Goal: Task Accomplishment & Management: Manage account settings

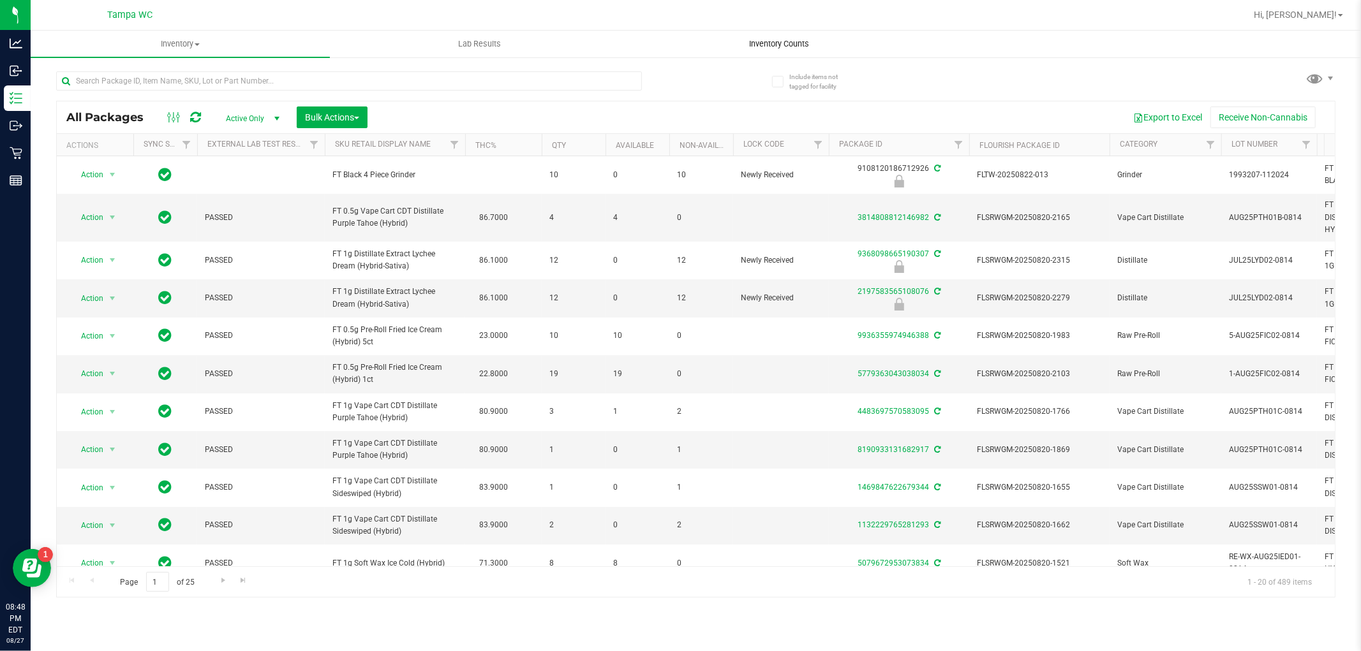
click at [798, 46] on span "Inventory Counts" at bounding box center [779, 43] width 94 height 11
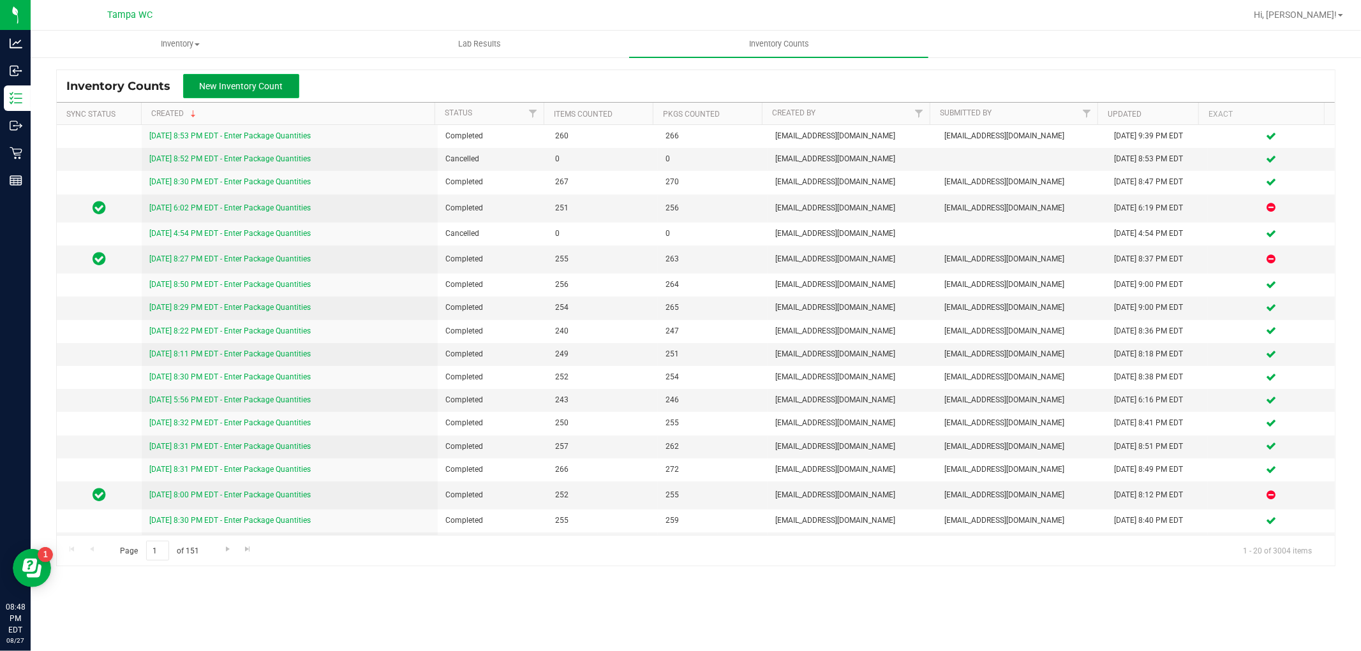
click at [251, 79] on button "New Inventory Count" at bounding box center [241, 86] width 116 height 24
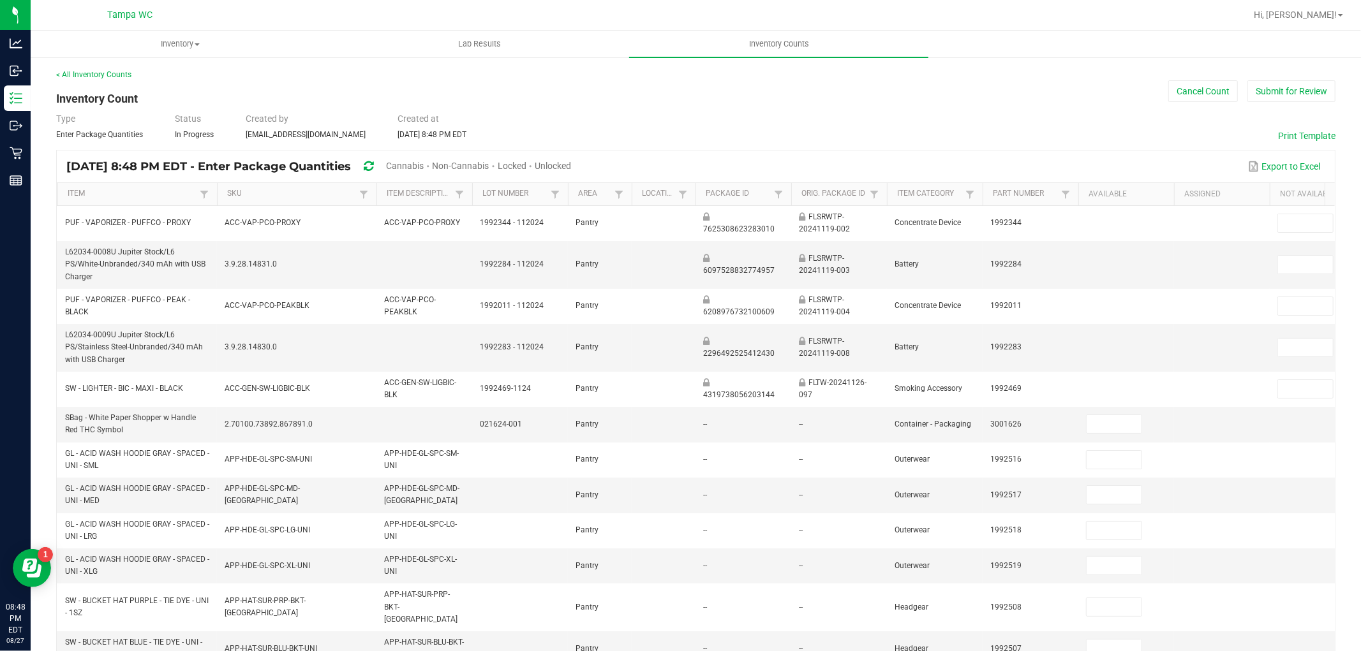
click at [424, 165] on span "Cannabis" at bounding box center [405, 166] width 38 height 10
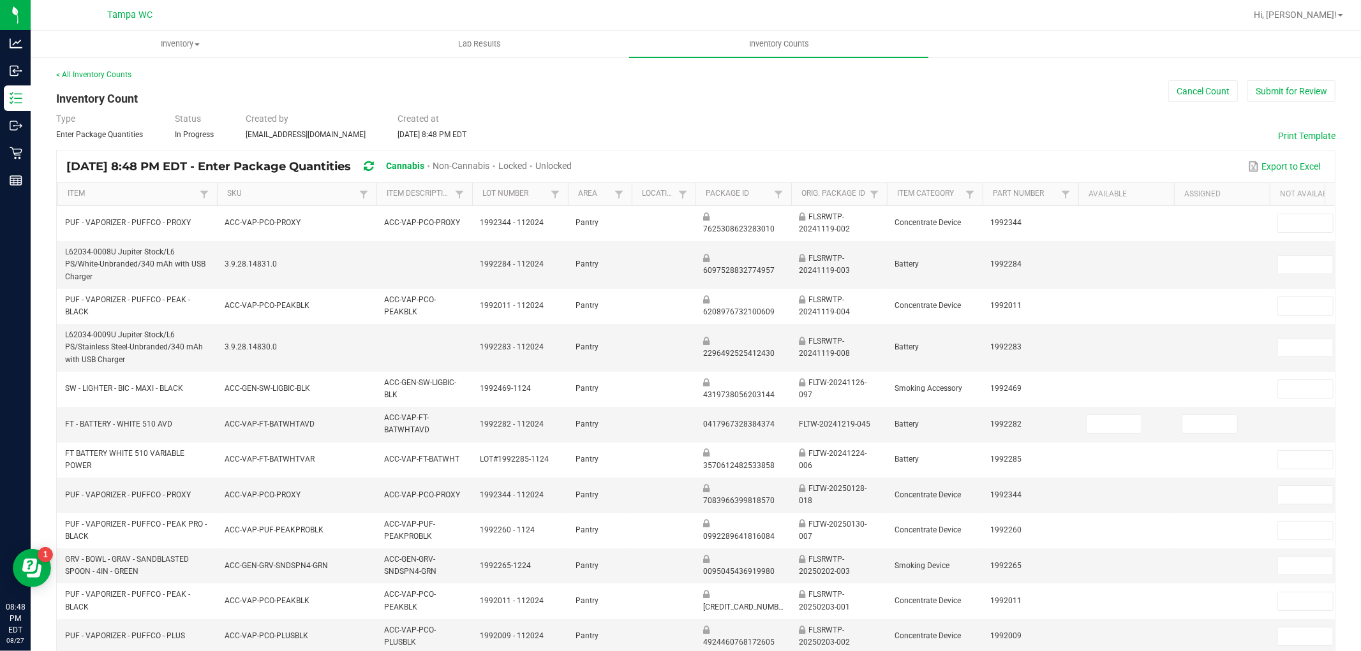
click at [572, 166] on span "Unlocked" at bounding box center [553, 166] width 36 height 10
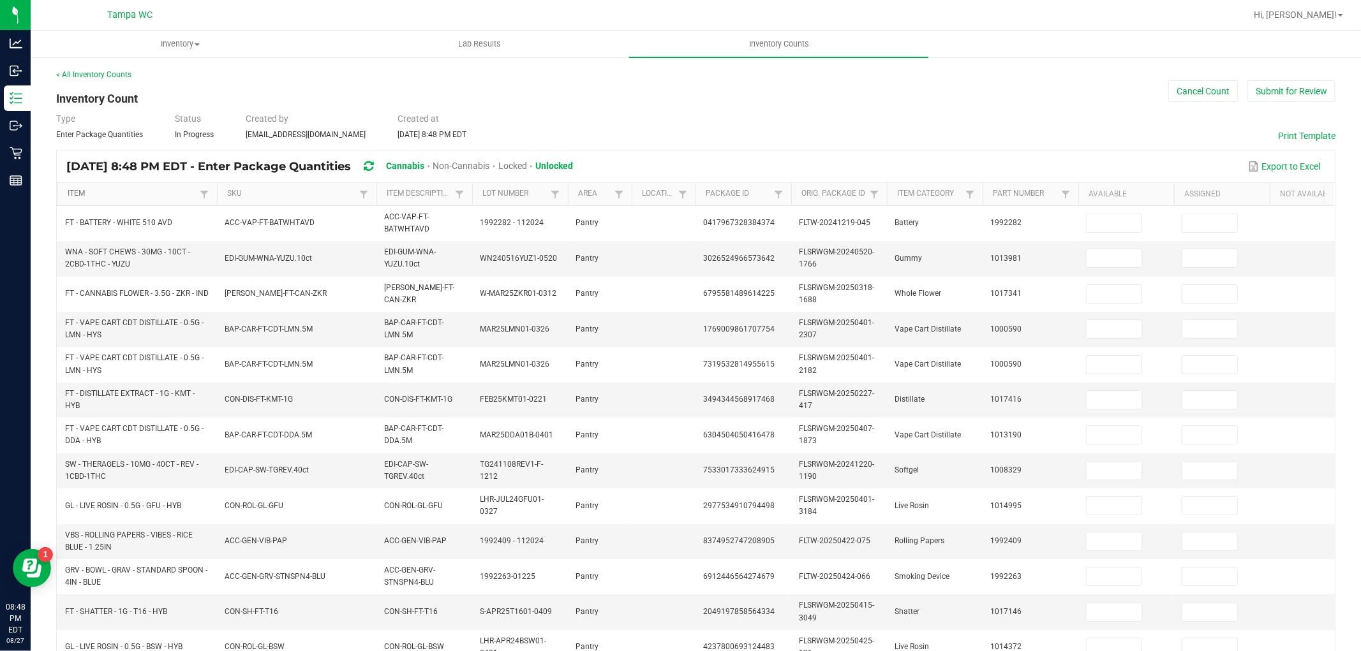
click at [164, 192] on link "Item" at bounding box center [132, 194] width 128 height 10
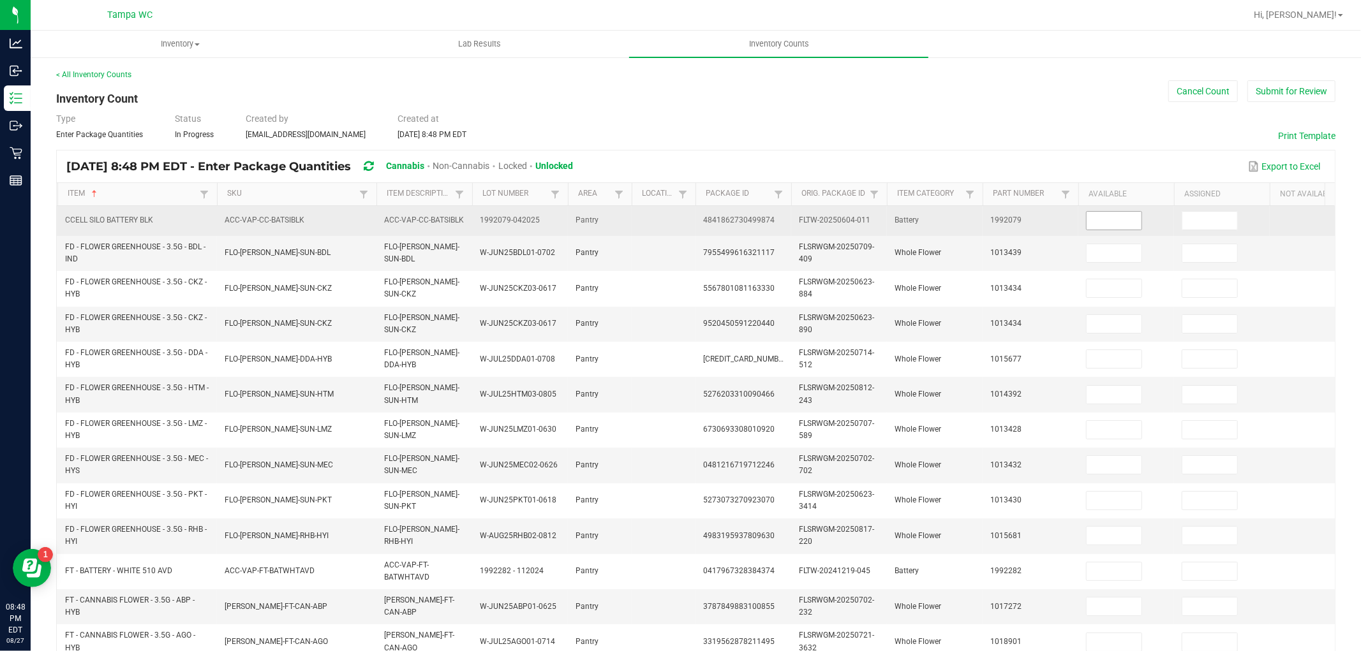
click at [1114, 220] on input at bounding box center [1113, 221] width 55 height 18
type input "0"
type input "13"
type input "0"
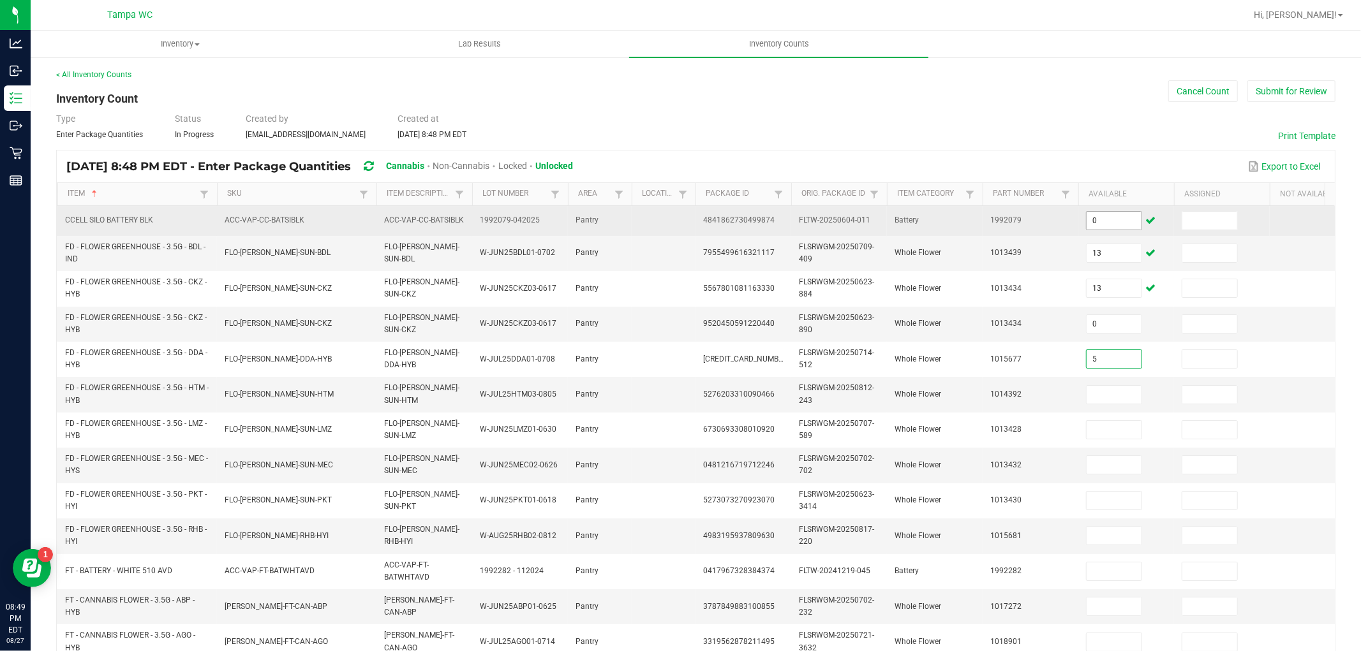
type input "5"
type input "9"
type input "4"
type input "13"
type input "20"
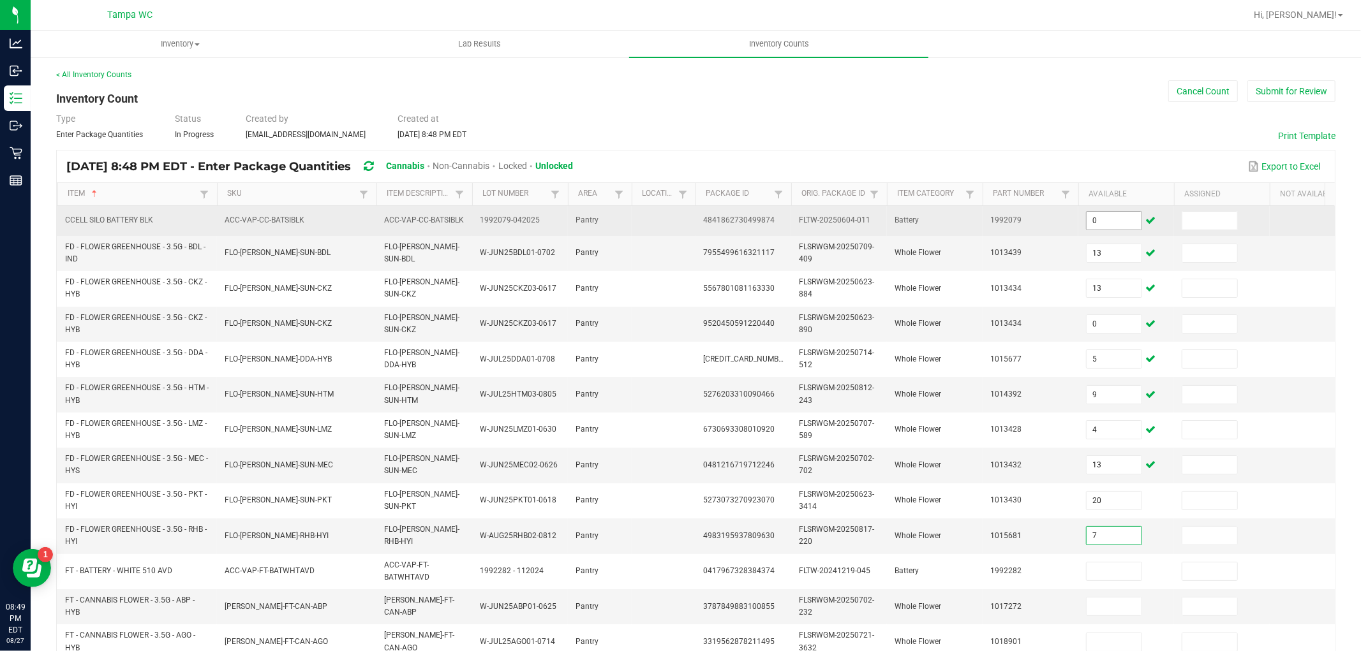
type input "7"
type input "0"
type input "15"
type input "14"
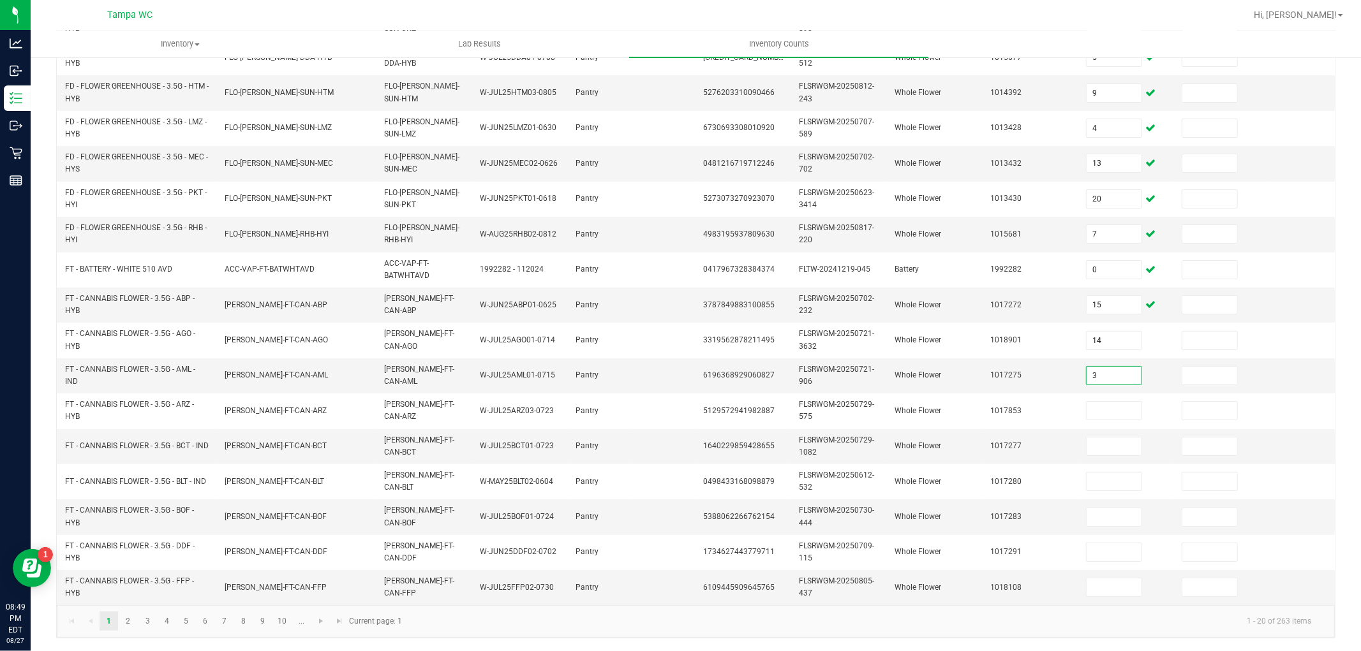
type input "3"
type input "5"
type input "10"
type input "4"
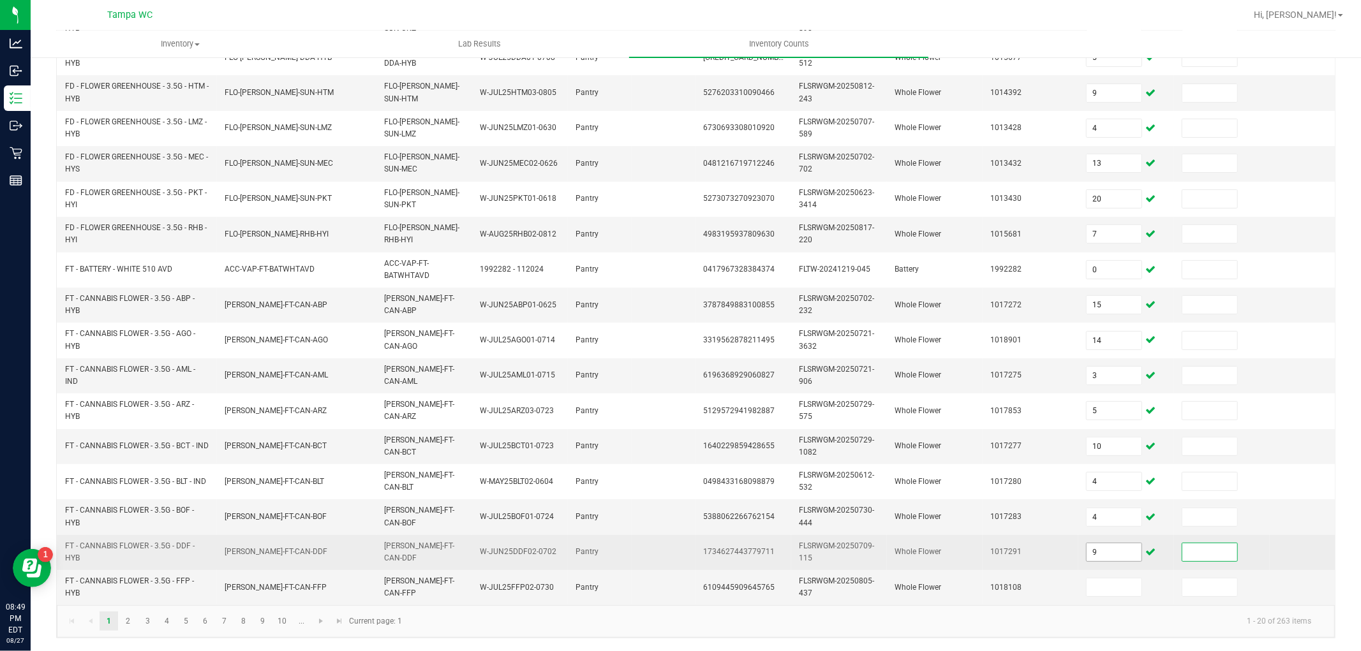
click at [1119, 543] on input "9" at bounding box center [1113, 552] width 55 height 18
type input "19"
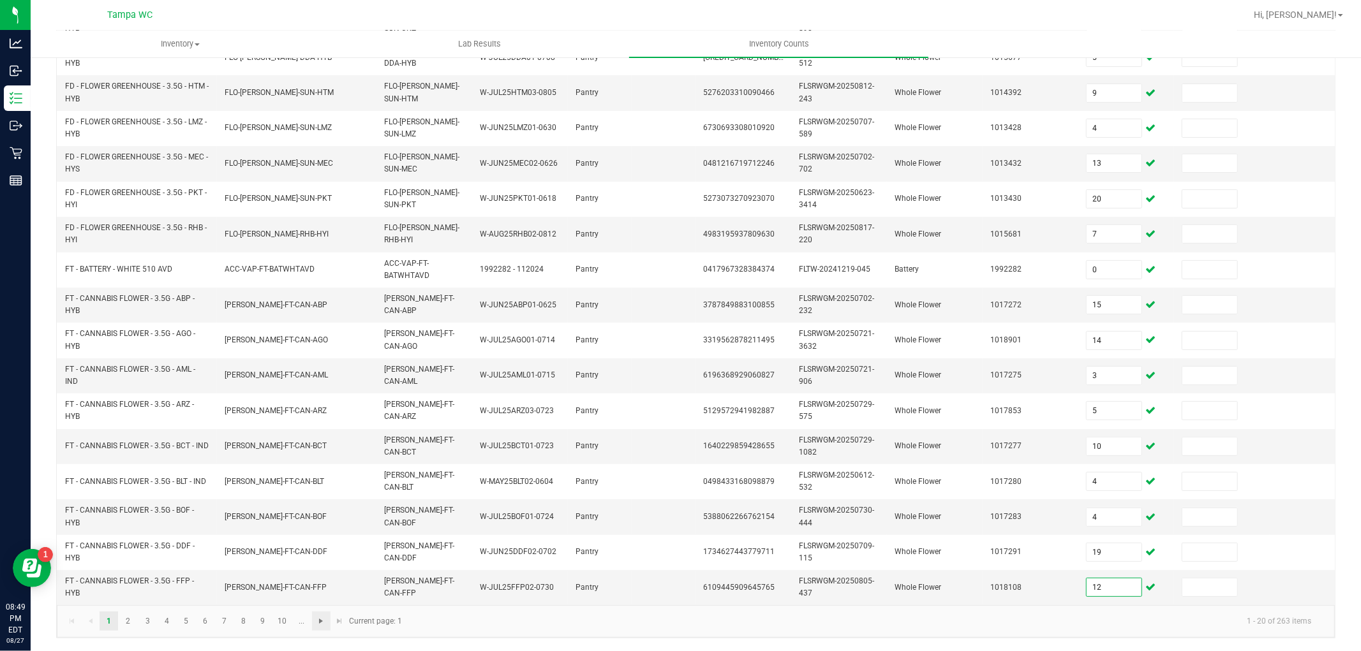
type input "12"
click at [321, 619] on span "Go to the next page" at bounding box center [321, 621] width 10 height 10
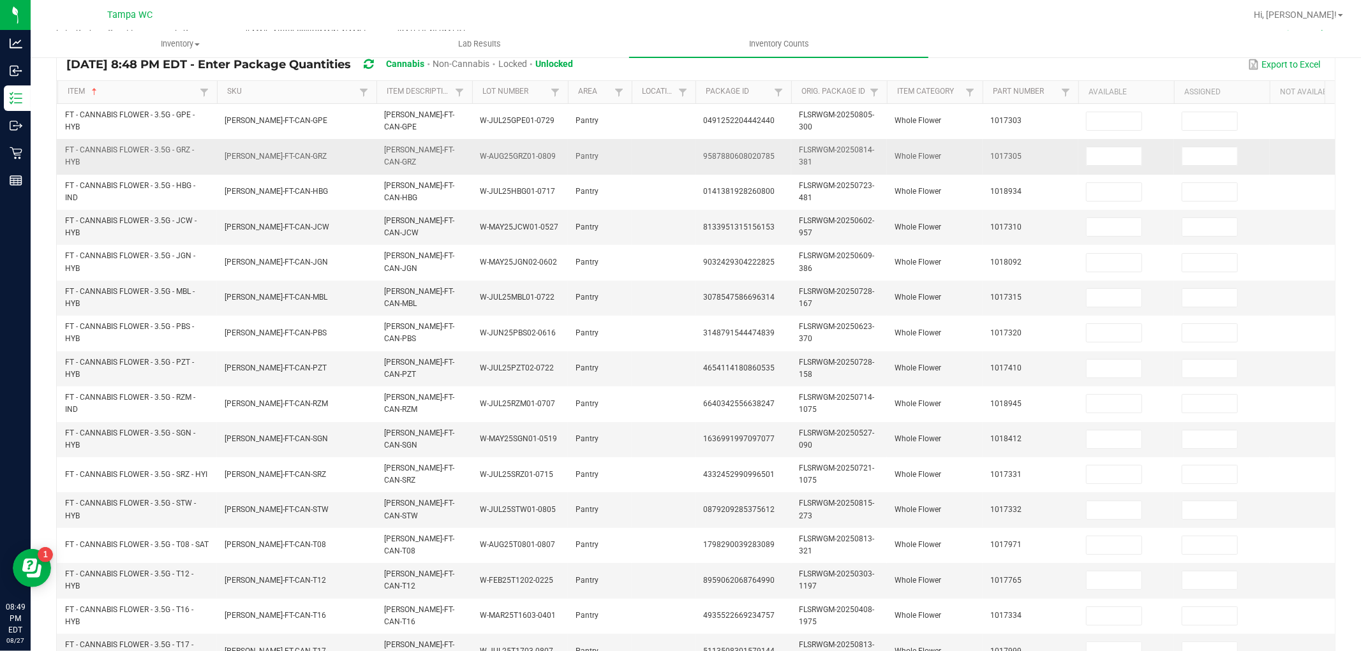
scroll to position [101, 0]
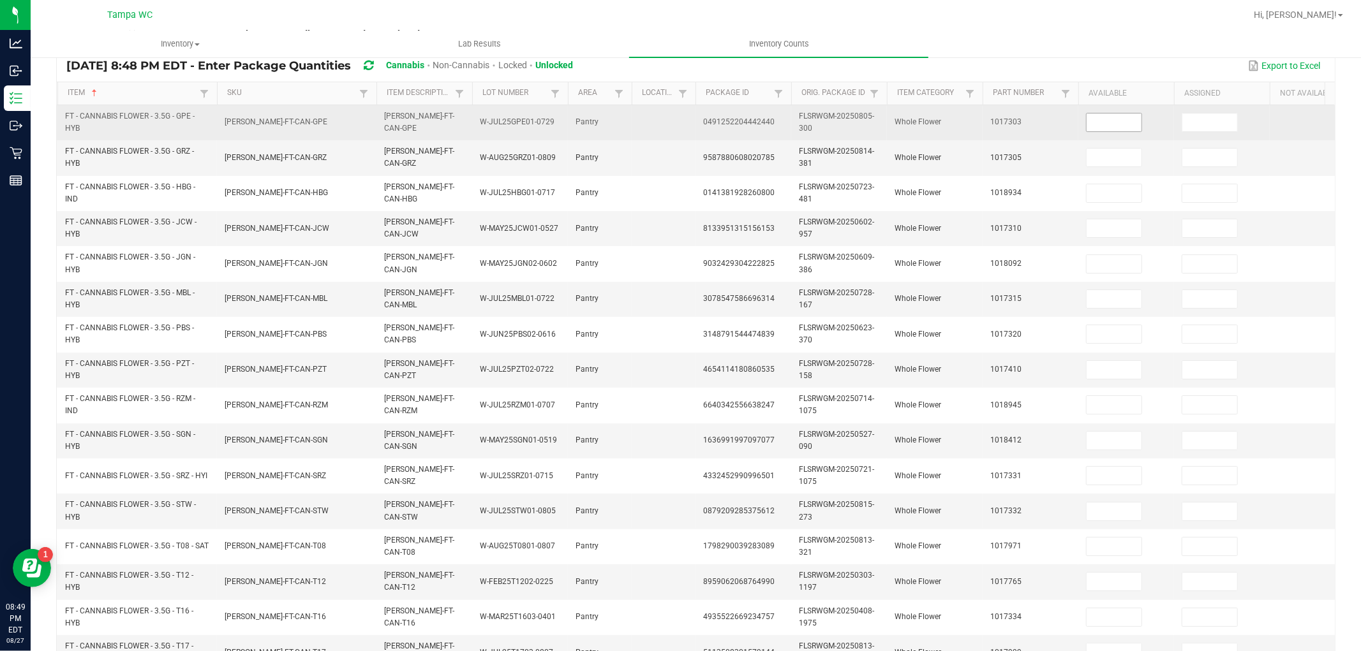
click at [1111, 118] on input at bounding box center [1113, 123] width 55 height 18
type input "17"
type input "3"
type input "2"
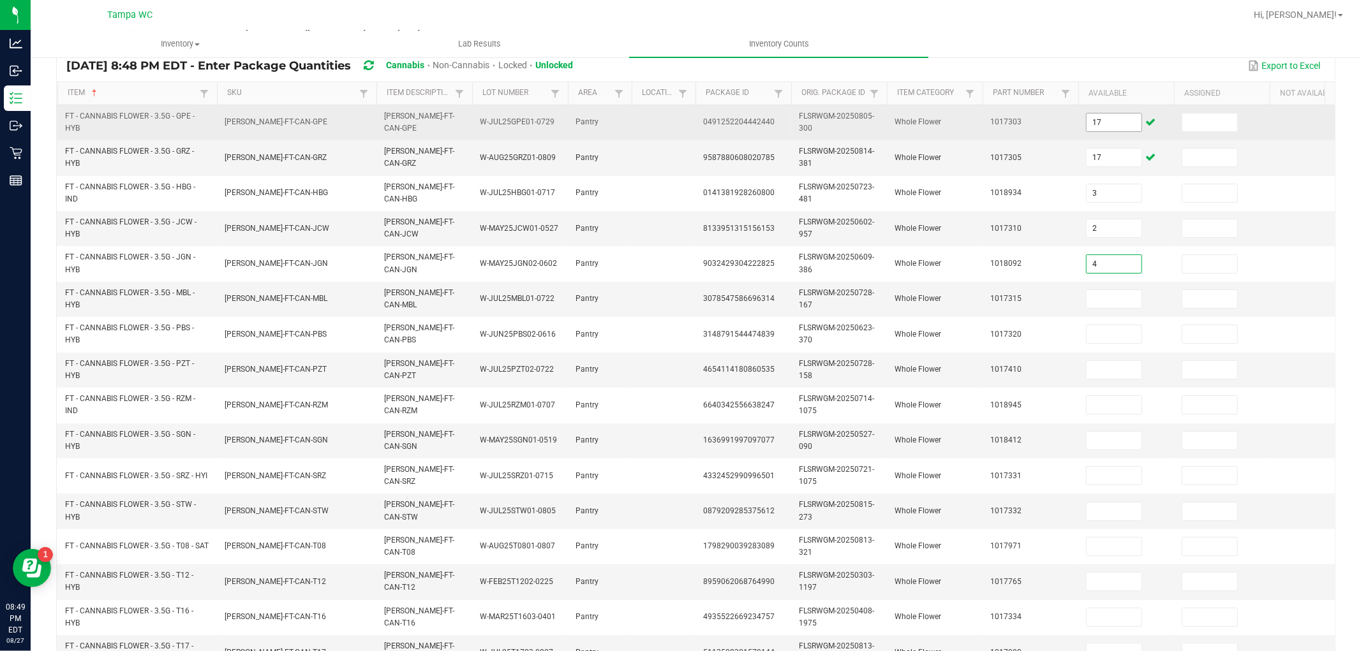
type input "4"
type input "10"
type input "14"
type input "2"
type input "13"
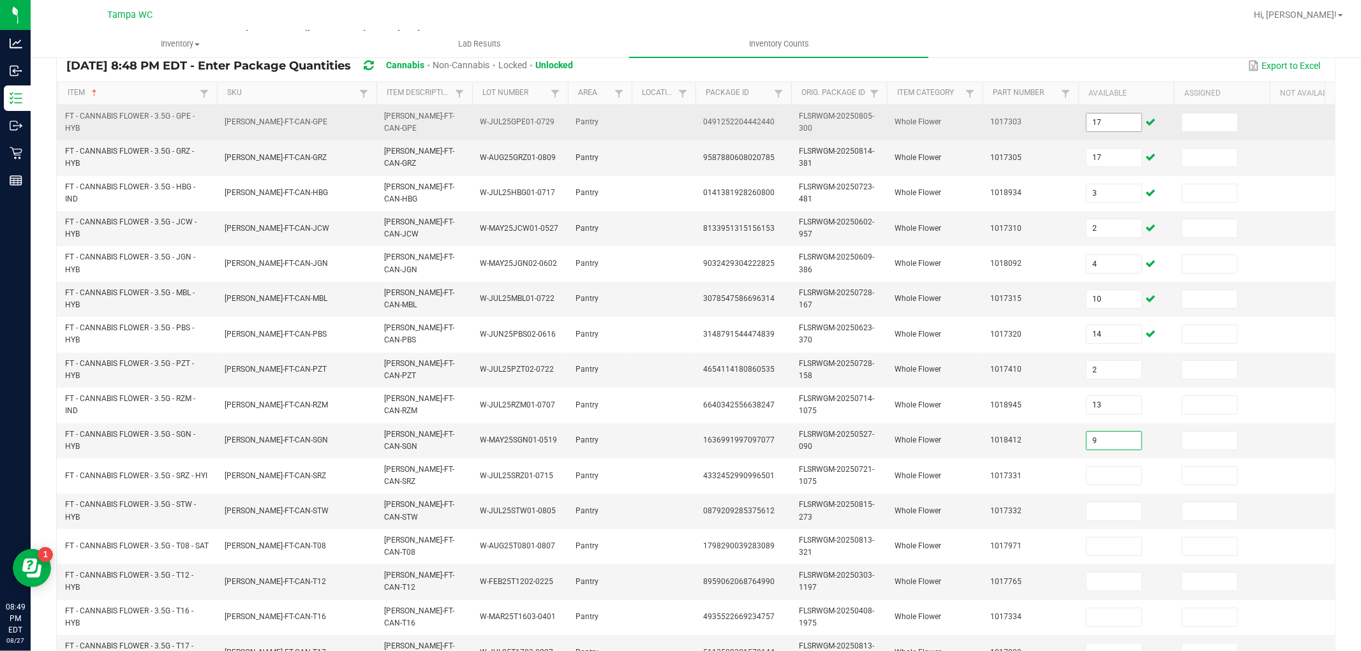
type input "9"
type input "18"
type input "19"
type input "5"
type input "30"
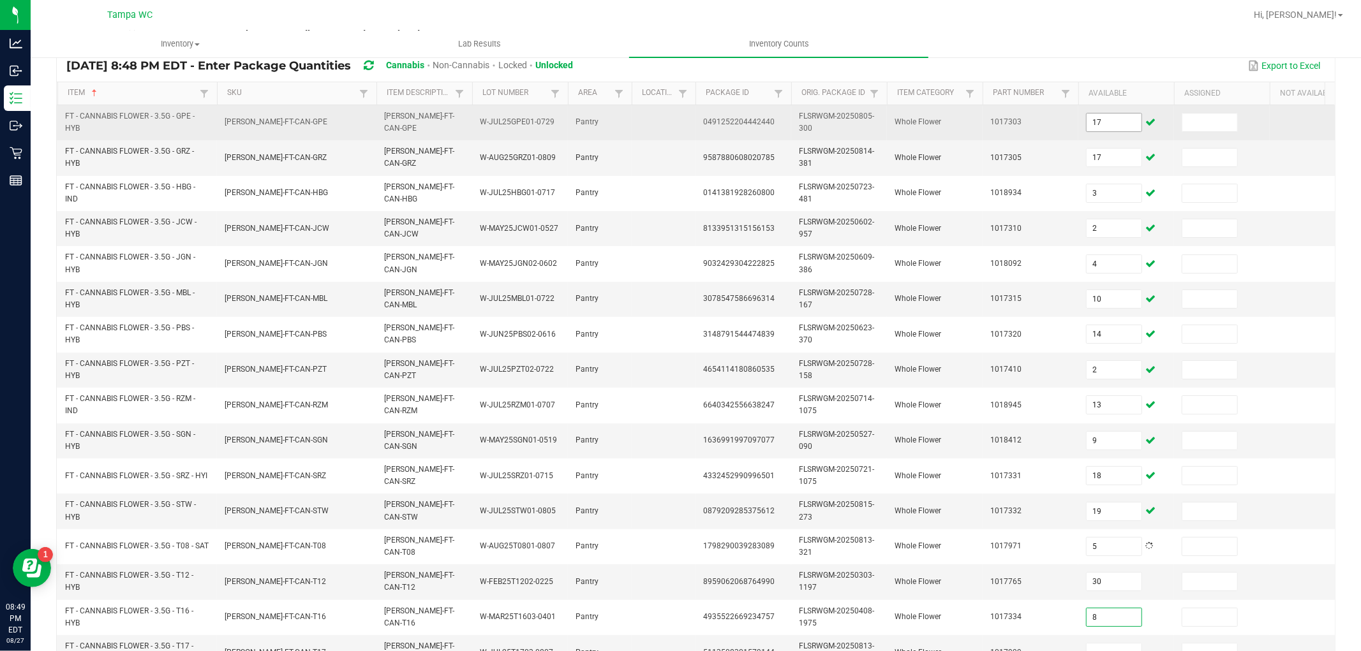
type input "8"
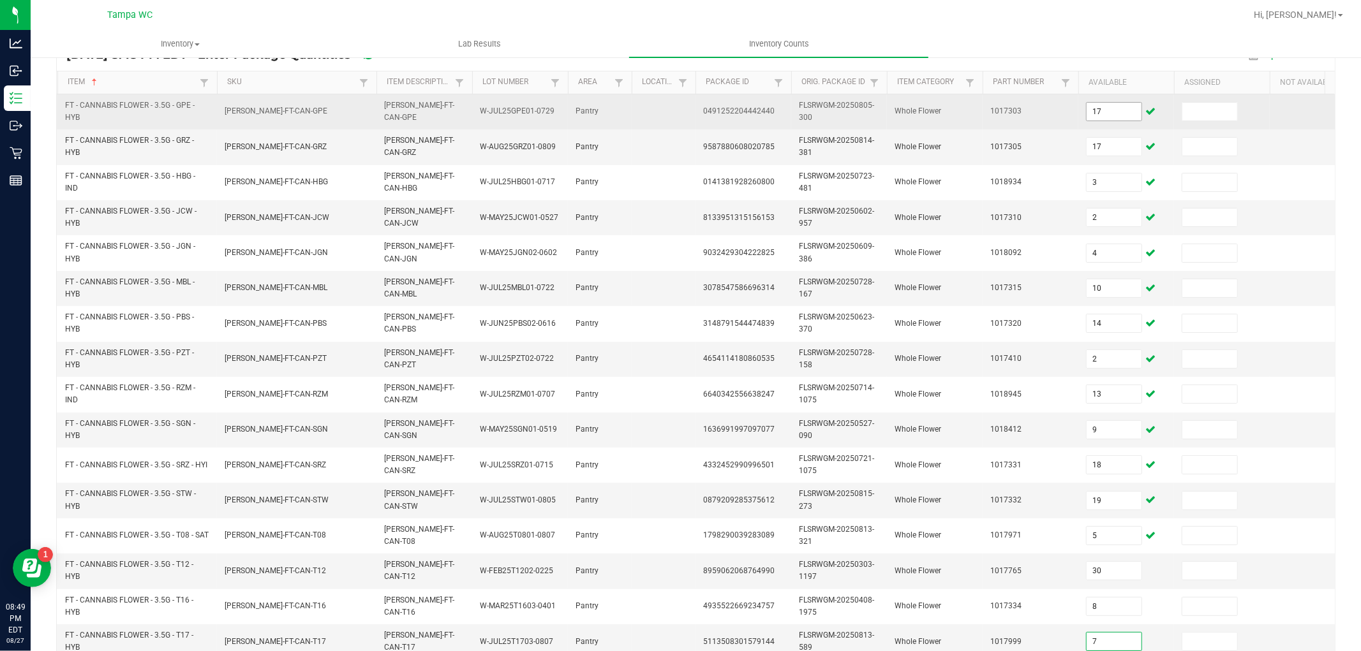
type input "7"
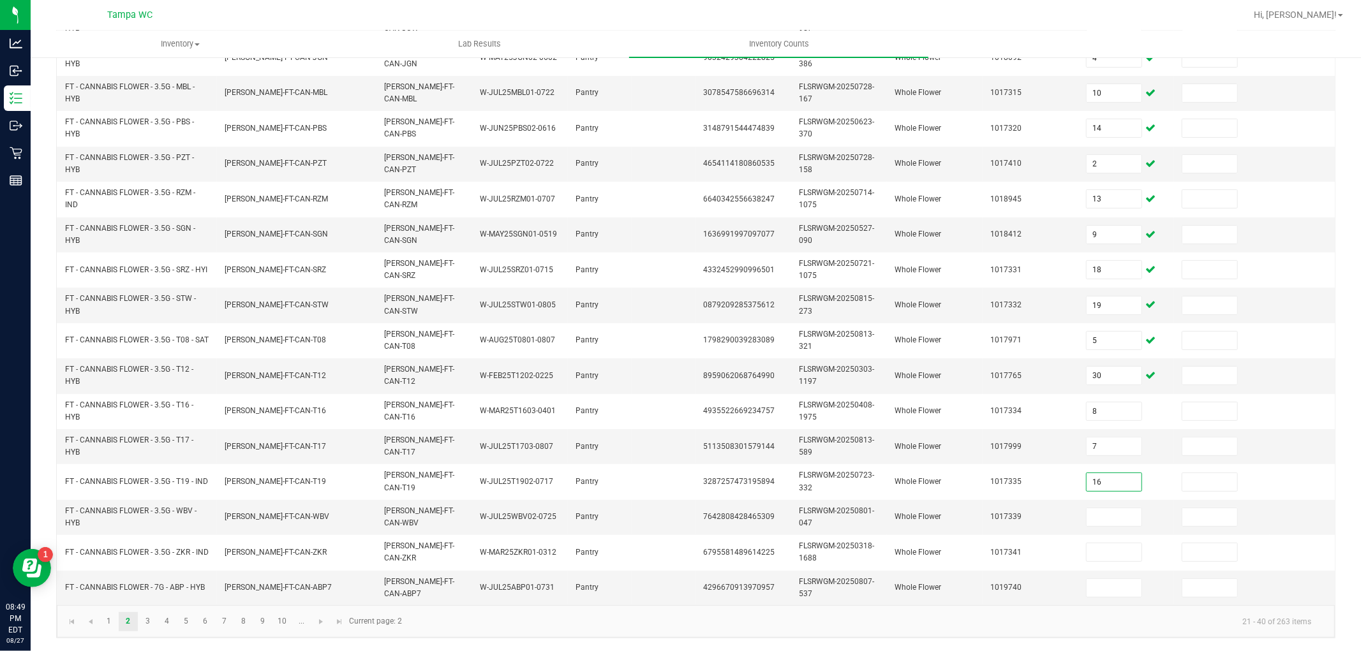
type input "16"
type input "9"
type input "19"
type input "14"
click at [316, 619] on span "Go to the next page" at bounding box center [321, 622] width 10 height 10
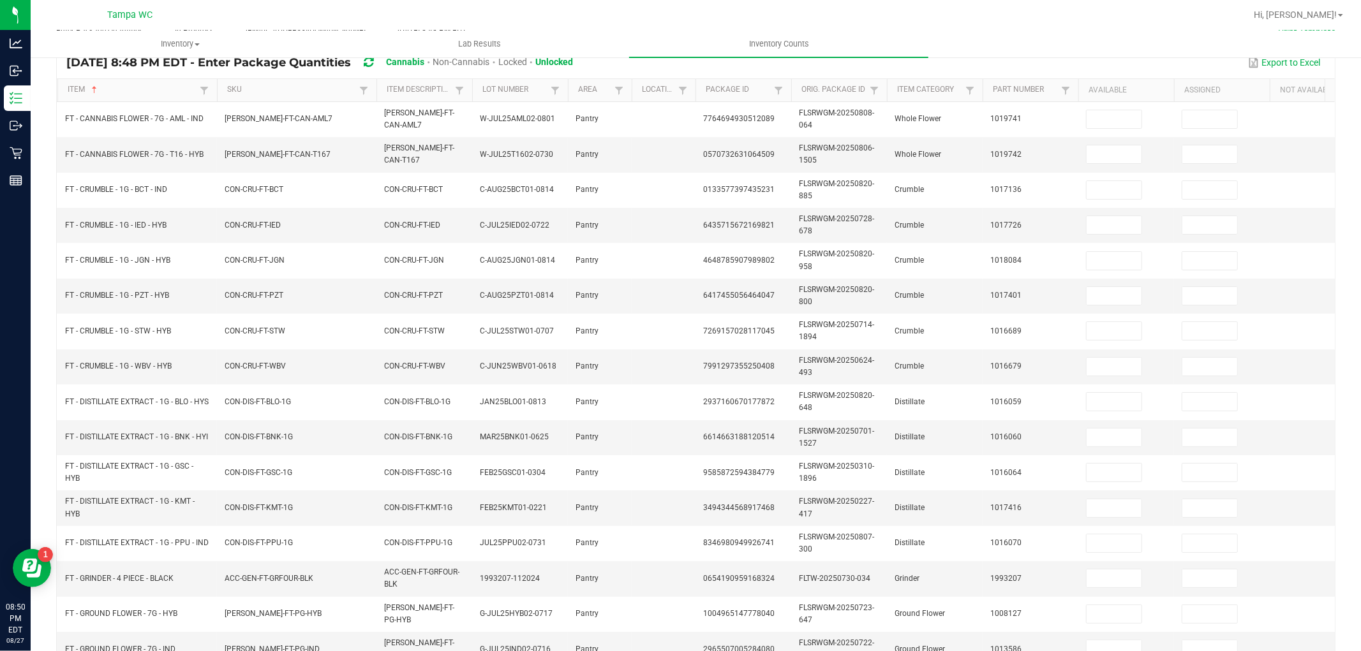
scroll to position [0, 0]
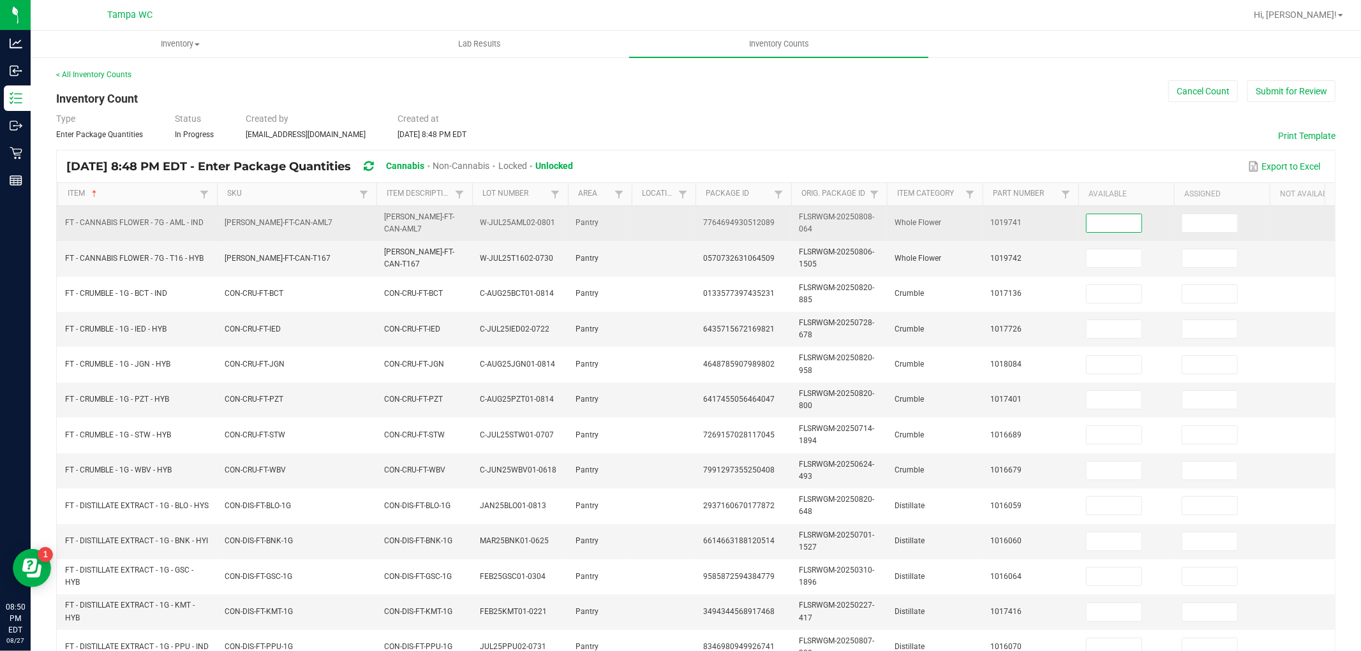
click at [1095, 222] on input at bounding box center [1113, 223] width 55 height 18
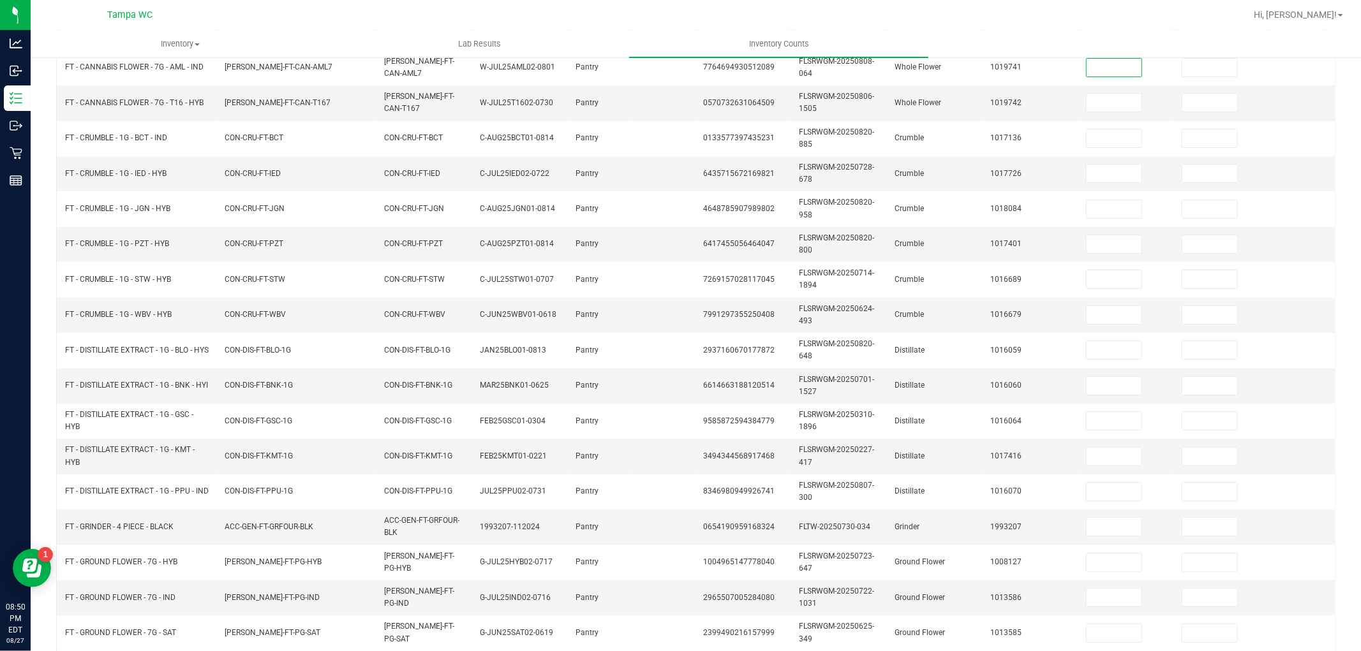
scroll to position [319, 0]
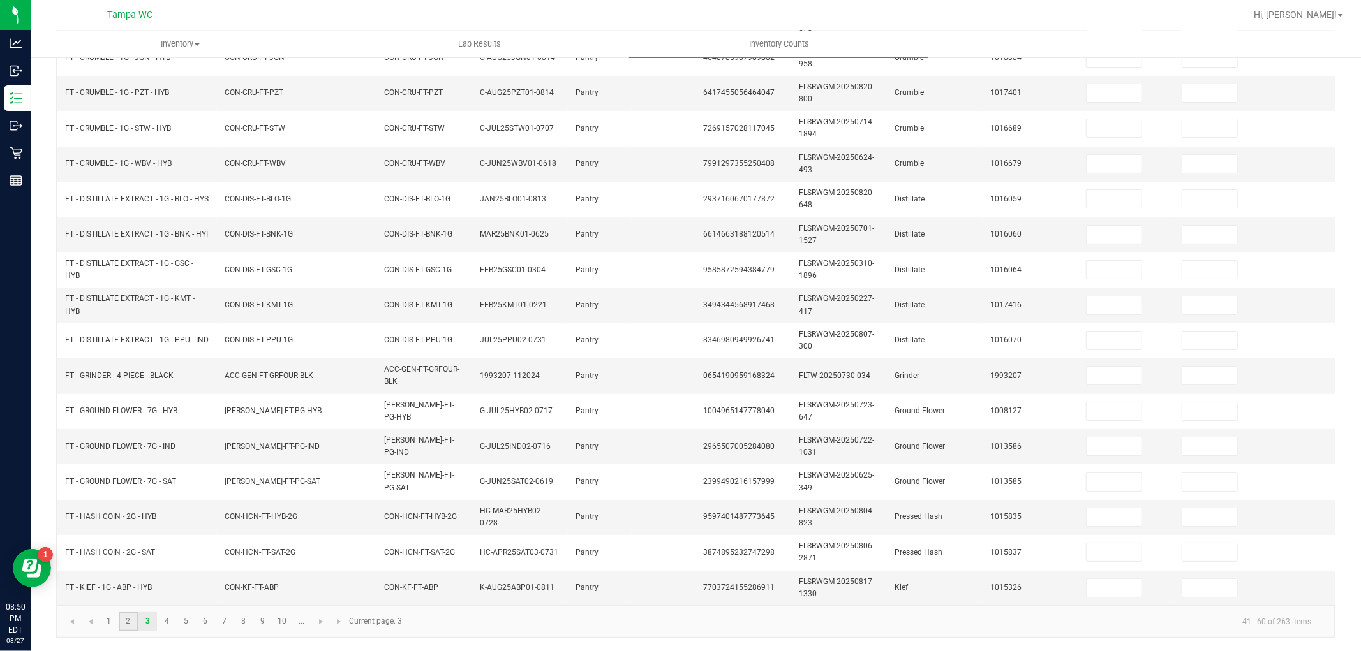
click at [131, 620] on link "2" at bounding box center [128, 621] width 18 height 19
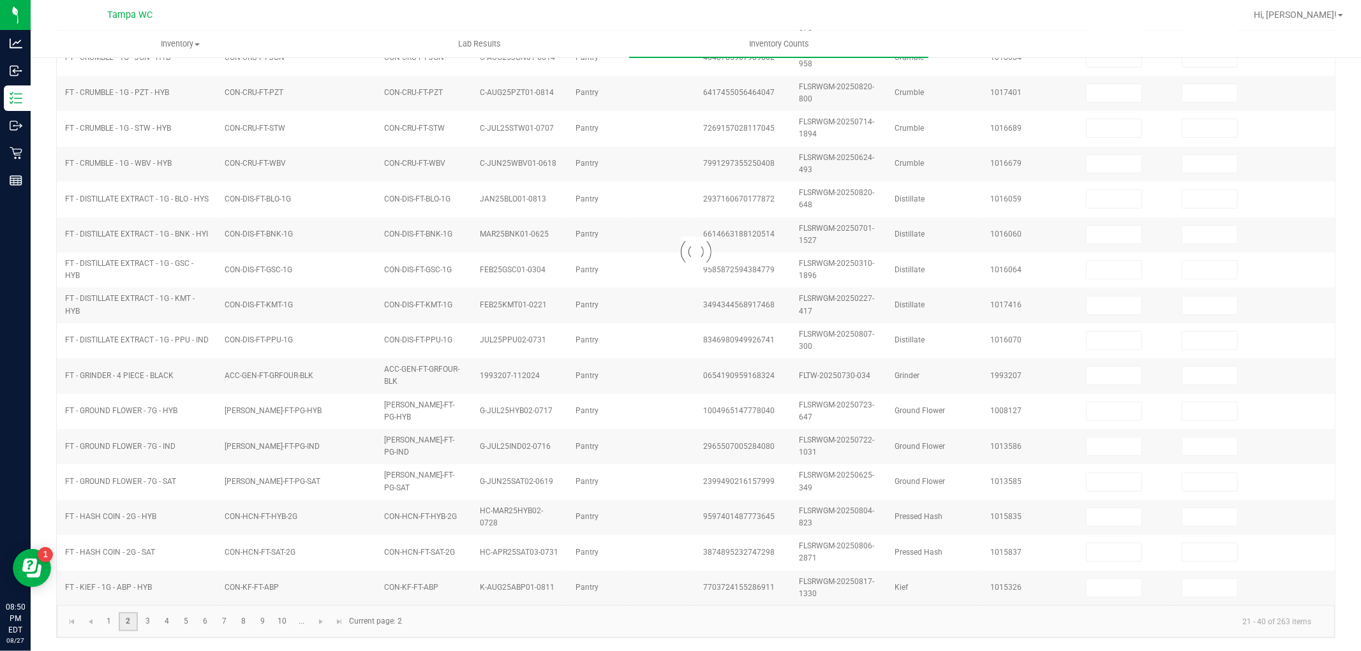
type input "10"
type input "7"
type input "16"
type input "19"
type input "14"
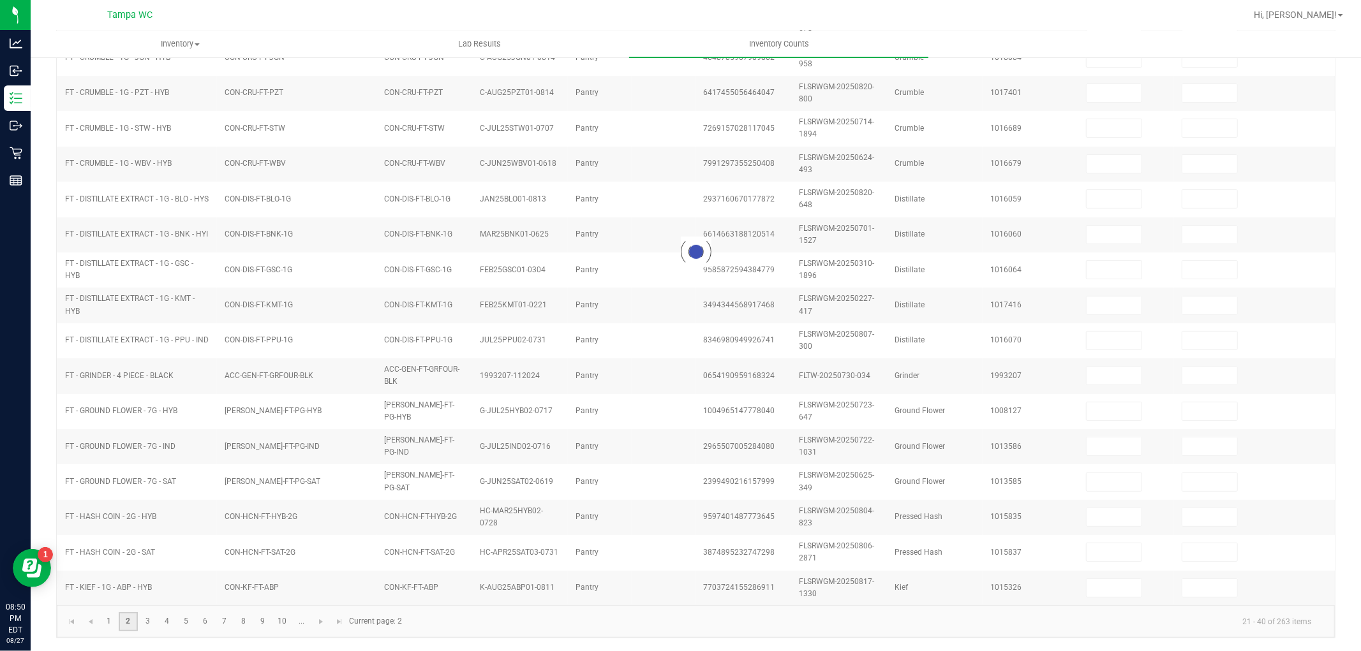
type input "17"
type input "3"
type input "2"
type input "4"
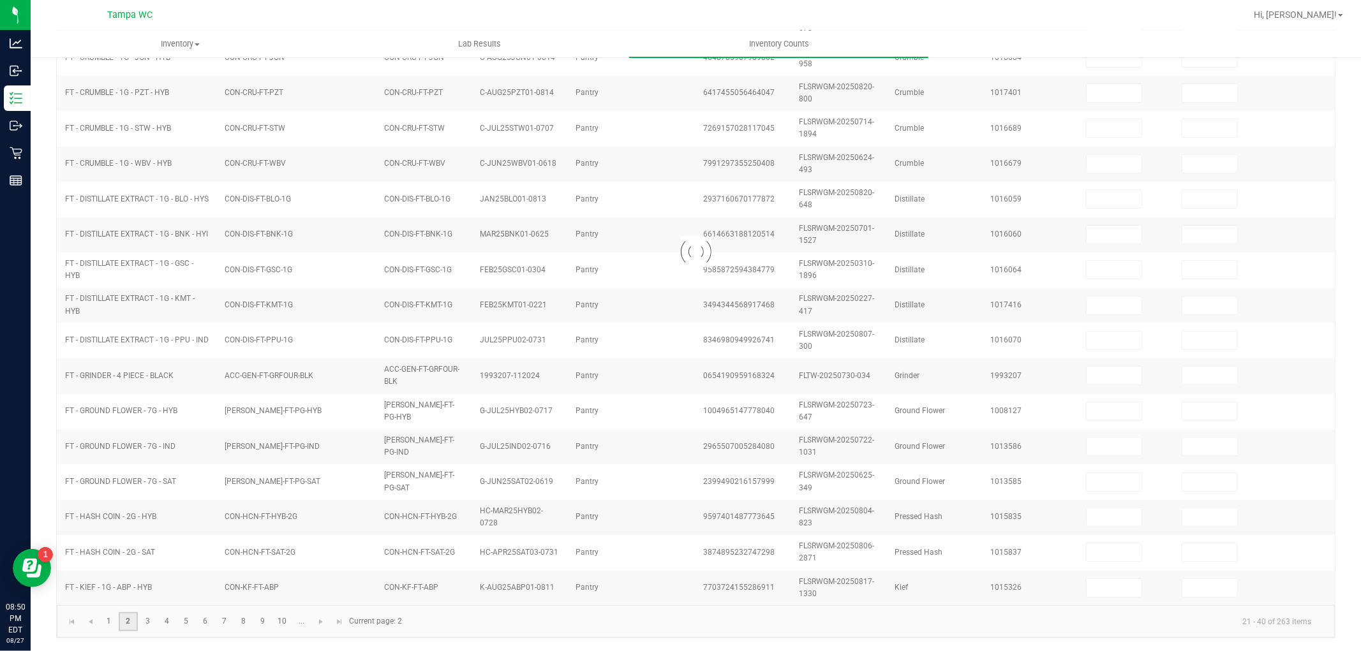
type input "14"
type input "2"
type input "13"
type input "9"
type input "18"
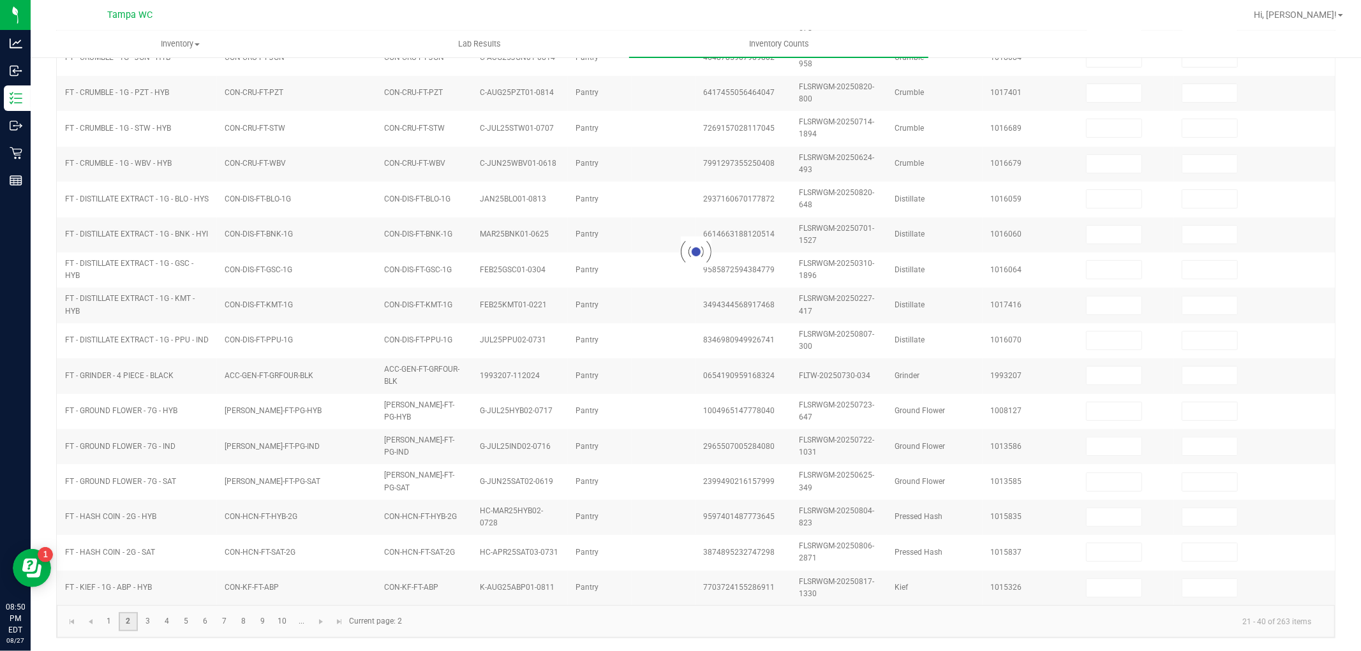
type input "19"
type input "5"
type input "30"
type input "8"
type input "9"
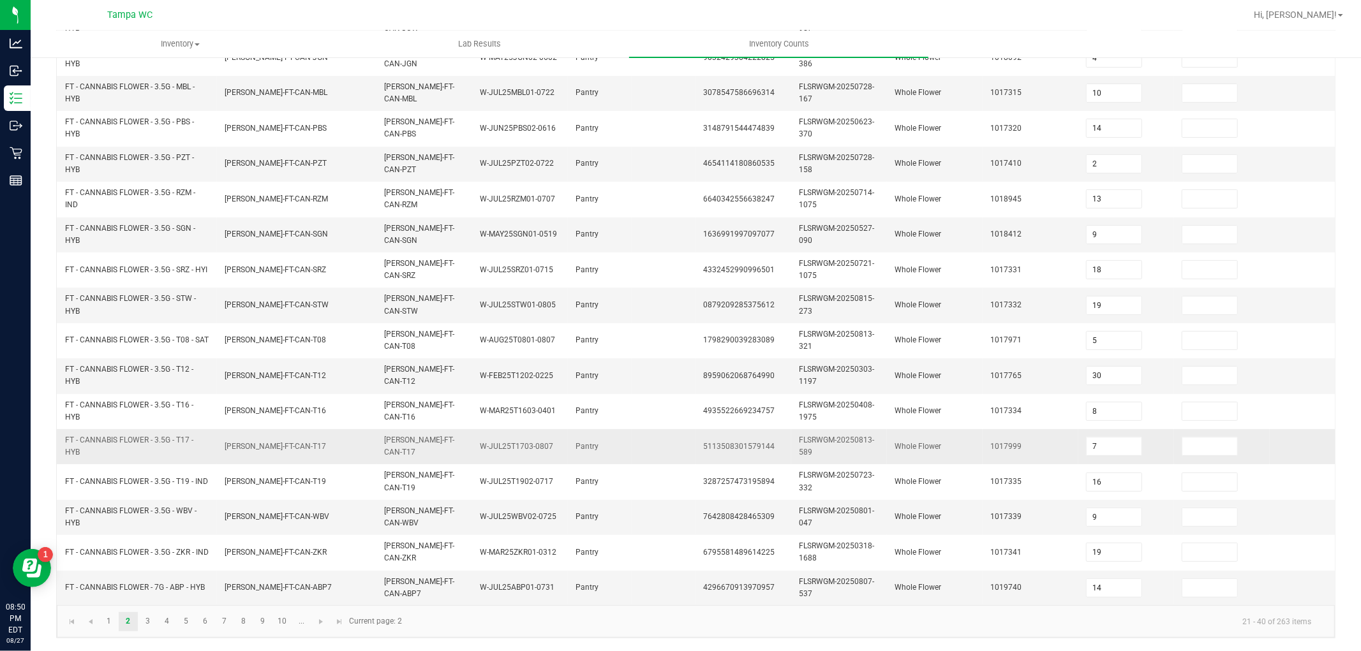
drag, startPoint x: 1108, startPoint y: 428, endPoint x: 1116, endPoint y: 424, distance: 9.1
click at [1108, 438] on input "7" at bounding box center [1113, 447] width 55 height 18
type input "0"
type input "8"
type input "7"
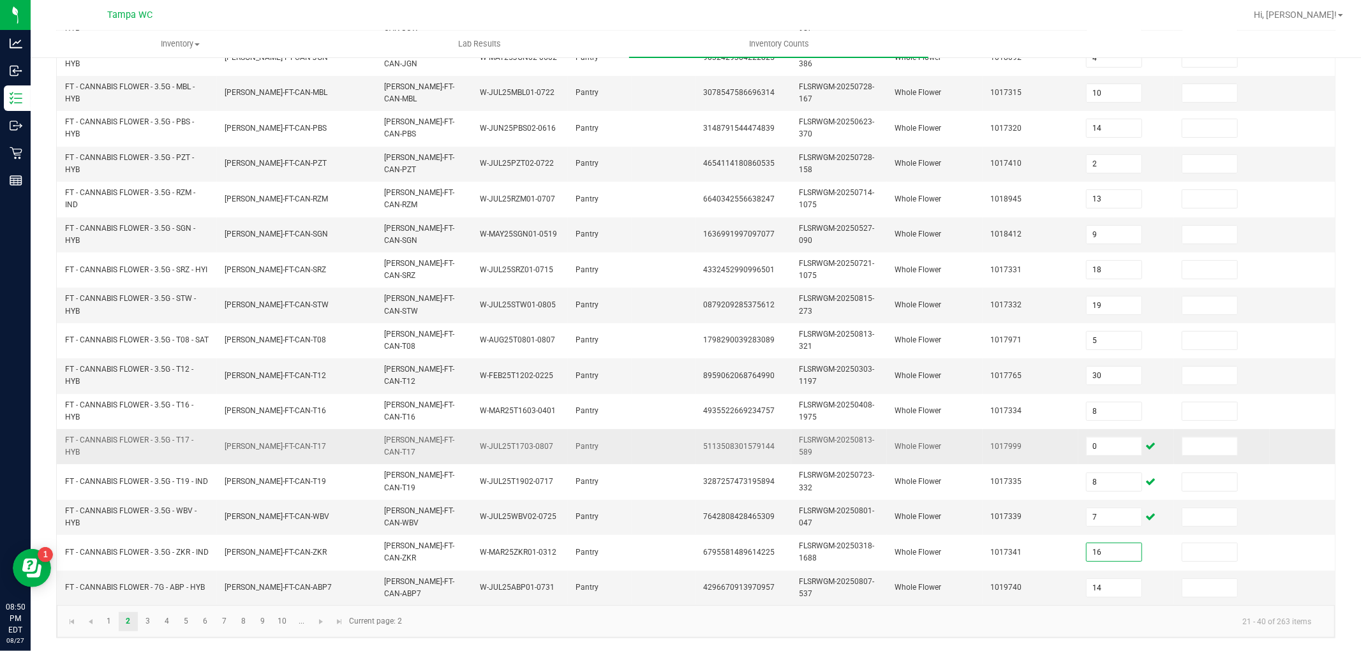
type input "16"
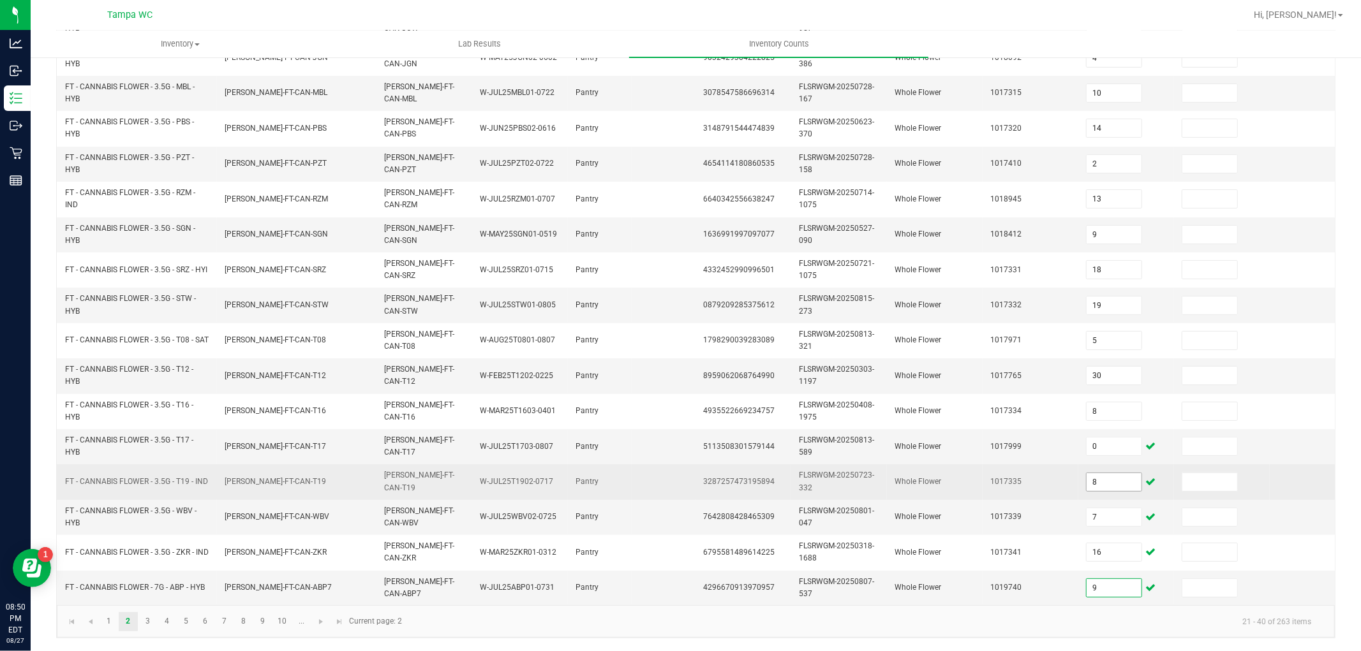
type input "9"
click at [1114, 473] on input "8" at bounding box center [1113, 482] width 55 height 18
type input "7"
type input "16"
type input "9"
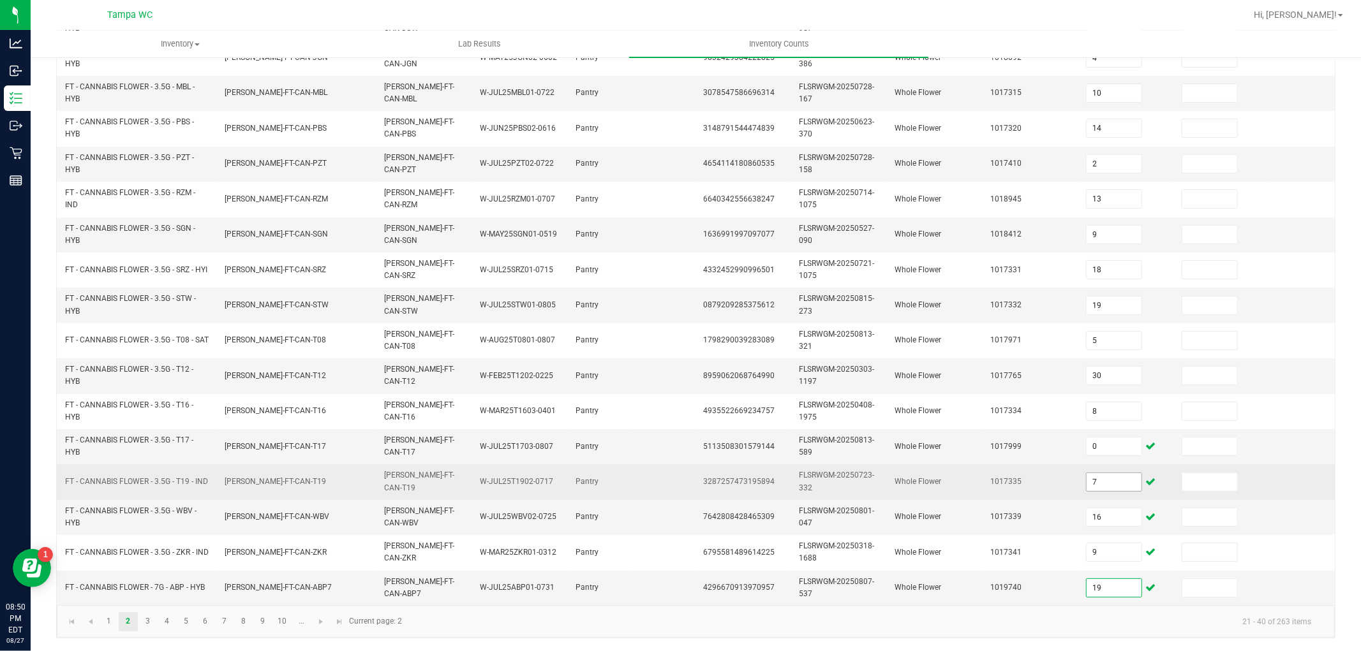
type input "19"
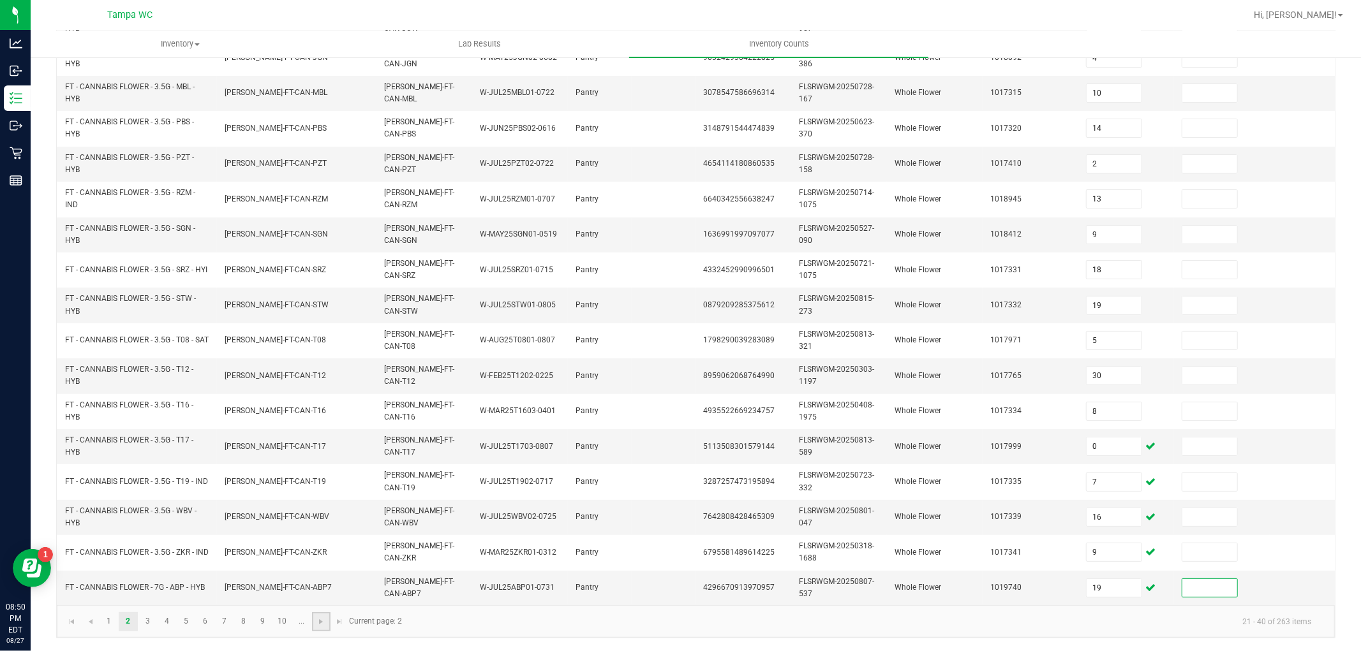
click at [314, 622] on link at bounding box center [321, 621] width 18 height 19
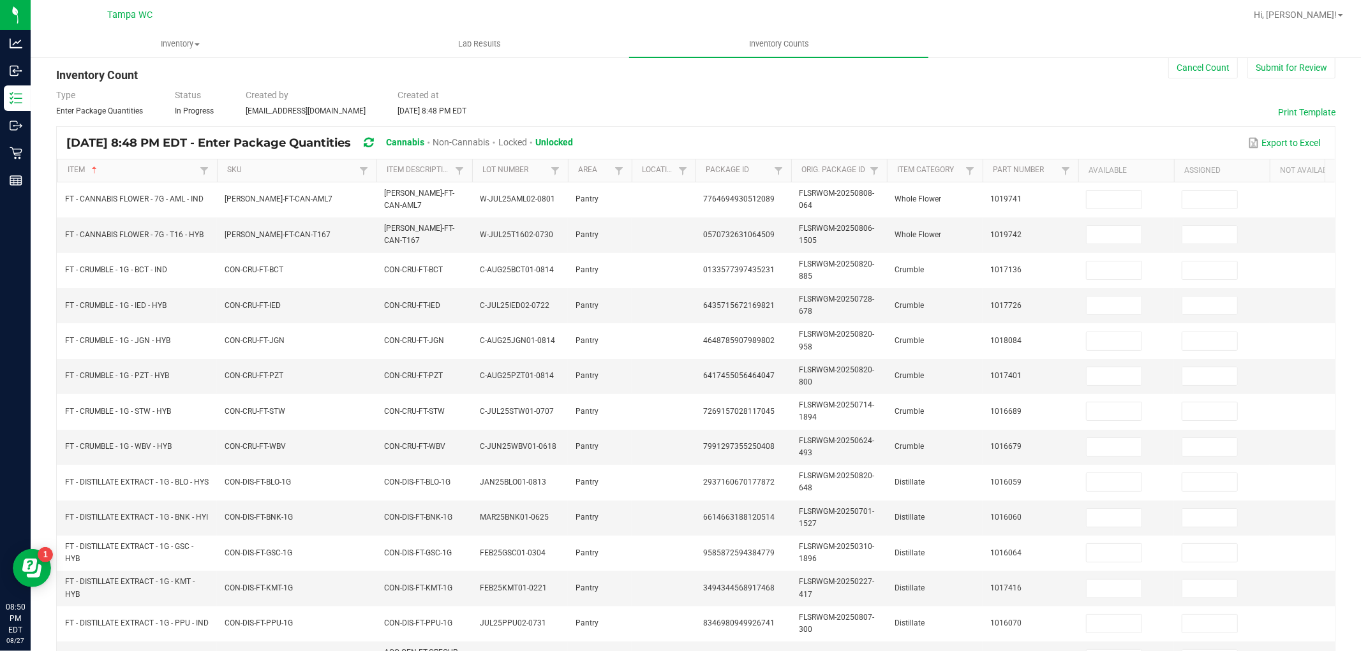
scroll to position [0, 0]
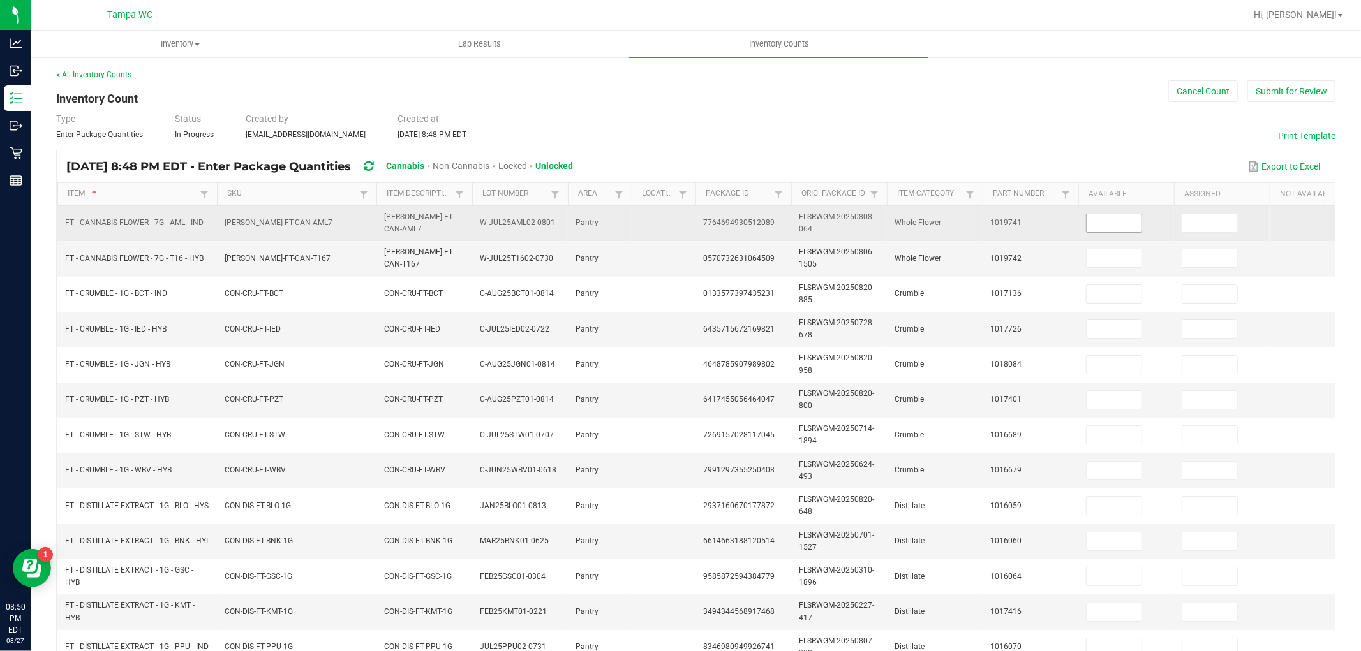
drag, startPoint x: 1105, startPoint y: 232, endPoint x: 1113, endPoint y: 218, distance: 16.0
click at [1111, 221] on span at bounding box center [1114, 223] width 56 height 19
click at [1113, 216] on input at bounding box center [1113, 223] width 55 height 18
type input "14"
type input "20"
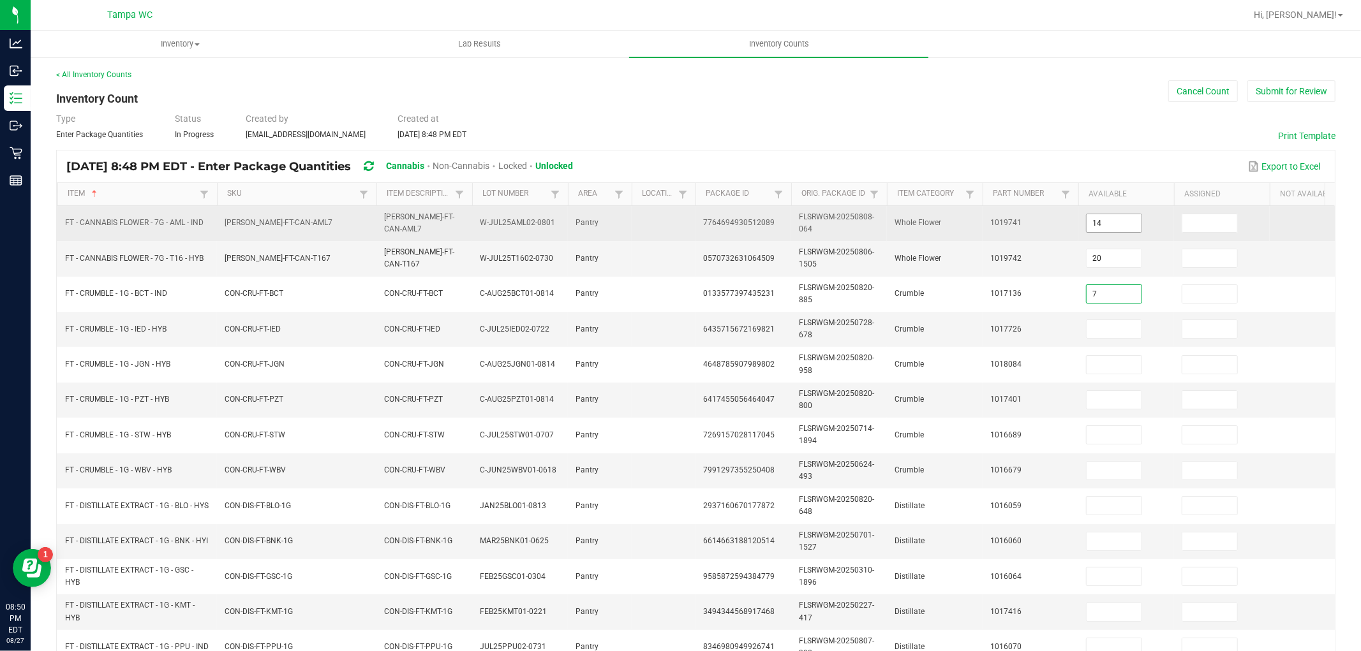
type input "7"
type input "8"
type input "7"
type input "3"
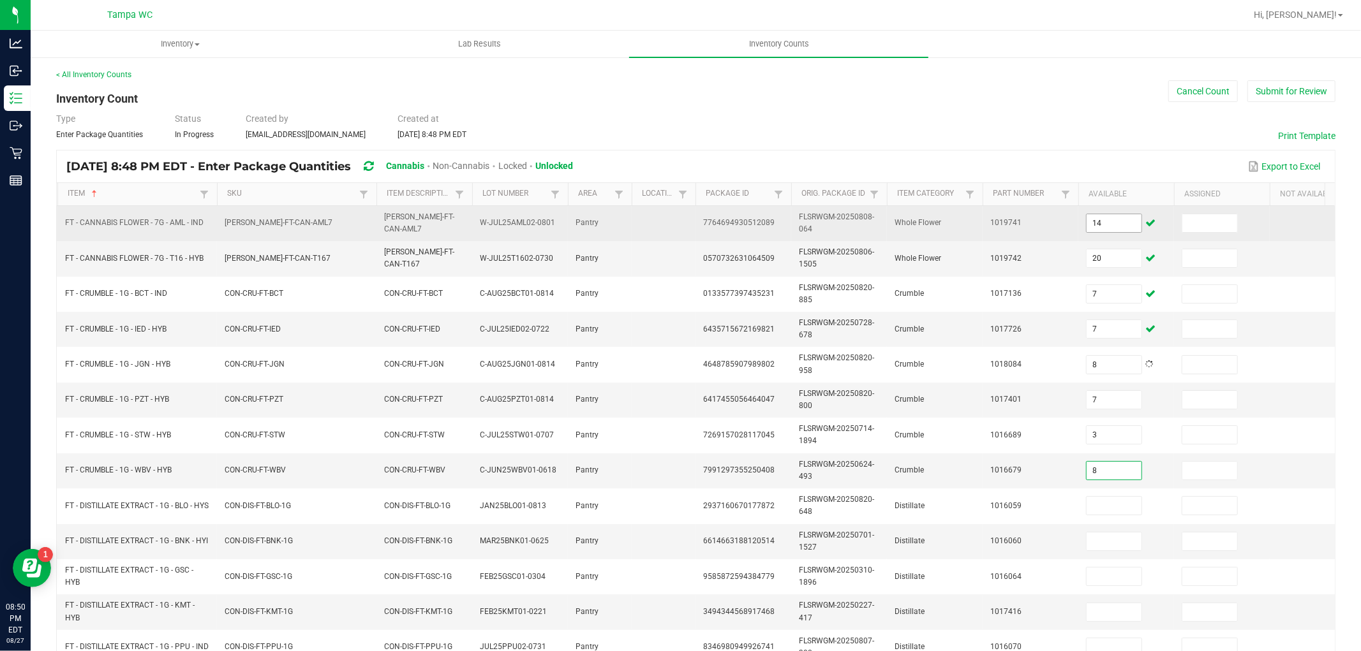
type input "8"
type input "10"
type input "3"
type input "1"
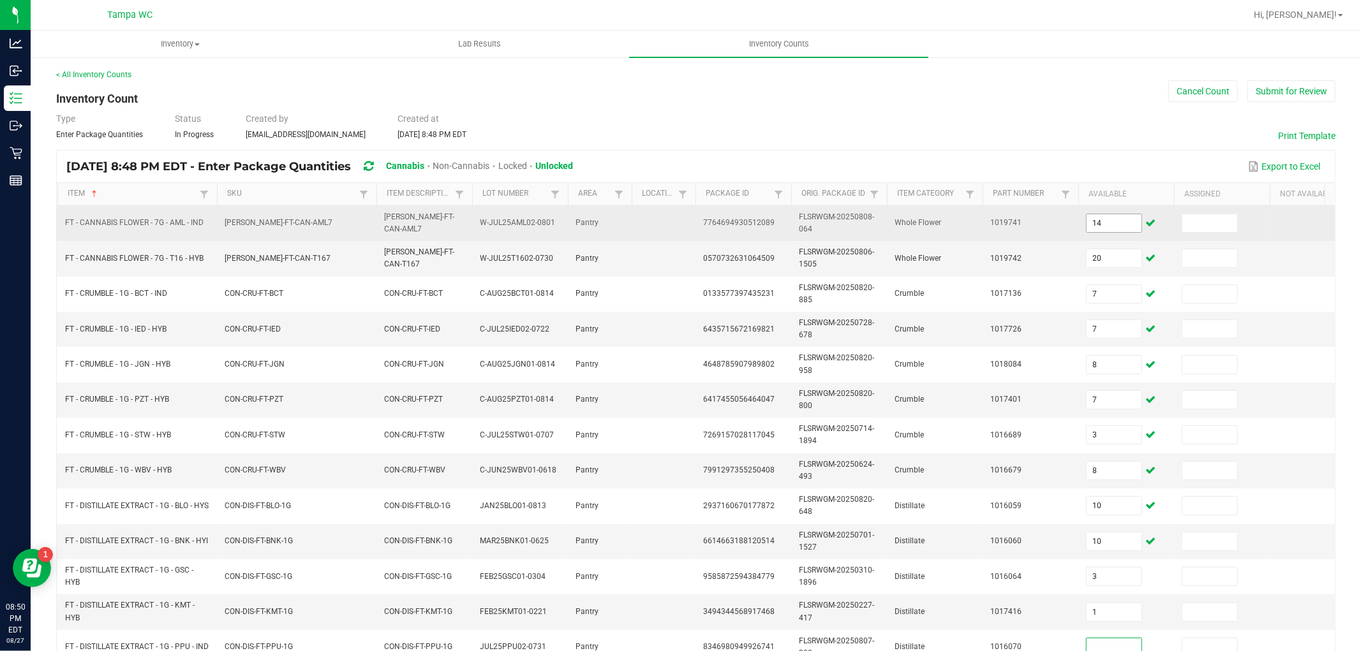
scroll to position [5, 0]
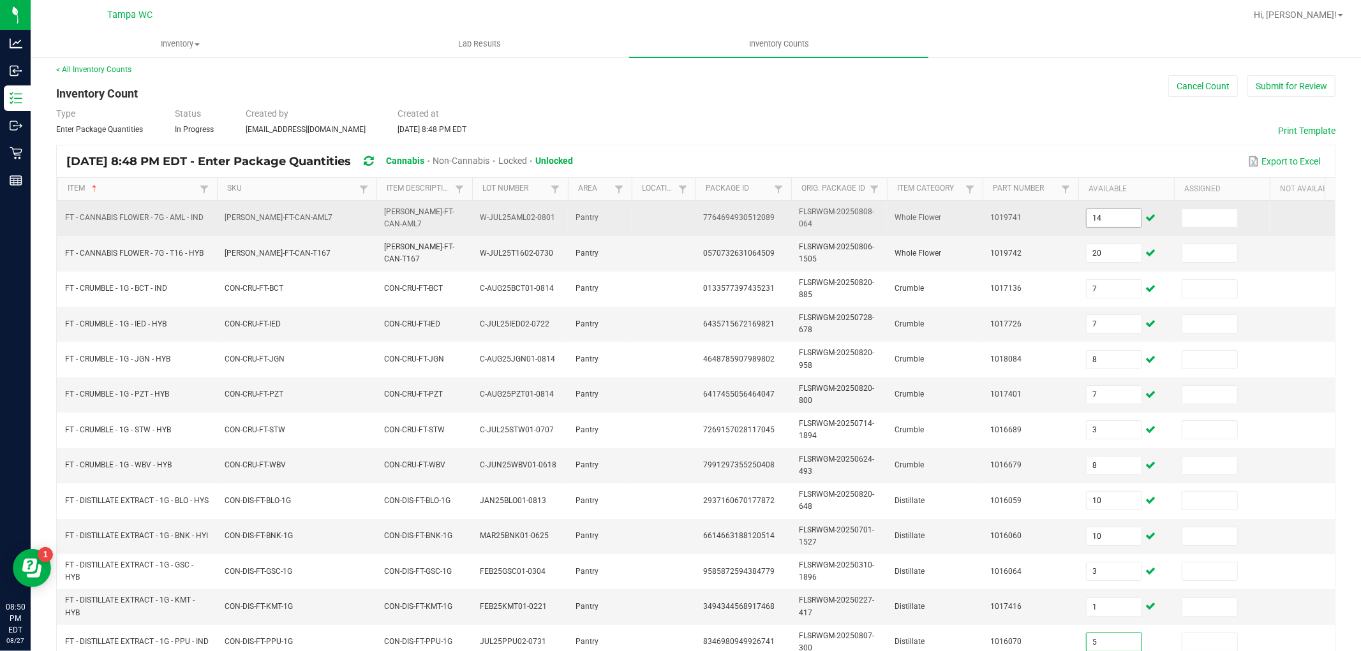
type input "5"
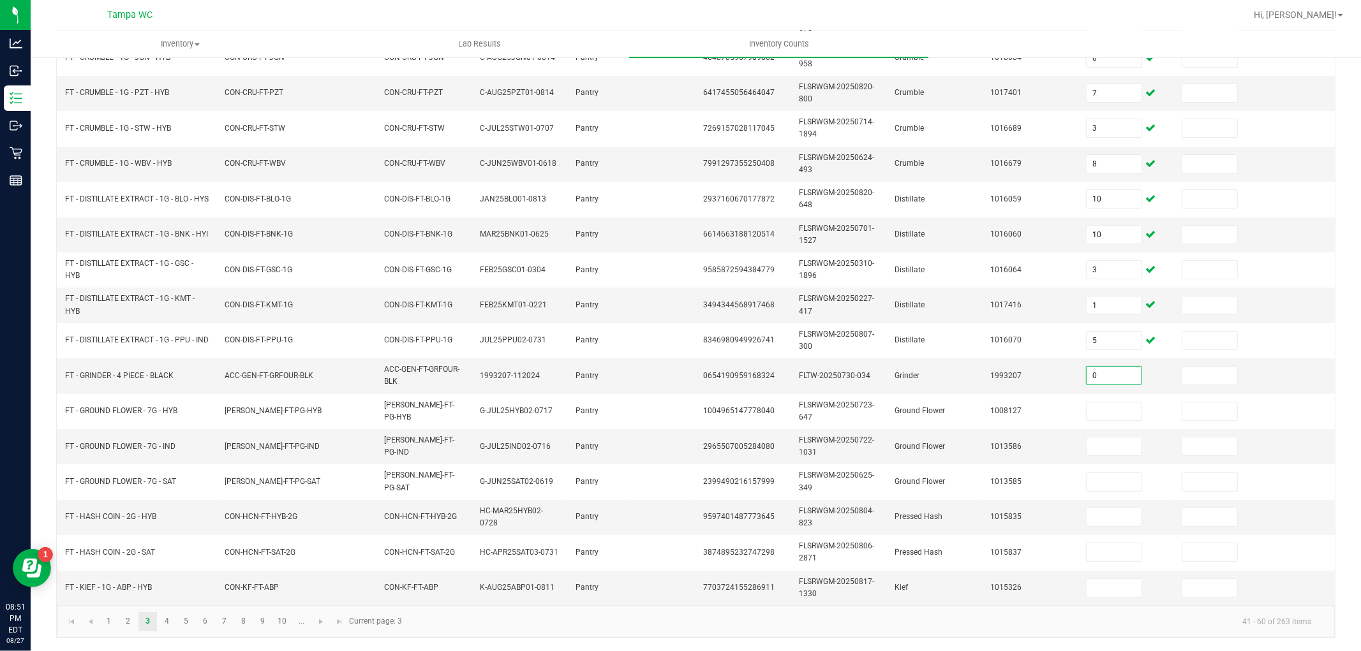
type input "0"
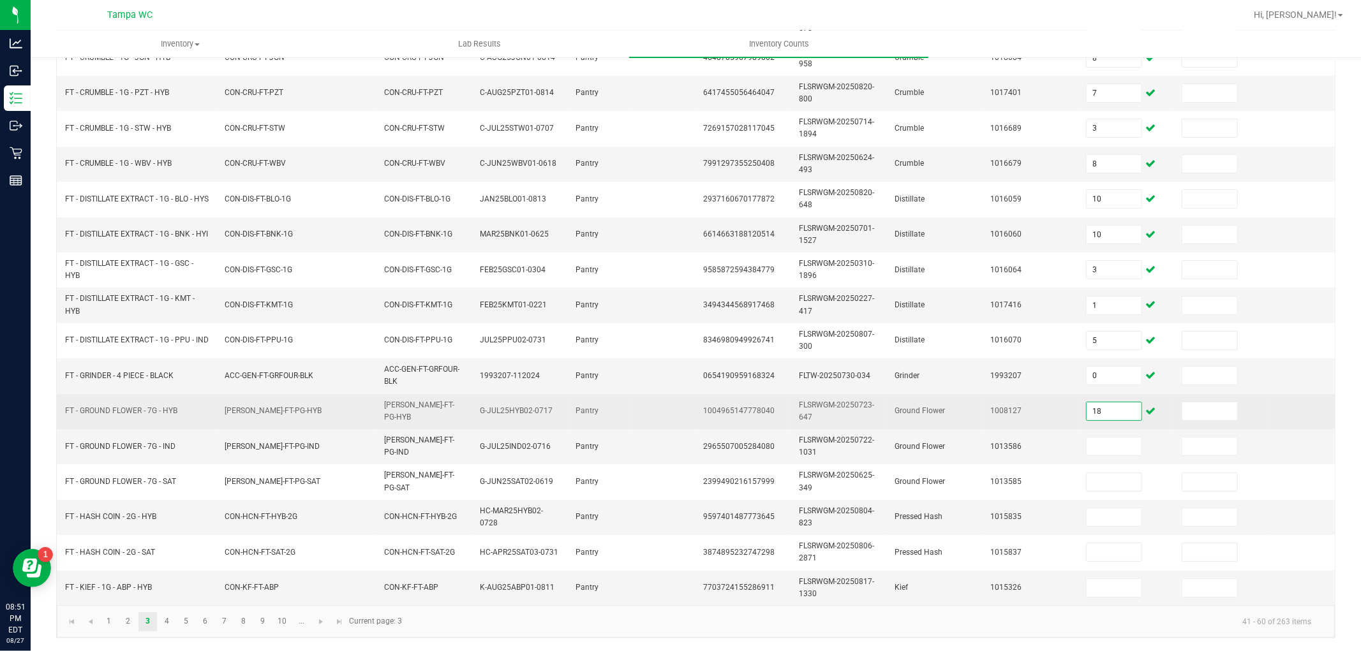
type input "18"
type input "11"
type input "17"
type input "6"
type input "7"
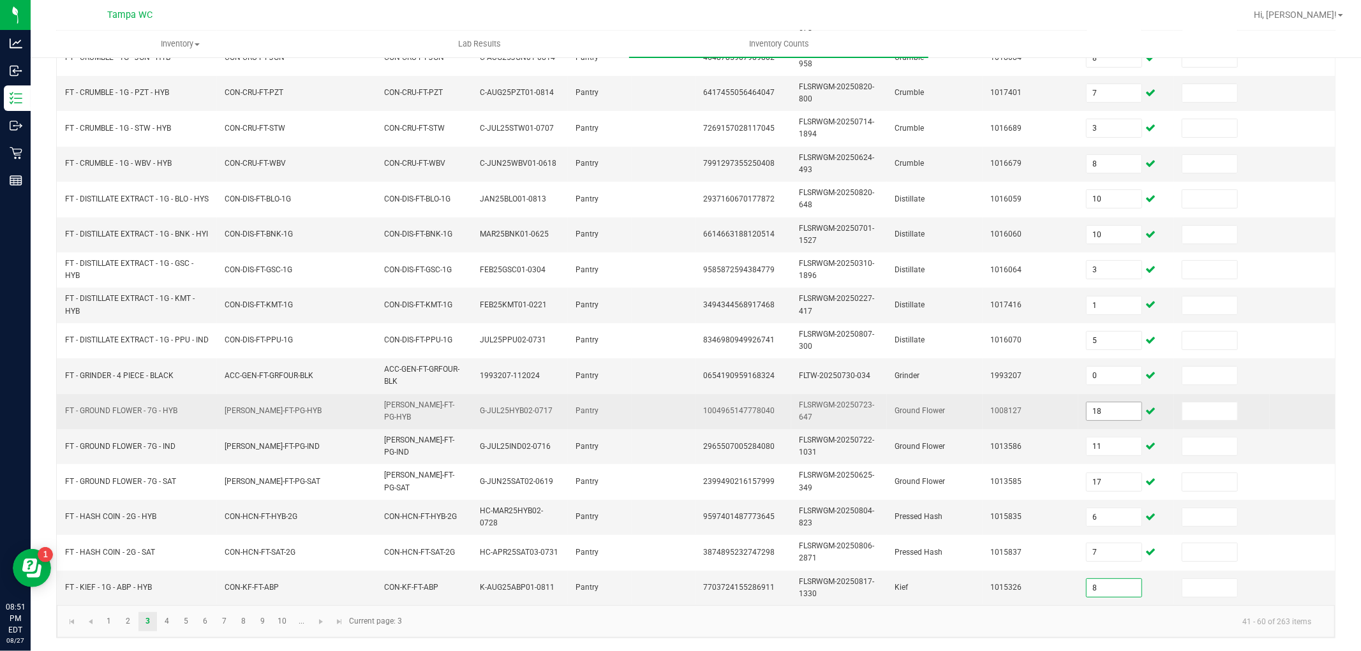
type input "8"
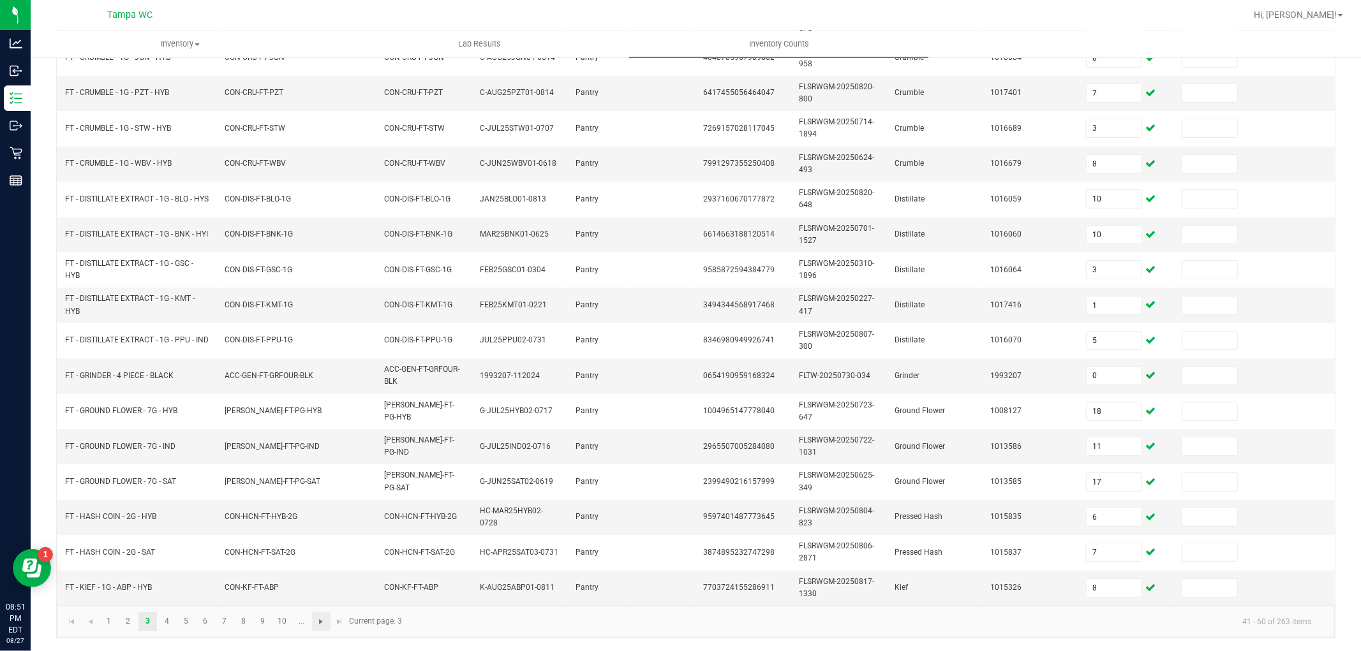
click at [321, 619] on span "Go to the next page" at bounding box center [321, 622] width 10 height 10
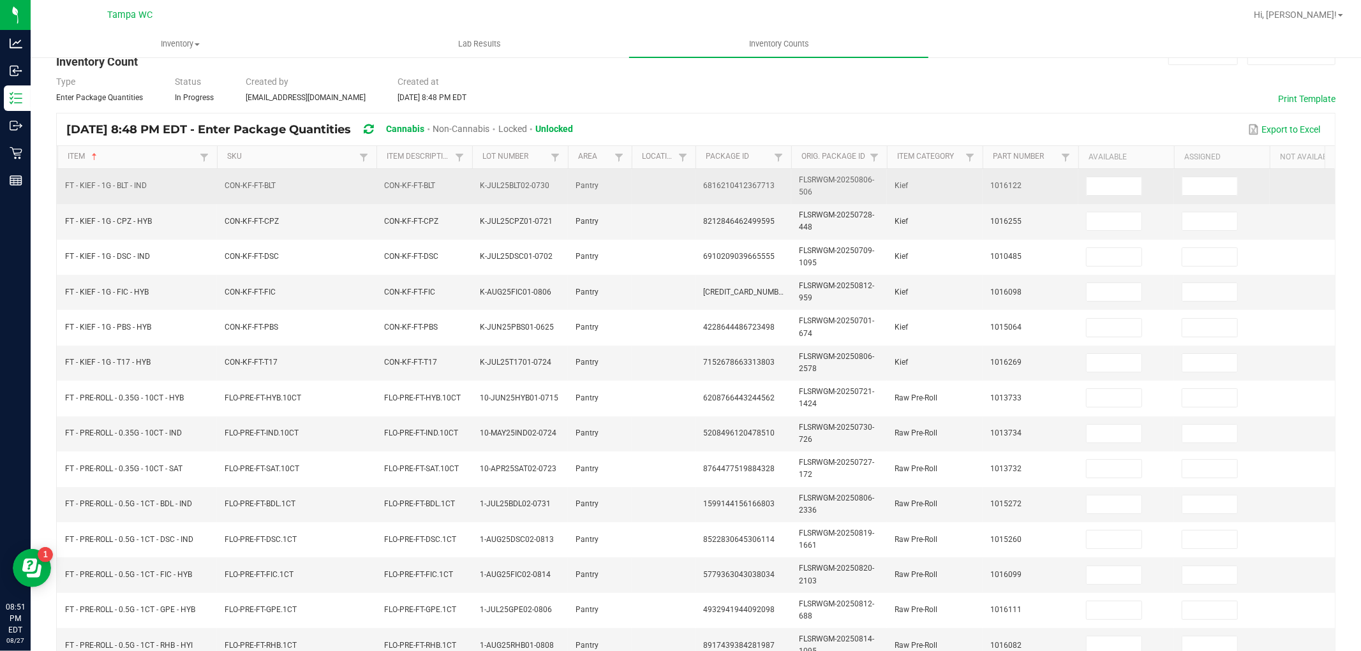
scroll to position [35, 0]
click at [1108, 189] on input at bounding box center [1113, 188] width 55 height 18
type input "1"
type input "8"
type input "4"
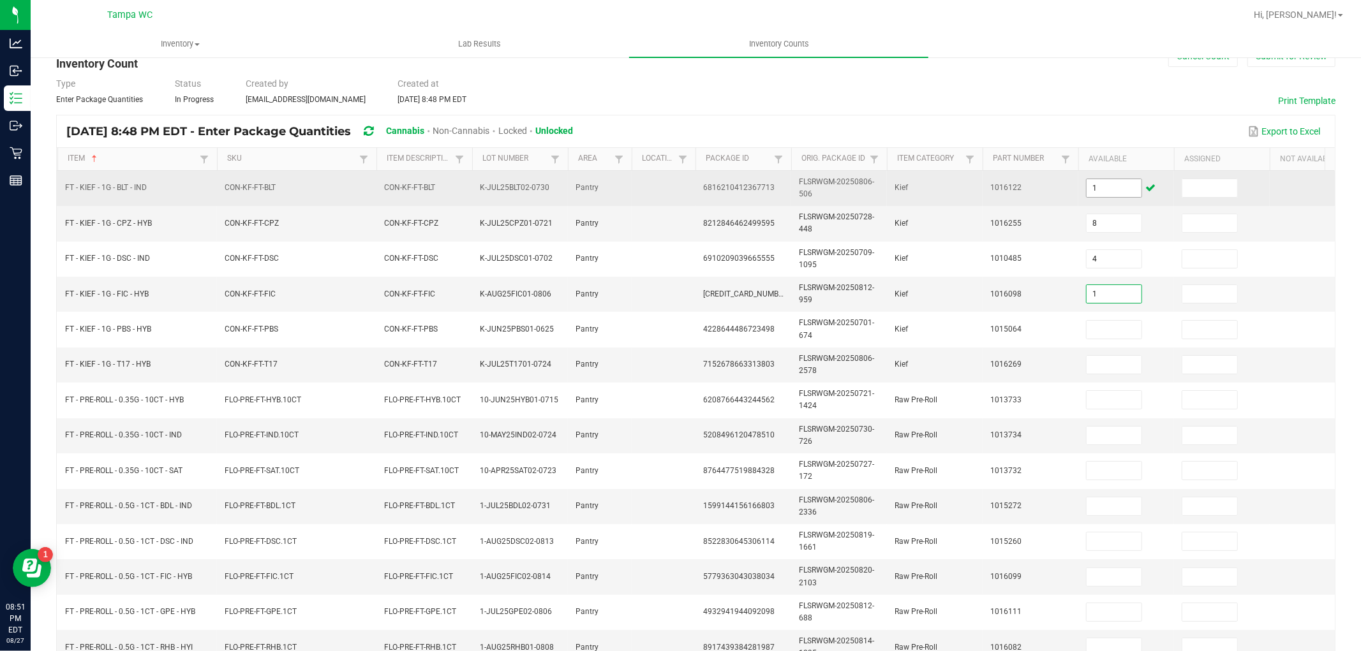
type input "1"
type input "4"
type input "5"
type input "6"
type input "7"
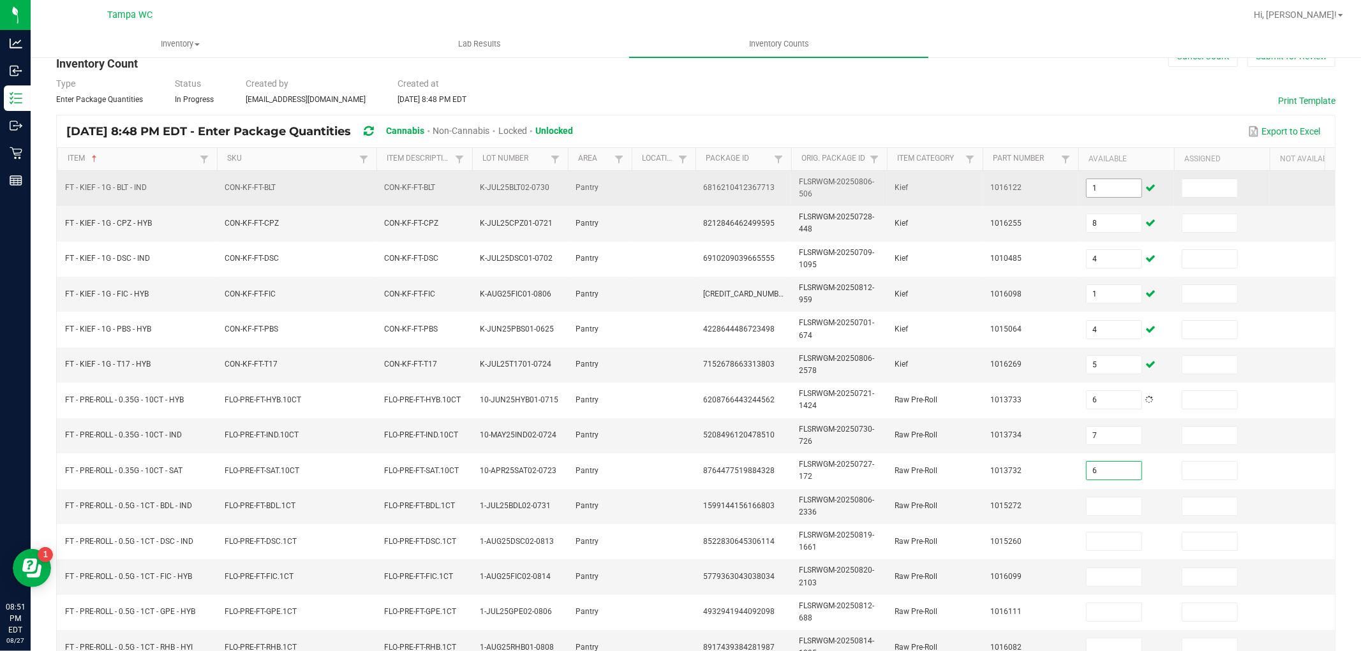
type input "6"
type input "14"
type input "8"
type input "19"
type input "11"
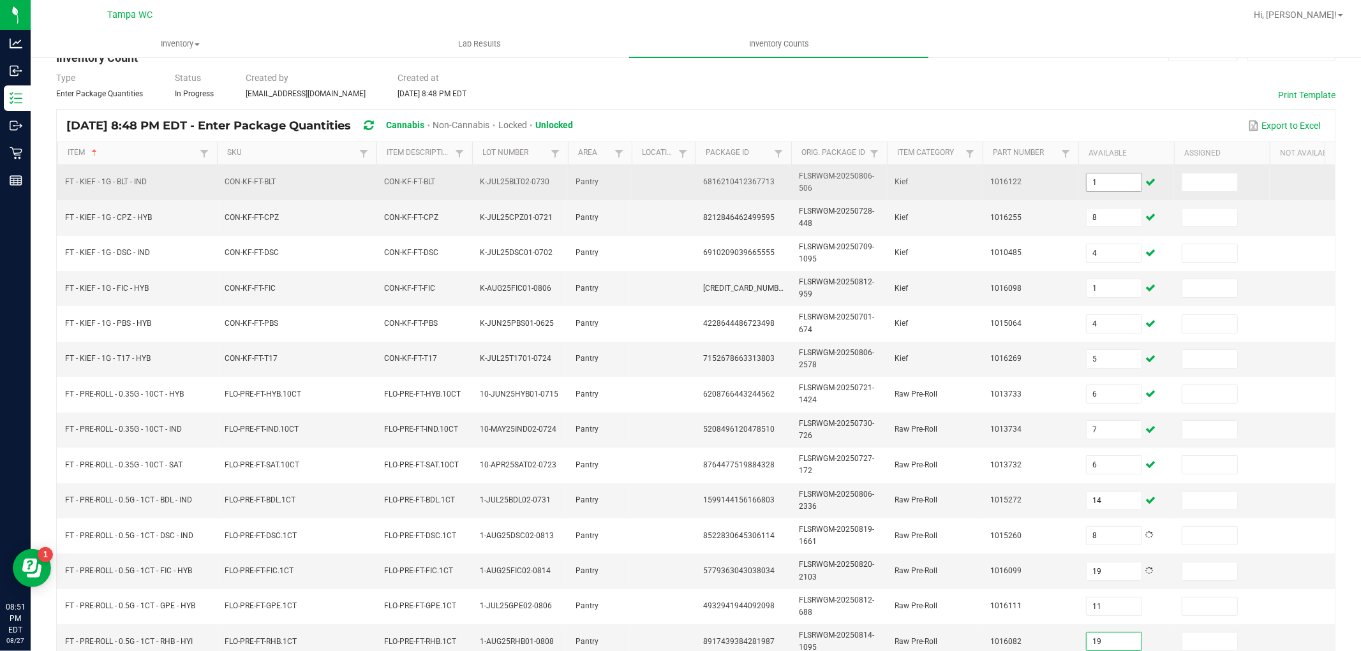
type input "19"
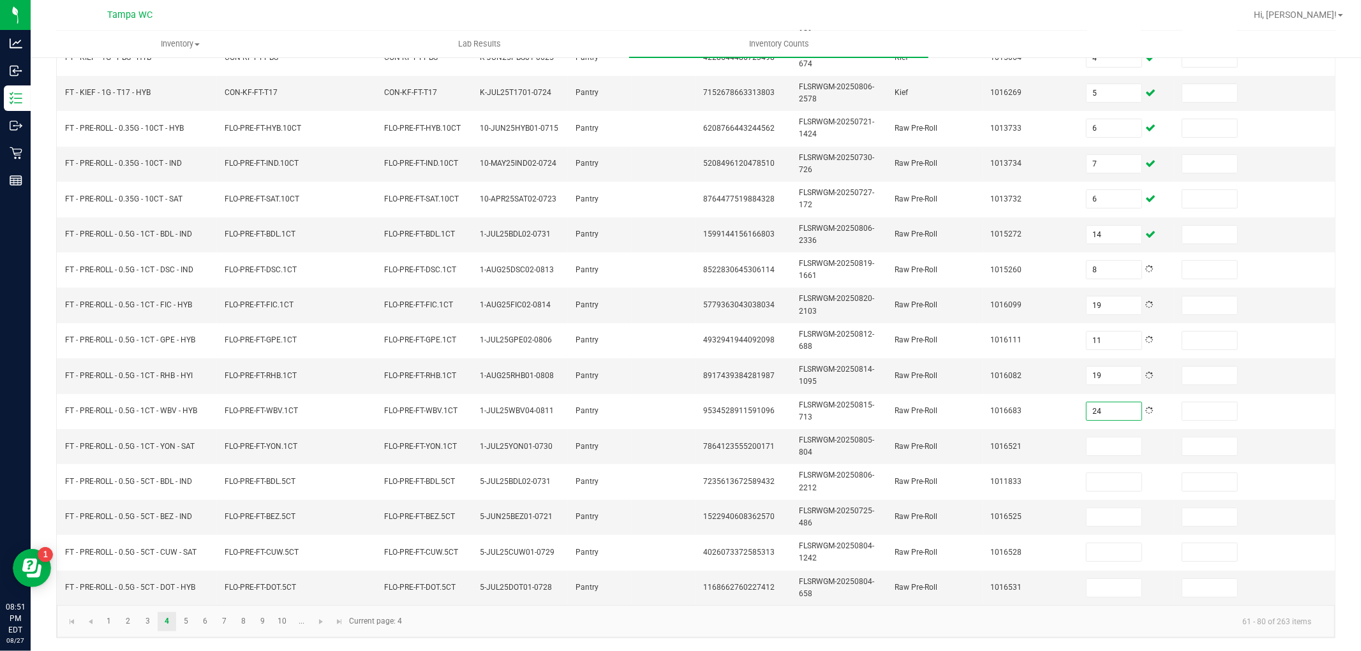
type input "24"
type input "11"
type input "6"
type input "3"
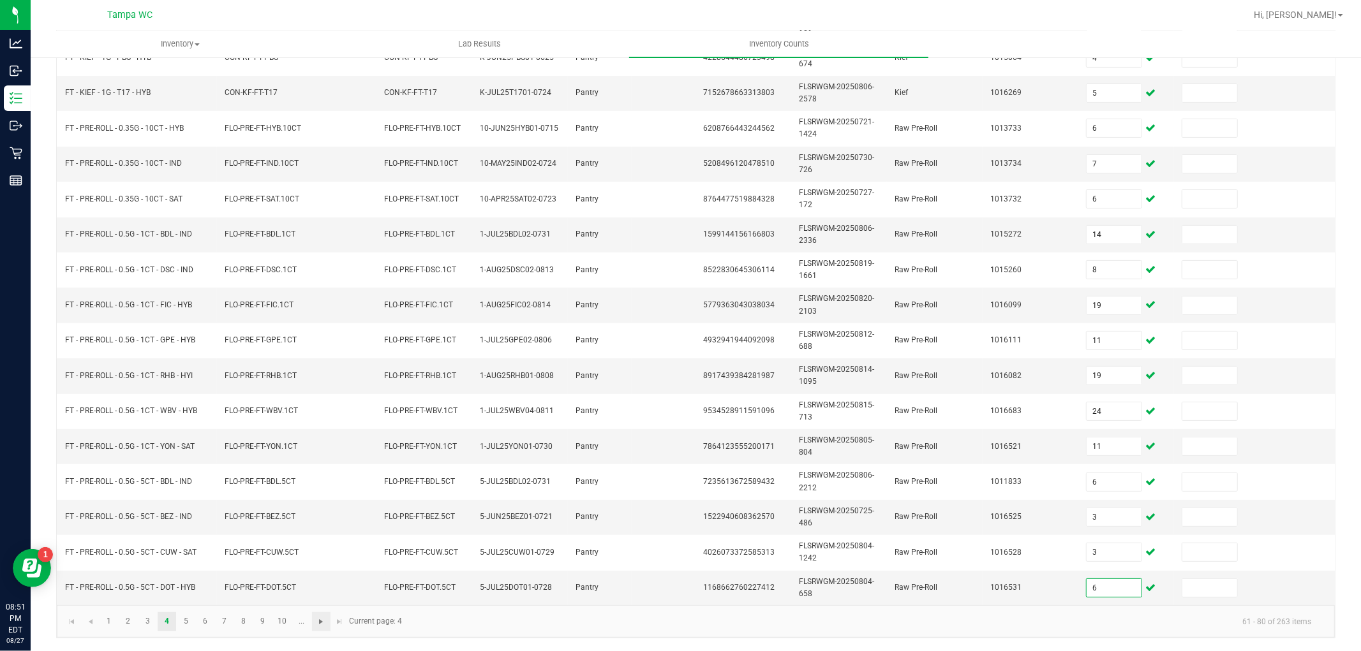
type input "6"
click at [321, 623] on span "Go to the next page" at bounding box center [321, 622] width 10 height 10
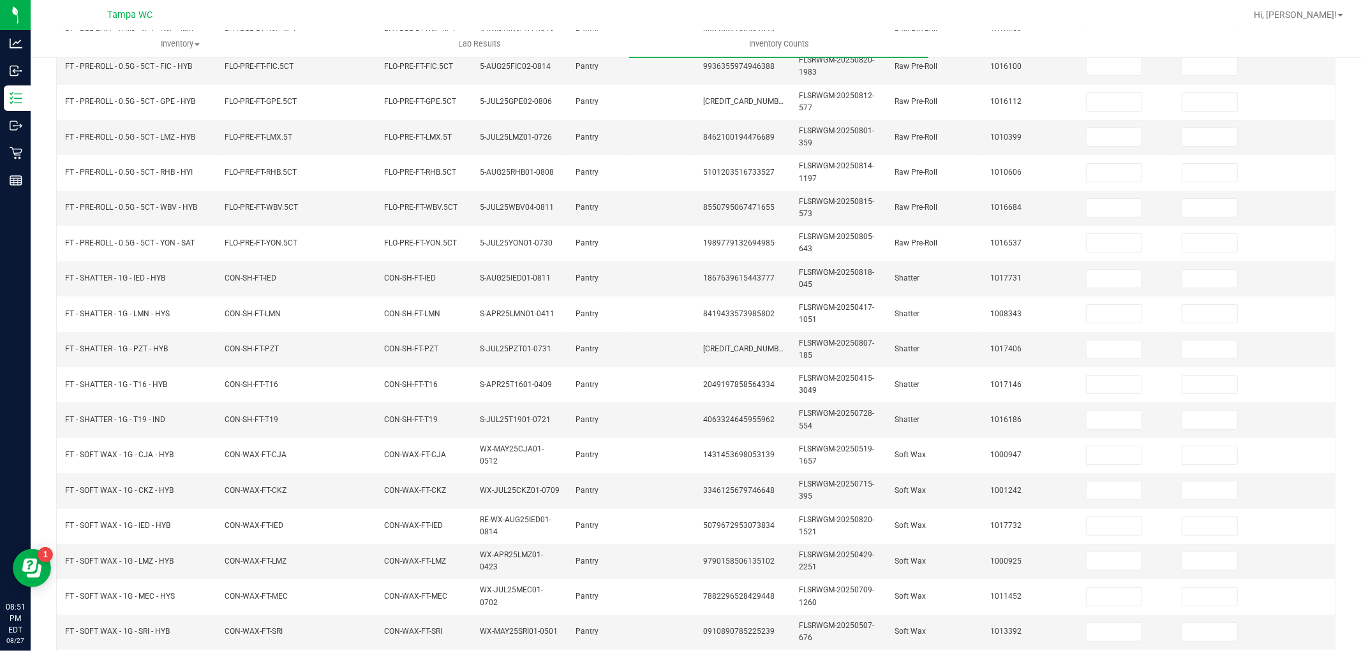
scroll to position [0, 0]
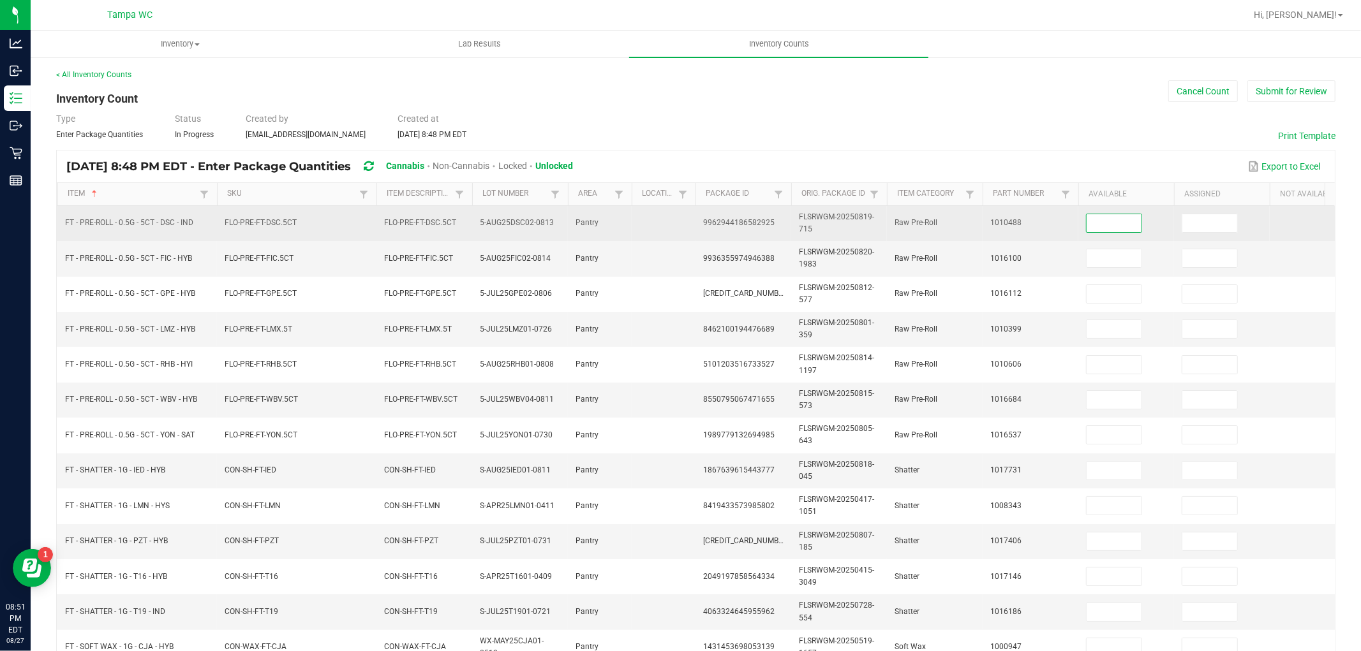
click at [1108, 215] on input at bounding box center [1113, 223] width 55 height 18
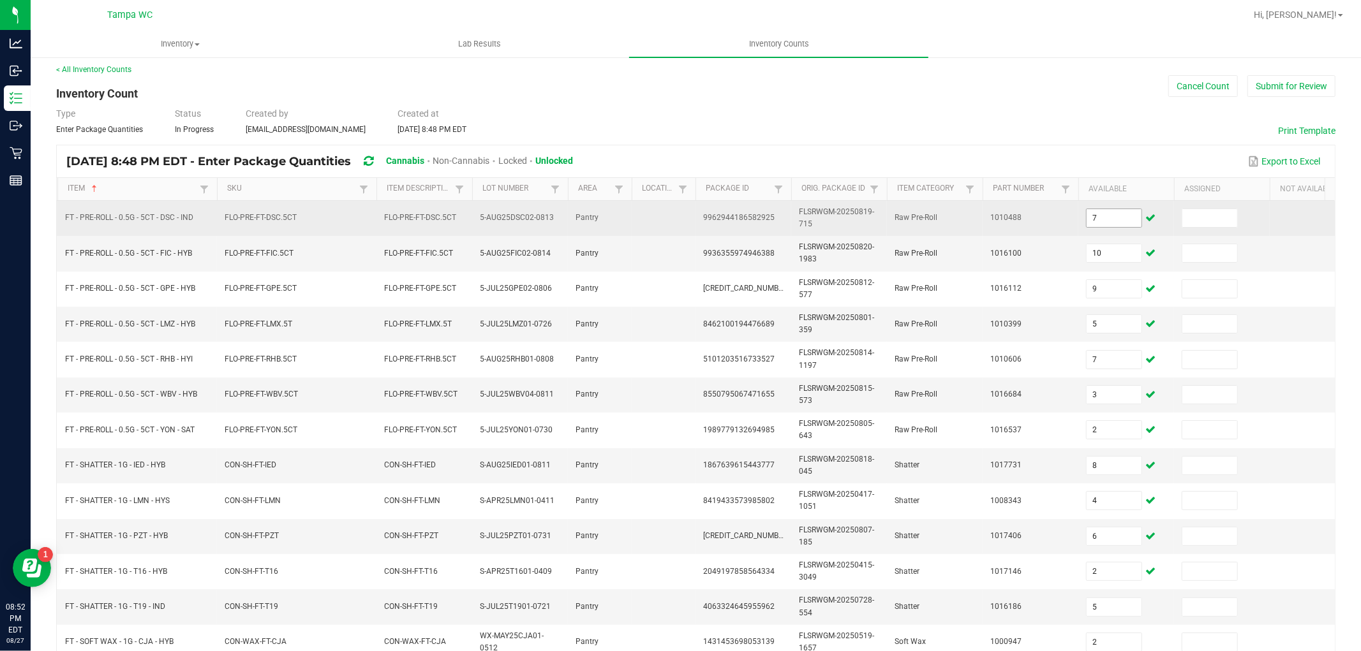
scroll to position [319, 0]
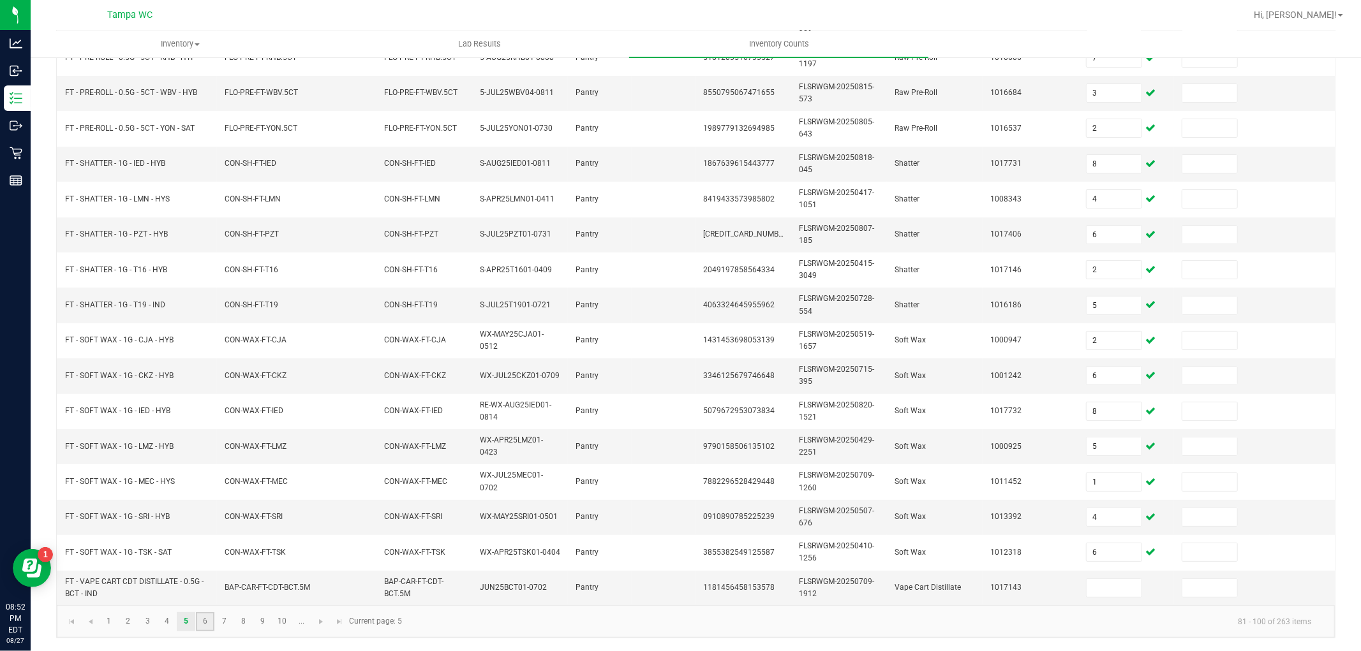
click at [211, 617] on link "6" at bounding box center [205, 621] width 18 height 19
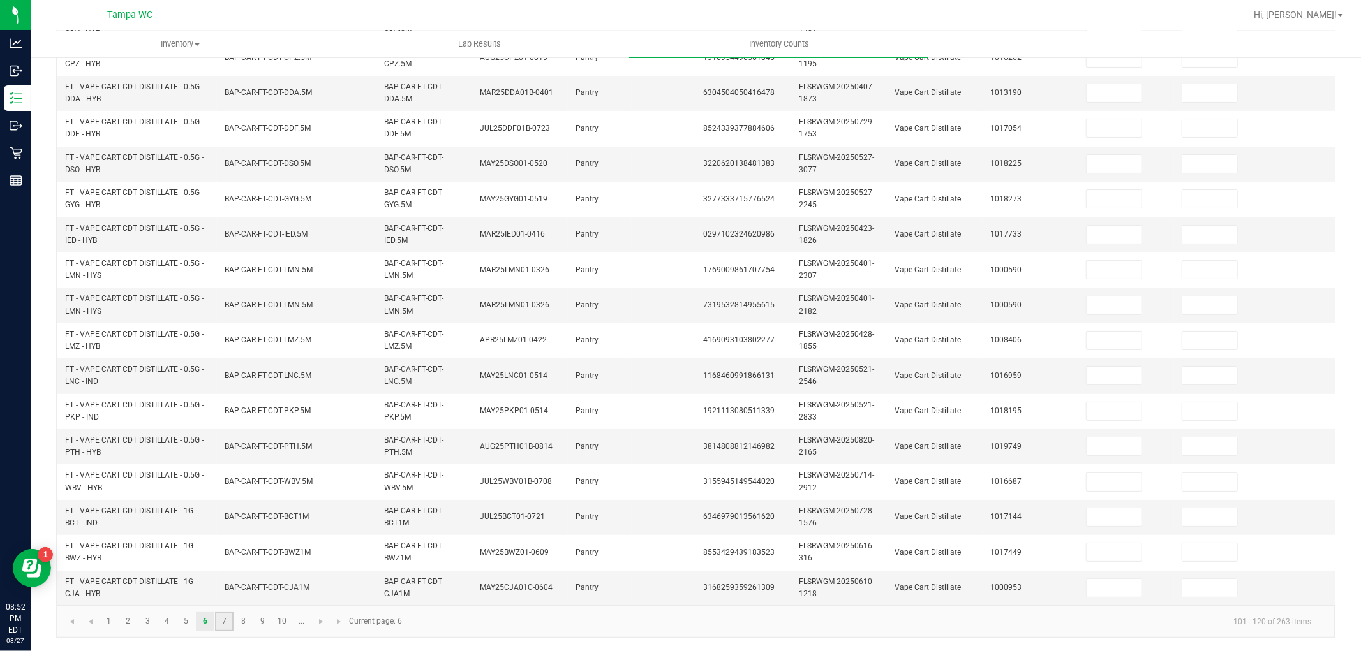
click at [228, 617] on link "7" at bounding box center [224, 621] width 18 height 19
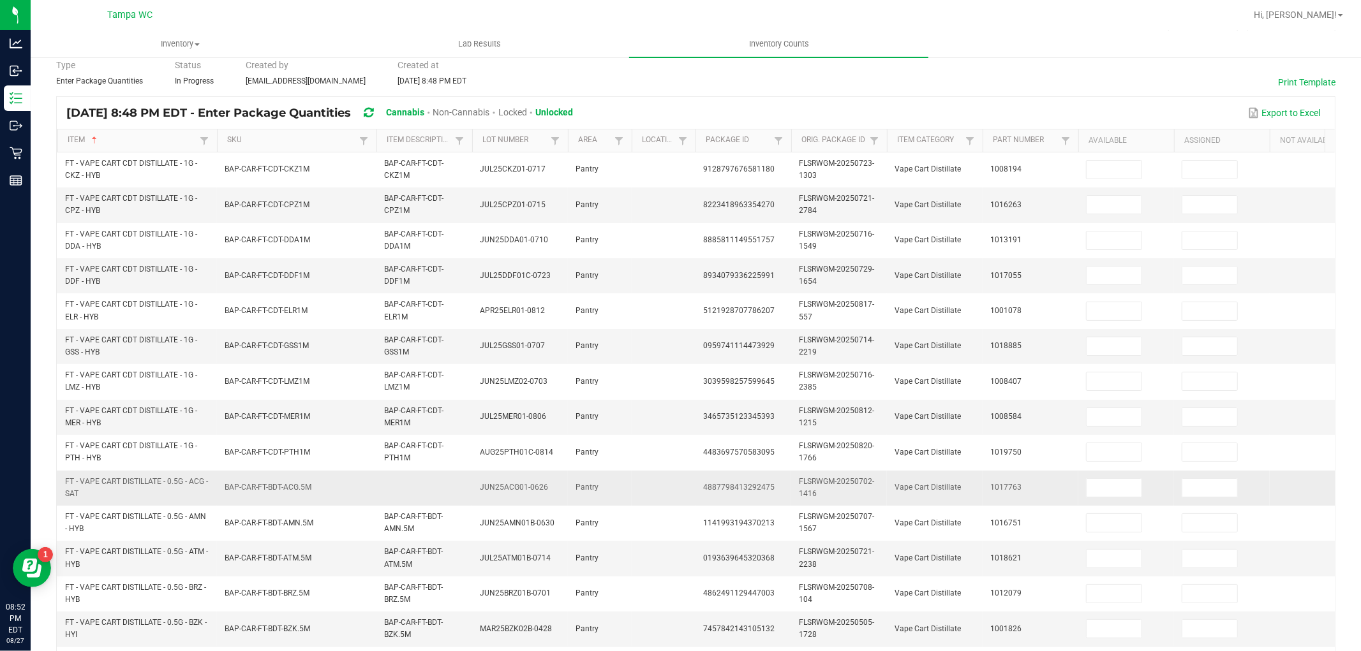
scroll to position [142, 0]
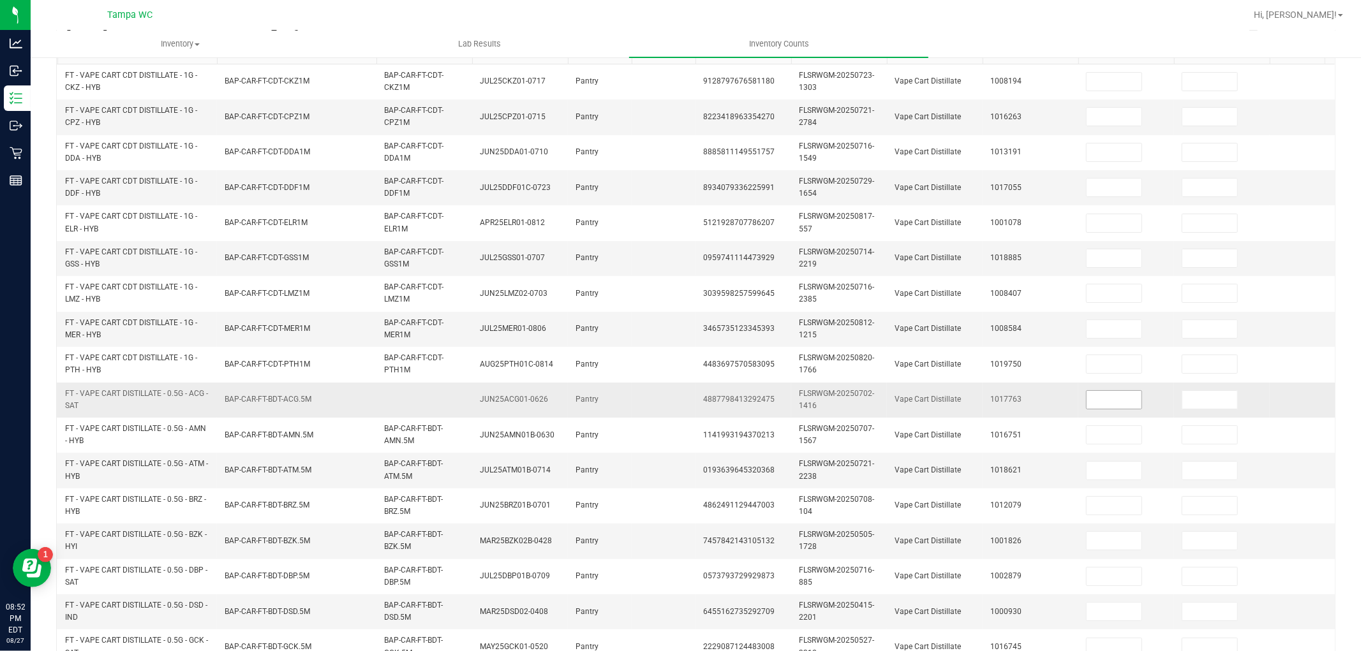
click at [1105, 400] on input at bounding box center [1113, 400] width 55 height 18
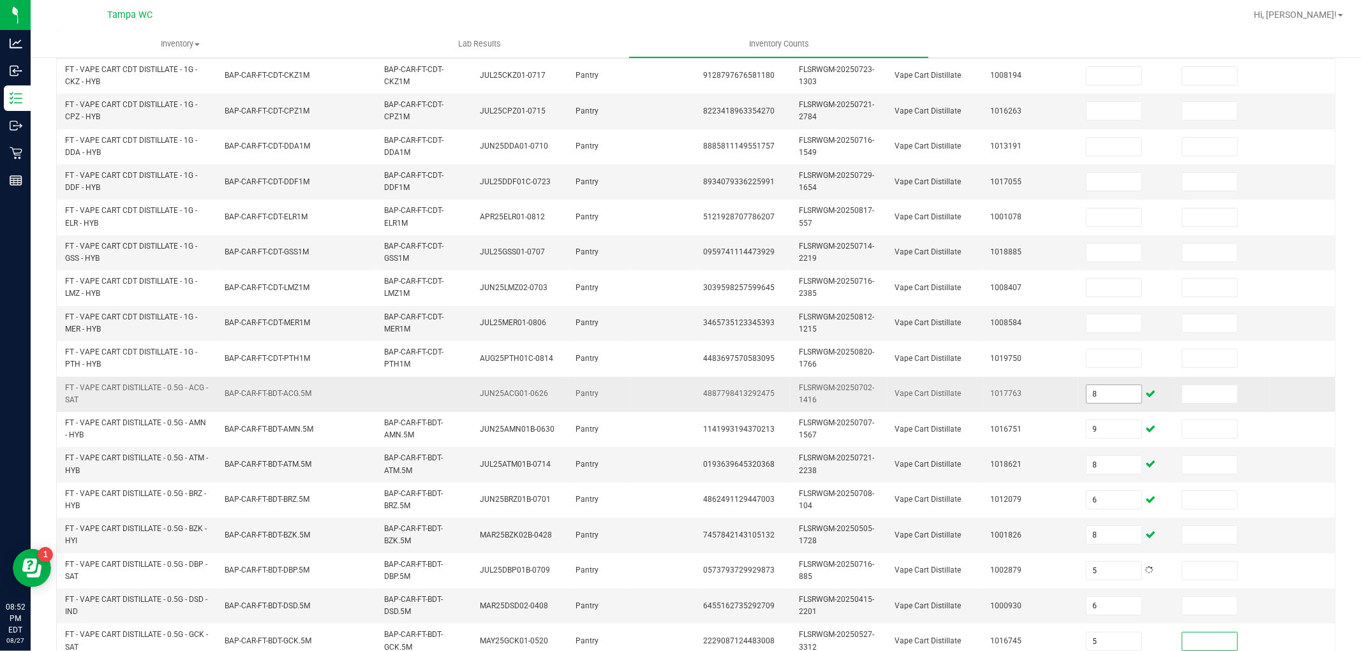
scroll to position [319, 0]
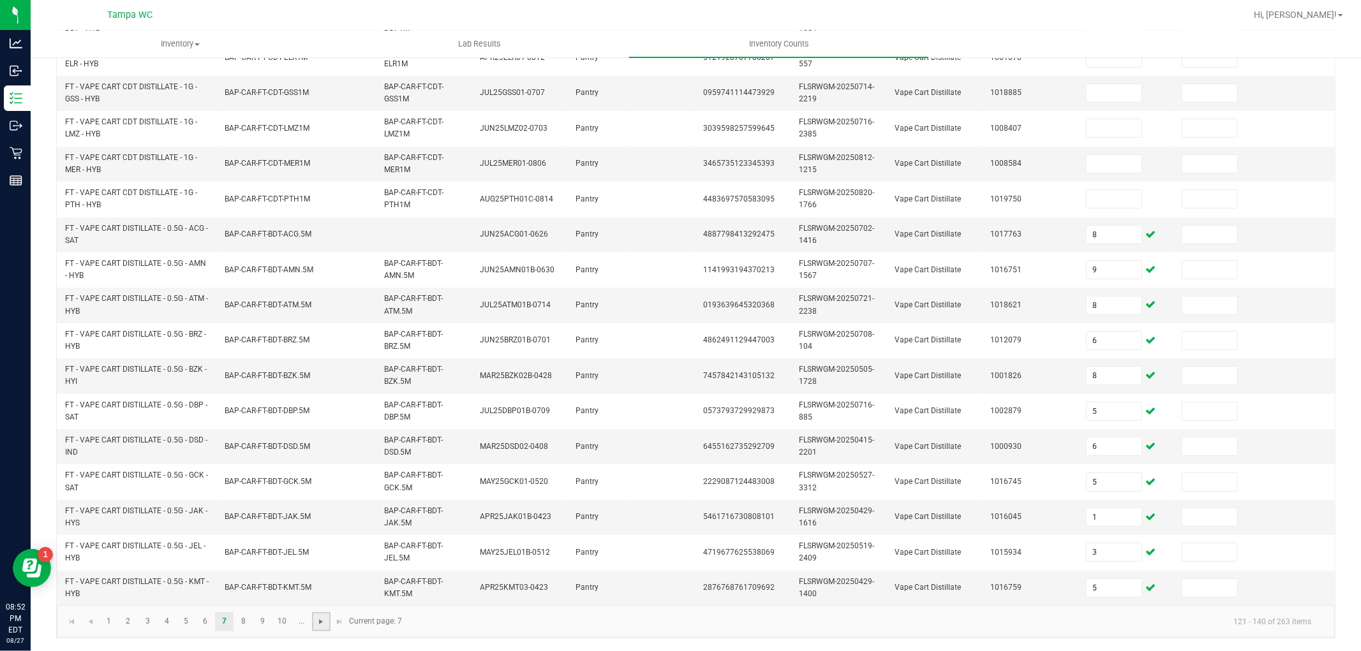
click at [323, 625] on span "Go to the next page" at bounding box center [321, 622] width 10 height 10
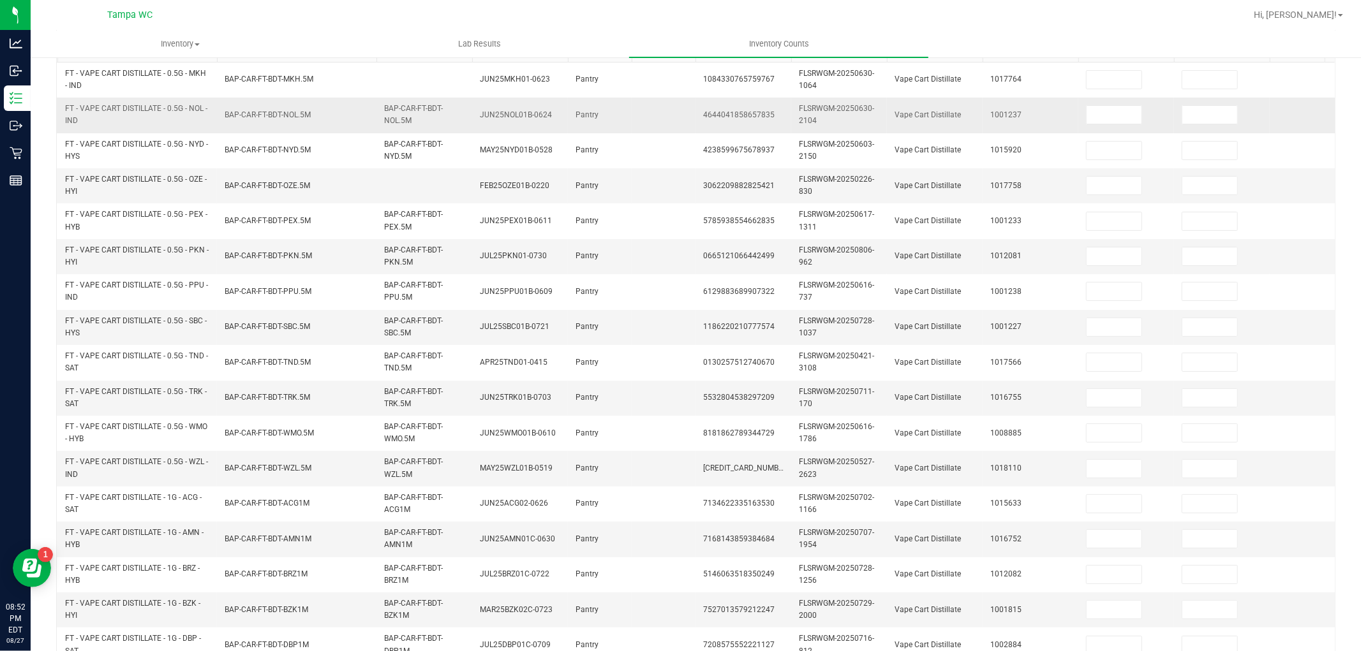
scroll to position [35, 0]
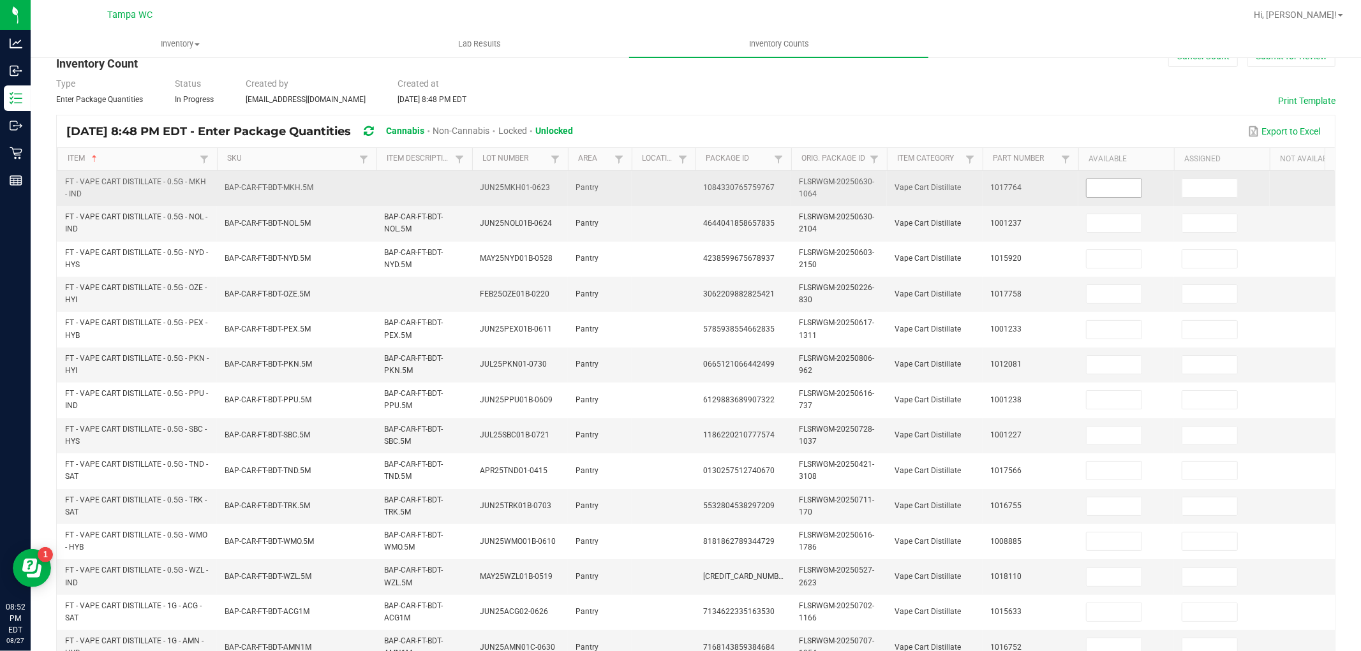
click at [1117, 188] on input at bounding box center [1113, 188] width 55 height 18
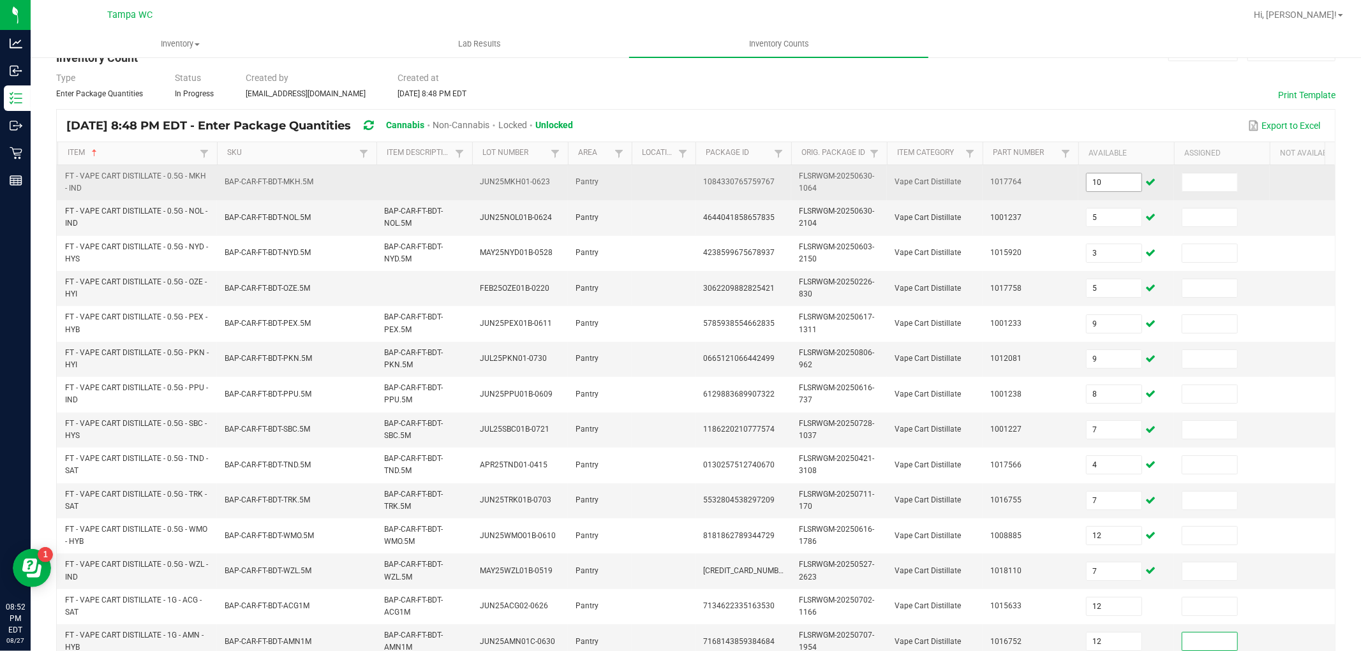
scroll to position [319, 0]
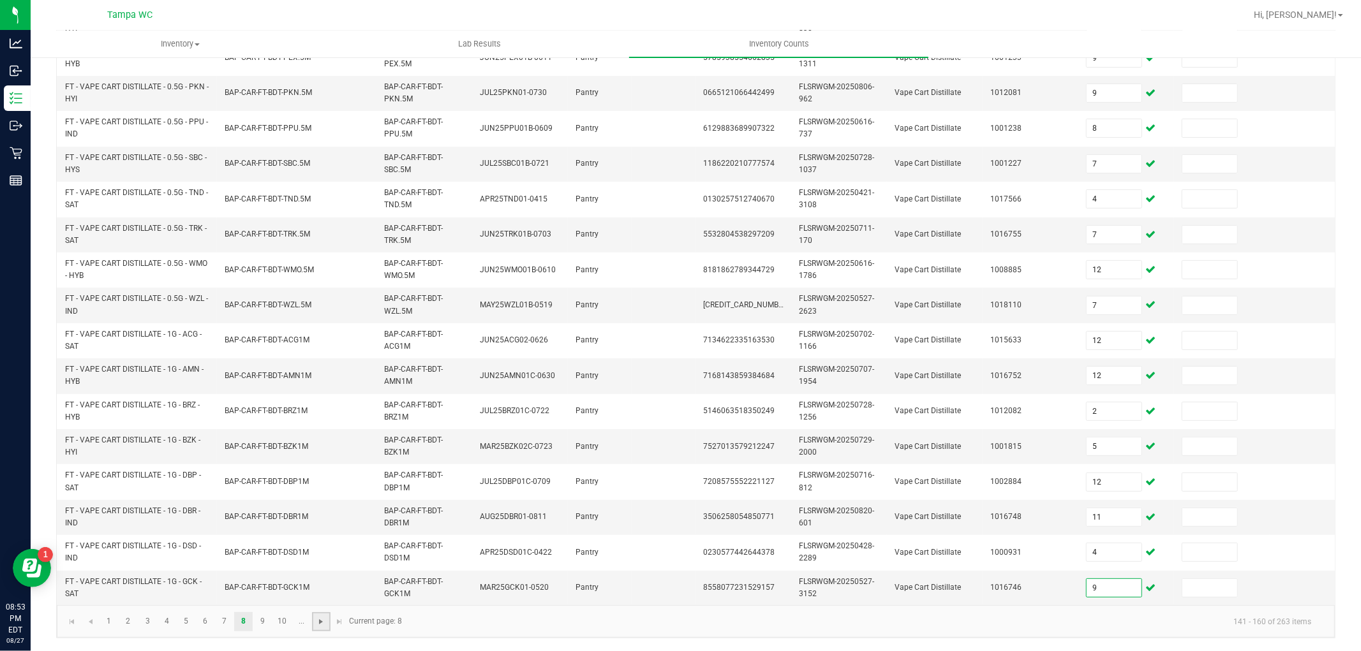
click at [321, 624] on span "Go to the next page" at bounding box center [321, 622] width 10 height 10
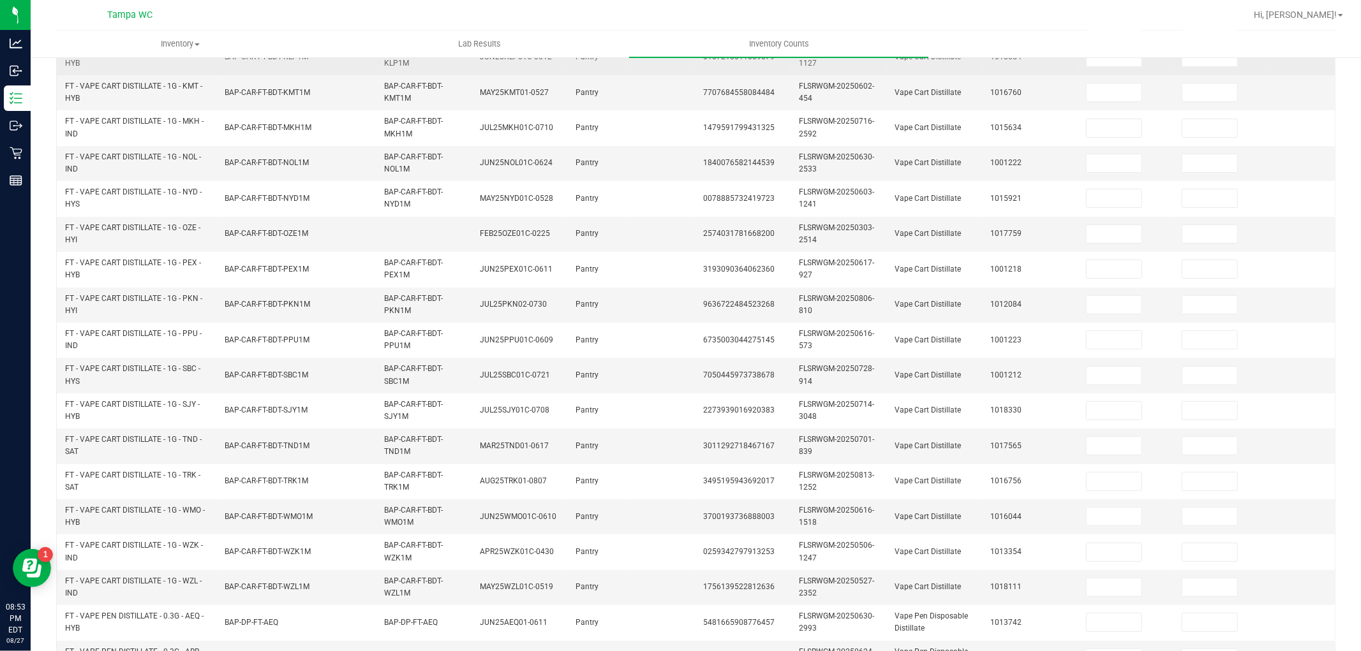
scroll to position [35, 0]
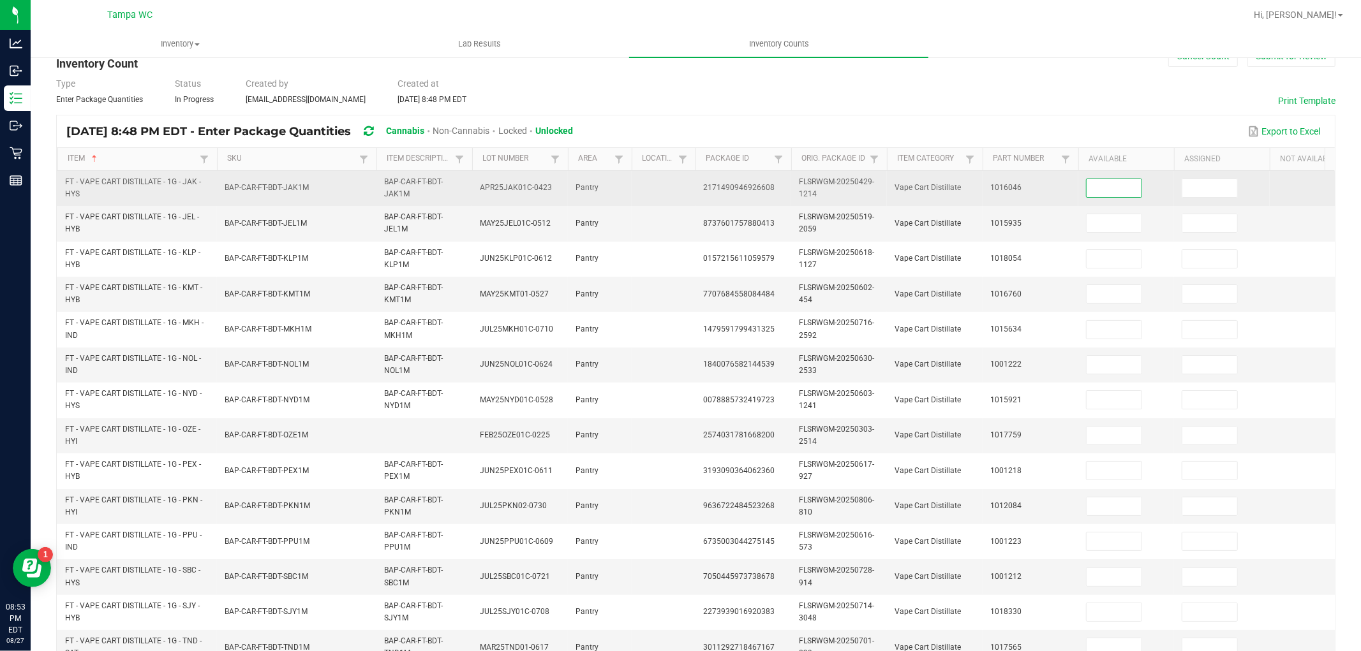
click at [1100, 188] on input at bounding box center [1113, 188] width 55 height 18
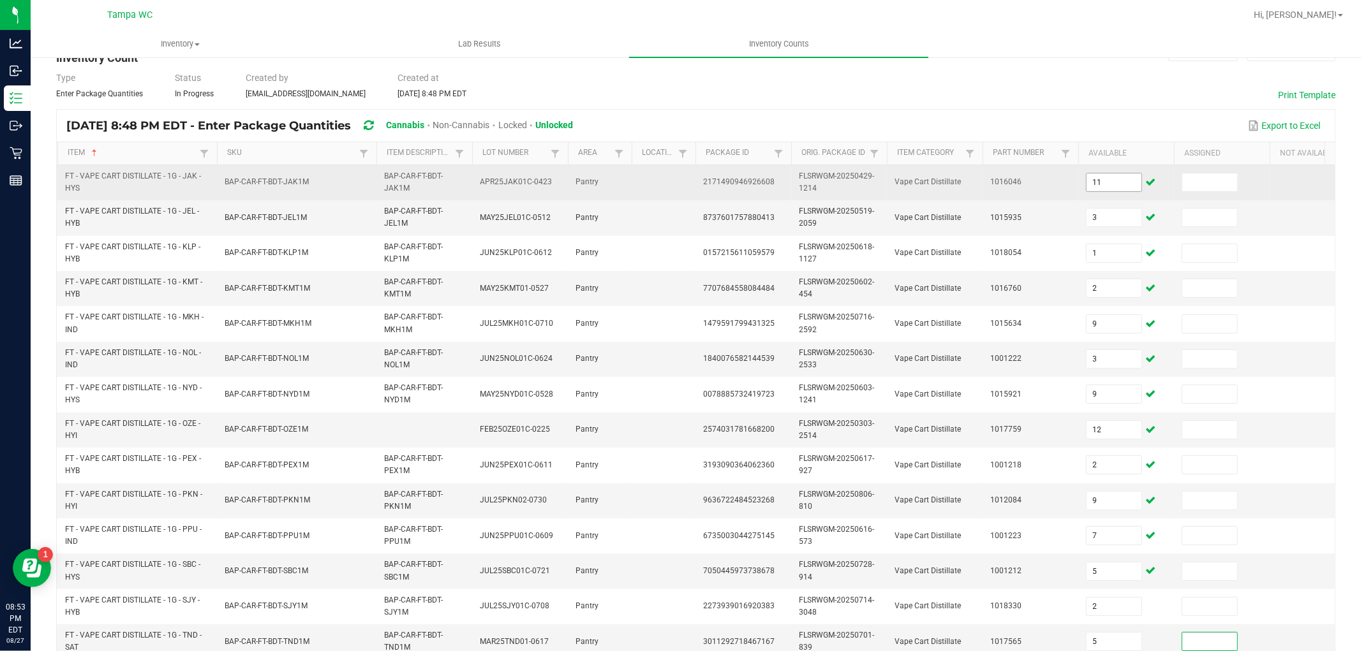
scroll to position [319, 0]
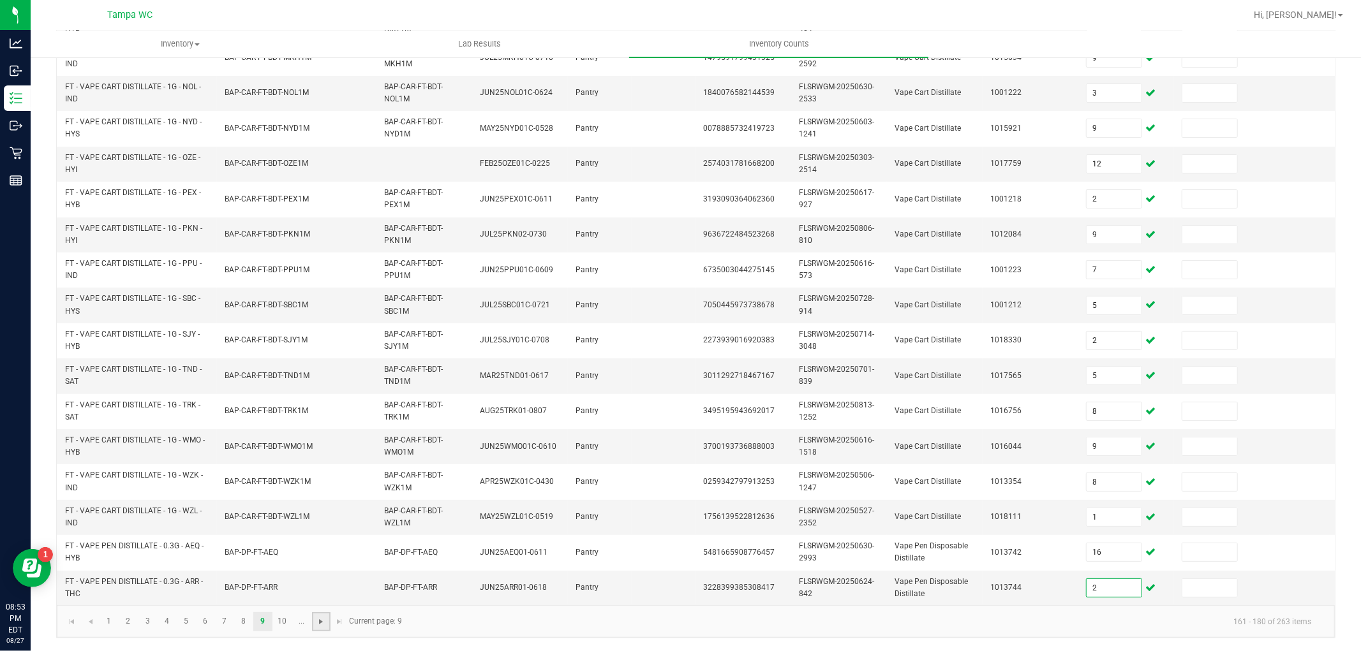
click at [320, 624] on span "Go to the next page" at bounding box center [321, 622] width 10 height 10
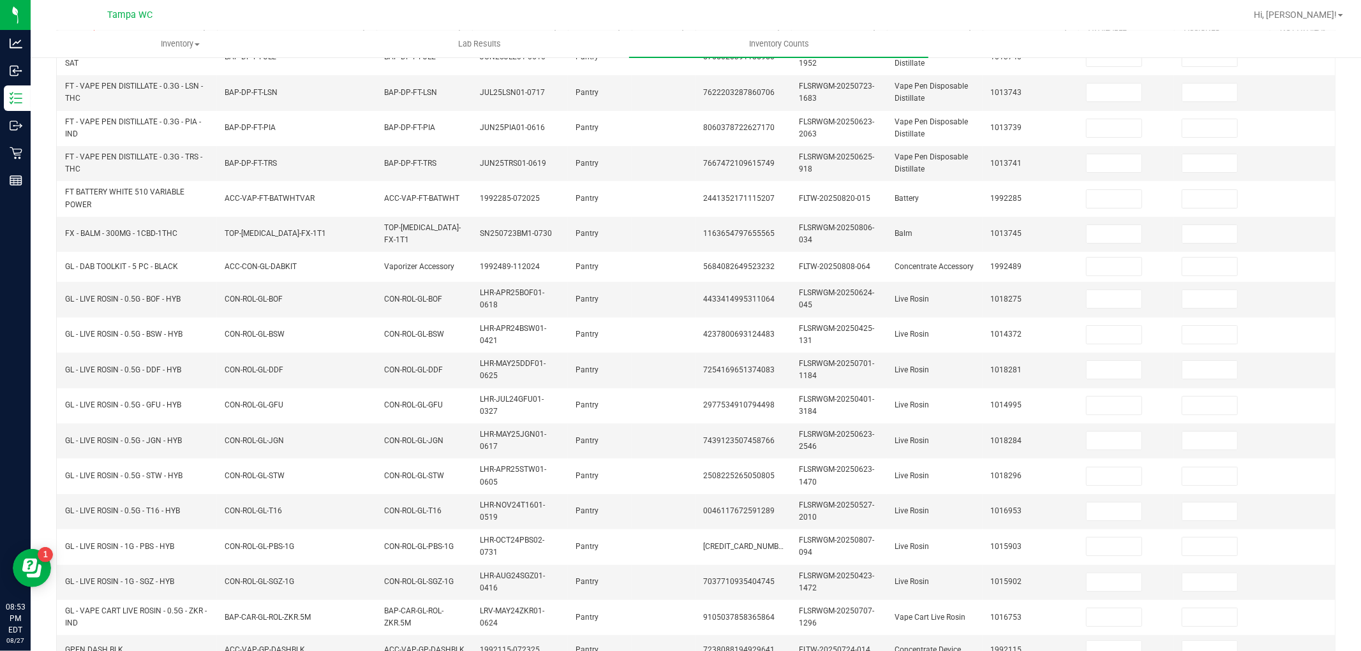
scroll to position [24, 0]
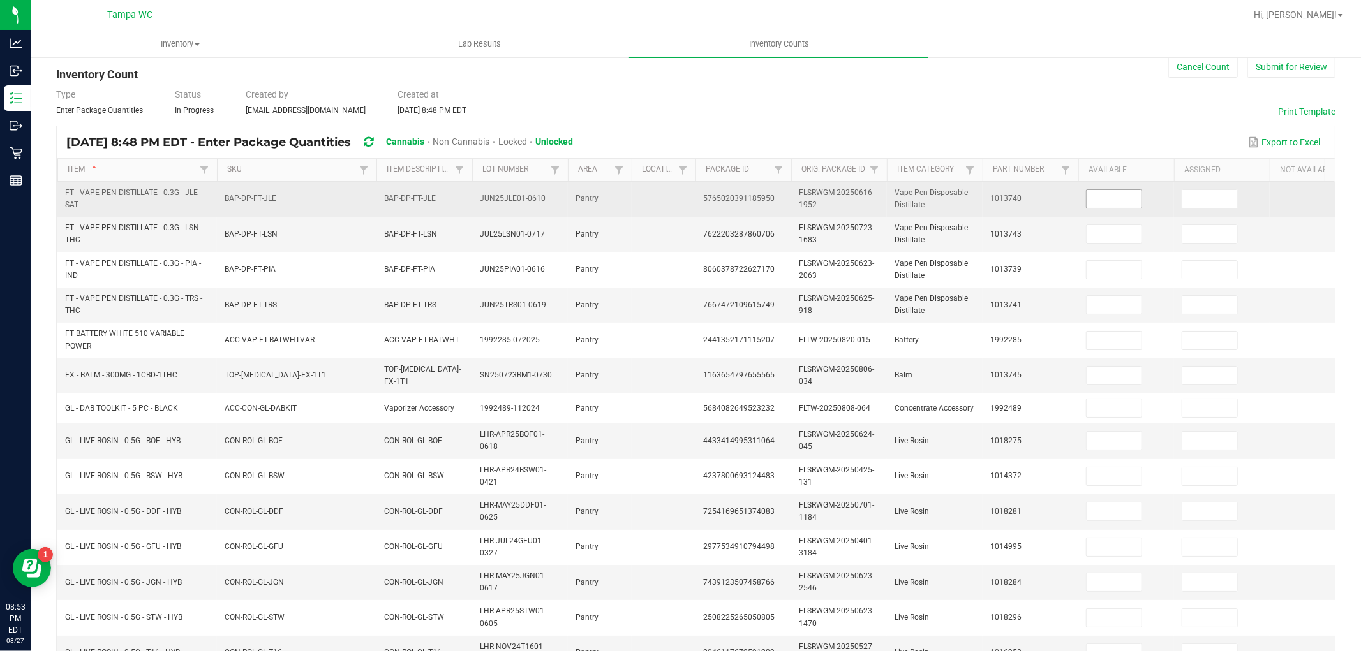
click at [1098, 203] on input at bounding box center [1113, 199] width 55 height 18
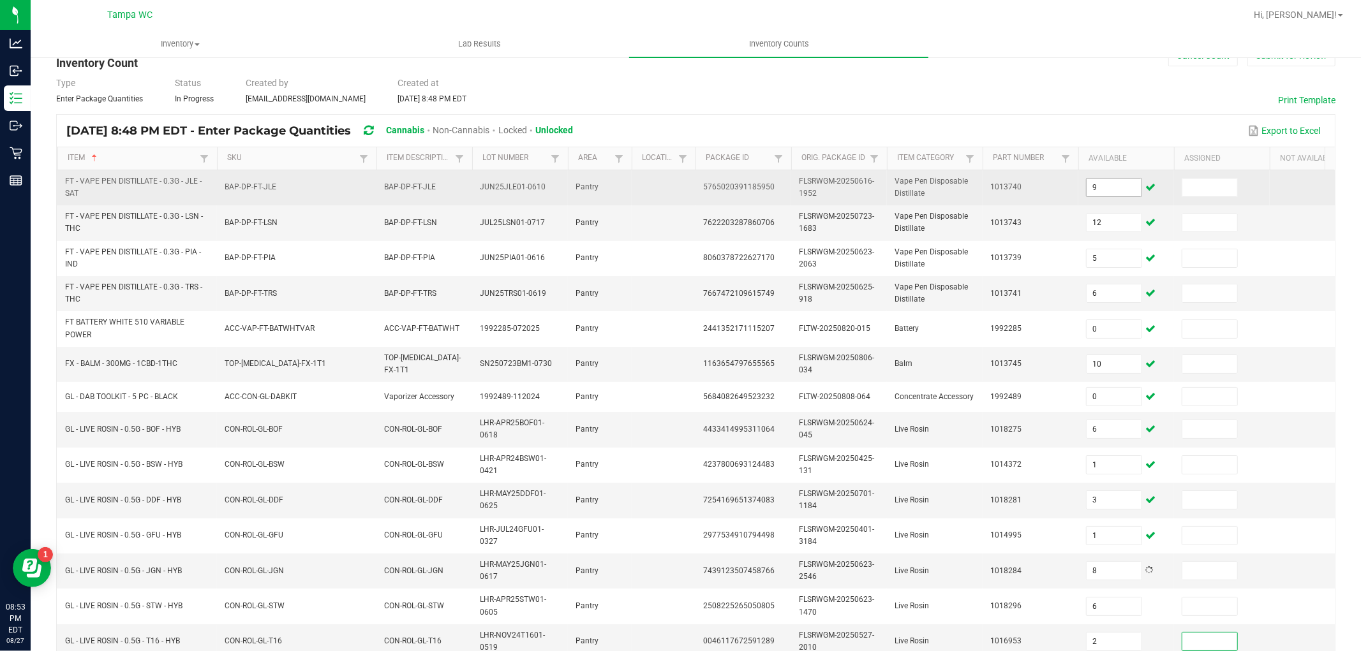
scroll to position [308, 0]
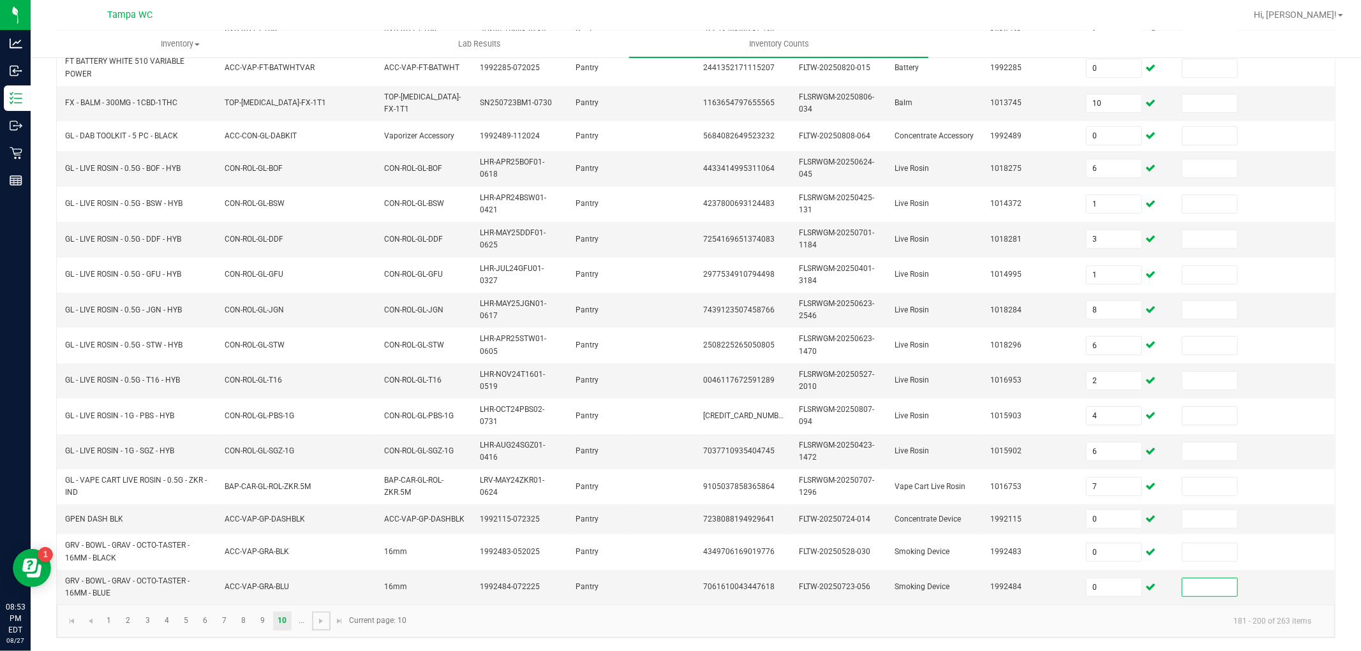
click at [314, 619] on link at bounding box center [321, 621] width 18 height 19
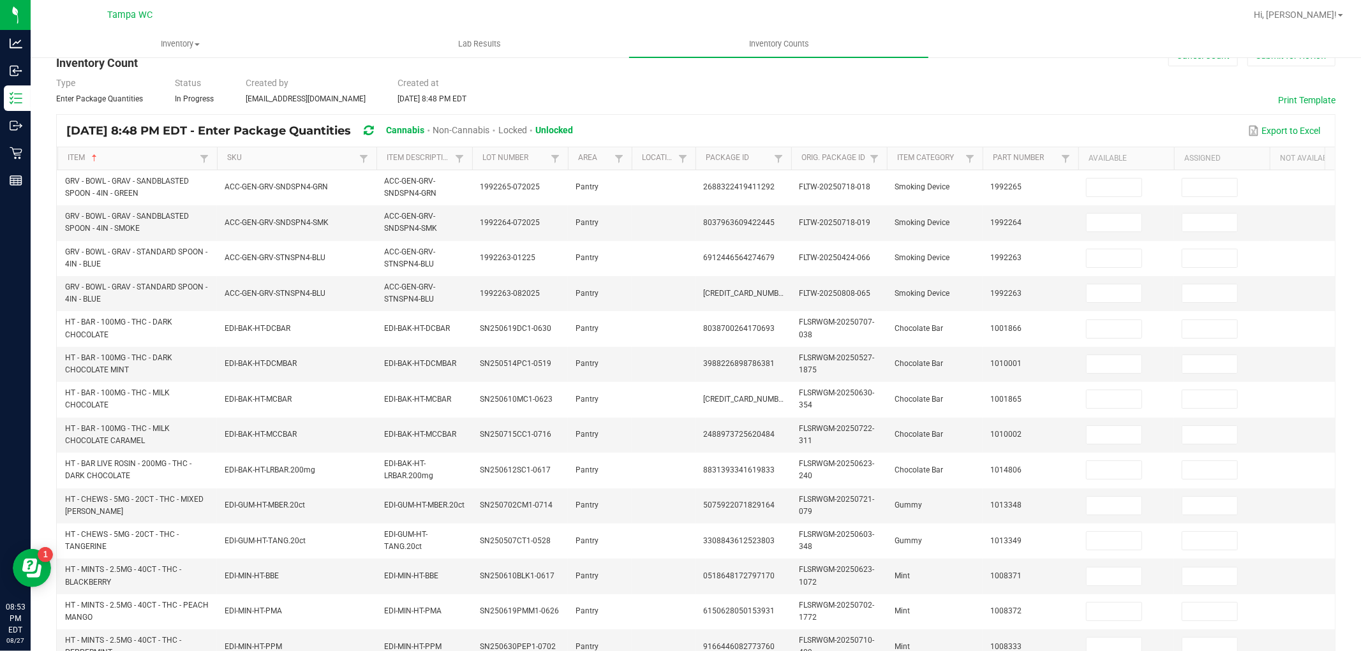
scroll to position [24, 0]
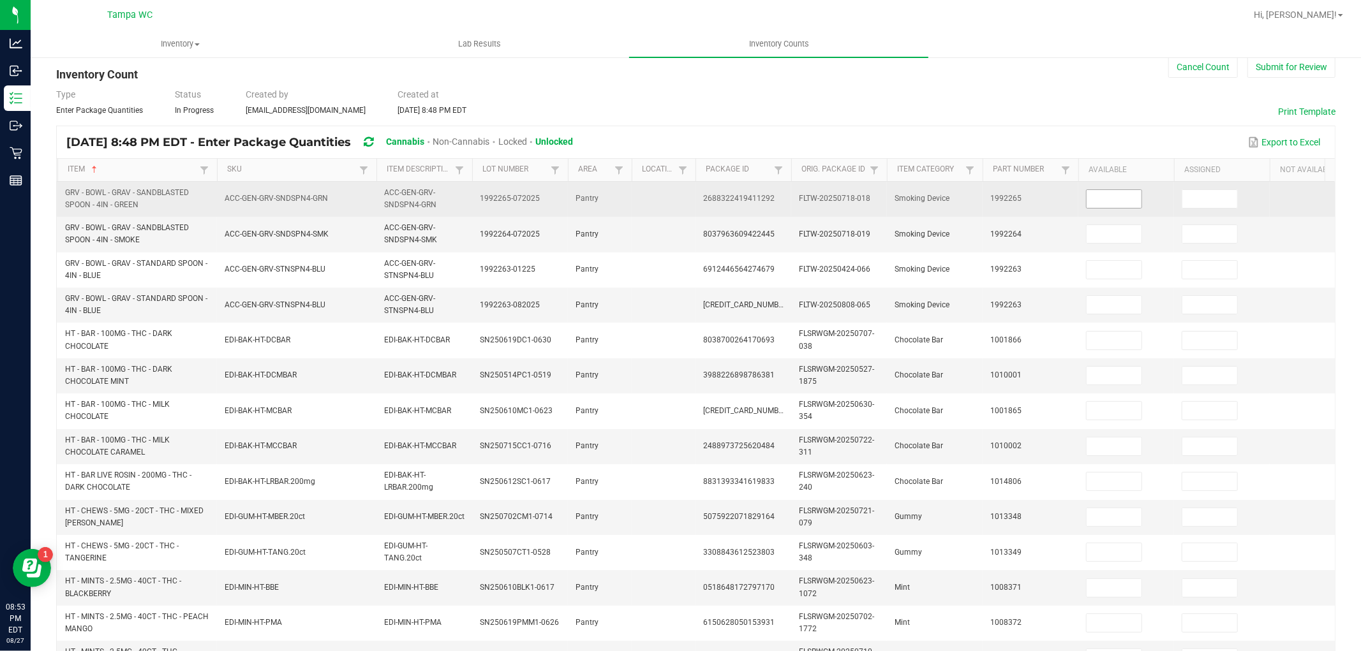
click at [1113, 193] on input at bounding box center [1113, 199] width 55 height 18
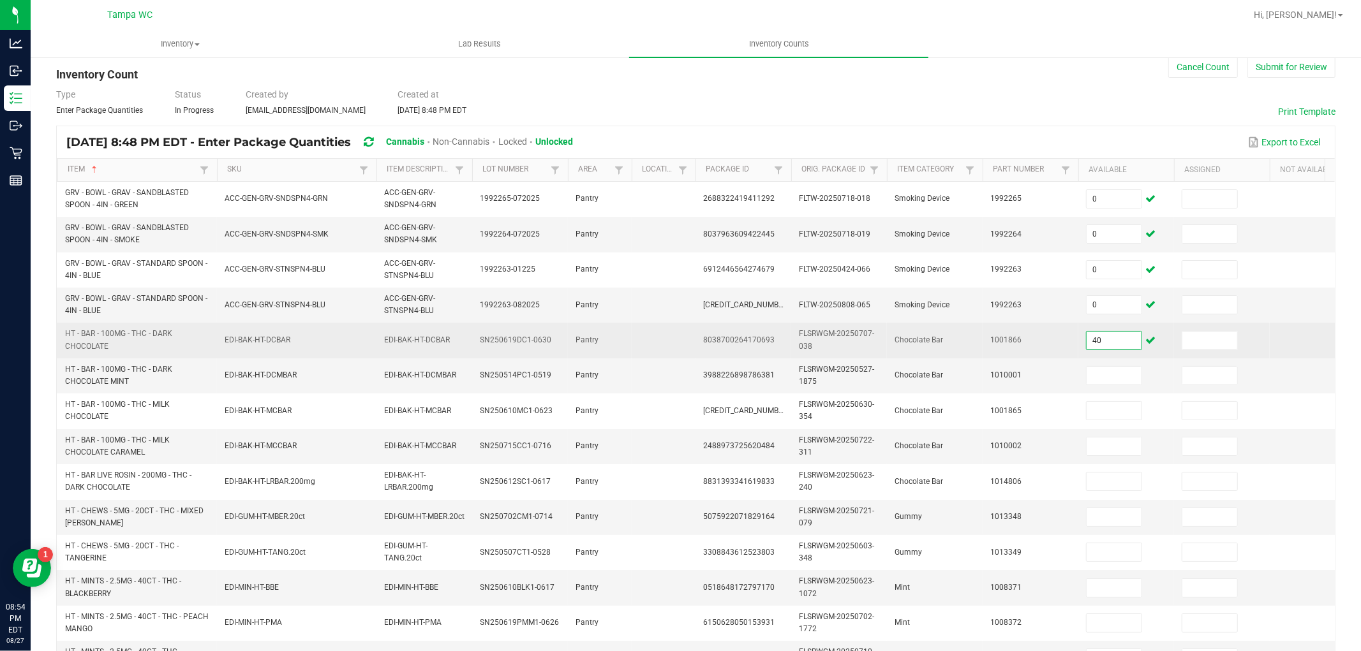
click at [1104, 343] on input "40" at bounding box center [1113, 341] width 55 height 18
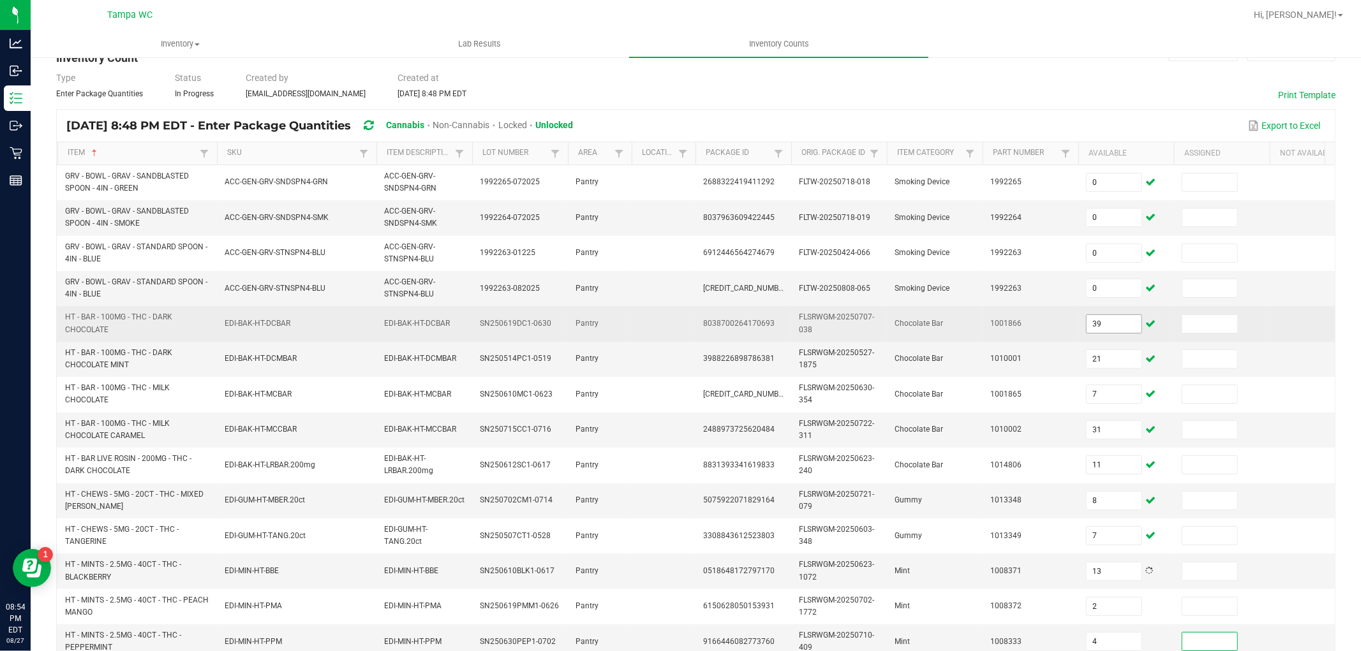
scroll to position [319, 0]
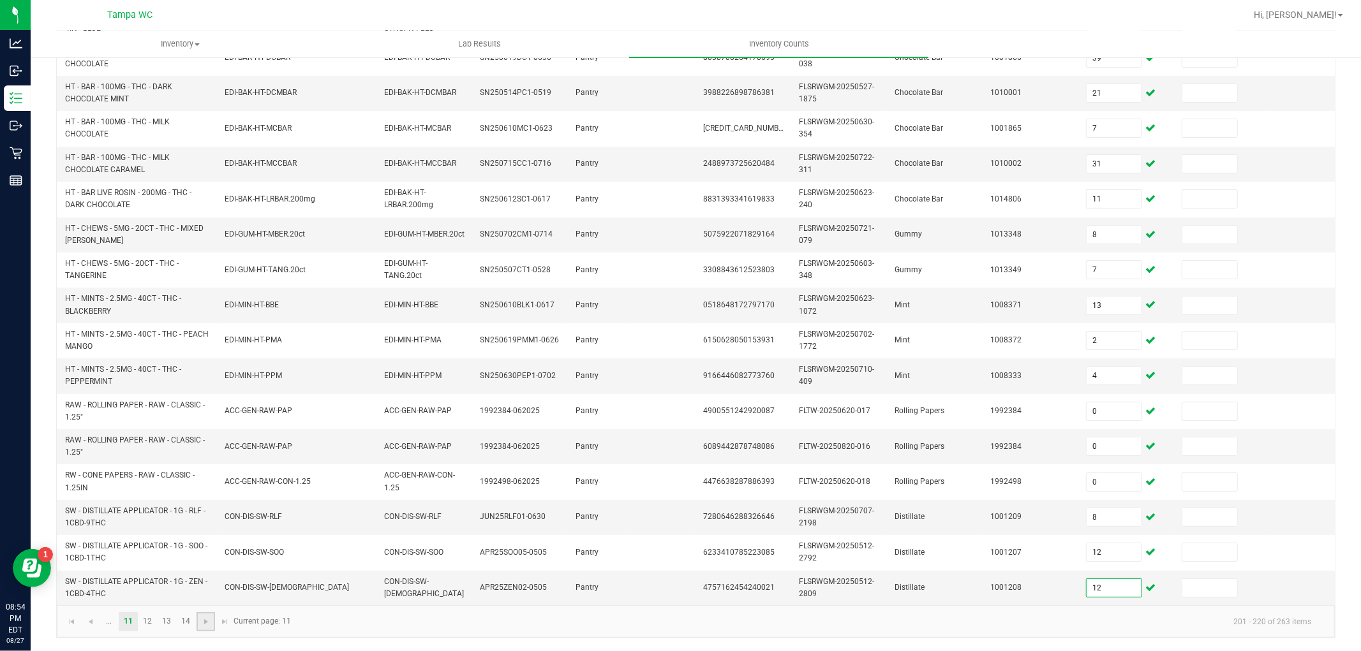
click at [210, 614] on link at bounding box center [205, 621] width 18 height 19
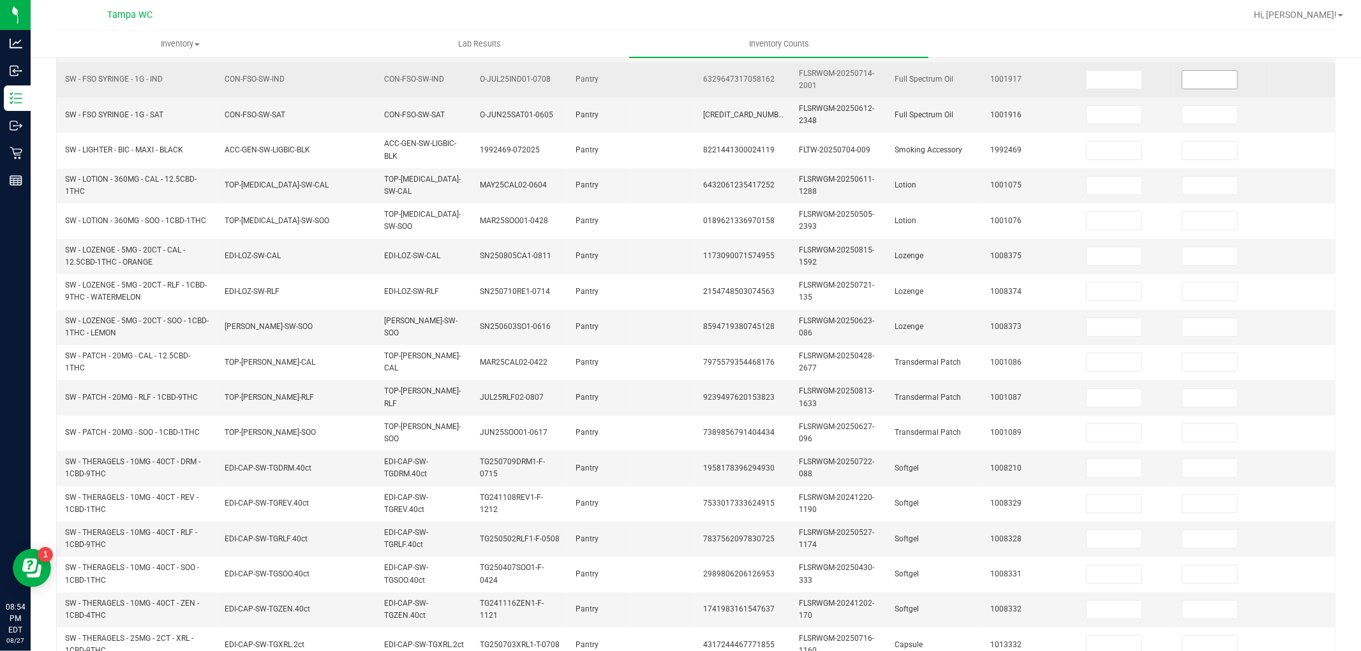
scroll to position [35, 0]
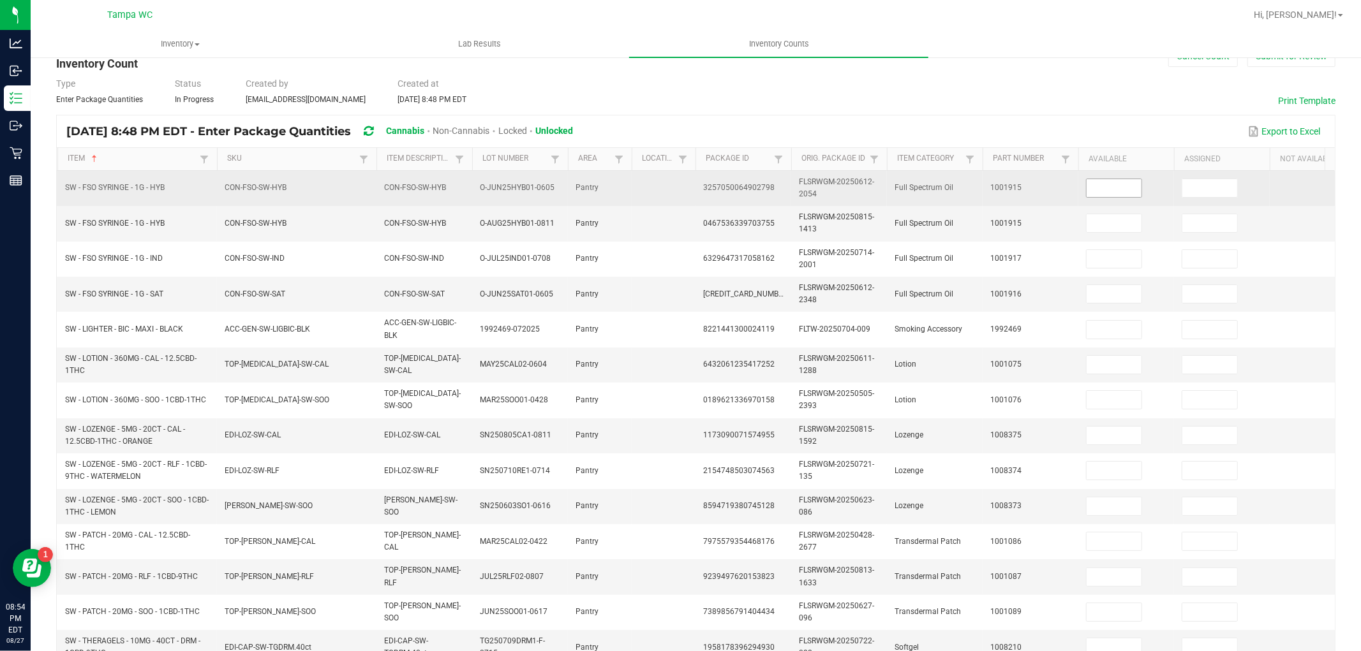
click at [1125, 188] on input at bounding box center [1113, 188] width 55 height 18
click at [1097, 189] on input "0" at bounding box center [1113, 188] width 55 height 18
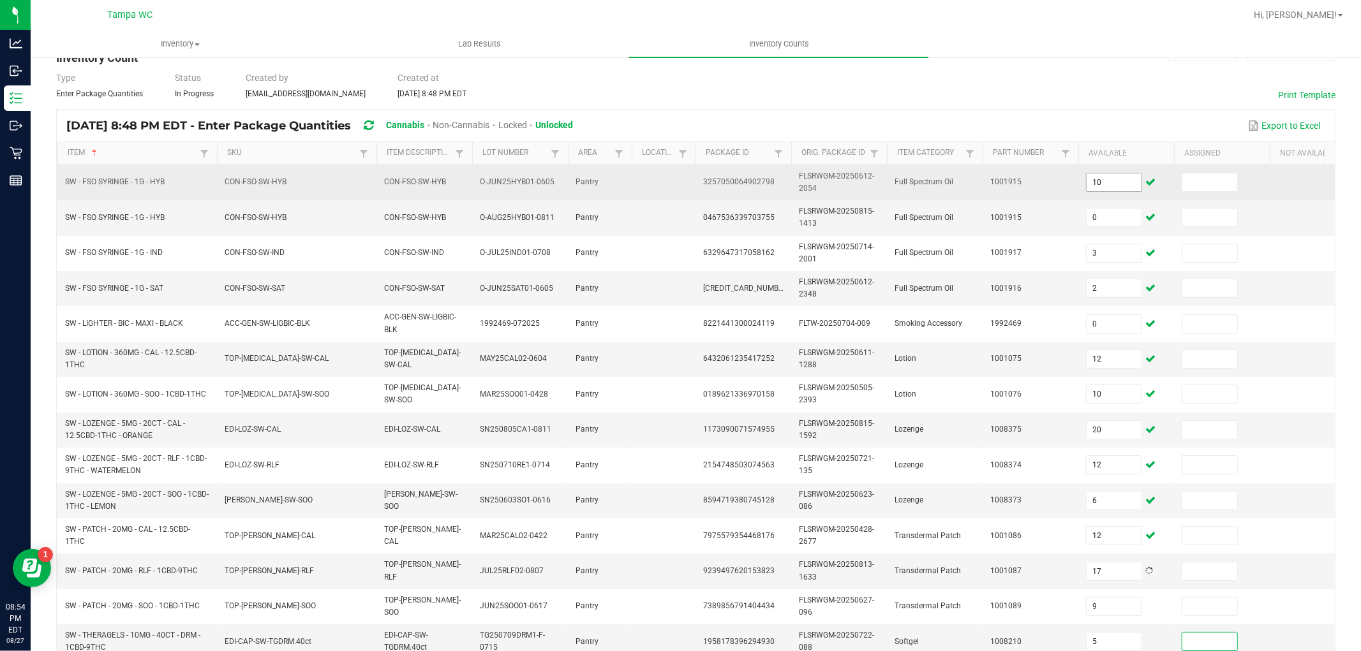
scroll to position [319, 0]
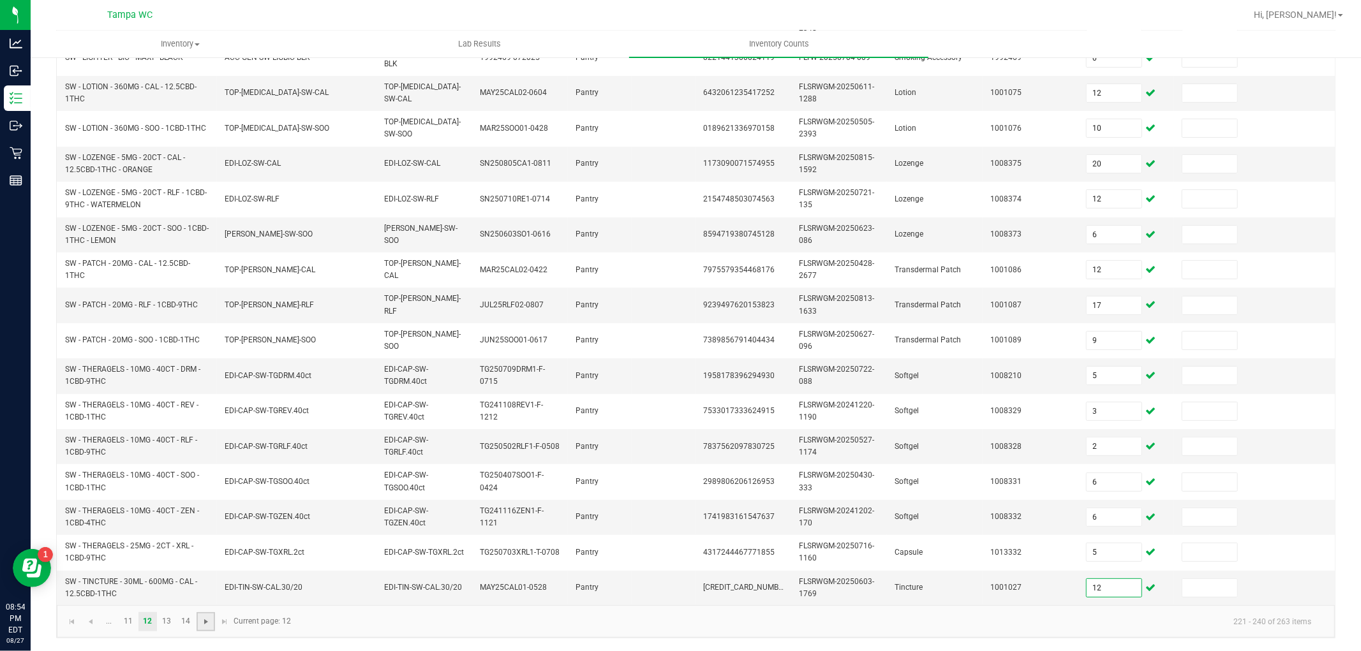
click at [205, 616] on link at bounding box center [205, 621] width 18 height 19
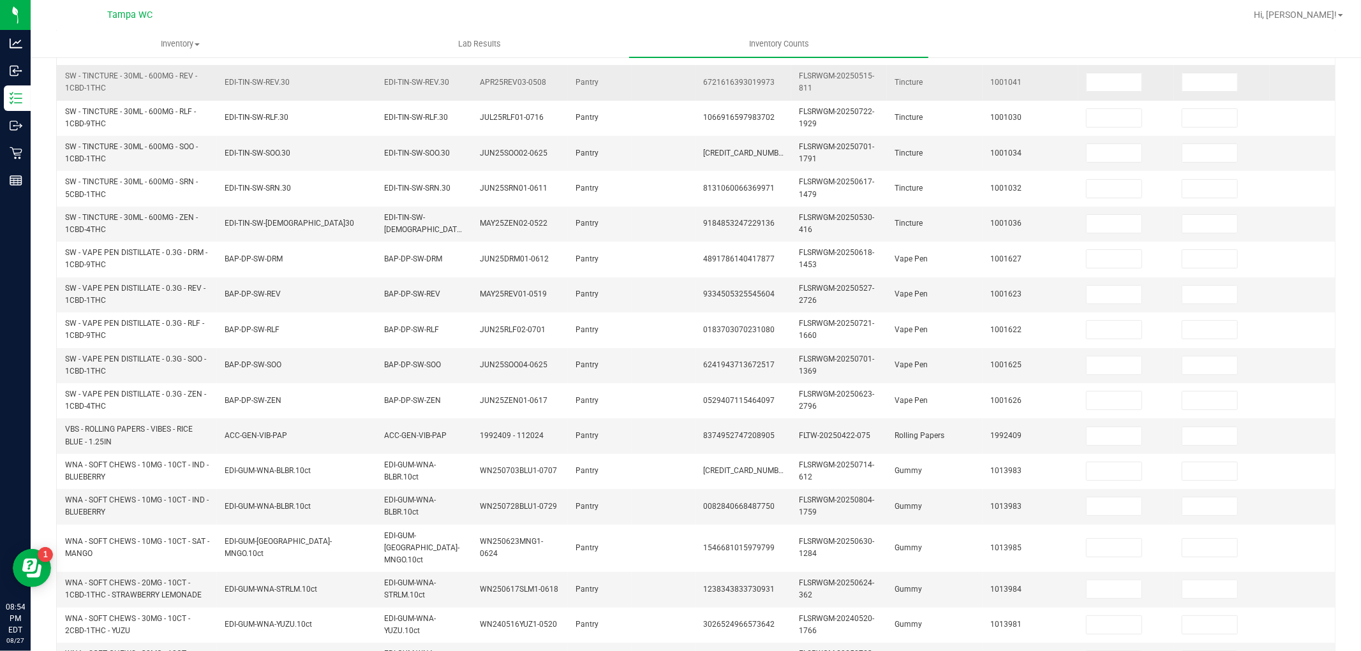
scroll to position [35, 0]
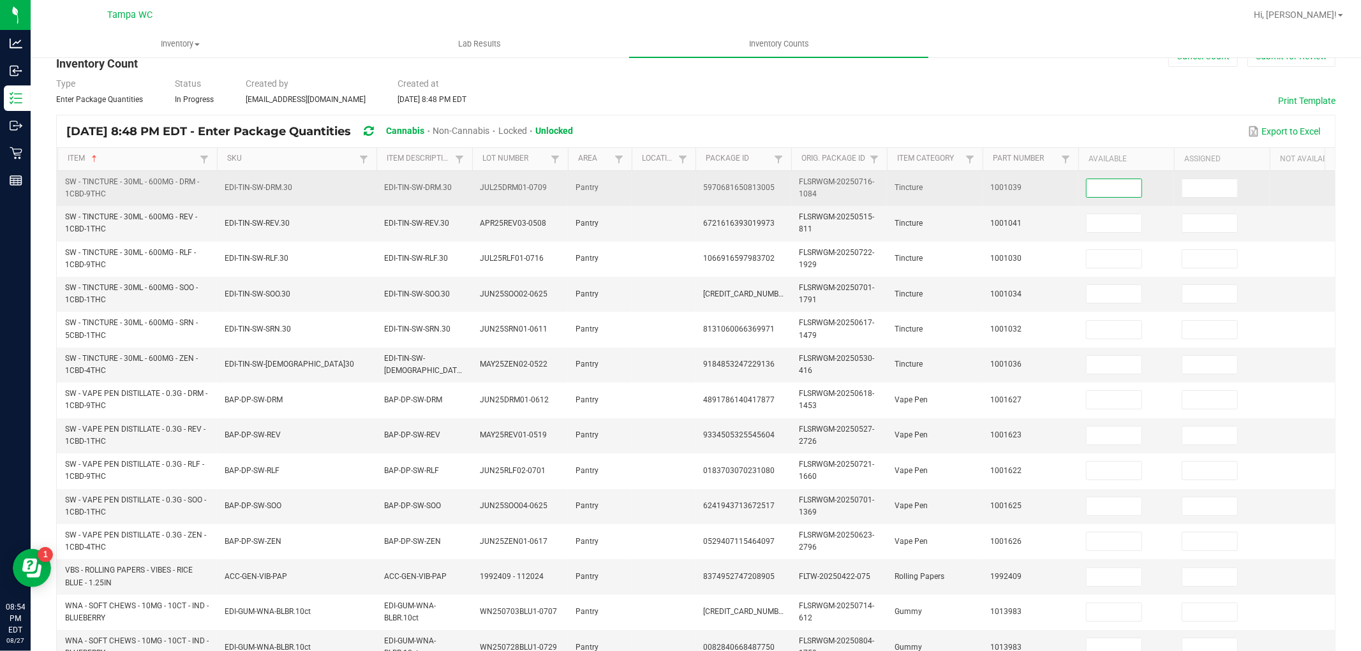
click at [1099, 179] on span at bounding box center [1114, 188] width 56 height 19
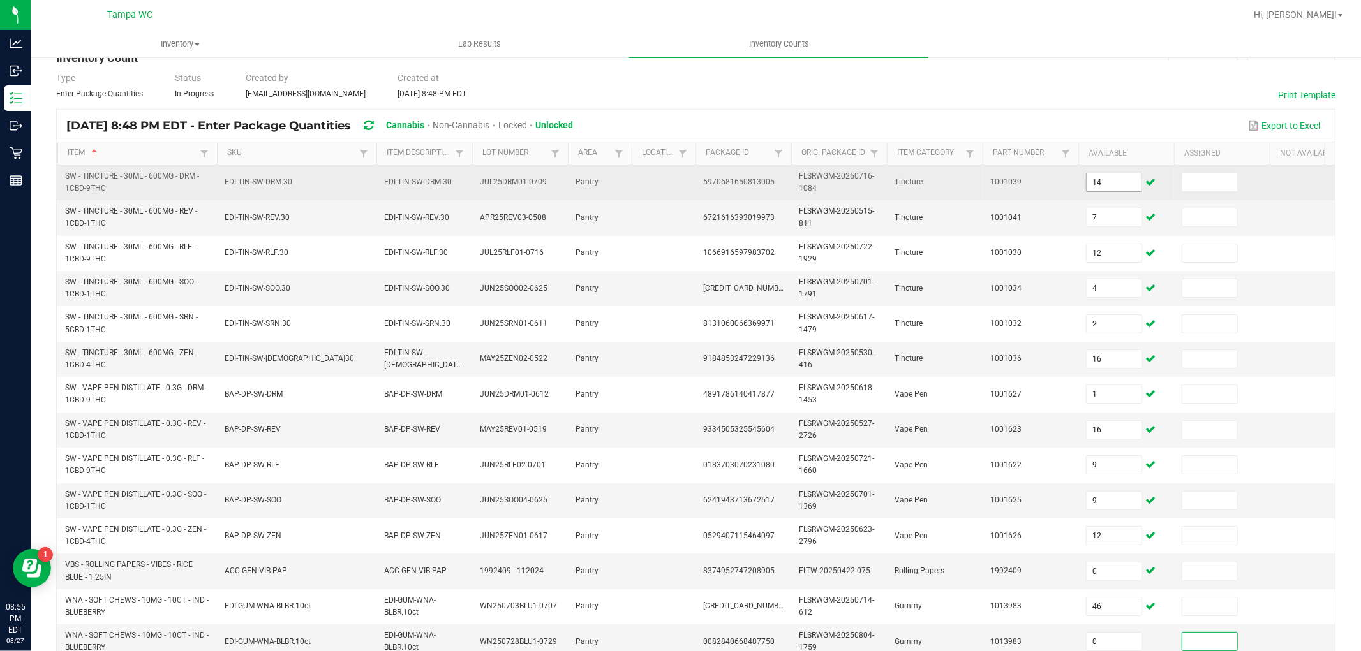
scroll to position [319, 0]
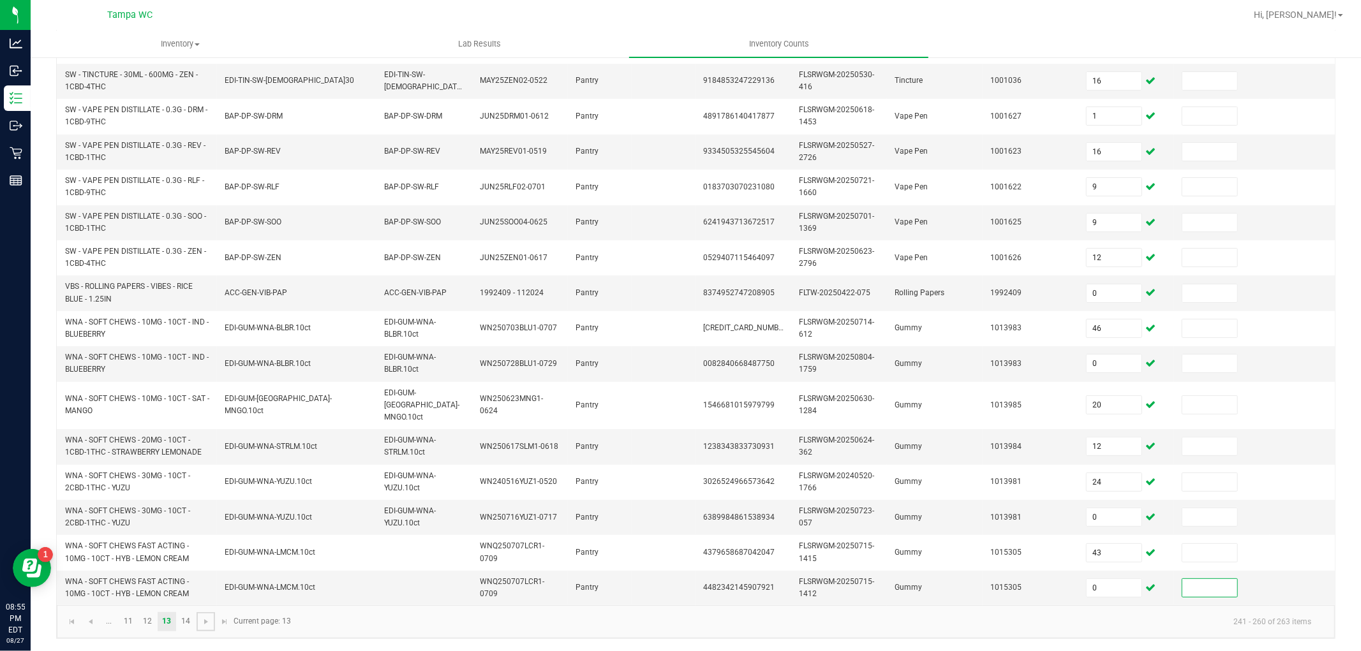
click at [206, 625] on span "Go to the next page" at bounding box center [206, 622] width 10 height 10
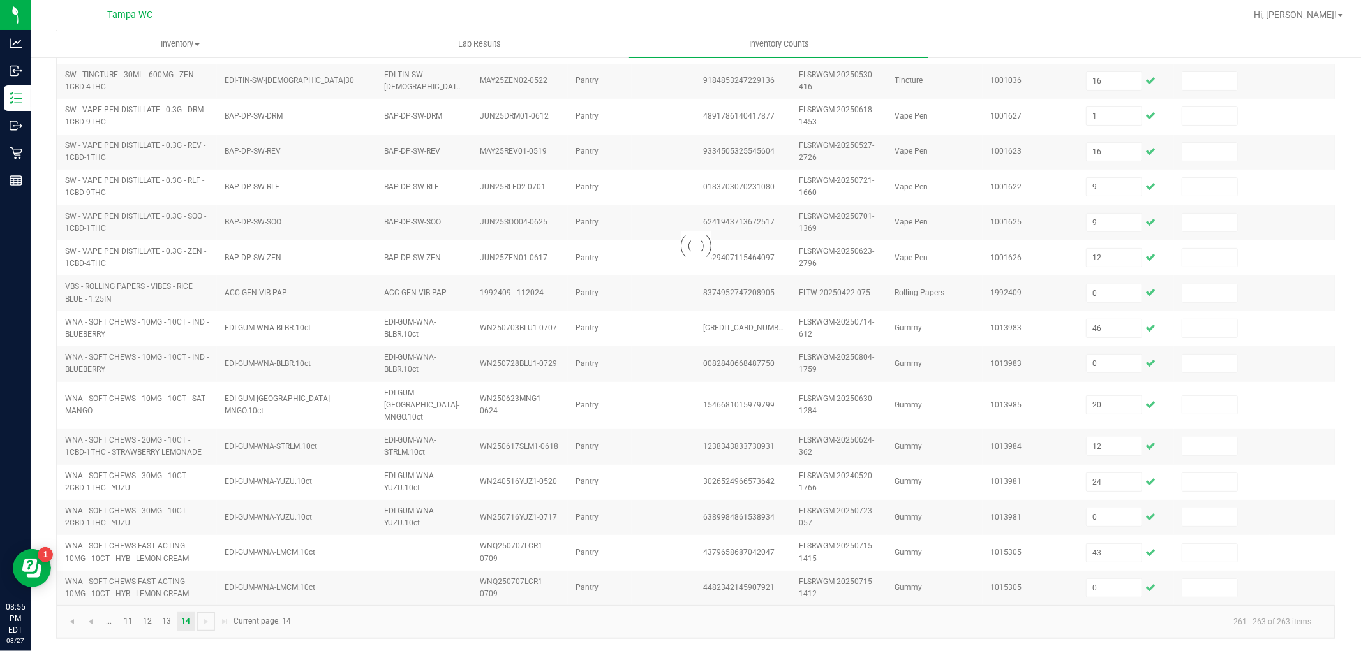
scroll to position [0, 0]
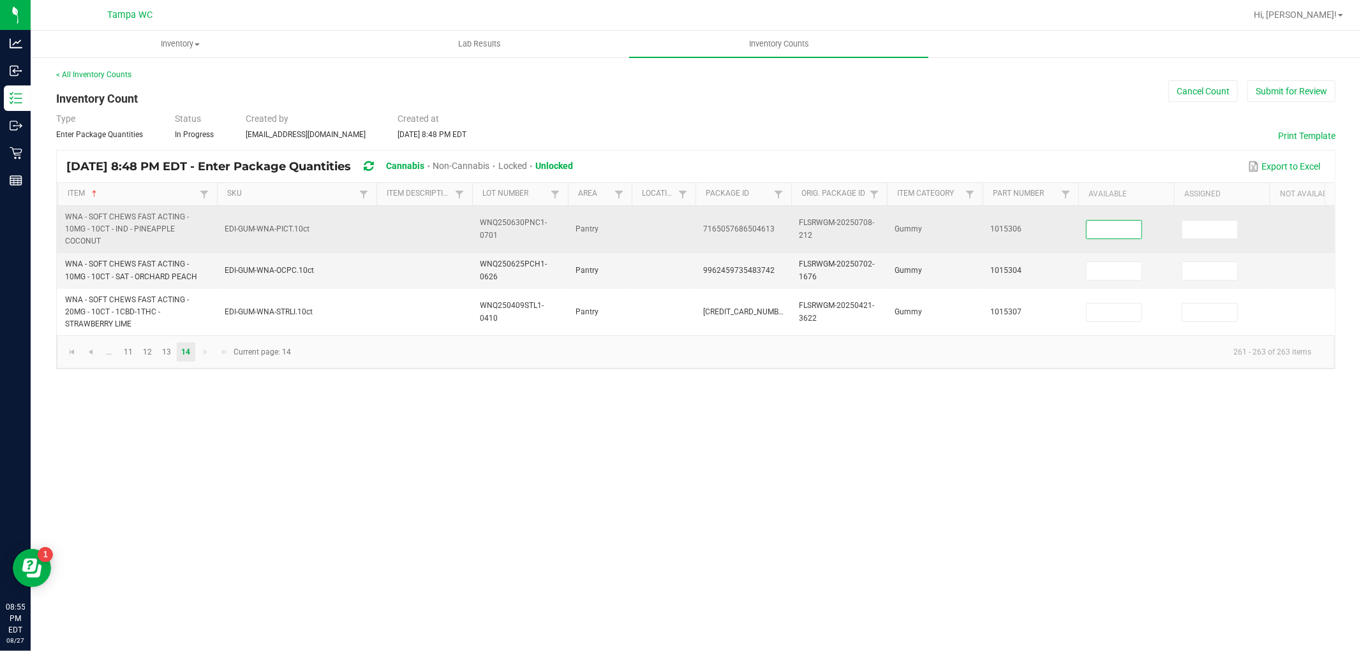
click at [1131, 232] on input at bounding box center [1113, 230] width 55 height 18
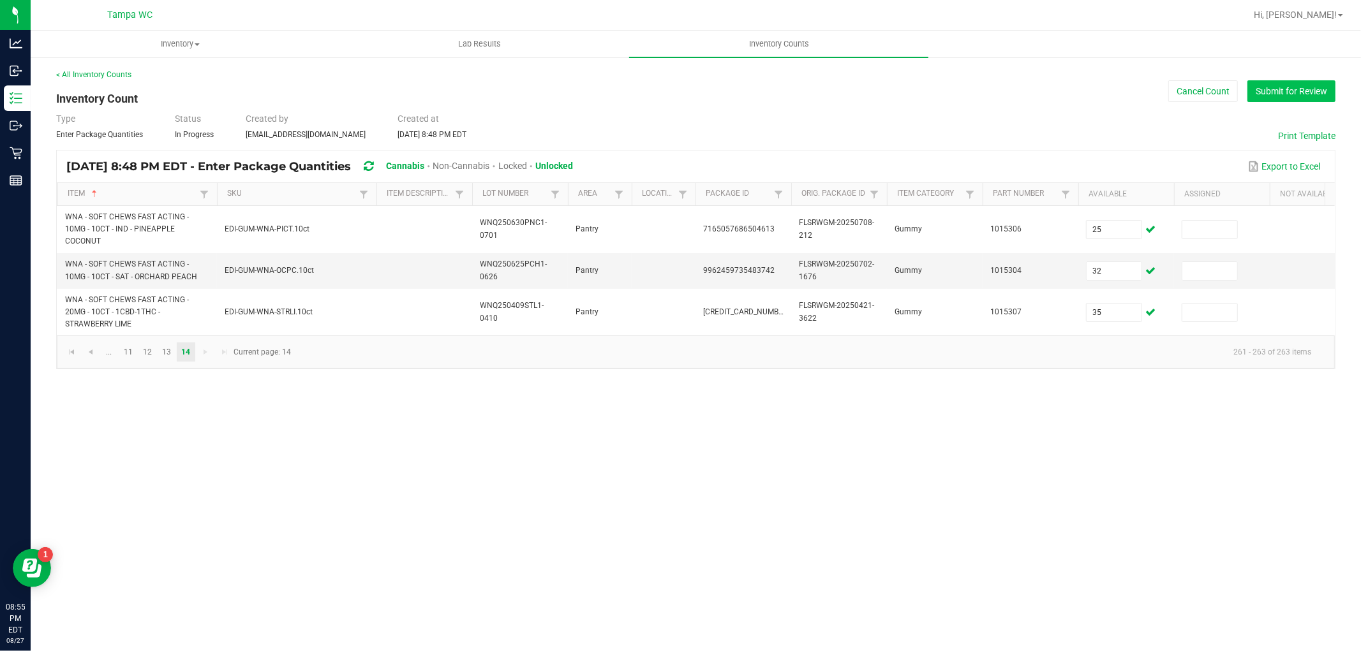
click at [1305, 89] on button "Submit for Review" at bounding box center [1291, 91] width 88 height 22
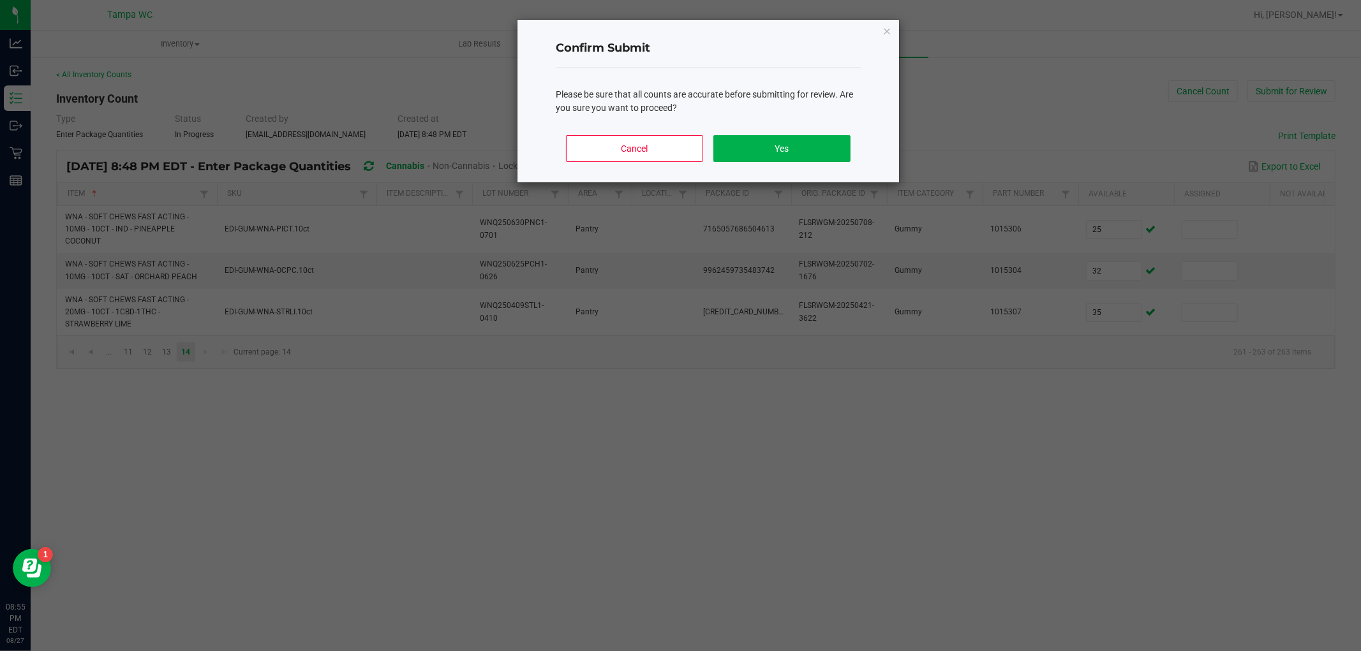
drag, startPoint x: 890, startPoint y: 27, endPoint x: 855, endPoint y: 47, distance: 40.0
click at [887, 28] on icon "Close" at bounding box center [886, 30] width 9 height 15
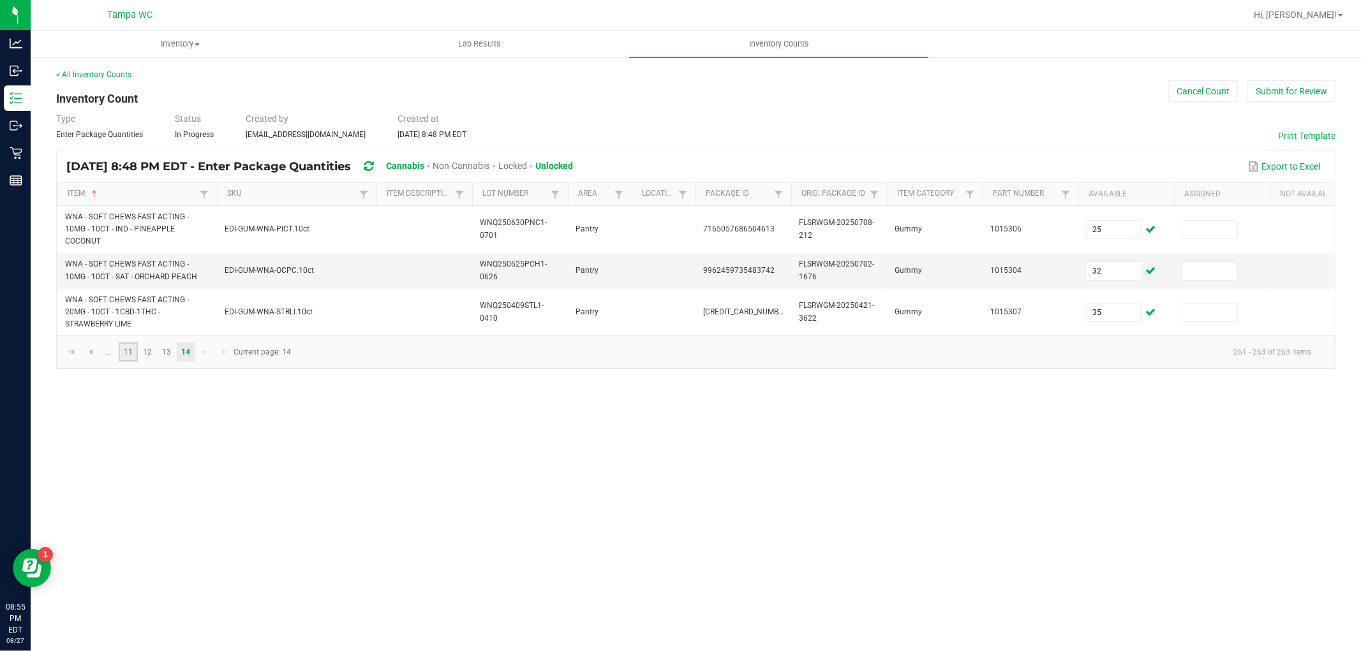
click at [129, 353] on link "11" at bounding box center [128, 352] width 18 height 19
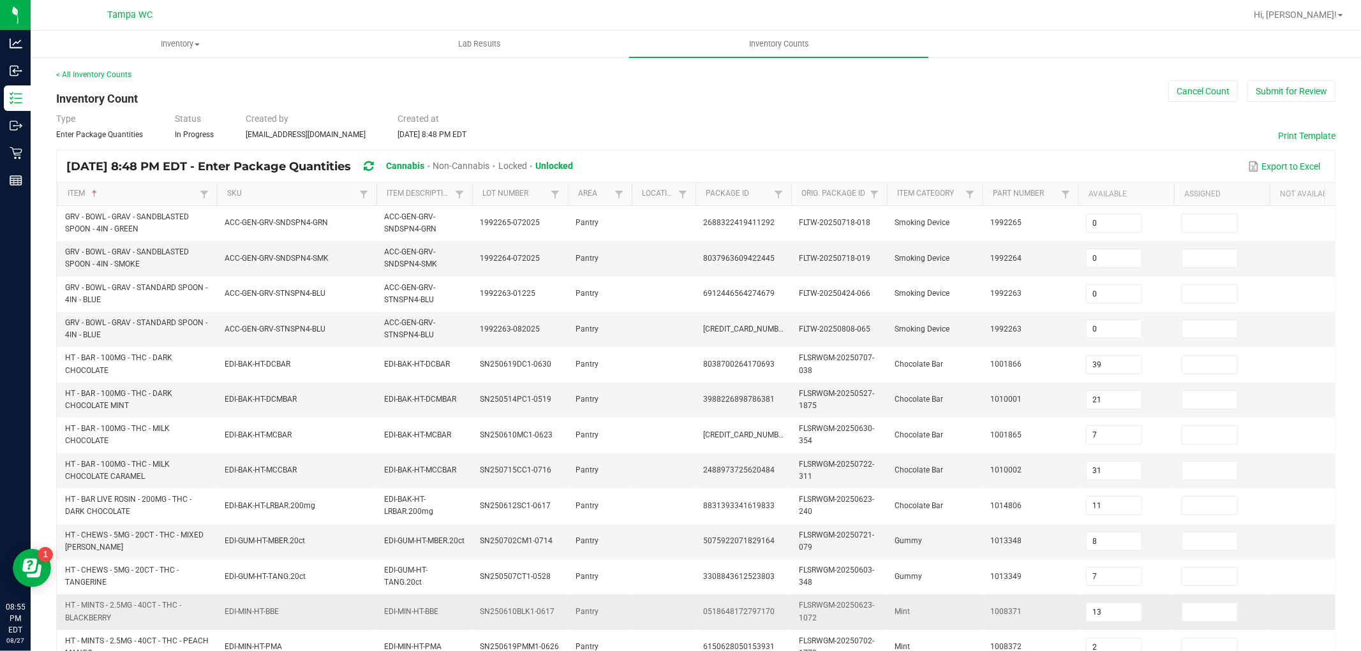
scroll to position [319, 0]
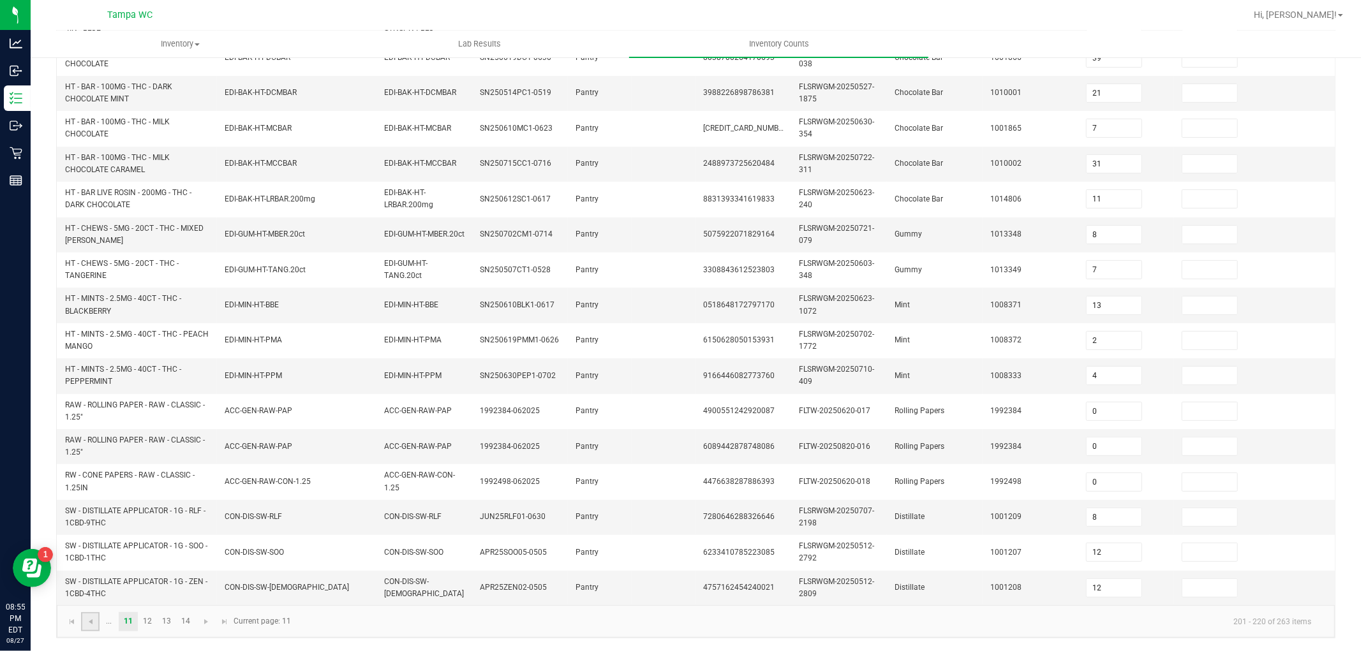
click at [83, 616] on link at bounding box center [90, 621] width 18 height 19
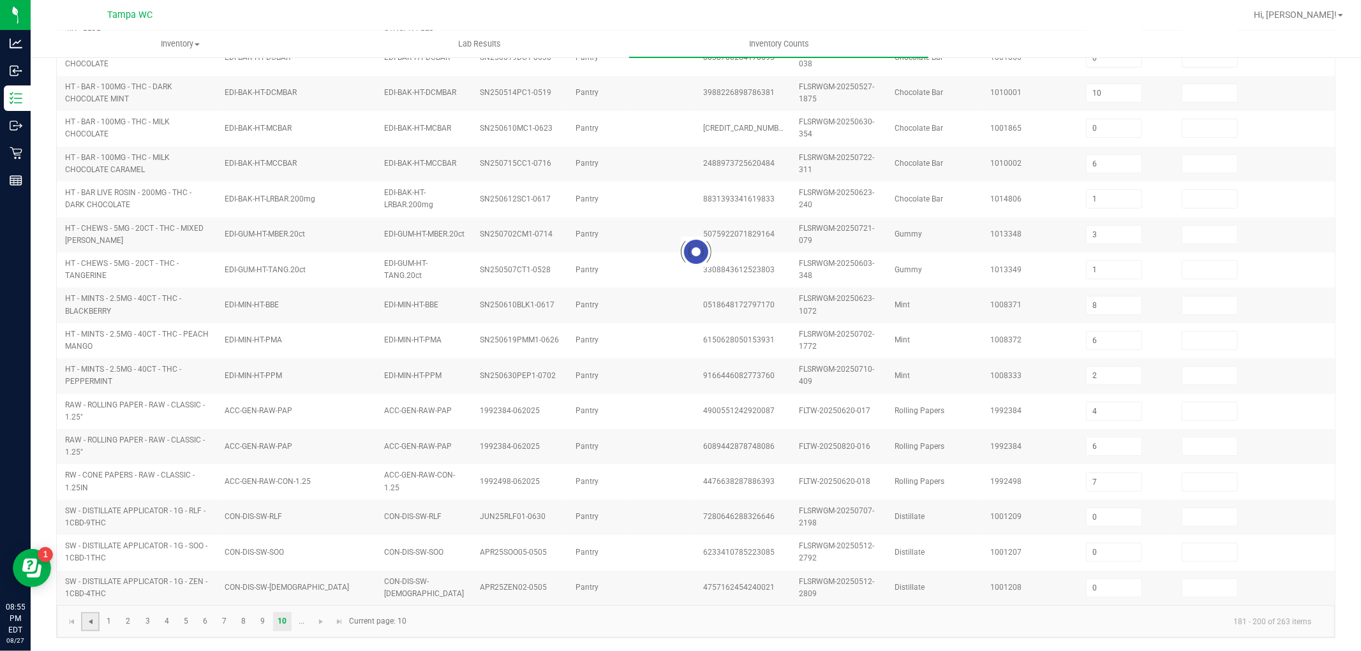
scroll to position [308, 0]
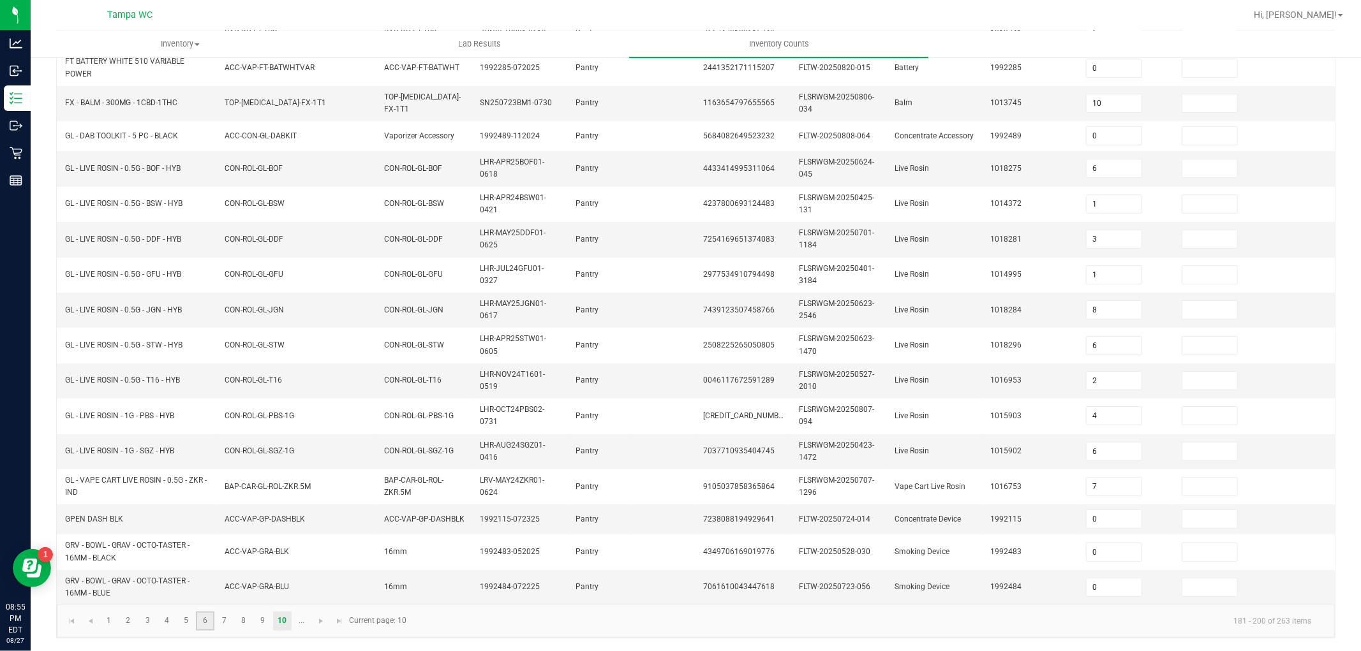
click at [202, 623] on link "6" at bounding box center [205, 621] width 18 height 19
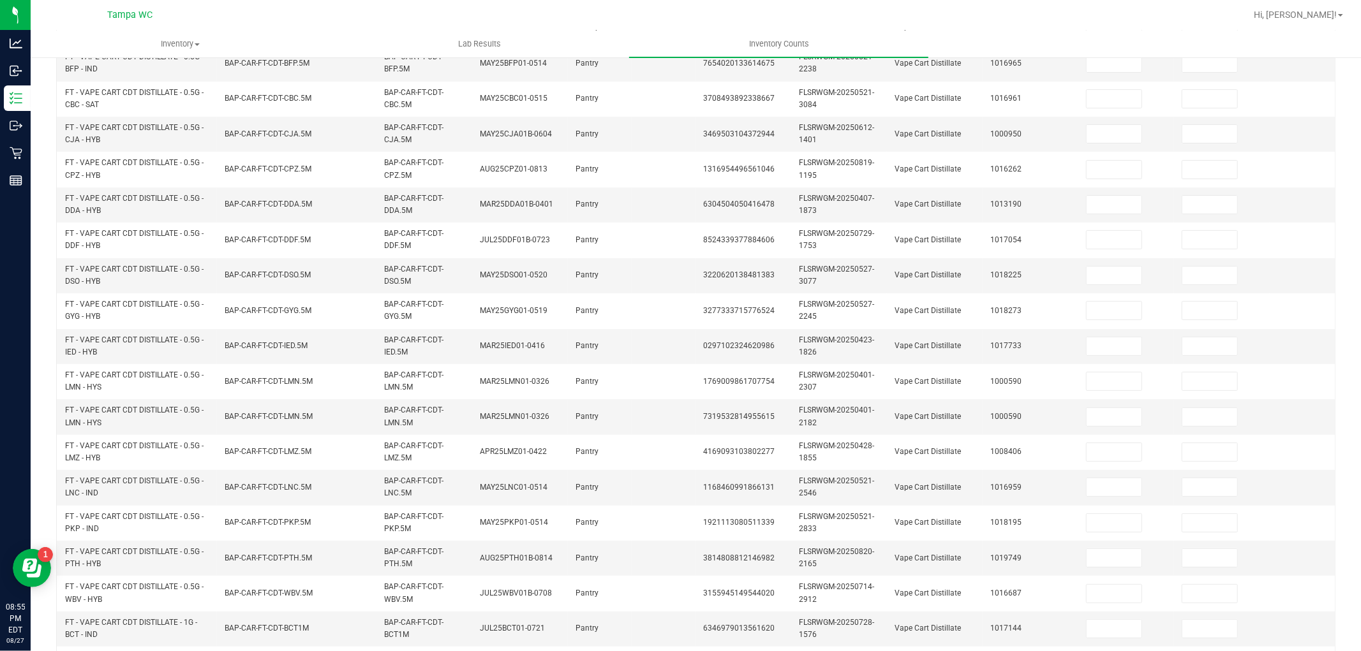
scroll to position [319, 0]
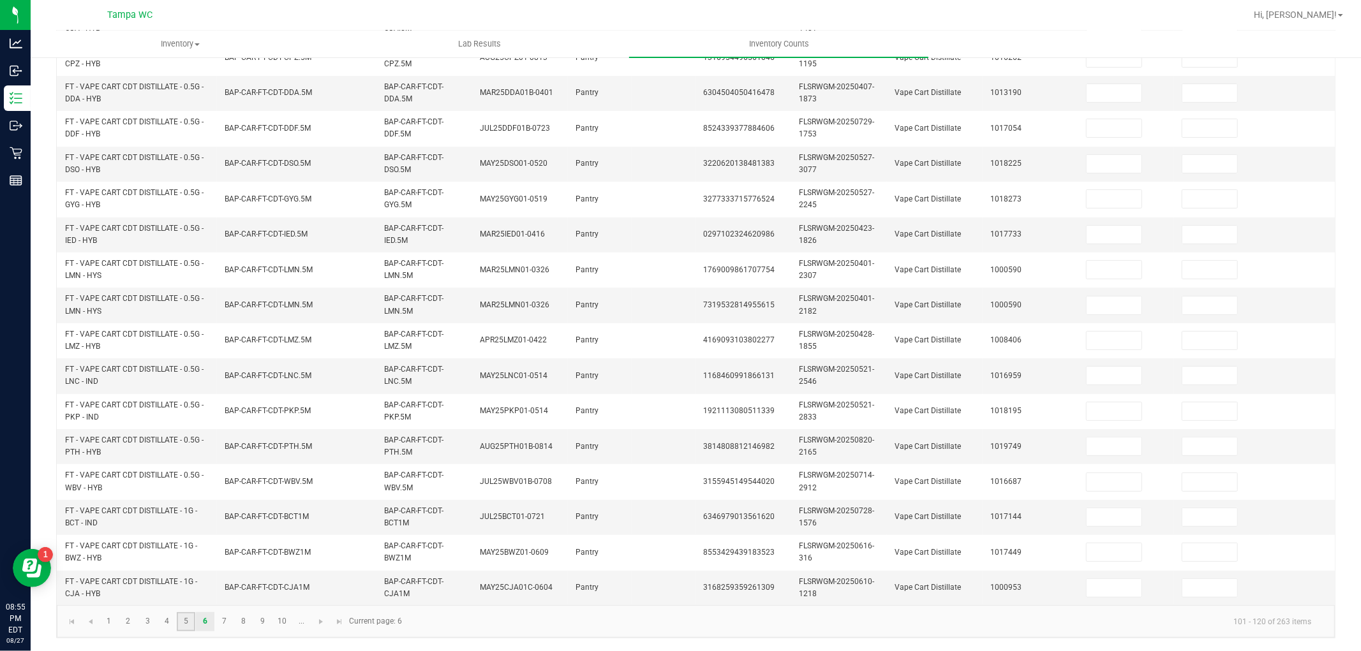
click at [189, 619] on link "5" at bounding box center [186, 621] width 18 height 19
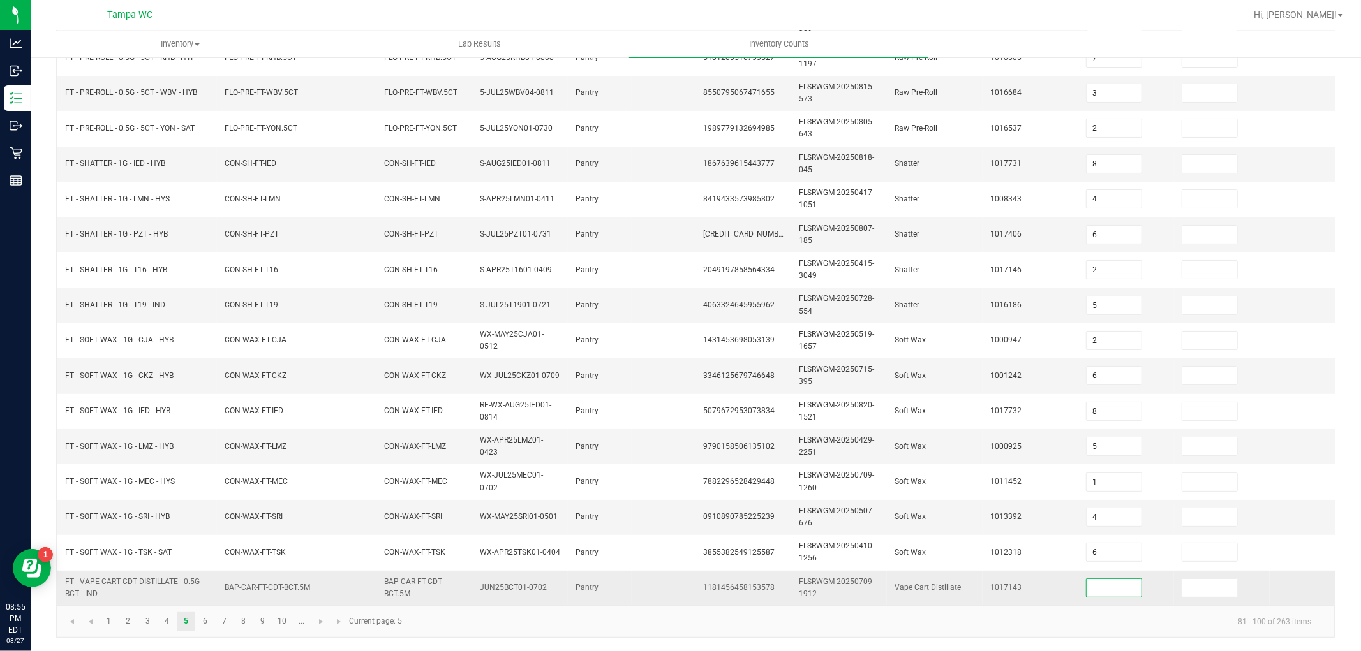
click at [1105, 579] on input at bounding box center [1113, 588] width 55 height 18
click at [316, 626] on span "Go to the next page" at bounding box center [321, 622] width 10 height 10
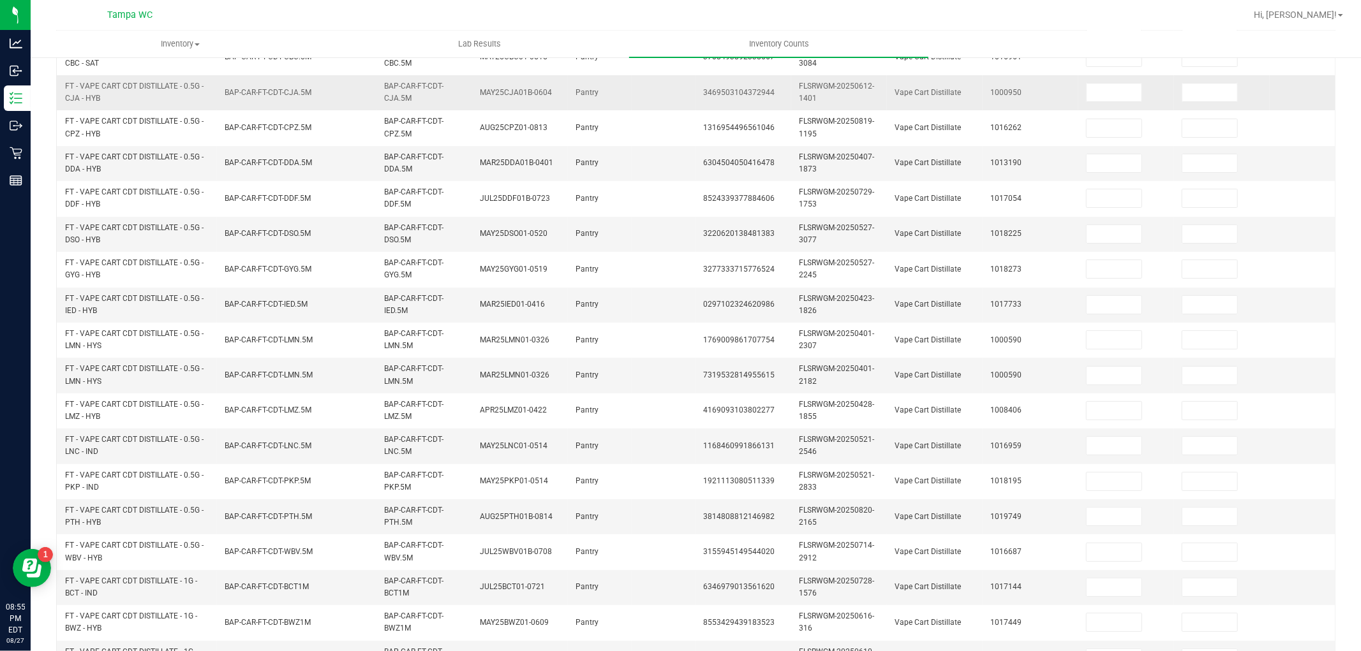
scroll to position [106, 0]
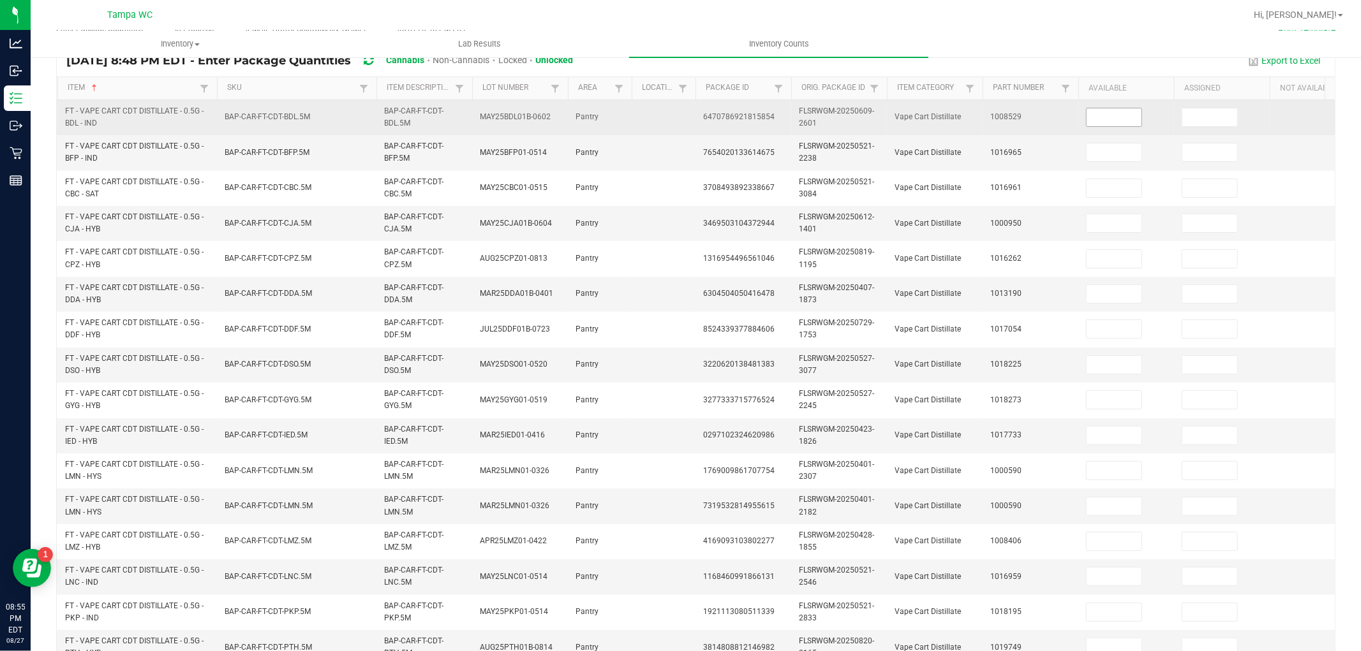
click at [1108, 124] on input at bounding box center [1113, 117] width 55 height 18
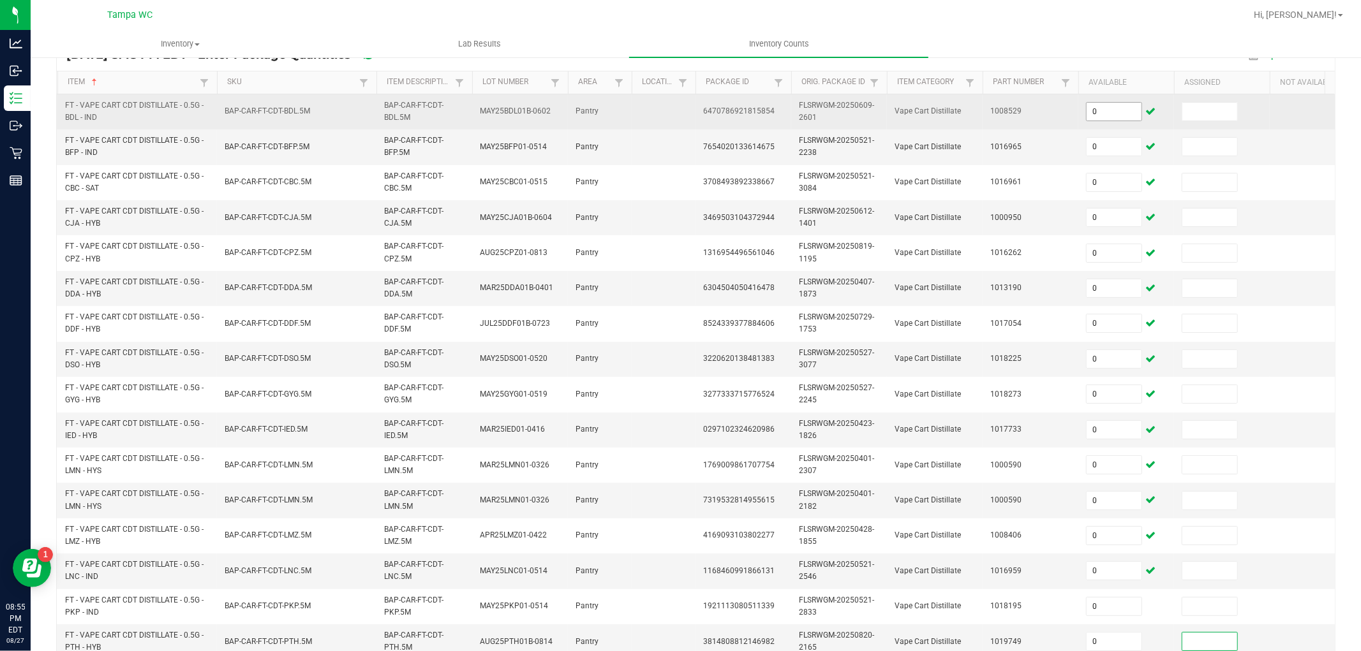
scroll to position [319, 0]
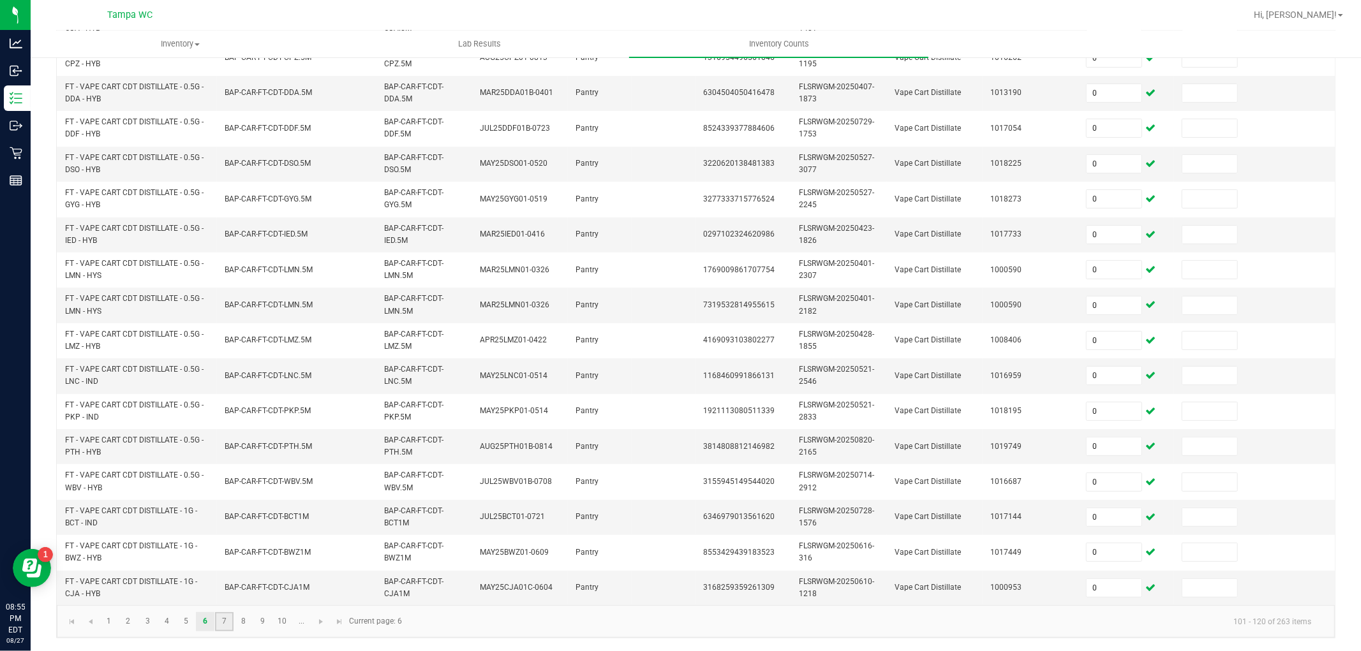
click at [219, 623] on link "7" at bounding box center [224, 621] width 18 height 19
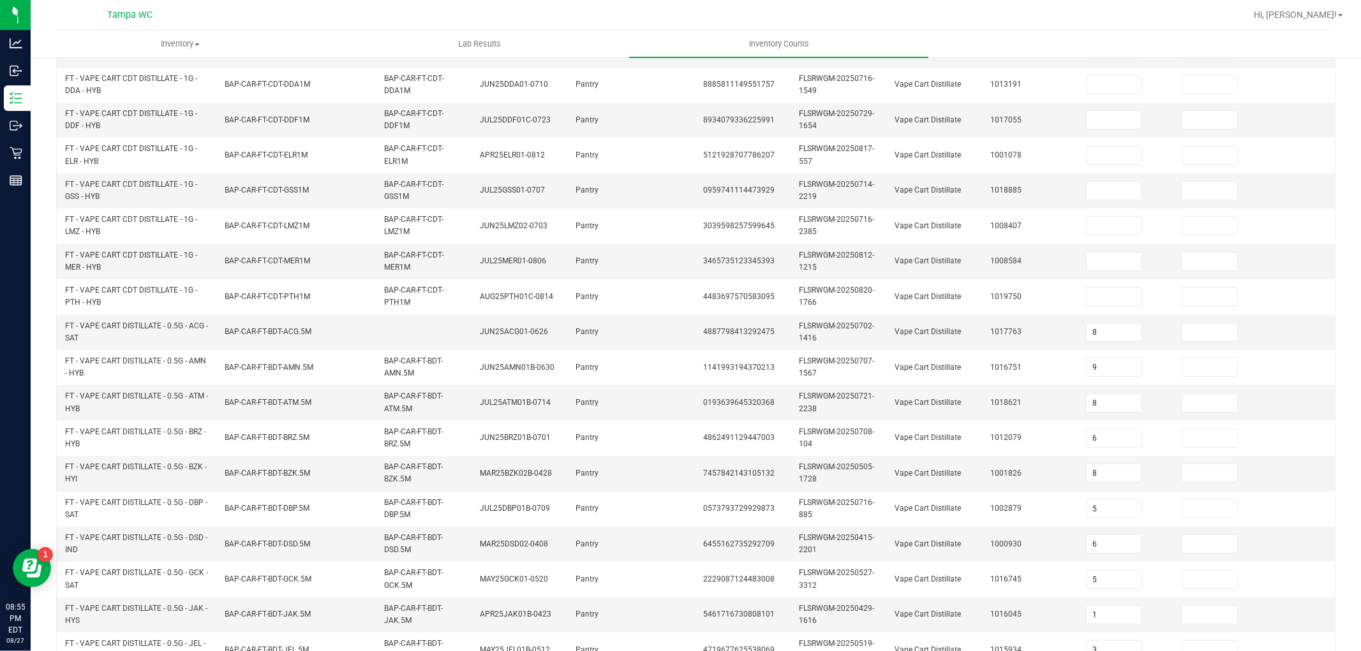
scroll to position [106, 0]
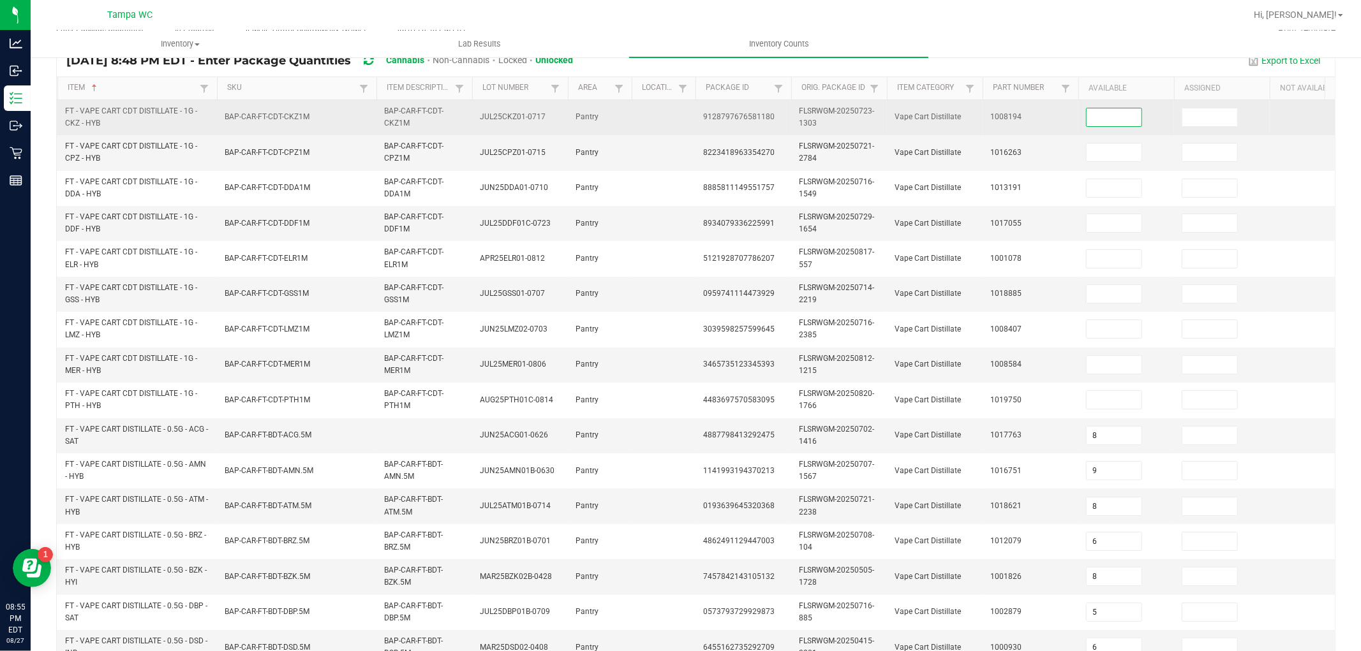
click at [1102, 122] on input at bounding box center [1113, 117] width 55 height 18
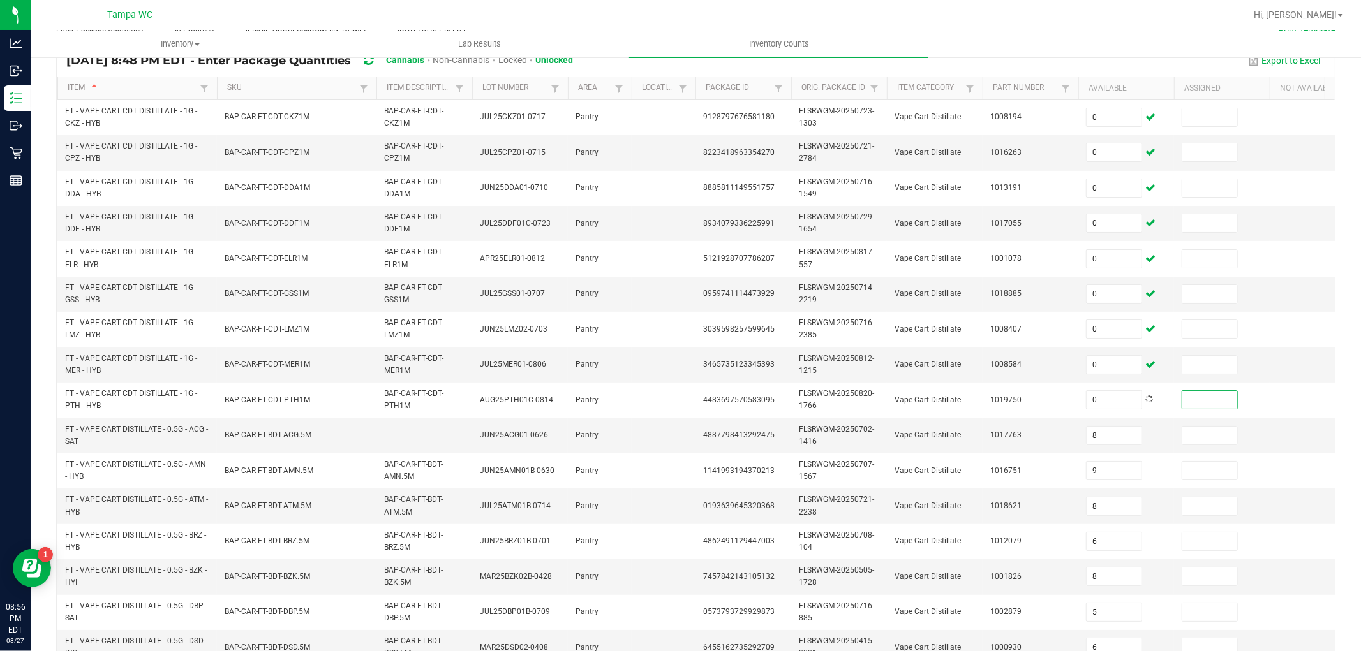
scroll to position [0, 0]
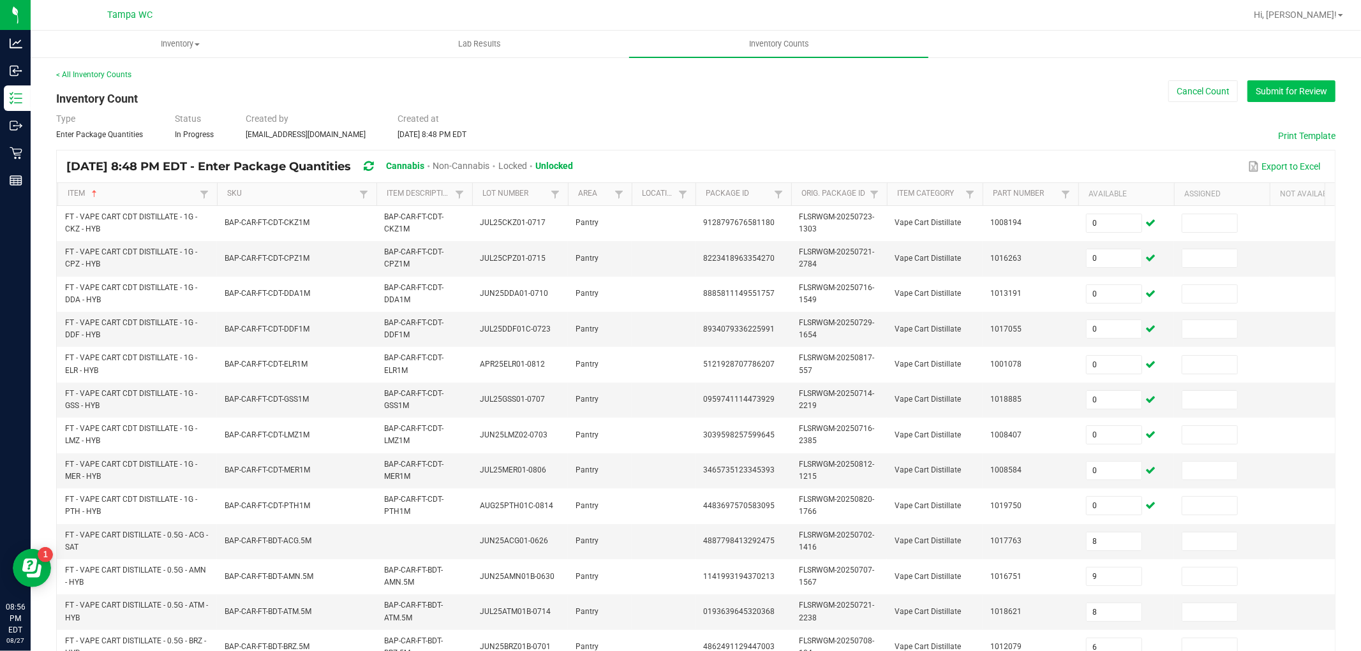
click at [1303, 97] on button "Submit for Review" at bounding box center [1291, 91] width 88 height 22
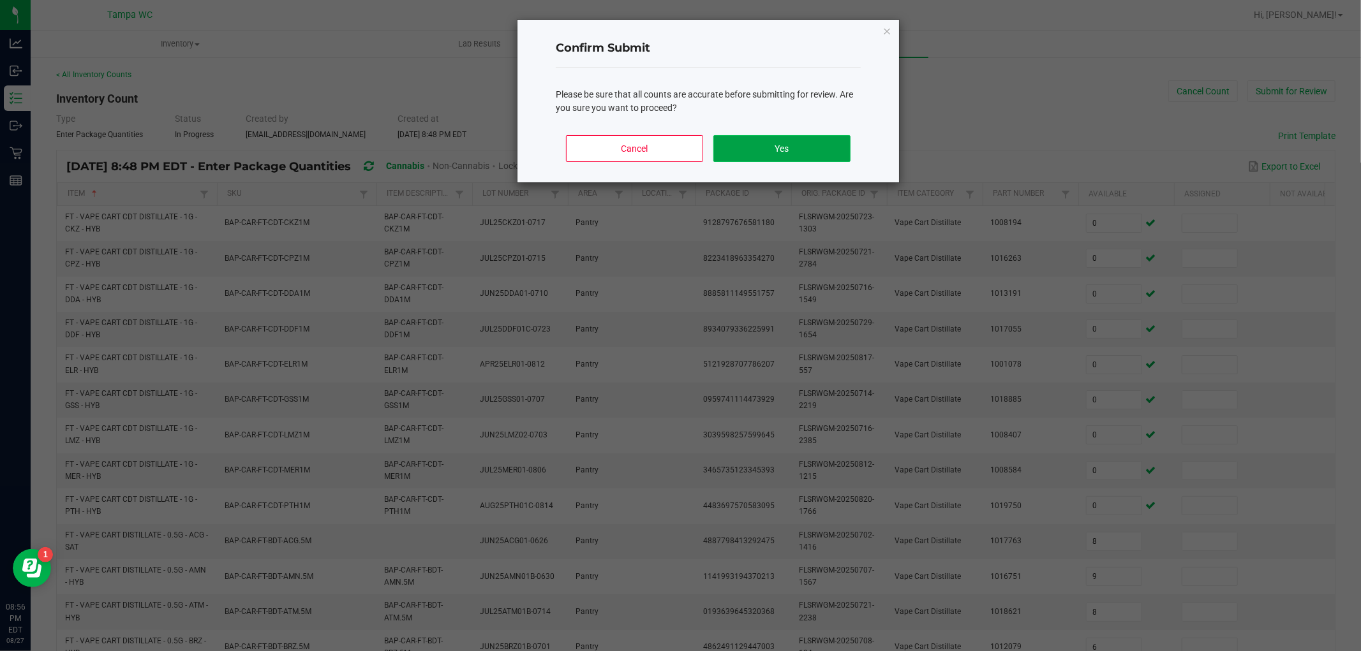
click at [785, 137] on button "Yes" at bounding box center [781, 148] width 137 height 27
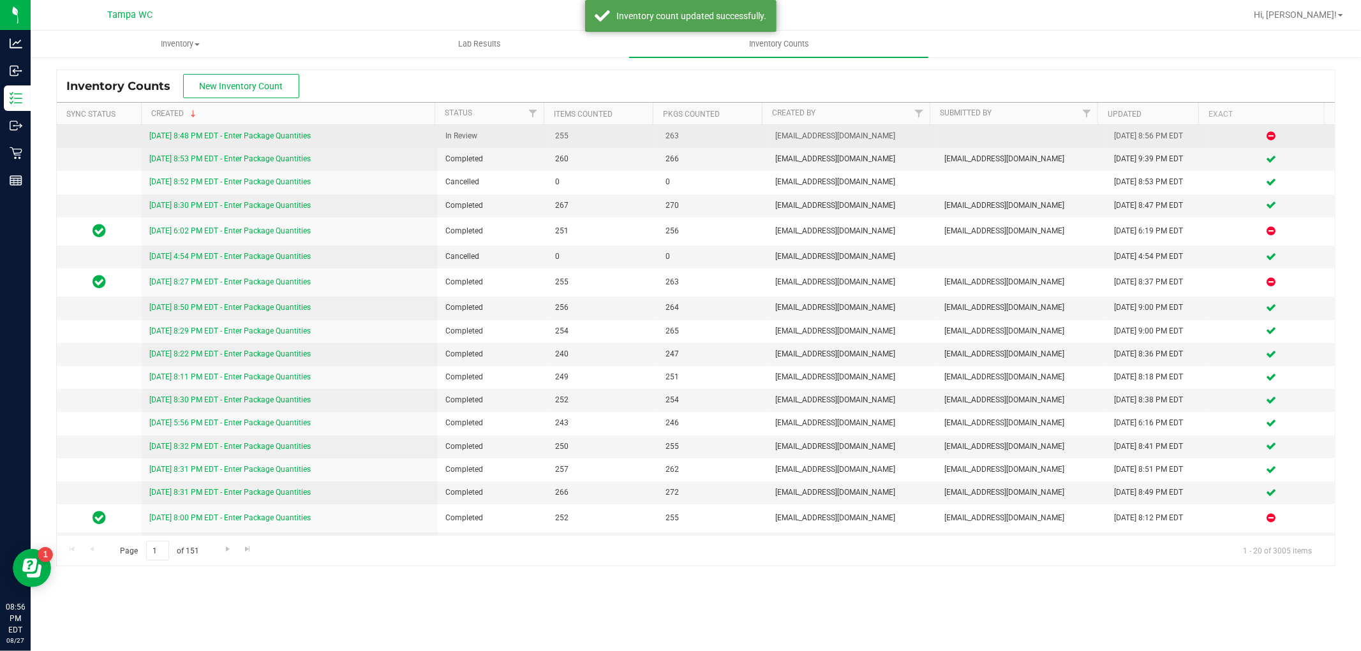
click at [239, 134] on link "[DATE] 8:48 PM EDT - Enter Package Quantities" at bounding box center [229, 135] width 161 height 9
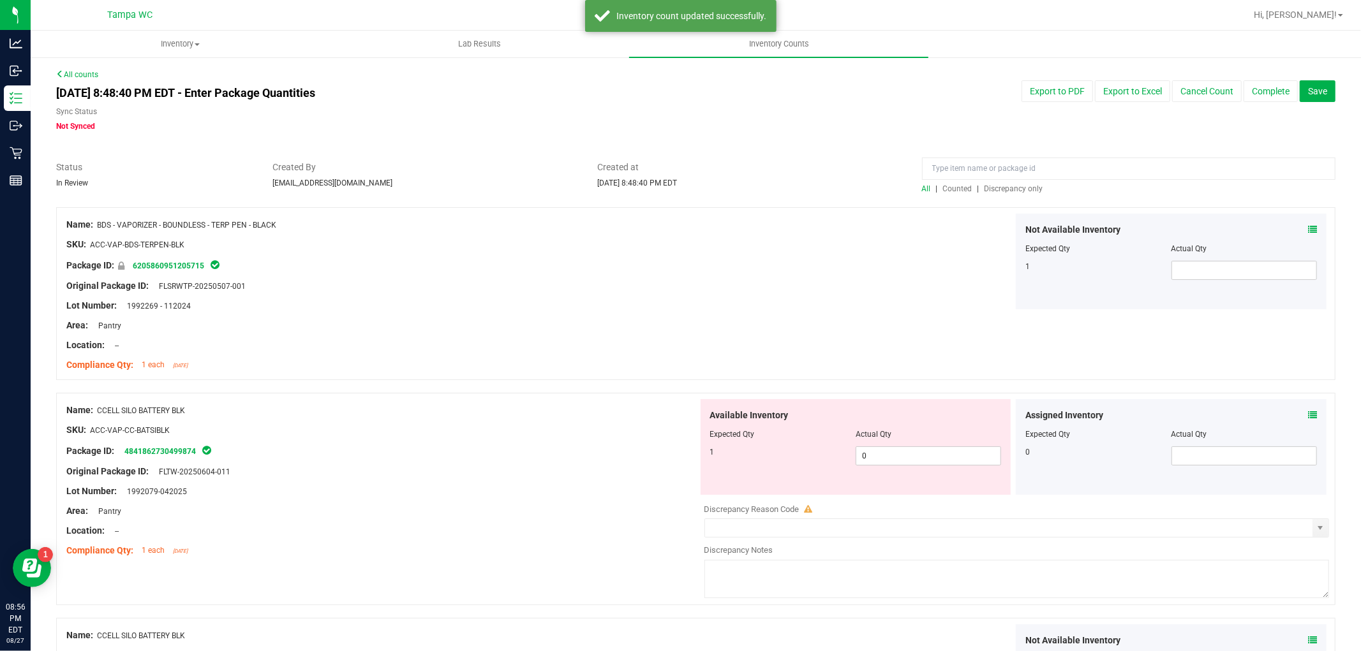
click at [1010, 190] on span "Discrepancy only" at bounding box center [1013, 188] width 59 height 9
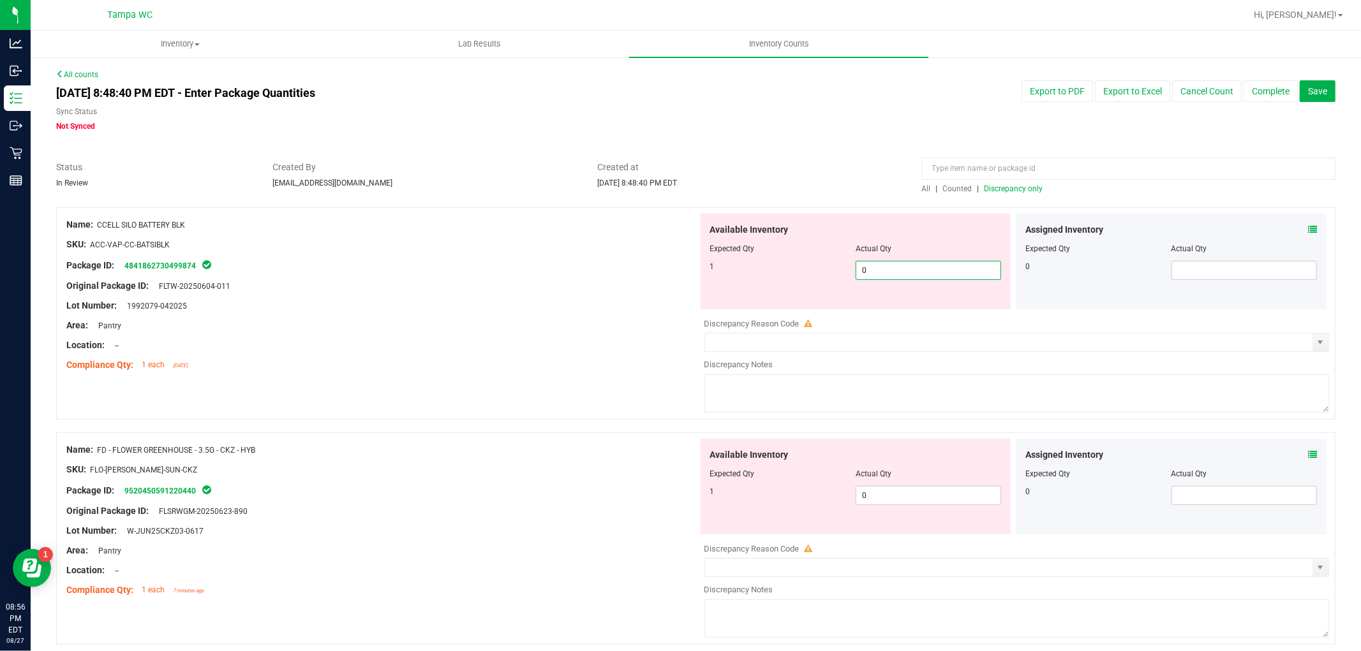
drag, startPoint x: 924, startPoint y: 277, endPoint x: 471, endPoint y: 361, distance: 460.6
click at [480, 360] on div "Name: CCELL SILO BATTERY BLK SKU: ACC-VAP-CC-BATSIBLK Package ID: 4841862730499…" at bounding box center [695, 313] width 1279 height 212
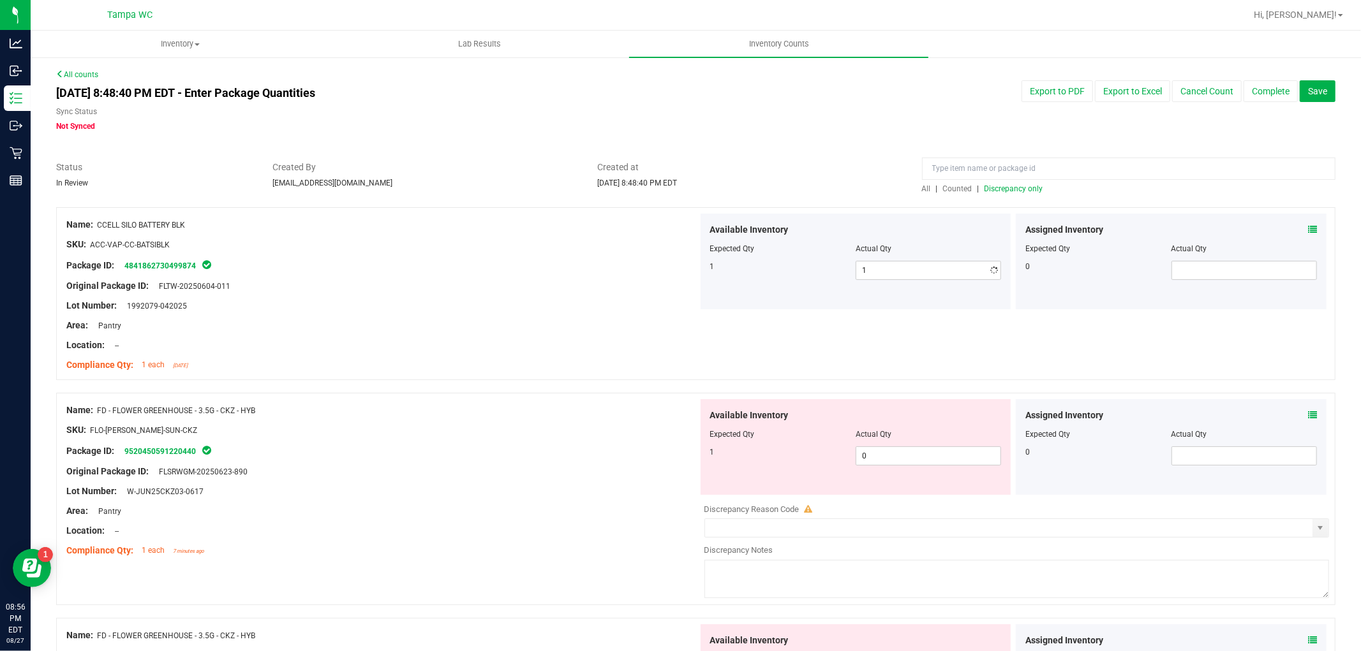
click at [471, 361] on div "Compliance Qty: 1 each [DATE]" at bounding box center [381, 364] width 631 height 13
drag, startPoint x: 894, startPoint y: 457, endPoint x: 468, endPoint y: 450, distance: 425.5
click at [468, 450] on div "Name: FD - FLOWER GREENHOUSE - 3.5G - CKZ - HYB SKU: FLO-[PERSON_NAME]-SUN-CKZ …" at bounding box center [695, 499] width 1279 height 212
drag, startPoint x: 475, startPoint y: 442, endPoint x: 506, endPoint y: 417, distance: 39.9
click at [477, 436] on div "Name: FD - FLOWER GREENHOUSE - 3.5G - CKZ - HYB SKU: FLO-[PERSON_NAME]-SUN-CKZ …" at bounding box center [381, 480] width 631 height 163
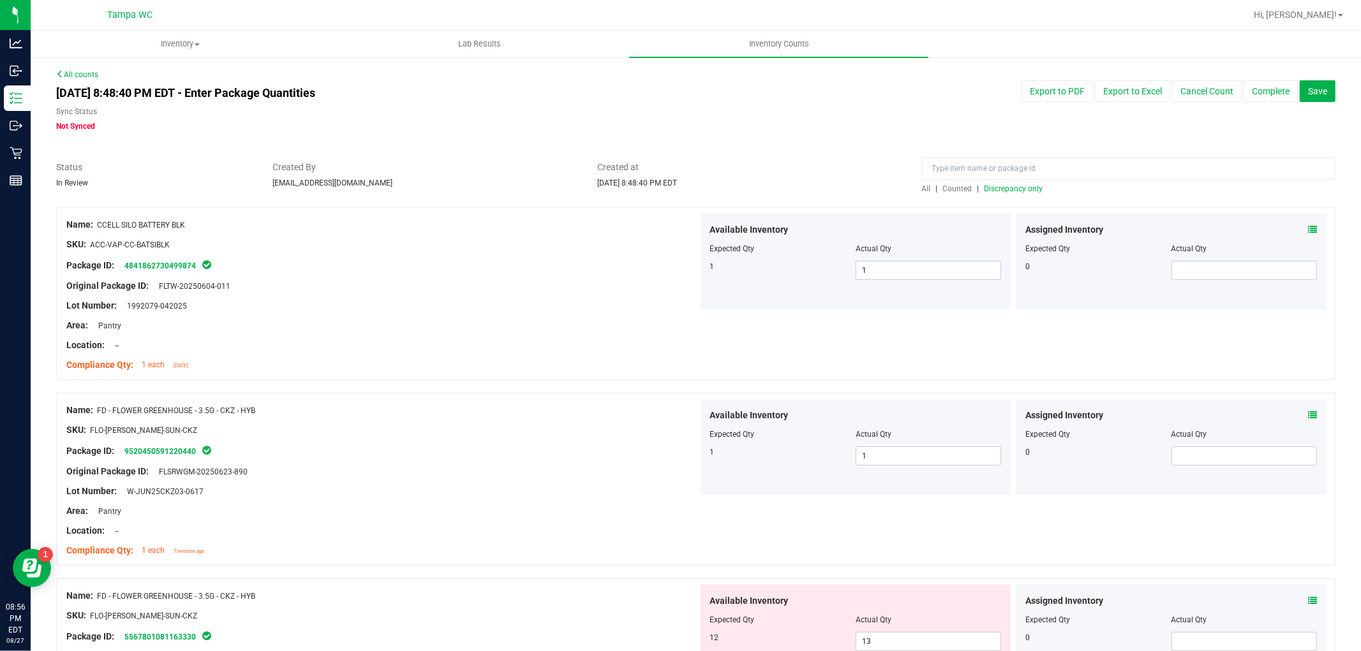
click at [614, 381] on div at bounding box center [695, 386] width 1279 height 13
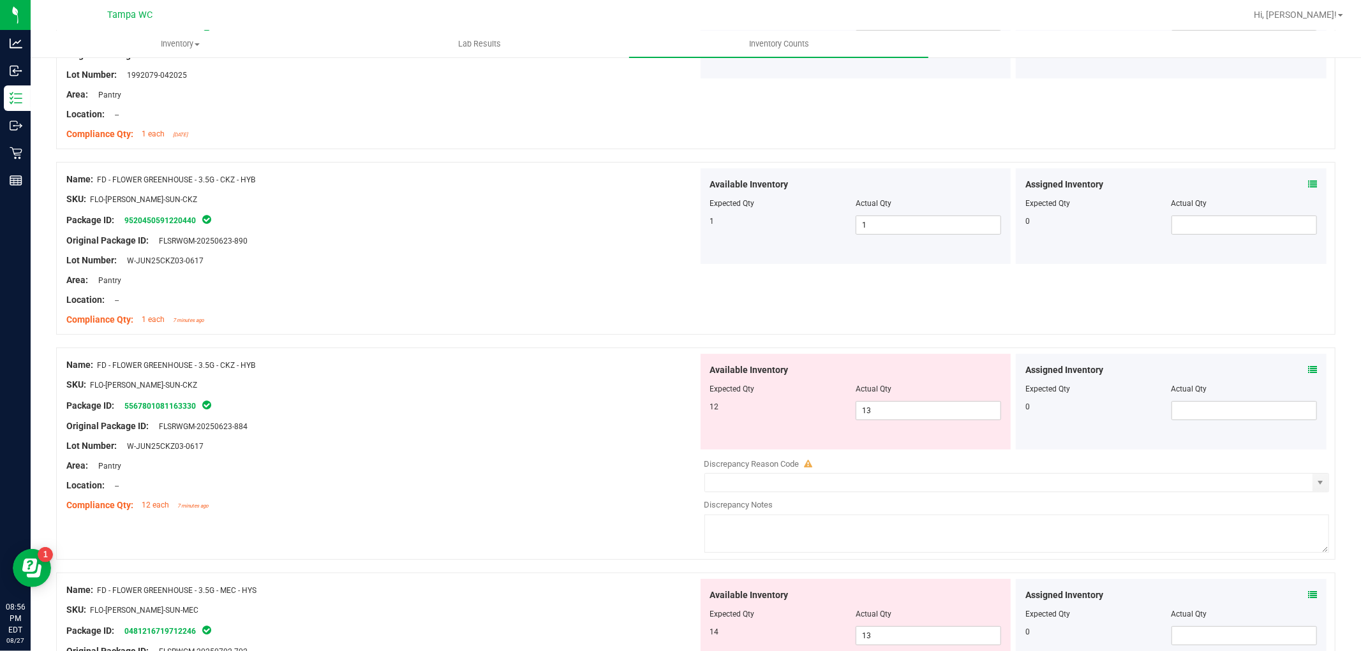
scroll to position [354, 0]
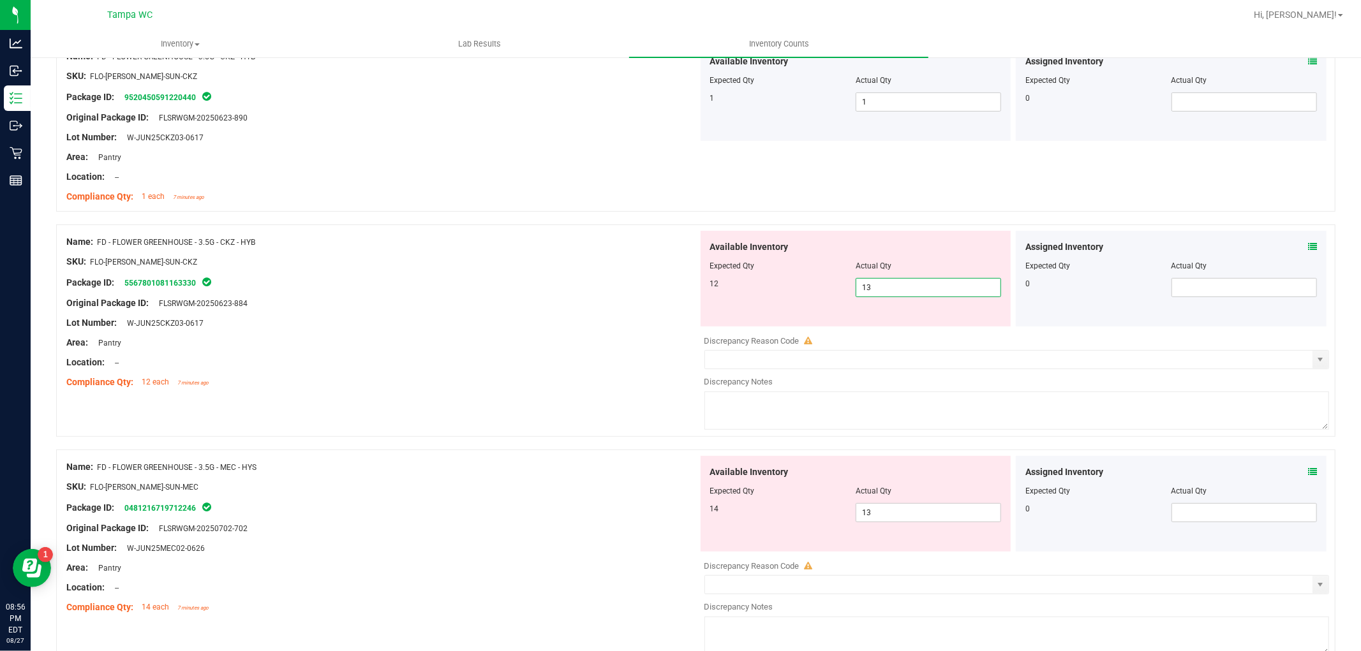
drag, startPoint x: 885, startPoint y: 282, endPoint x: 639, endPoint y: 321, distance: 249.3
click at [640, 321] on div "Name: FD - FLOWER GREENHOUSE - 3.5G - CKZ - HYB SKU: FLO-[PERSON_NAME]-SUN-CKZ …" at bounding box center [695, 331] width 1279 height 212
drag, startPoint x: 594, startPoint y: 328, endPoint x: 609, endPoint y: 334, distance: 14.9
click at [594, 330] on div at bounding box center [381, 333] width 631 height 6
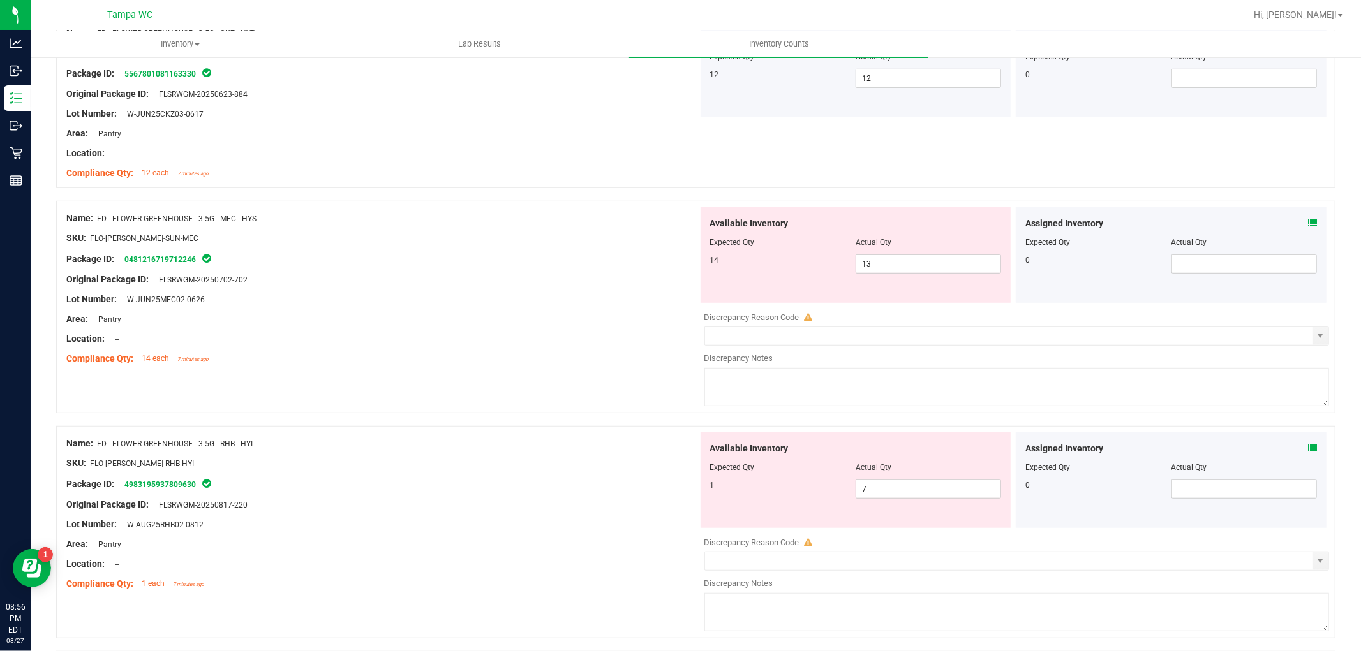
scroll to position [566, 0]
drag, startPoint x: 904, startPoint y: 268, endPoint x: 596, endPoint y: 316, distance: 311.9
click at [597, 316] on div "Name: FD - FLOWER GREENHOUSE - 3.5G - MEC - HYS SKU: FLO-[PERSON_NAME]-SUN-MEC …" at bounding box center [695, 304] width 1279 height 212
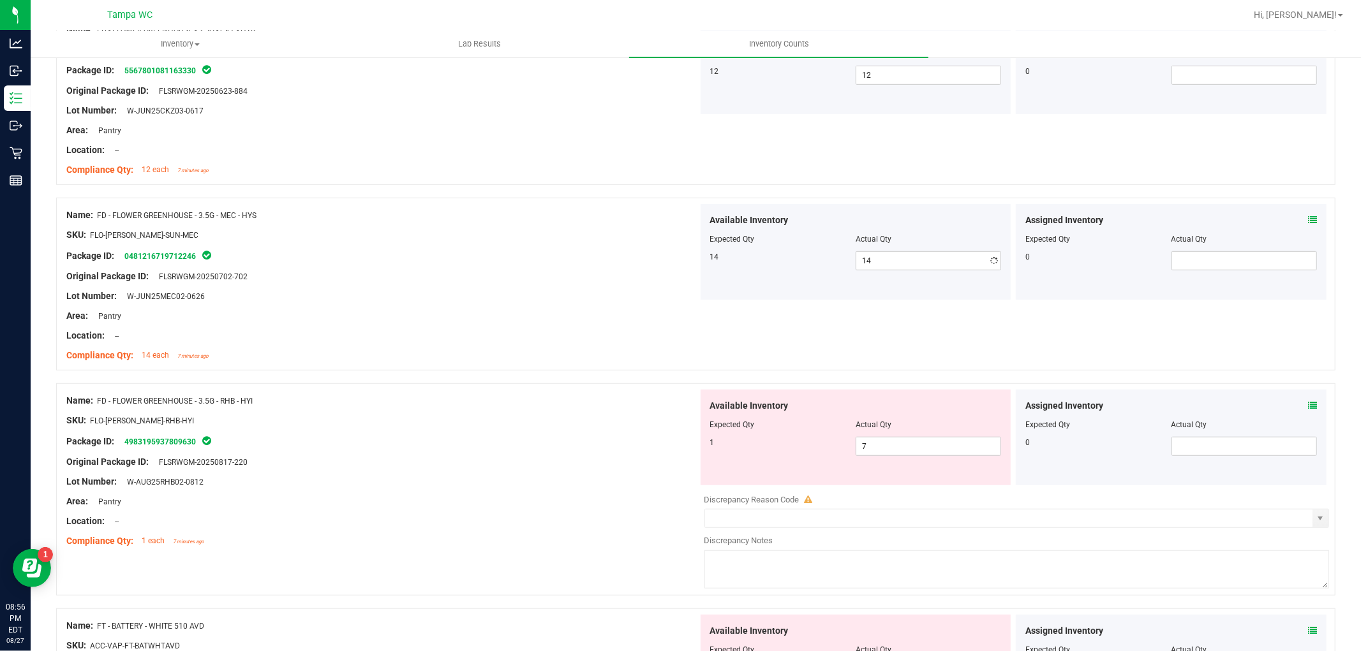
drag, startPoint x: 588, startPoint y: 330, endPoint x: 737, endPoint y: 381, distance: 157.1
click at [603, 333] on div "Location: --" at bounding box center [381, 335] width 631 height 13
drag, startPoint x: 894, startPoint y: 442, endPoint x: 499, endPoint y: 445, distance: 394.8
click at [498, 448] on div "Name: FD - FLOWER GREENHOUSE - 3.5G - RHB - HYI SKU: FLO-[PERSON_NAME]-RHB-HYI …" at bounding box center [695, 489] width 1279 height 212
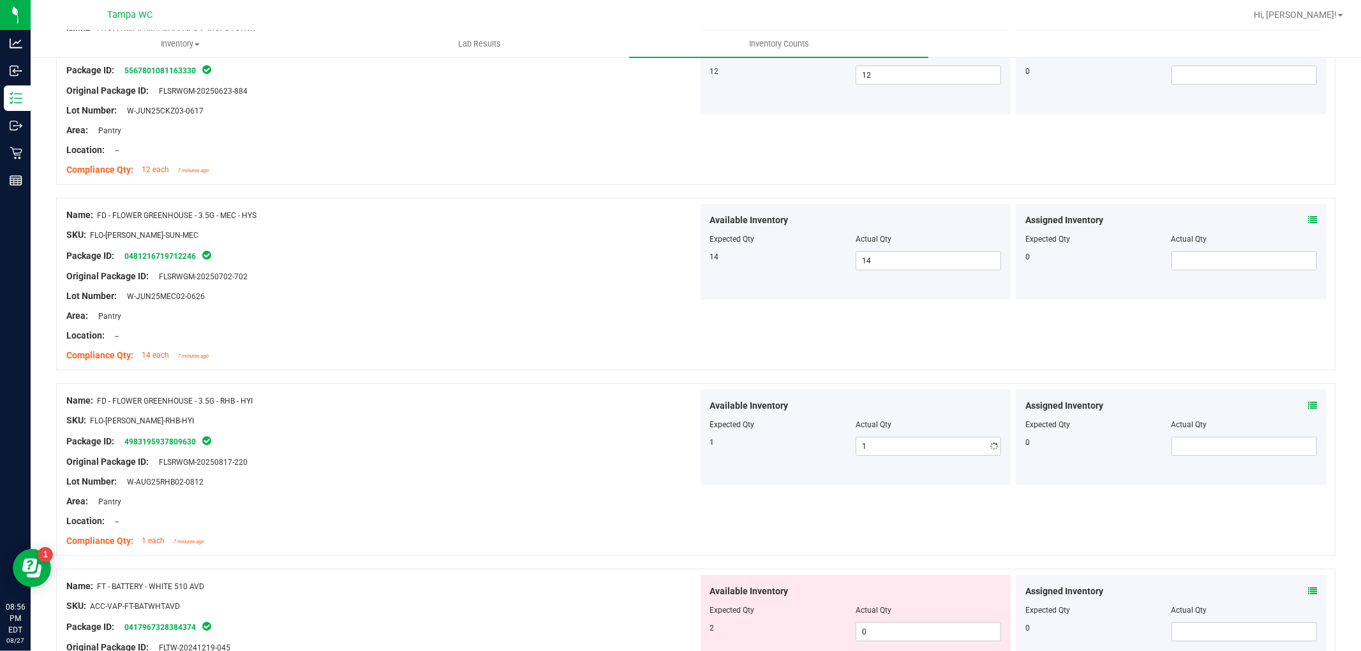
click at [570, 411] on div at bounding box center [381, 411] width 631 height 6
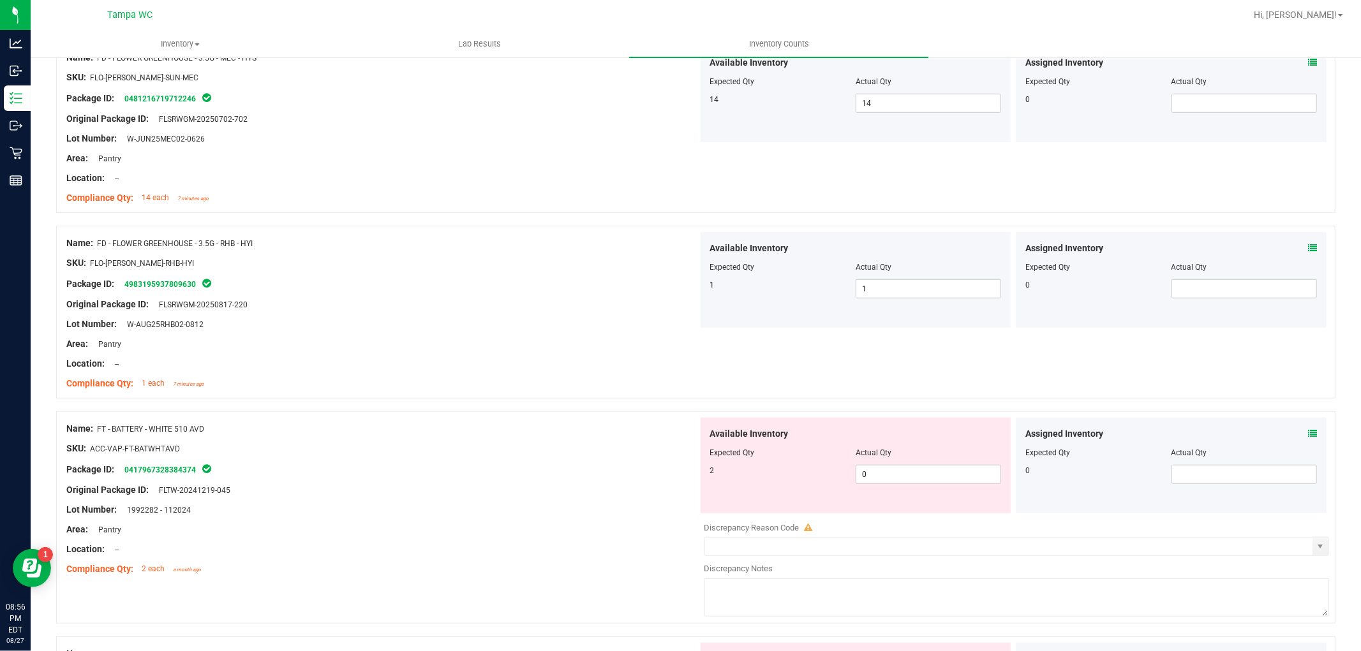
scroll to position [779, 0]
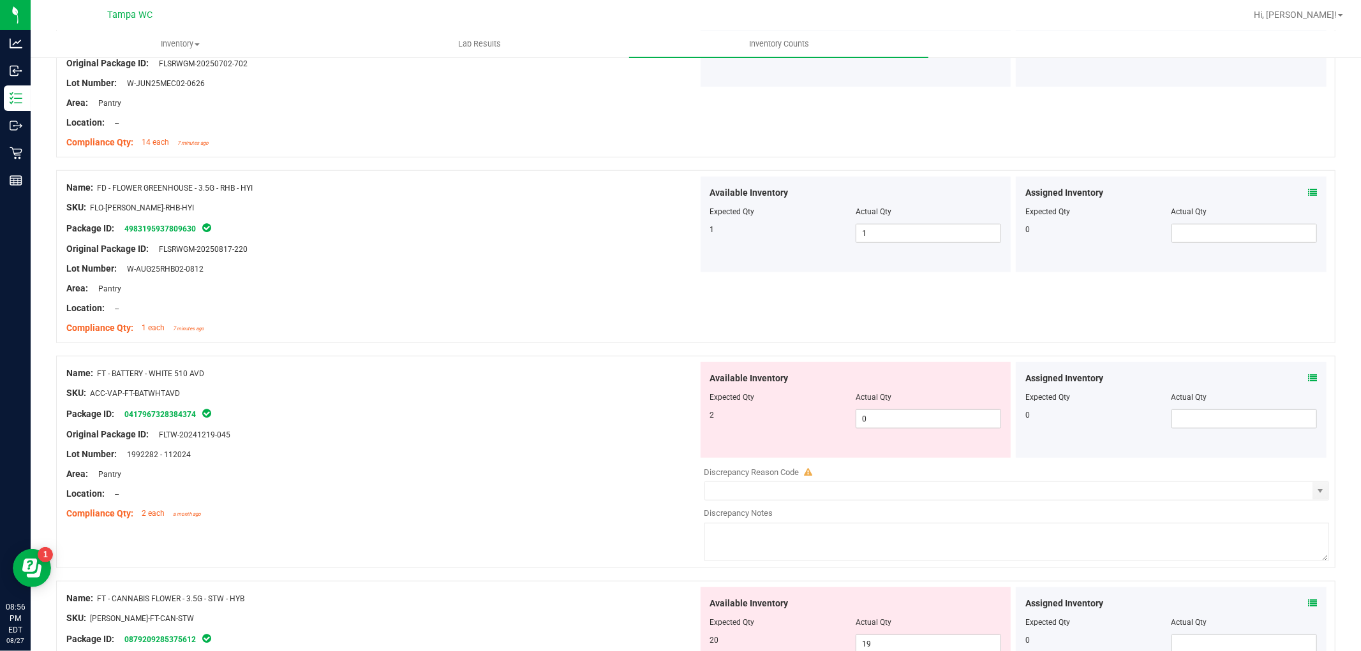
click at [935, 408] on div at bounding box center [856, 406] width 292 height 6
drag, startPoint x: 929, startPoint y: 413, endPoint x: 549, endPoint y: 459, distance: 382.9
click at [549, 459] on div "Name: FT - BATTERY - WHITE 510 AVD SKU: ACC-VAP-FT-BATWHTAVD Package ID: 041796…" at bounding box center [695, 462] width 1279 height 212
drag, startPoint x: 547, startPoint y: 439, endPoint x: 557, endPoint y: 435, distance: 10.3
click at [549, 440] on div "Original Package ID: FLTW-20241219-045" at bounding box center [381, 434] width 631 height 13
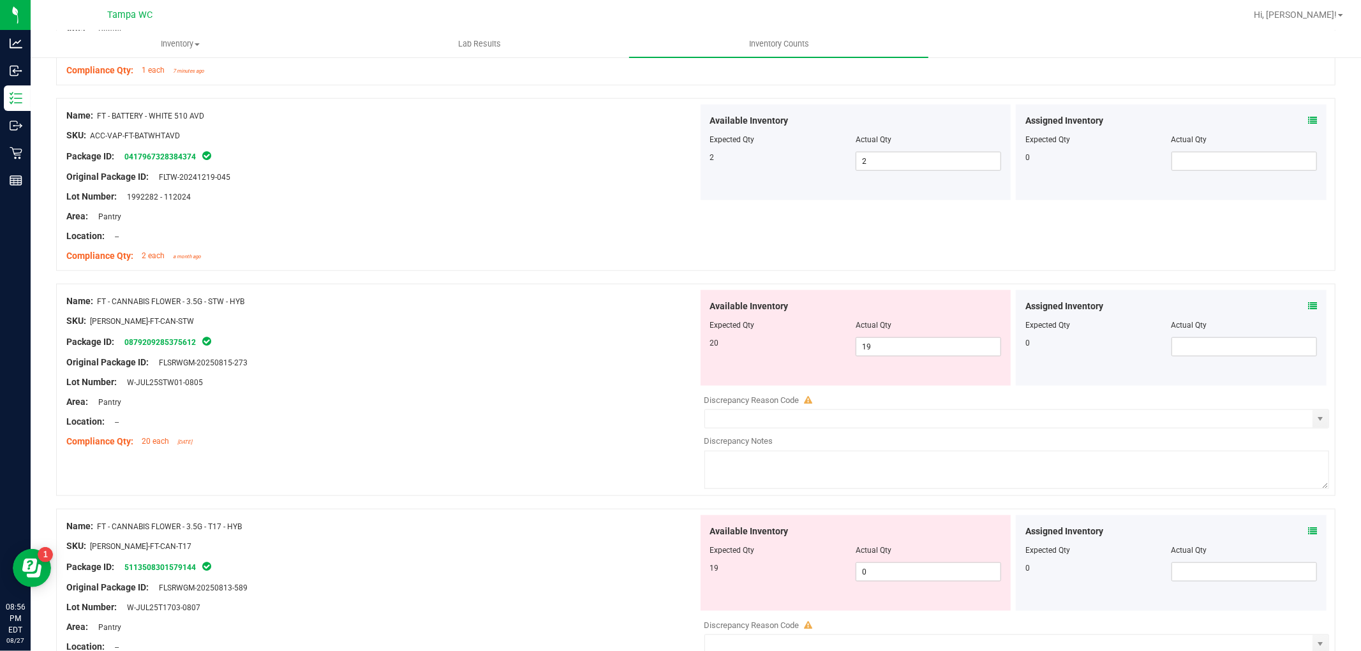
scroll to position [1063, 0]
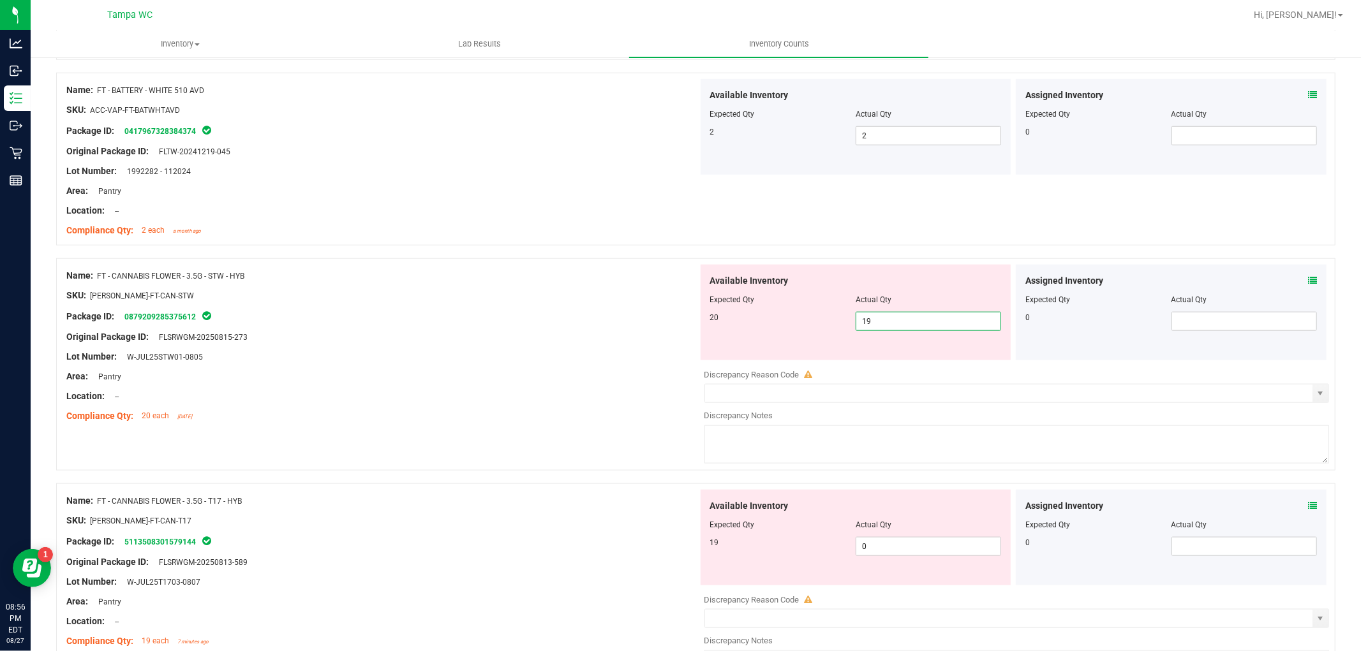
drag, startPoint x: 894, startPoint y: 314, endPoint x: 633, endPoint y: 358, distance: 264.5
click at [633, 357] on div "Name: FT - CANNABIS FLOWER - 3.5G - STW - HYB SKU: [PERSON_NAME]-FT-CAN-STW Pac…" at bounding box center [695, 364] width 1279 height 212
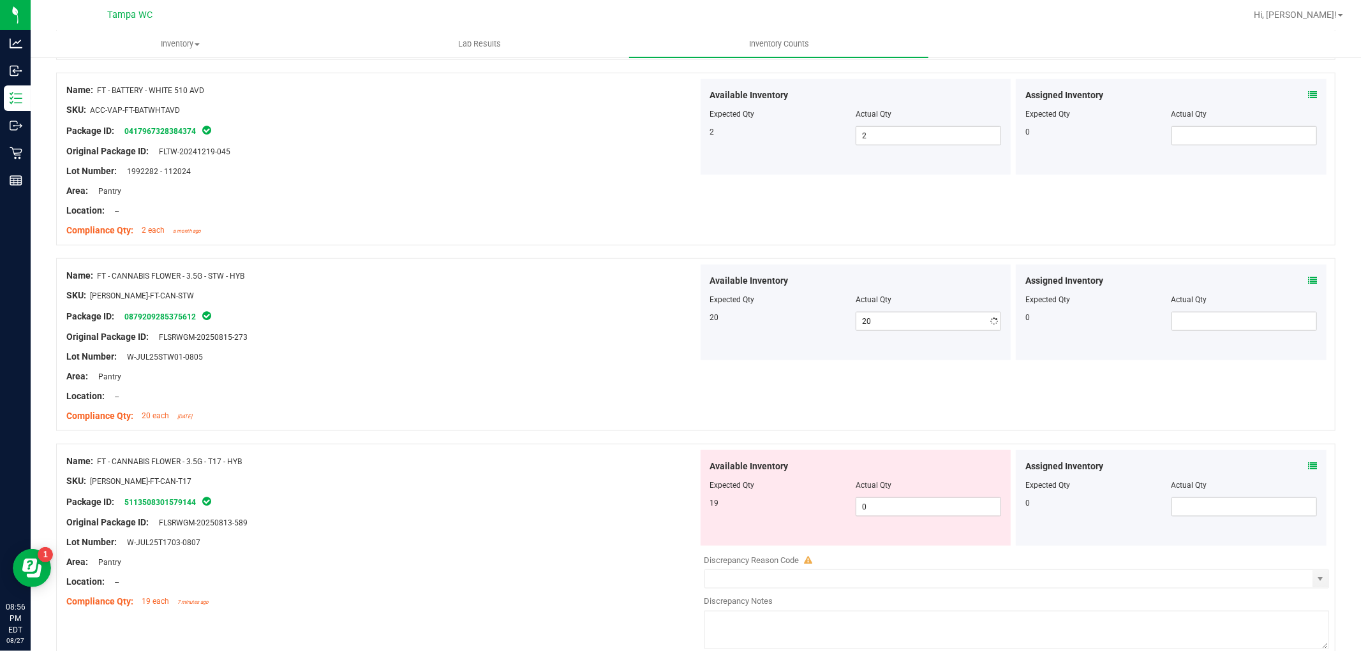
drag, startPoint x: 623, startPoint y: 360, endPoint x: 643, endPoint y: 365, distance: 20.6
click at [627, 360] on div "Lot Number: W-JUL25STW01-0805" at bounding box center [381, 356] width 631 height 13
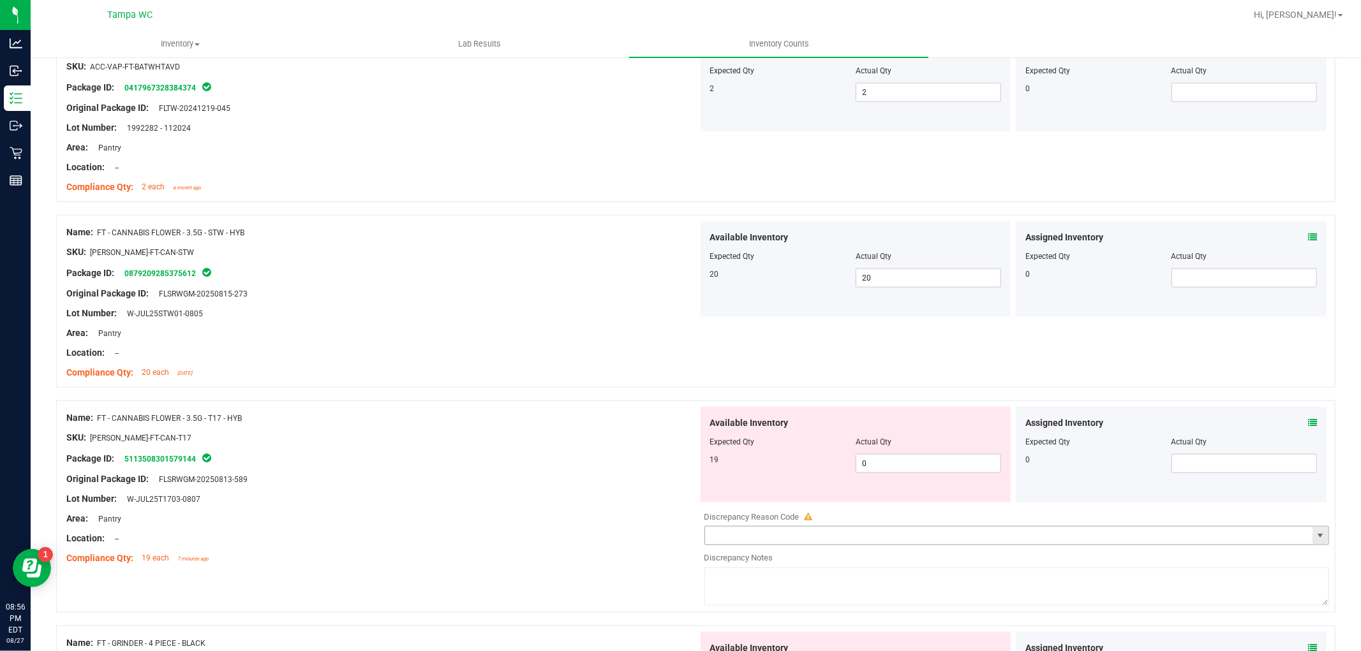
scroll to position [1204, 0]
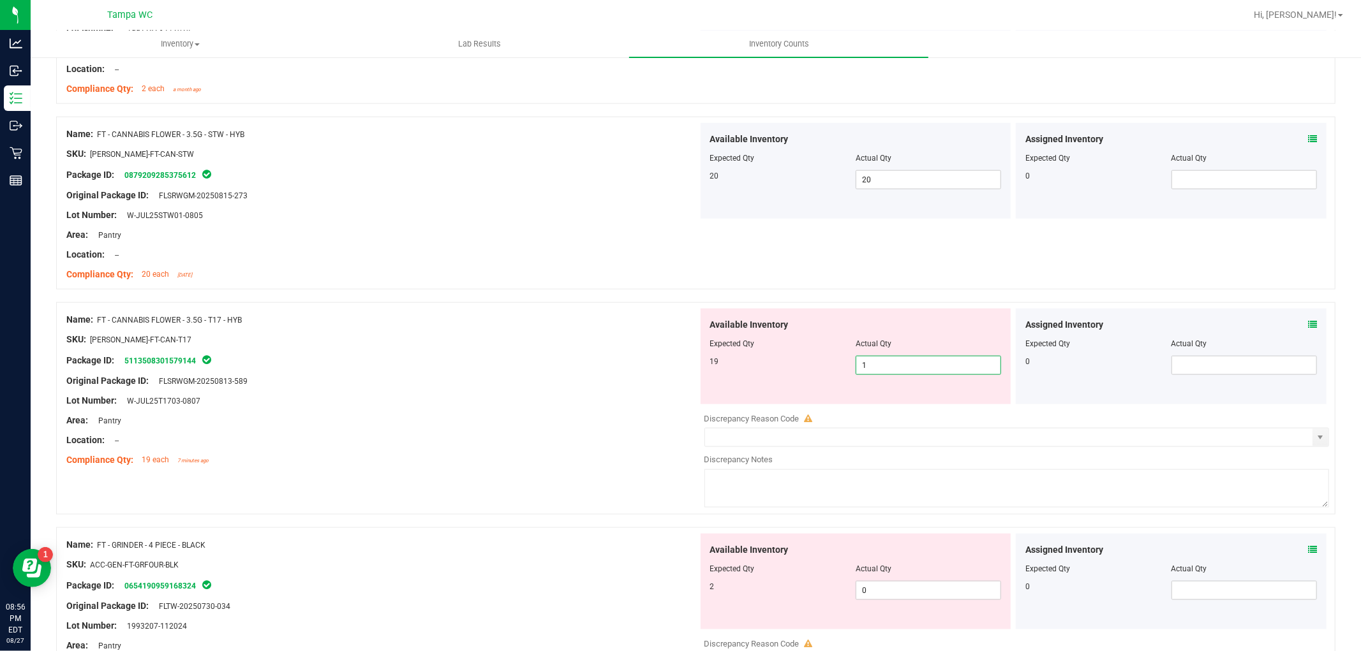
drag, startPoint x: 908, startPoint y: 374, endPoint x: 602, endPoint y: 376, distance: 305.5
click at [602, 376] on div "Name: FT - CANNABIS FLOWER - 3.5G - T17 - HYB SKU: [PERSON_NAME]-FT-CAN-T17 Pac…" at bounding box center [695, 408] width 1279 height 212
drag, startPoint x: 592, startPoint y: 389, endPoint x: 600, endPoint y: 397, distance: 11.3
click at [594, 392] on div "Name: FT - CANNABIS FLOWER - 3.5G - T17 - HYB SKU: [PERSON_NAME]-FT-CAN-T17 Pac…" at bounding box center [381, 390] width 631 height 163
drag, startPoint x: 892, startPoint y: 364, endPoint x: 545, endPoint y: 431, distance: 353.4
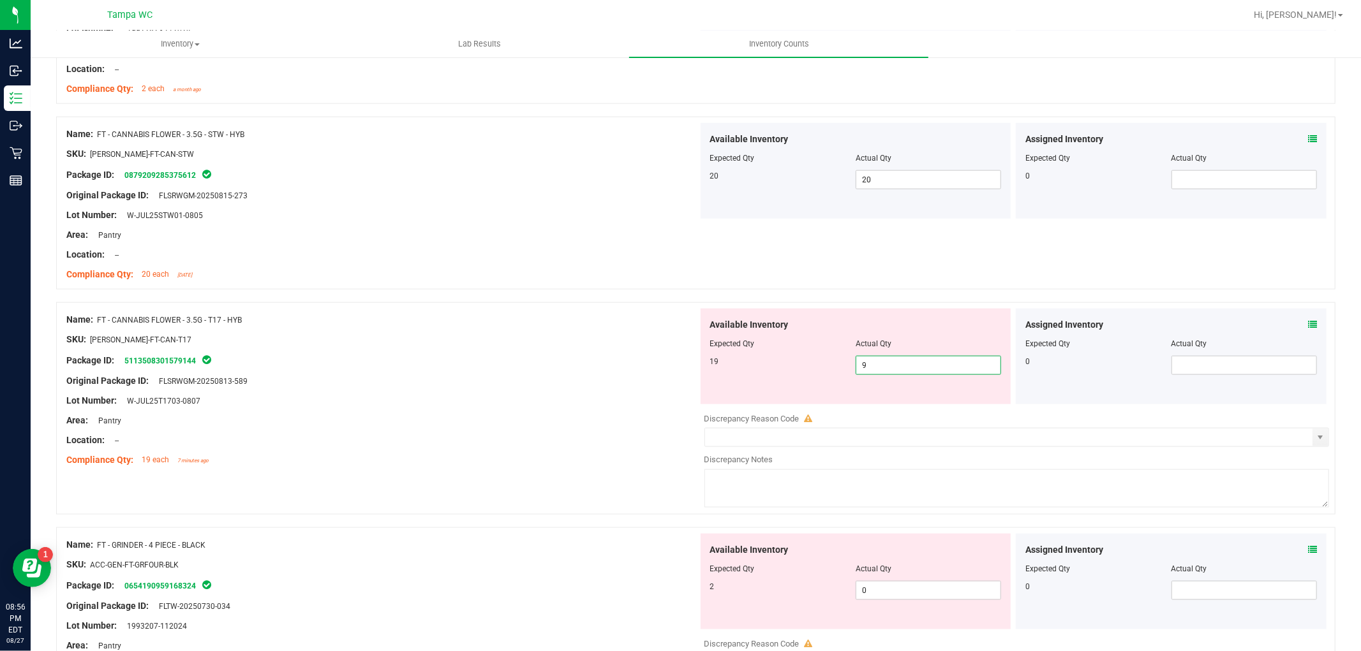
click at [547, 429] on div "Name: FT - CANNABIS FLOWER - 3.5G - T17 - HYB SKU: [PERSON_NAME]-FT-CAN-T17 Pac…" at bounding box center [695, 408] width 1279 height 212
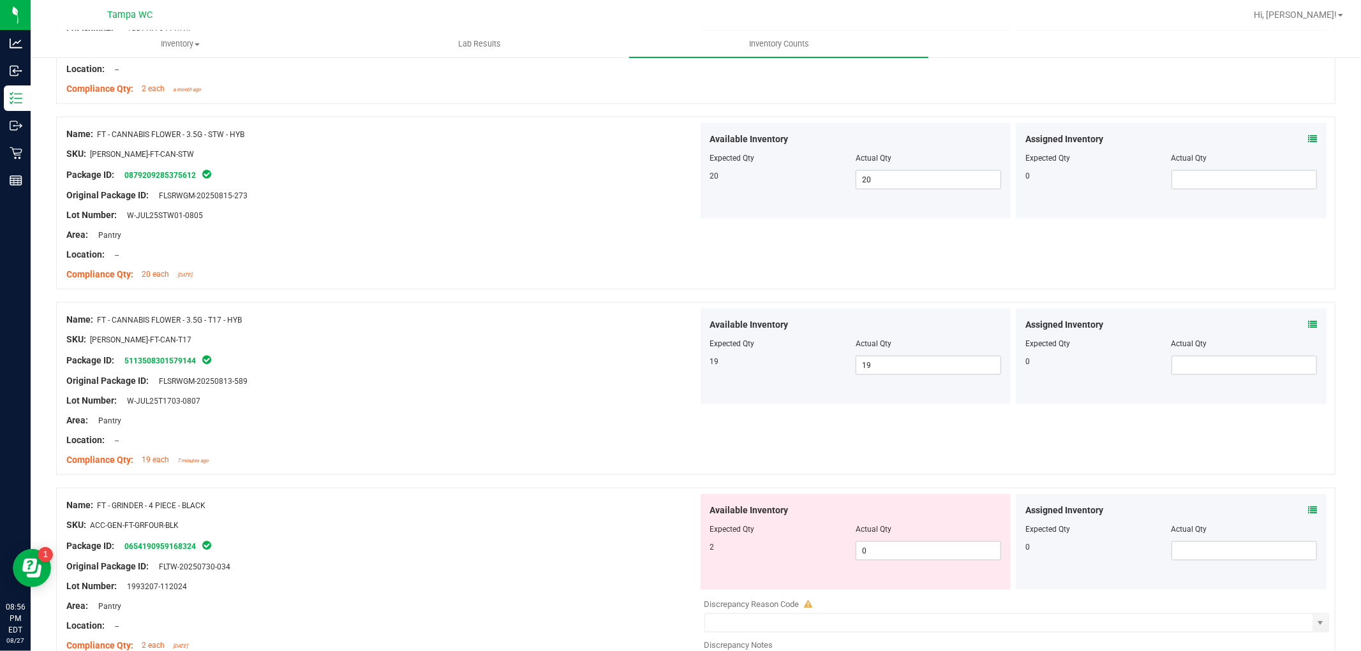
click at [540, 412] on div at bounding box center [381, 411] width 631 height 6
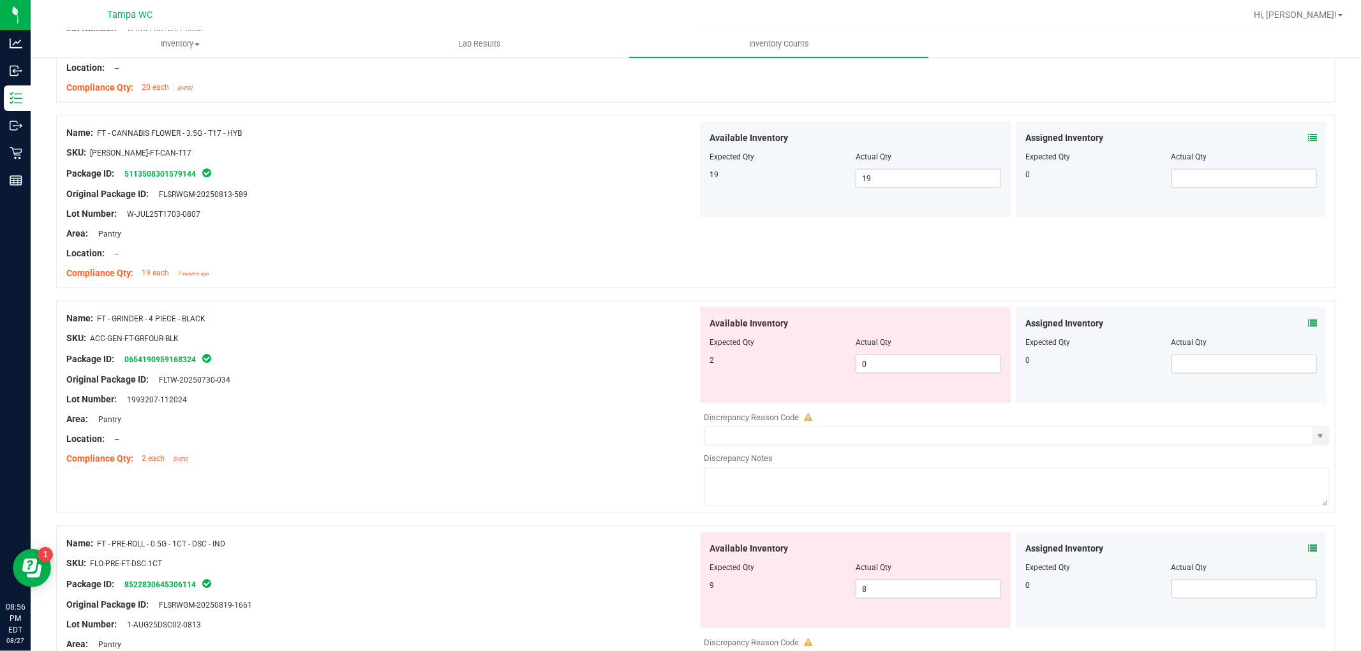
scroll to position [1417, 0]
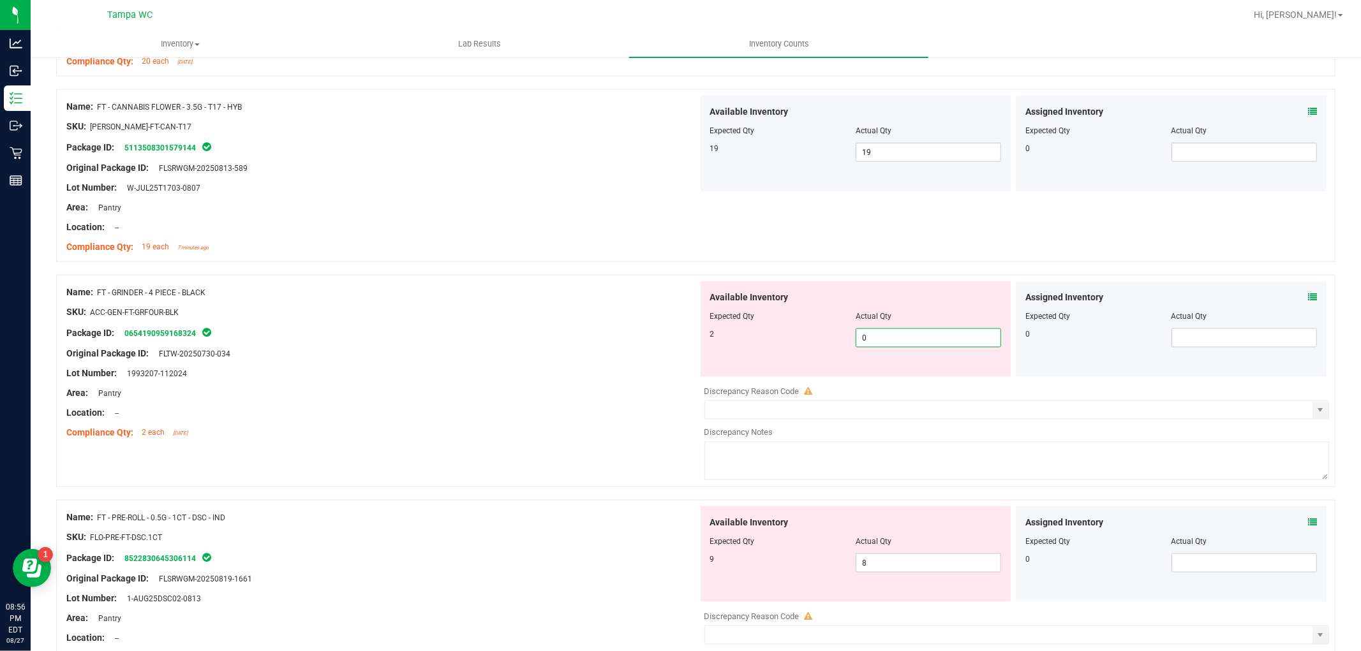
drag, startPoint x: 866, startPoint y: 343, endPoint x: 586, endPoint y: 385, distance: 283.9
click at [583, 385] on div "Name: FT - GRINDER - 4 PIECE - BLACK SKU: ACC-GEN-FT-GRFOUR-BLK Package ID: 065…" at bounding box center [695, 381] width 1279 height 212
click at [591, 383] on div at bounding box center [381, 383] width 631 height 6
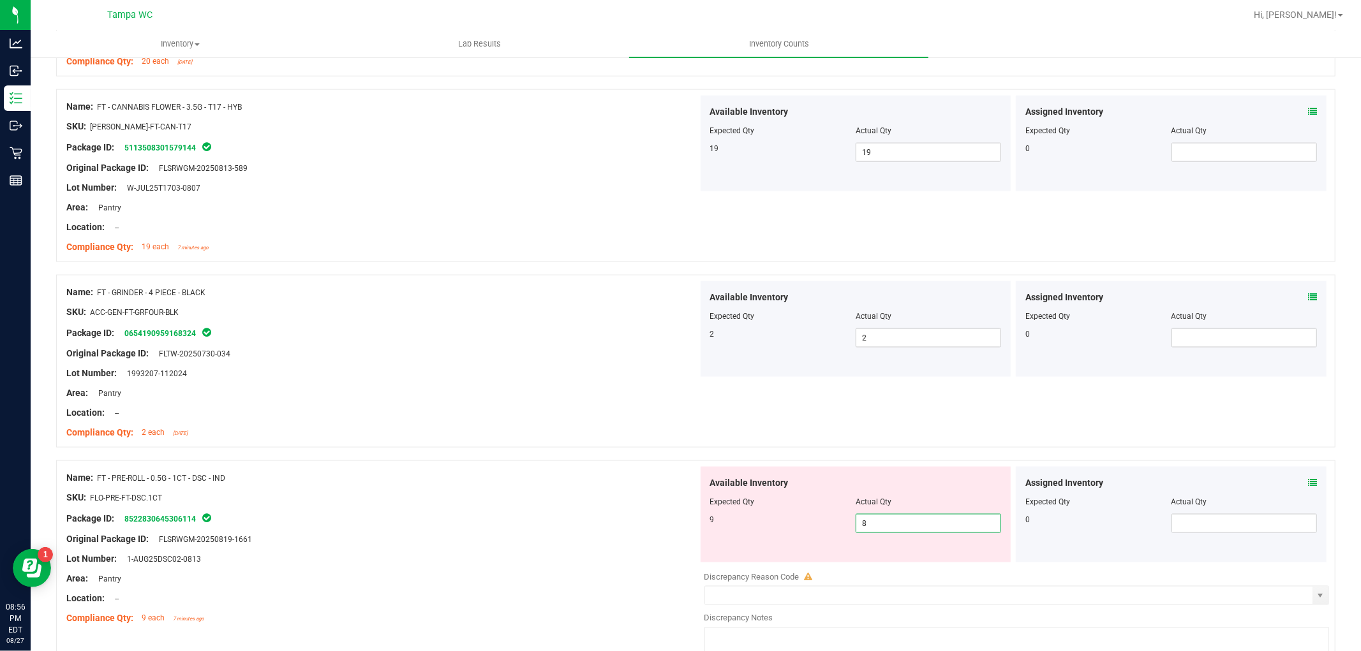
drag, startPoint x: 884, startPoint y: 527, endPoint x: 623, endPoint y: 554, distance: 262.3
click at [625, 554] on div "Name: FT - PRE-ROLL - 0.5G - 1CT - DSC - IND SKU: FLO-PRE-FT-DSC.1CT Package ID…" at bounding box center [695, 567] width 1279 height 212
drag, startPoint x: 657, startPoint y: 496, endPoint x: 658, endPoint y: 467, distance: 29.4
click at [653, 487] on div "Name: FT - PRE-ROLL - 0.5G - 1CT - DSC - IND SKU: FLO-PRE-FT-DSC.1CT Package ID…" at bounding box center [381, 548] width 631 height 163
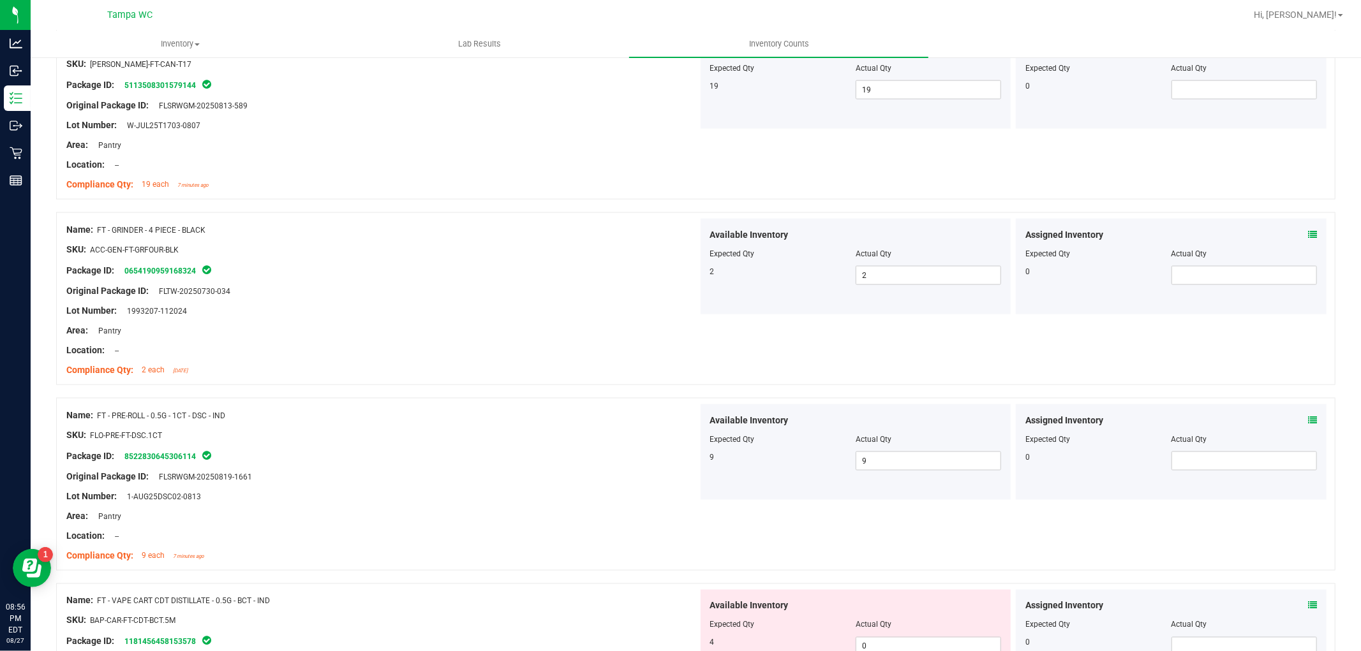
scroll to position [1630, 0]
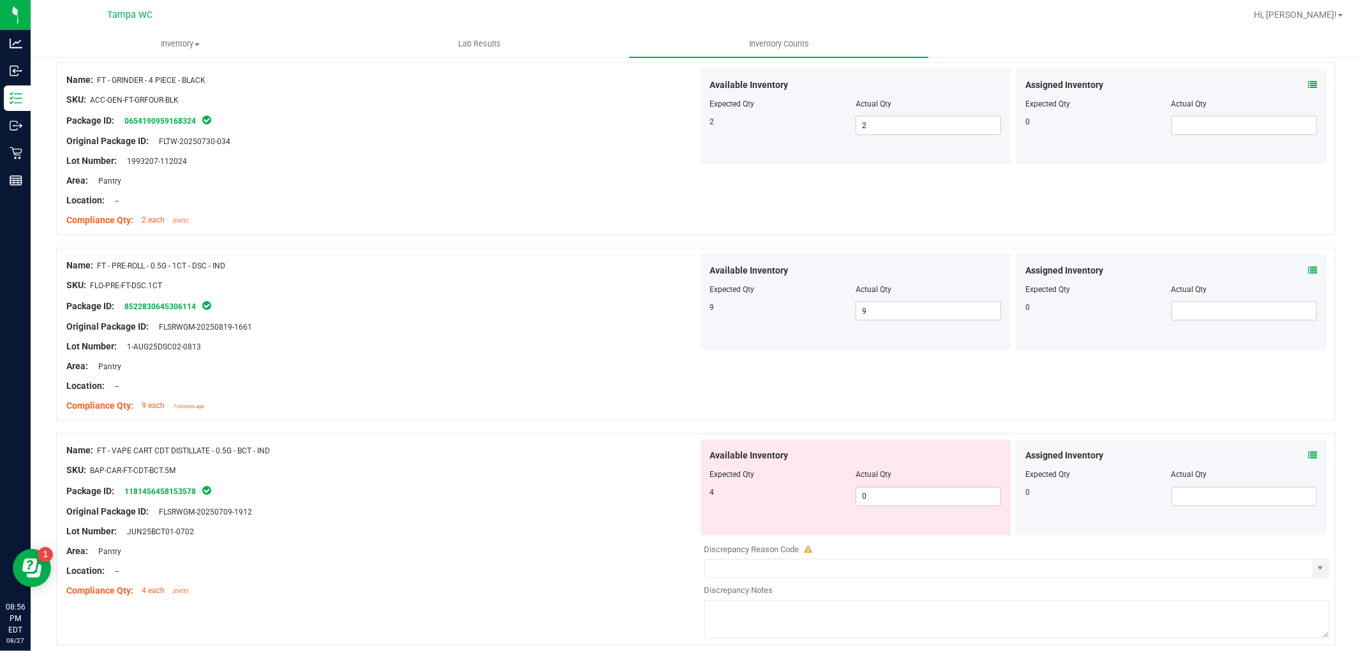
drag, startPoint x: 623, startPoint y: 404, endPoint x: 664, endPoint y: 402, distance: 41.5
click at [649, 402] on div "Compliance Qty: 9 each 7 minutes ago" at bounding box center [381, 405] width 631 height 13
drag, startPoint x: 670, startPoint y: 563, endPoint x: 498, endPoint y: 586, distance: 174.3
click at [498, 586] on div "Name: FT - VAPE CART CDT DISTILLATE - 0.5G - BCT - IND SKU: BAP-CAR-FT-CDT-BCT.…" at bounding box center [695, 540] width 1279 height 212
drag, startPoint x: 506, startPoint y: 554, endPoint x: 519, endPoint y: 550, distance: 13.3
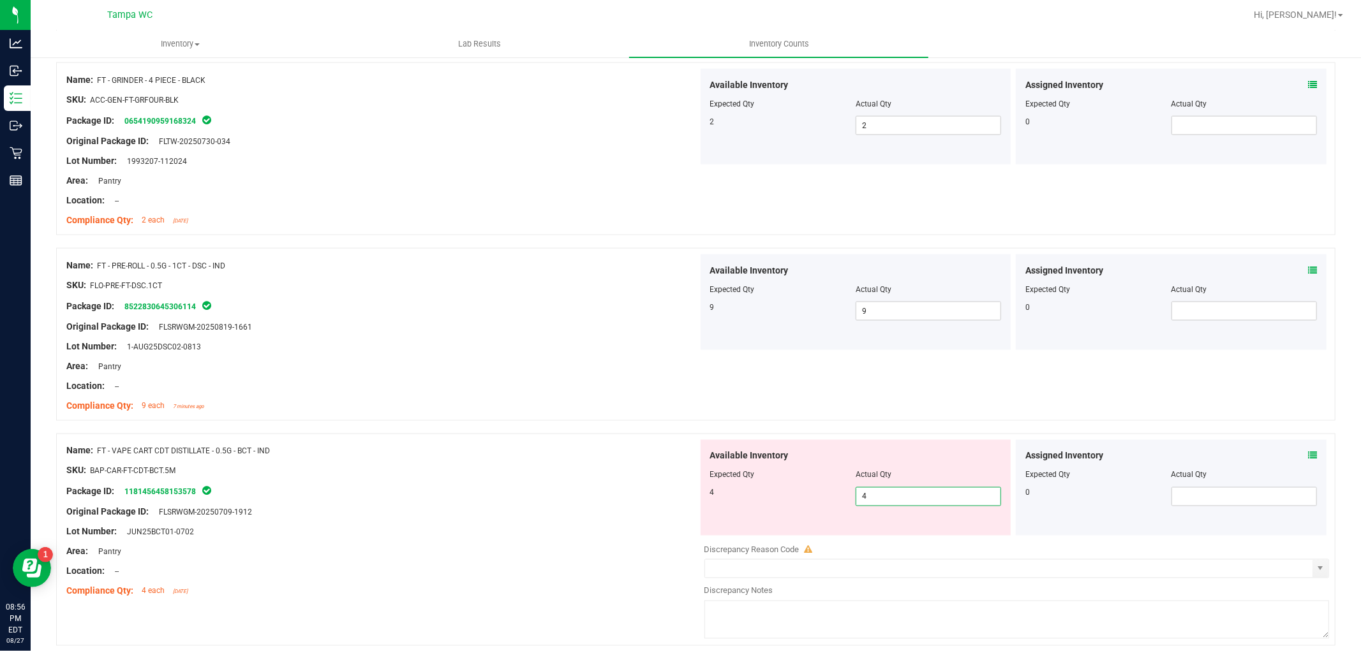
click at [512, 552] on div "Area: Pantry" at bounding box center [381, 551] width 631 height 13
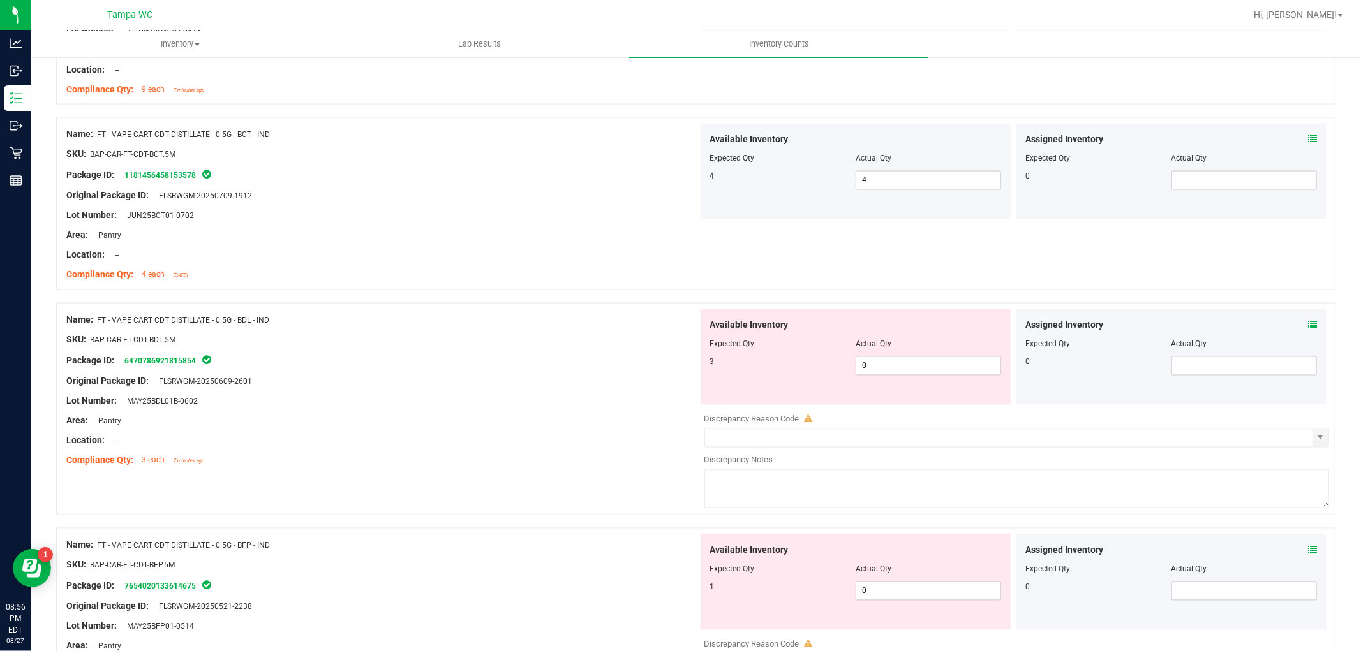
scroll to position [2055, 0]
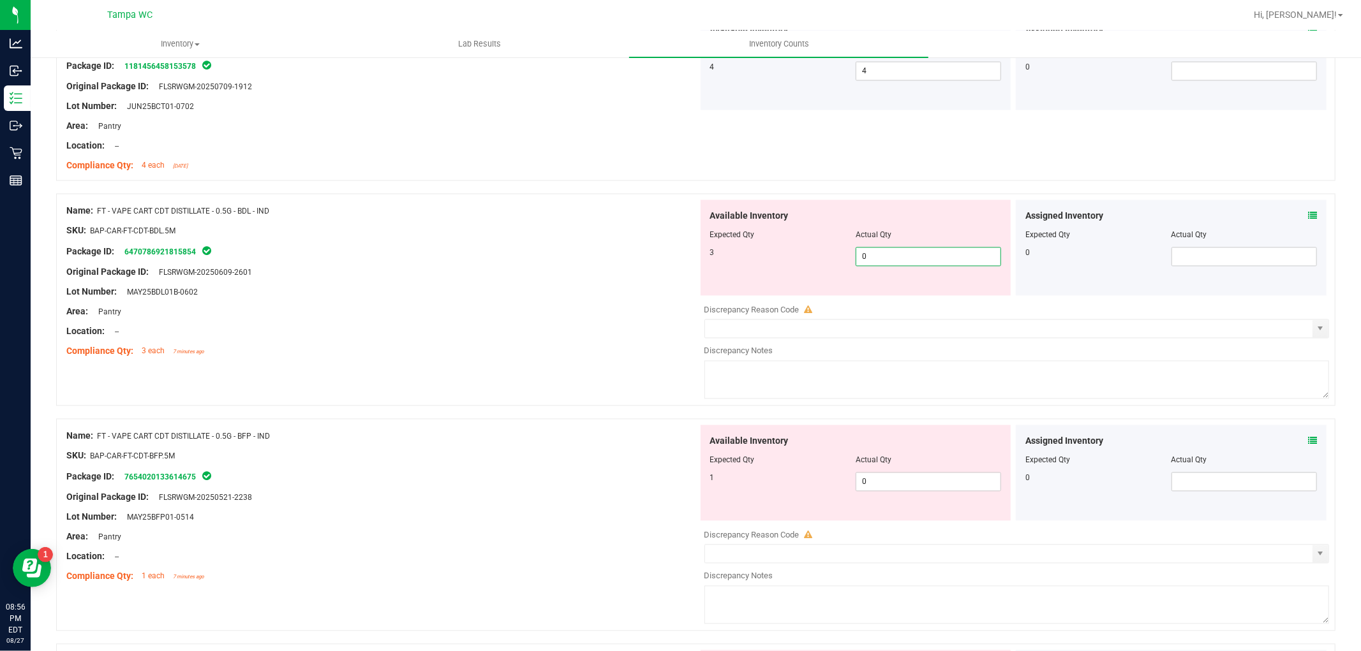
drag, startPoint x: 915, startPoint y: 256, endPoint x: 501, endPoint y: 334, distance: 421.3
click at [501, 334] on div "Name: FT - VAPE CART CDT DISTILLATE - 0.5G - BDL - IND SKU: BAP-CAR-FT-CDT-BDL.…" at bounding box center [695, 300] width 1279 height 212
drag, startPoint x: 507, startPoint y: 330, endPoint x: 697, endPoint y: 353, distance: 190.8
click at [521, 329] on div "Location: --" at bounding box center [381, 331] width 631 height 13
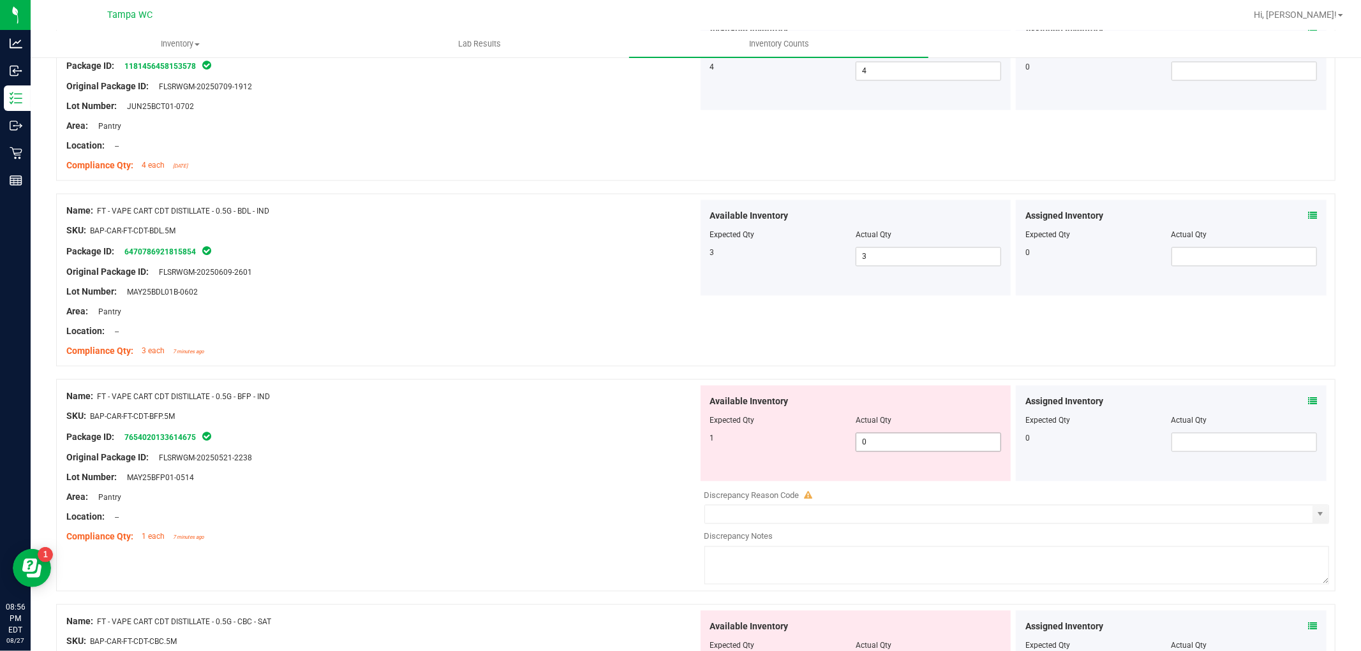
drag, startPoint x: 929, startPoint y: 447, endPoint x: 489, endPoint y: 468, distance: 441.3
click at [486, 470] on div "Name: FT - VAPE CART CDT DISTILLATE - 0.5G - BFP - IND SKU: BAP-CAR-FT-CDT-BFP.…" at bounding box center [695, 486] width 1279 height 212
drag, startPoint x: 520, startPoint y: 441, endPoint x: 546, endPoint y: 438, distance: 26.4
click at [536, 438] on div "Package ID: 7654020133614675" at bounding box center [381, 437] width 631 height 15
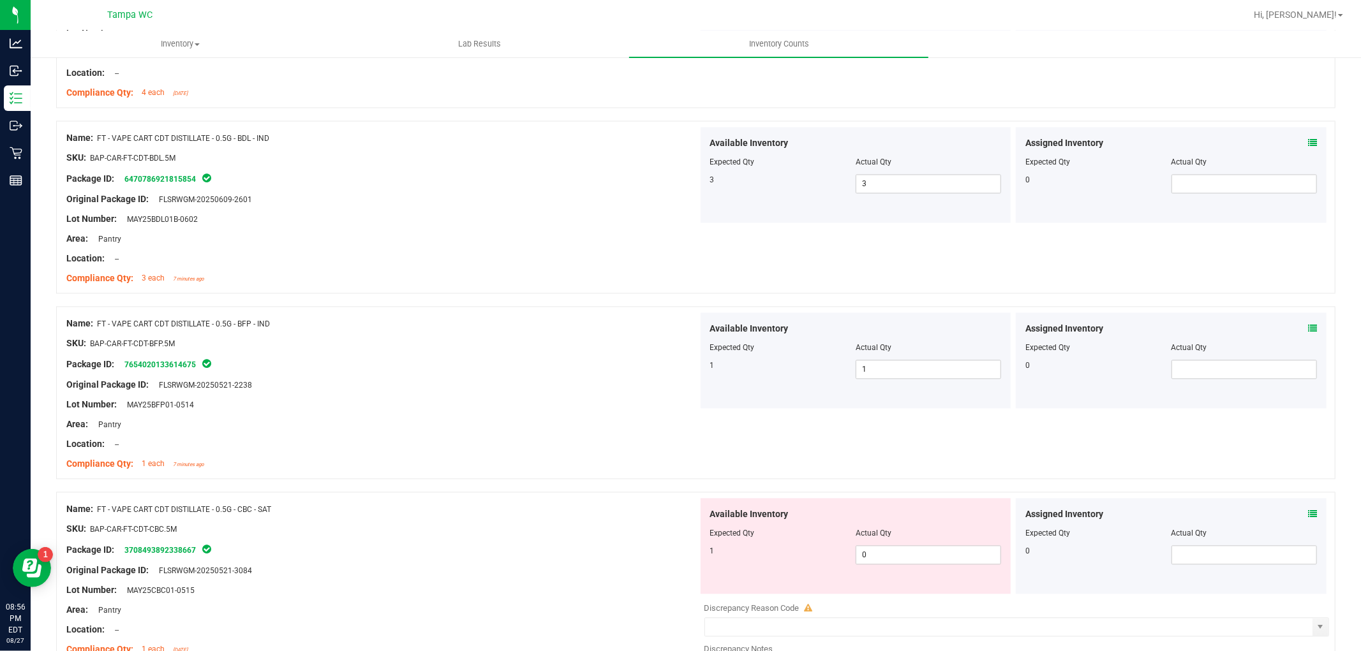
scroll to position [2338, 0]
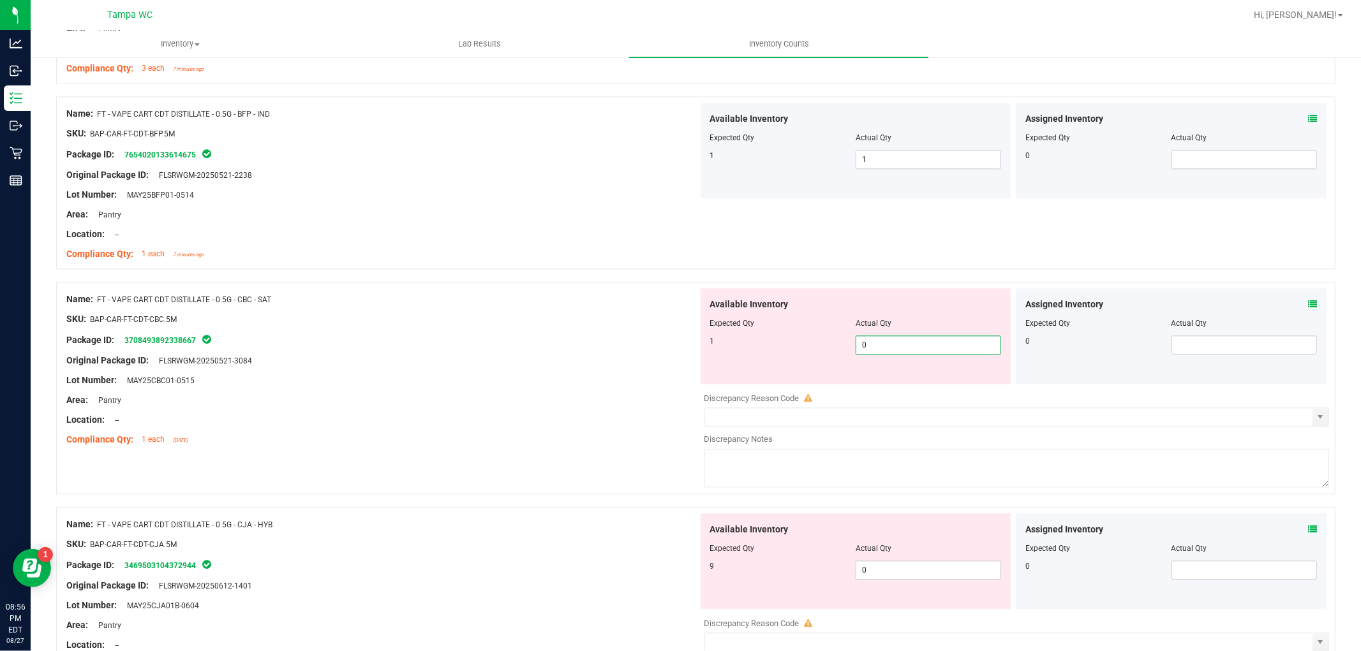
drag, startPoint x: 896, startPoint y: 340, endPoint x: 499, endPoint y: 407, distance: 401.7
click at [519, 406] on div "Name: FT - VAPE CART CDT DISTILLATE - 0.5G - CBC - SAT SKU: BAP-CAR-FT-CDT-CBC.…" at bounding box center [695, 388] width 1279 height 212
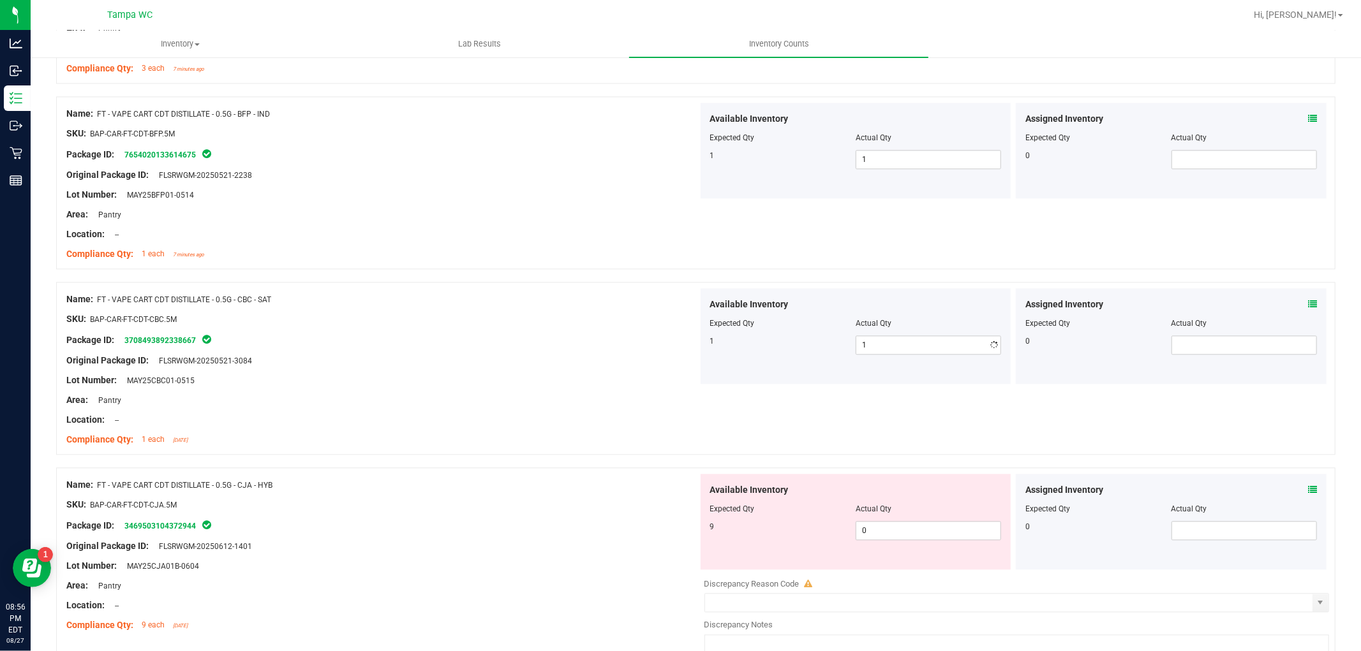
drag, startPoint x: 501, startPoint y: 404, endPoint x: 759, endPoint y: 456, distance: 263.5
click at [506, 405] on div "Area: Pantry" at bounding box center [381, 400] width 631 height 13
drag, startPoint x: 871, startPoint y: 530, endPoint x: 524, endPoint y: 505, distance: 347.3
click at [552, 519] on div "Name: FT - VAPE CART CDT DISTILLATE - 0.5G - CJA - HYB SKU: BAP-CAR-FT-CDT-CJA.…" at bounding box center [695, 574] width 1279 height 212
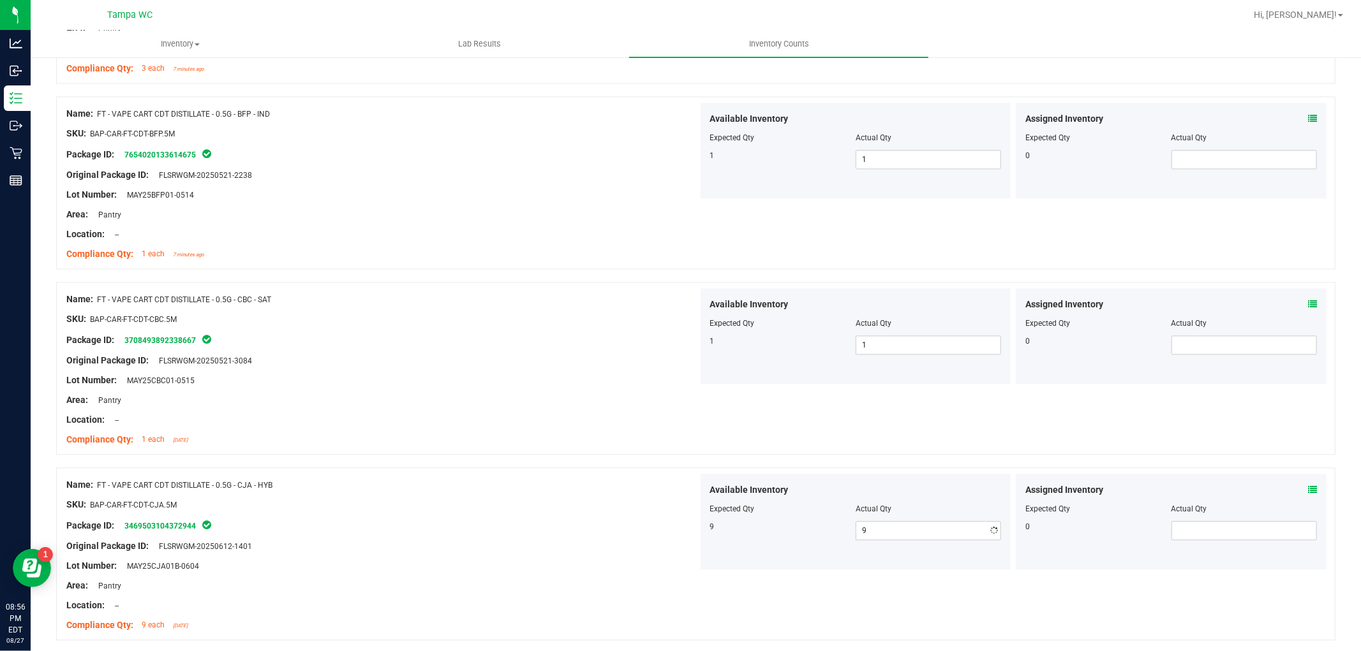
drag, startPoint x: 525, startPoint y: 499, endPoint x: 566, endPoint y: 475, distance: 47.5
click at [543, 483] on div "Name: FT - VAPE CART CDT DISTILLATE - 0.5G - CJA - HYB SKU: BAP-CAR-FT-CDT-CJA.…" at bounding box center [381, 555] width 631 height 163
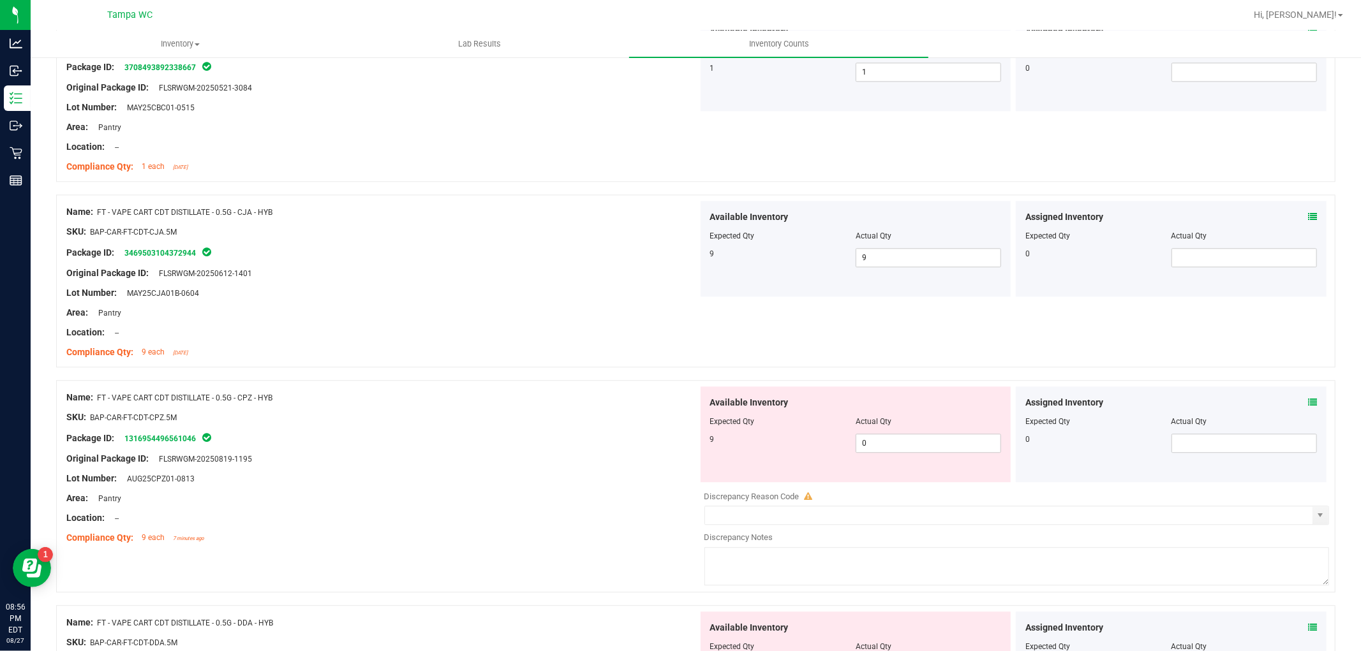
scroll to position [2622, 0]
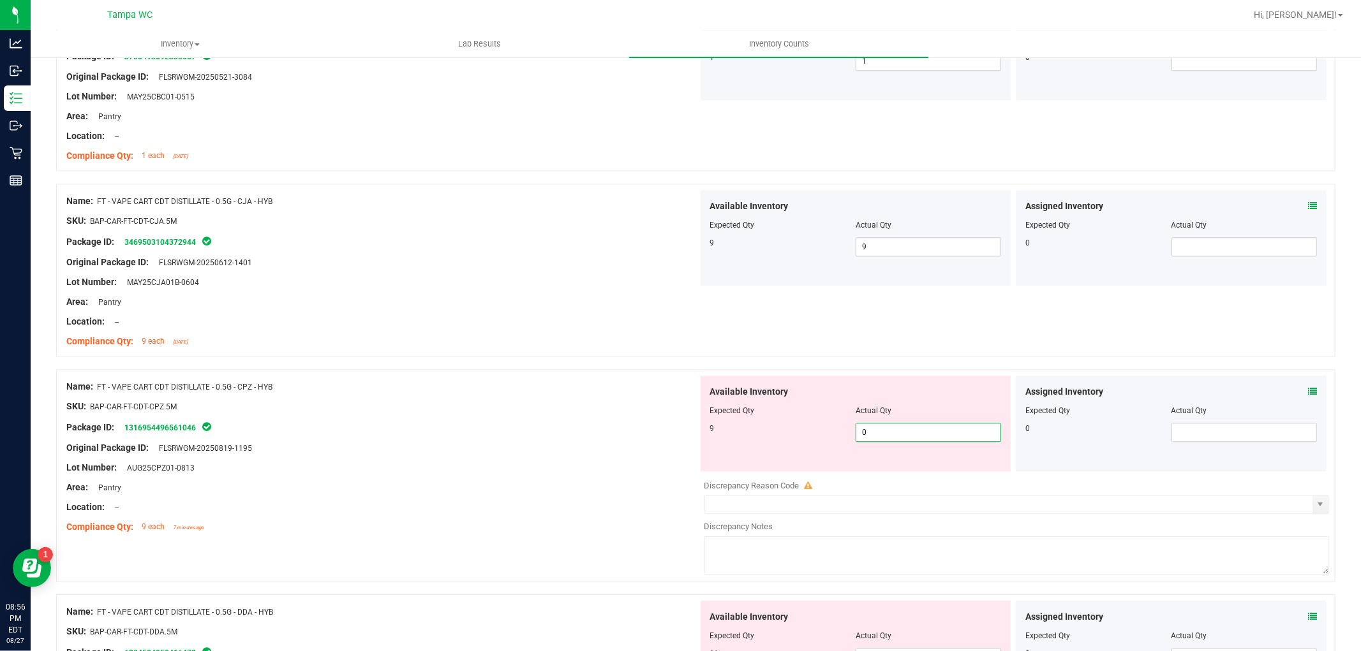
drag, startPoint x: 895, startPoint y: 434, endPoint x: 534, endPoint y: 476, distance: 363.6
click at [526, 485] on div "Name: FT - VAPE CART CDT DISTILLATE - 0.5G - CPZ - HYB SKU: BAP-CAR-FT-CDT-CPZ.…" at bounding box center [695, 475] width 1279 height 212
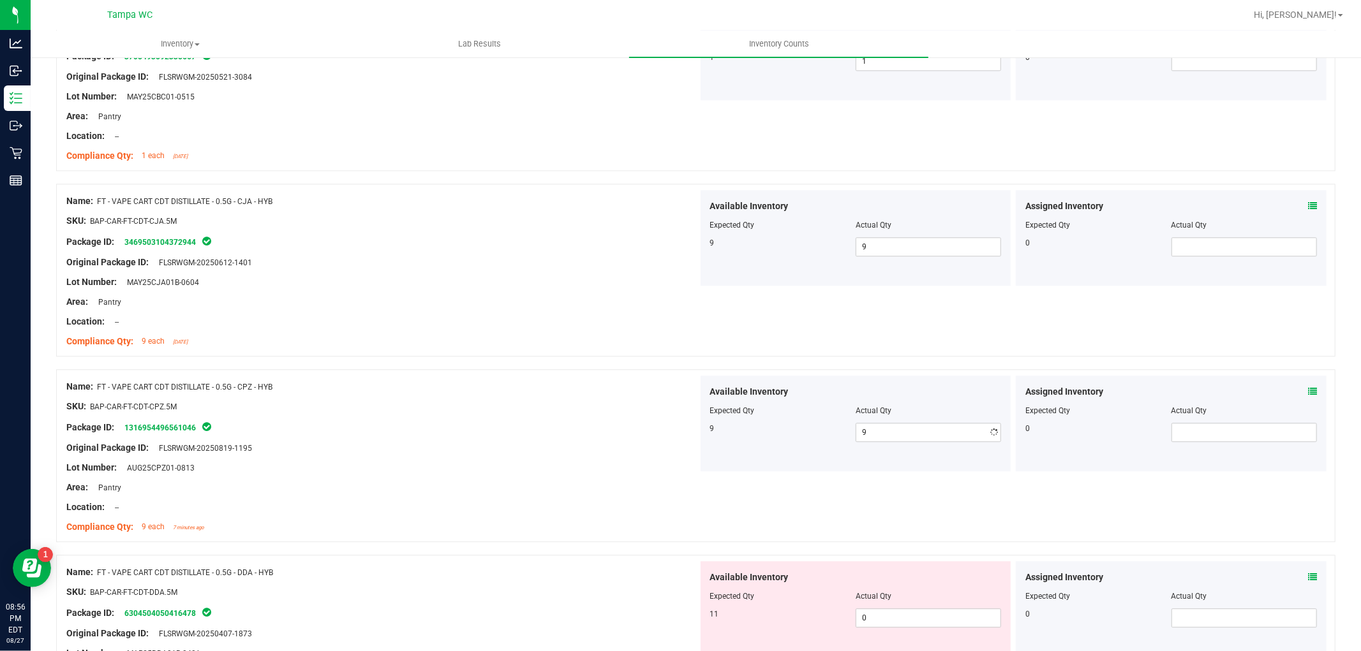
drag
click at [687, 413] on div "Name: FT - VAPE CART CDT DISTILLATE - 0.5G - CPZ - HYB SKU: BAP-CAR-FT-CDT-CPZ.…" at bounding box center [381, 457] width 631 height 163
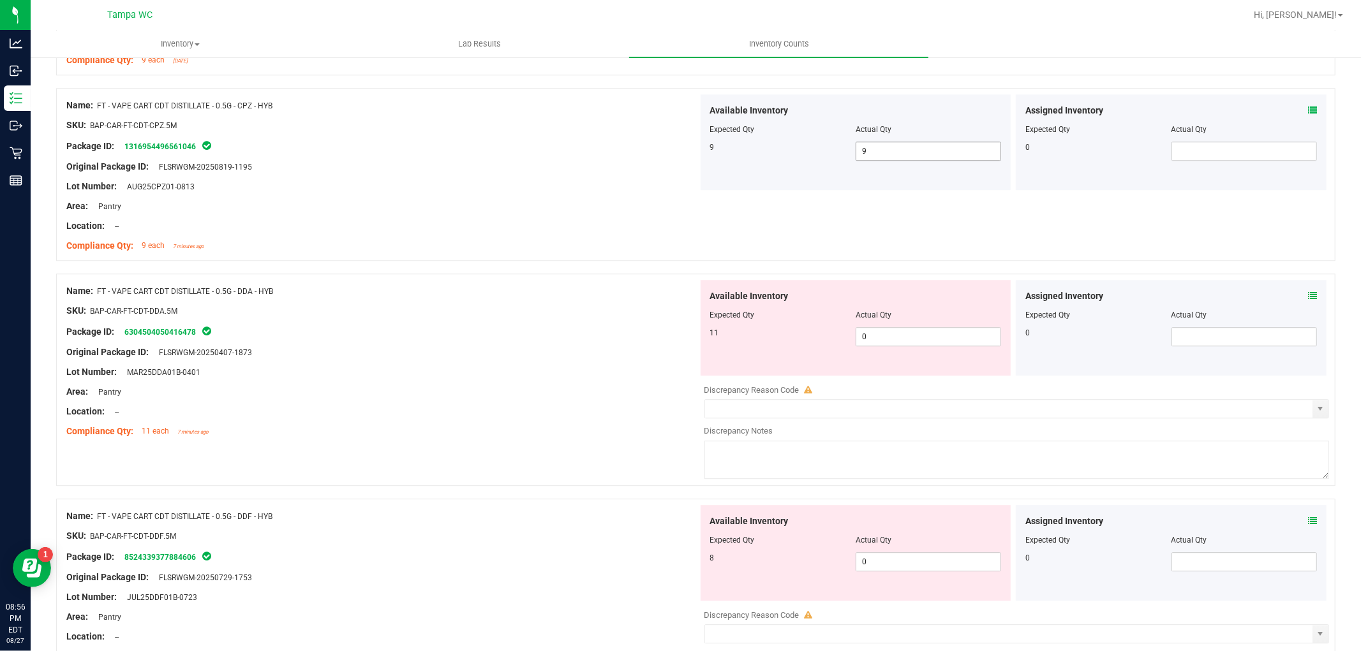
scroll to position [2905, 0]
click at [621, 378] on div "Name: FT - VAPE CART CDT DISTILLATE - 0.5G - DDA - HYB SKU: BAP-CAR-FT-CDT-DDA.…" at bounding box center [695, 378] width 1279 height 212
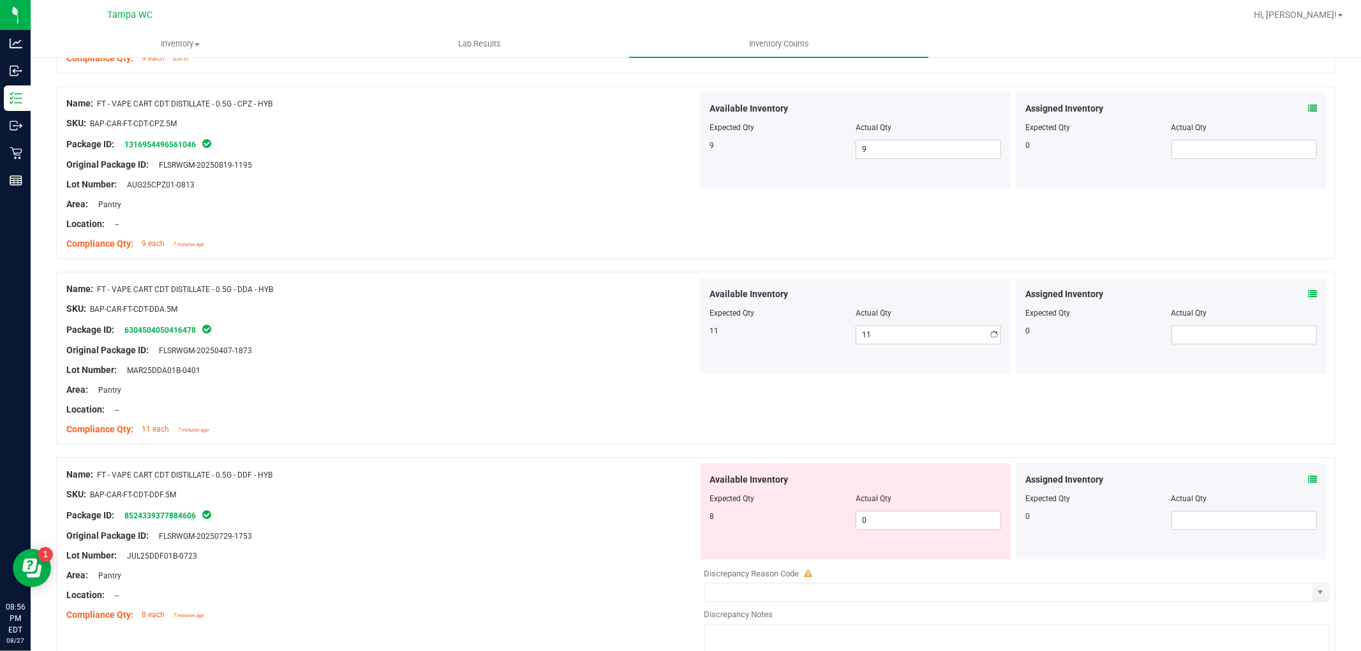
click at [674, 366] on div "Name: FT - VAPE CART CDT DISTILLATE - 0.5G - DDA - HYB SKU: BAP-CAR-FT-CDT-DDA.…" at bounding box center [381, 359] width 631 height 163
click at [875, 517] on div "Available Inventory Expected Qty Actual Qty 8 0 0" at bounding box center [855, 512] width 311 height 96
click at [561, 540] on div "Name: FT - VAPE CART CDT DISTILLATE - 0.5G - DDF - HYB SKU: BAP-CAR-FT-CDT-DDF.…" at bounding box center [695, 563] width 1279 height 212
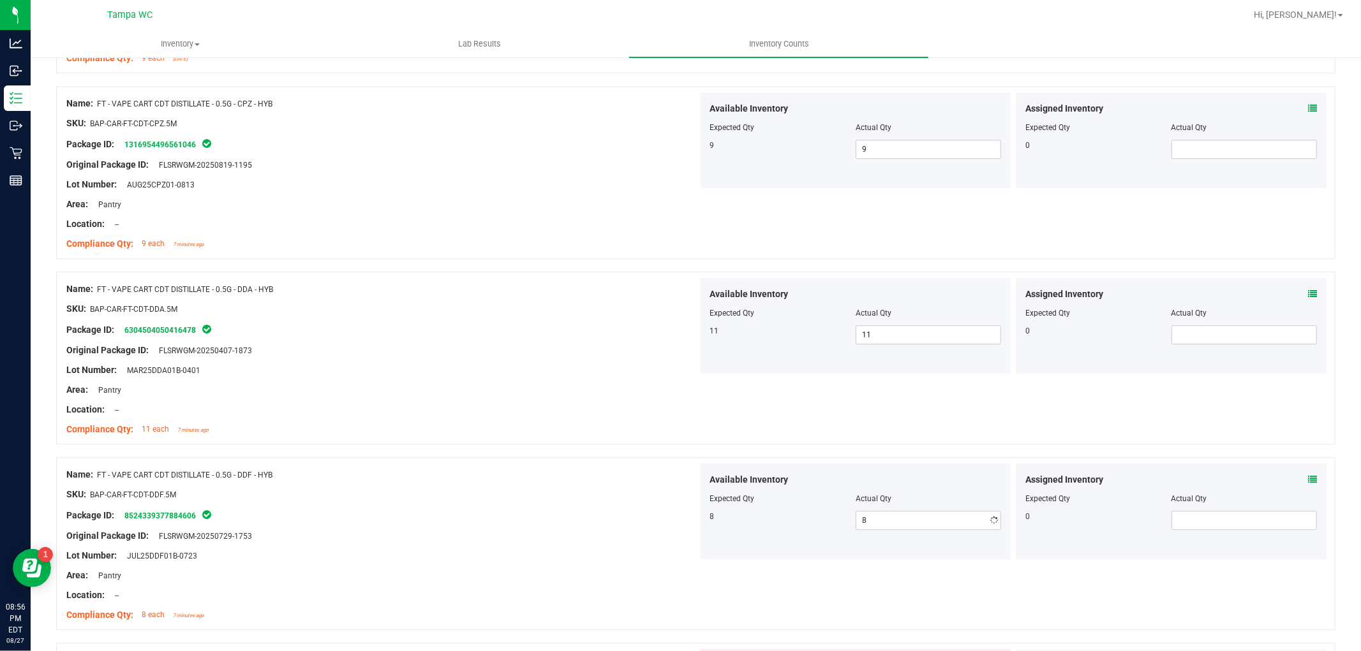
click at [571, 513] on div "Name: FT - VAPE CART CDT DISTILLATE - 0.5G - DDF - HYB SKU: BAP-CAR-FT-CDT-DDF.…" at bounding box center [381, 545] width 631 height 163
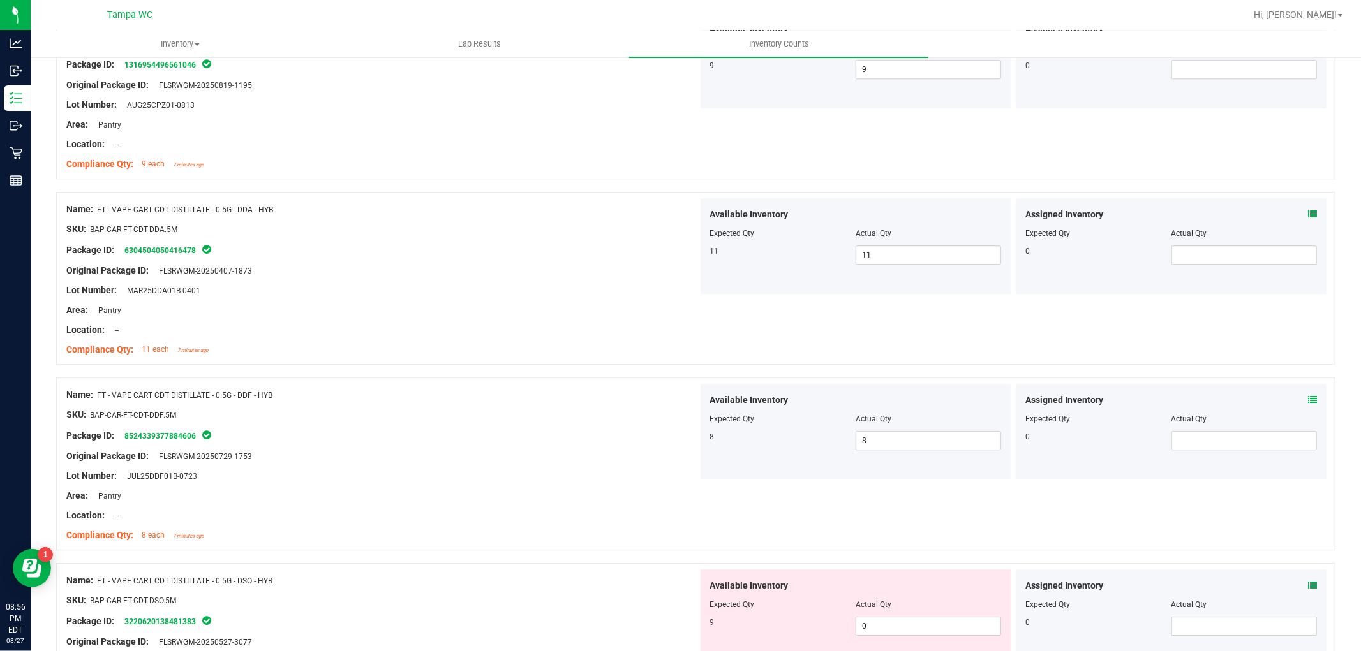
scroll to position [3189, 0]
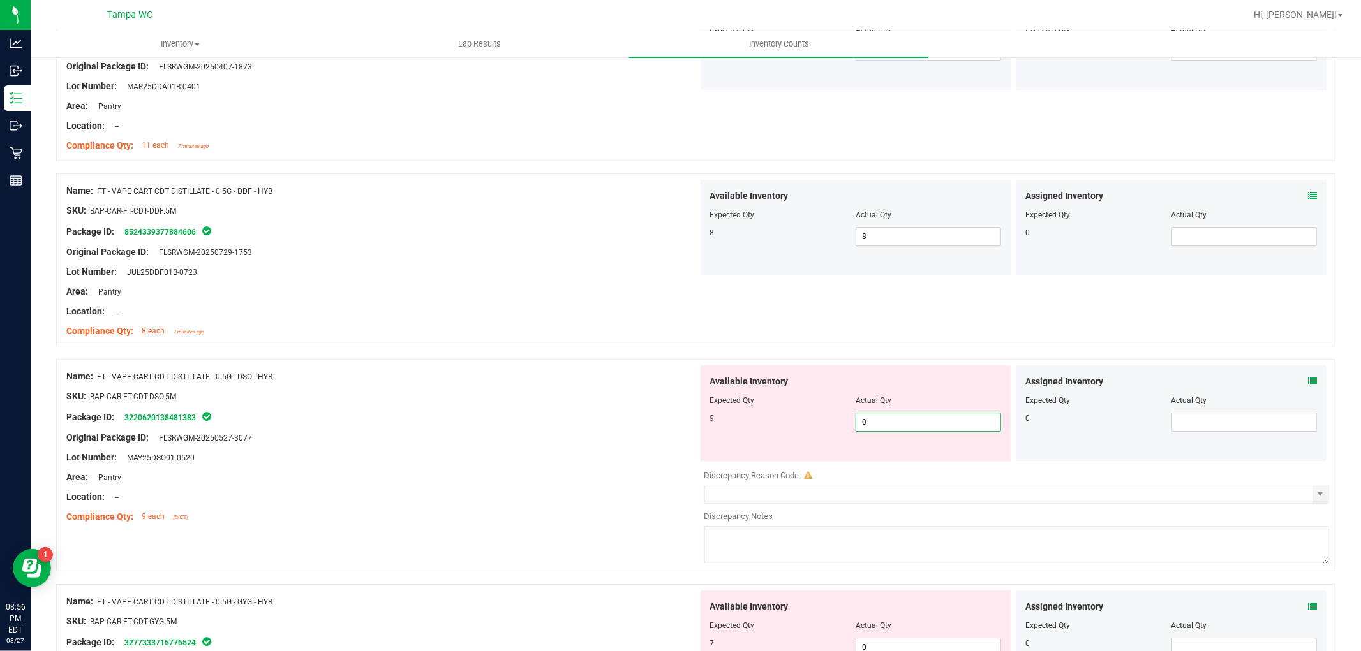
click at [616, 466] on div "Name: FT - VAPE CART CDT DISTILLATE - 0.5G - DSO - HYB SKU: BAP-CAR-FT-CDT-DSO.…" at bounding box center [695, 465] width 1279 height 212
click at [612, 483] on div "Name: FT - VAPE CART CDT DISTILLATE - 0.5G - DSO - HYB SKU: BAP-CAR-FT-CDT-DSO.…" at bounding box center [381, 446] width 631 height 163
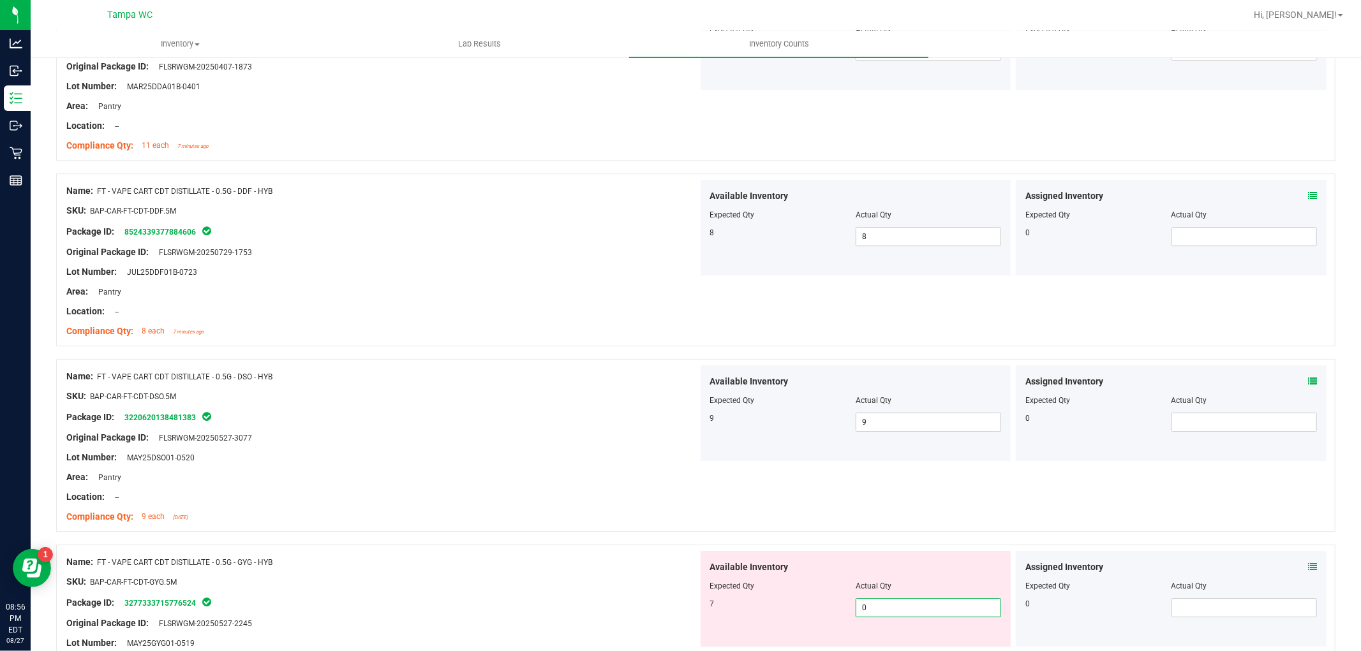
click at [632, 608] on div "Name: FT - VAPE CART CDT DISTILLATE - 0.5G - GYG - HYB SKU: BAP-CAR-FT-CDT-GYG.…" at bounding box center [695, 651] width 1279 height 212
click at [644, 580] on ng-container "SKU: BAP-CAR-FT-CDT-GYG.5M" at bounding box center [381, 585] width 631 height 20
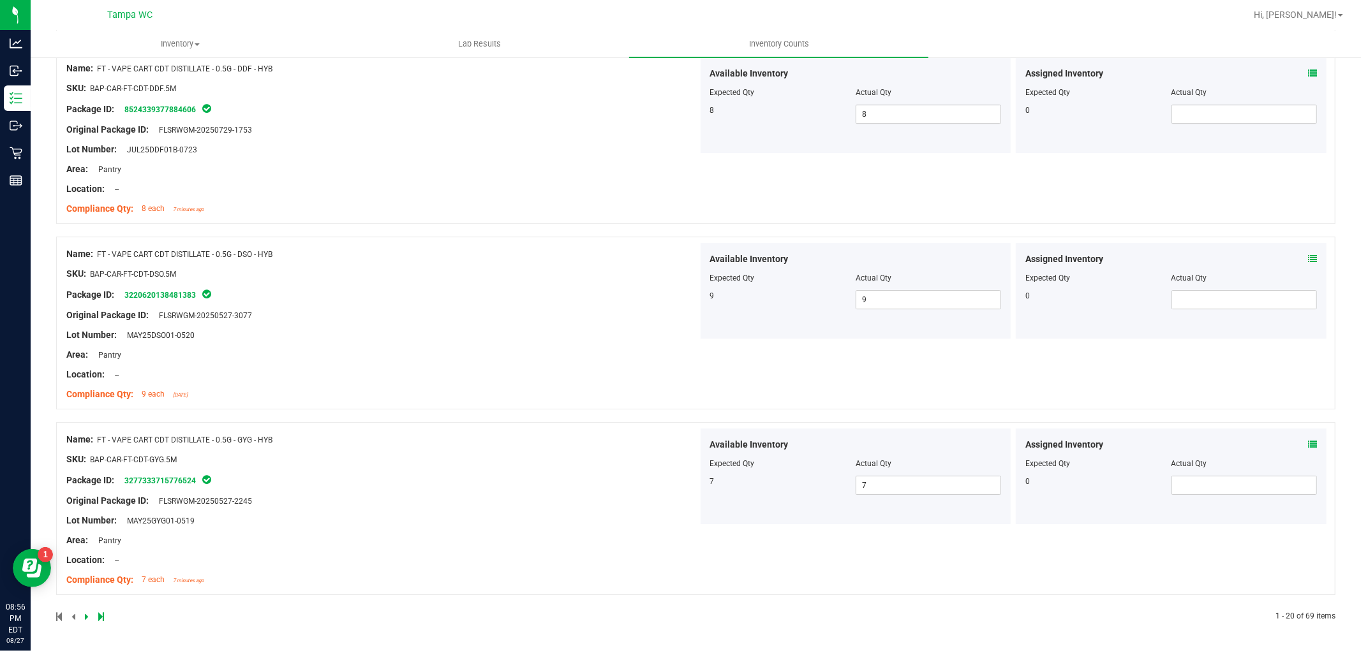
scroll to position [0, 0]
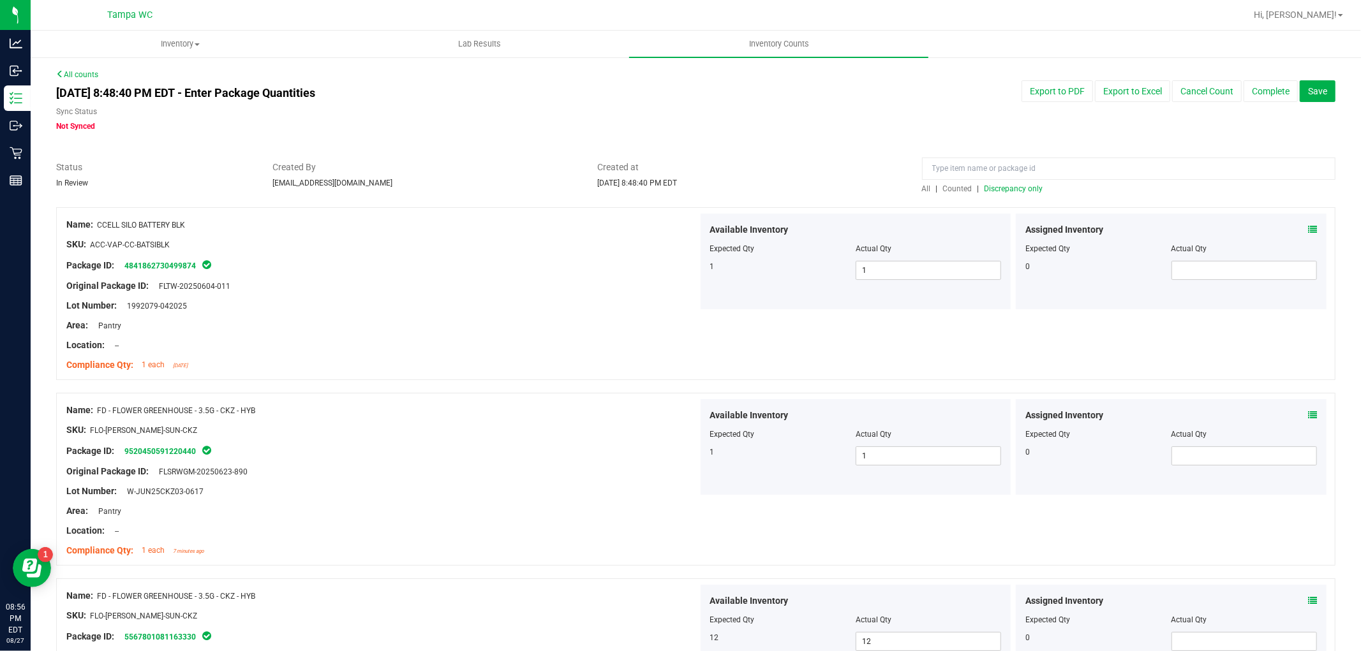
click at [924, 187] on span "All" at bounding box center [926, 188] width 9 height 9
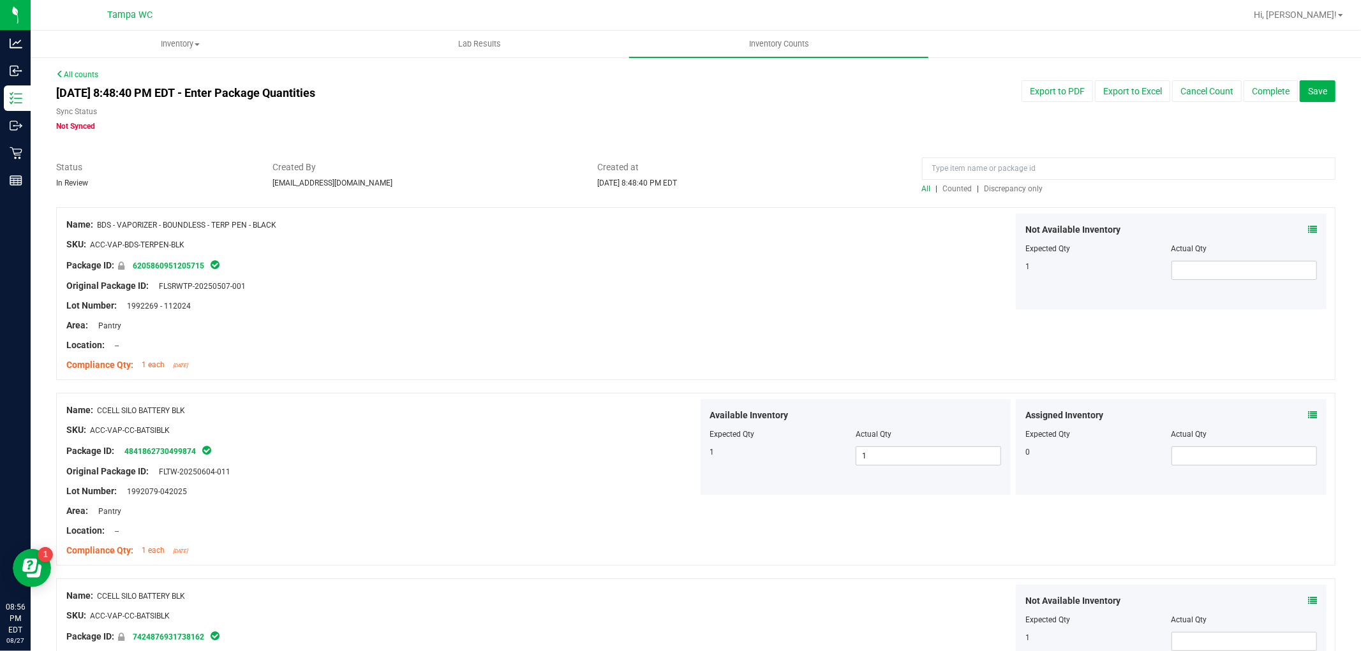
click at [1017, 183] on div "All | Counted | Discrepancy only" at bounding box center [1128, 188] width 413 height 11
click at [1017, 184] on span "Discrepancy only" at bounding box center [1013, 188] width 59 height 9
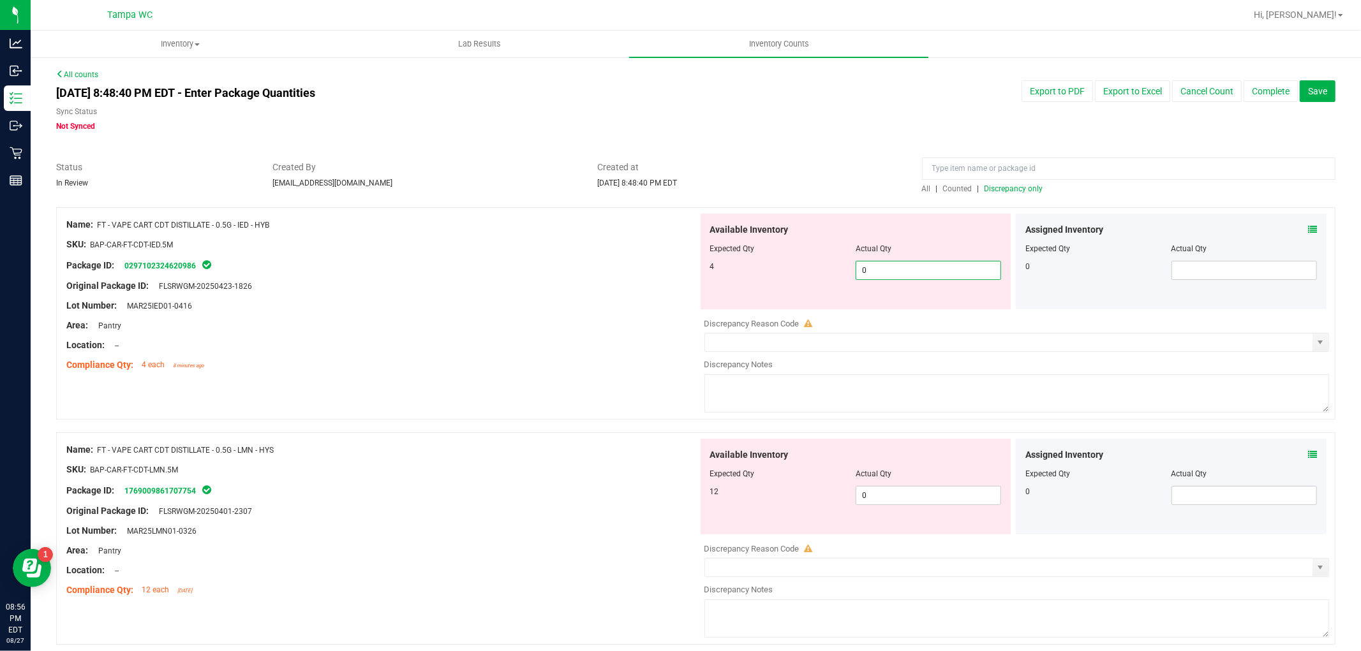
click at [483, 379] on div "Name: FT - VAPE CART CDT DISTILLATE - 0.5G - IED - HYB SKU: BAP-CAR-FT-CDT-IED.…" at bounding box center [695, 313] width 1279 height 212
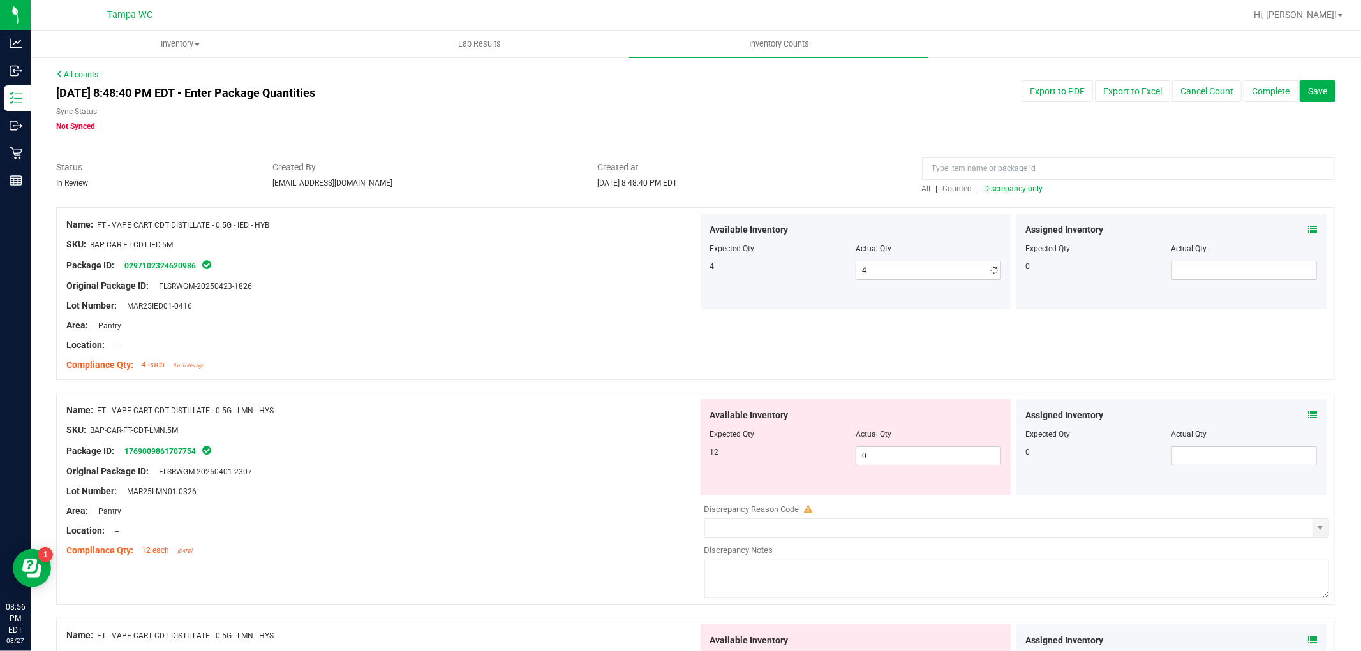
click at [486, 381] on div "Name: FT - VAPE CART CDT DISTILLATE - 0.5G - IED - HYB SKU: BAP-CAR-FT-CDT-IED.…" at bounding box center [695, 300] width 1279 height 186
click at [580, 480] on div "Name: FT - VAPE CART CDT DISTILLATE - 0.5G - LMN - HYS SKU: BAP-CAR-FT-CDT-LMN.…" at bounding box center [695, 499] width 1279 height 212
click at [593, 468] on div "Original Package ID: FLSRWGM-20250401-2307" at bounding box center [381, 471] width 631 height 13
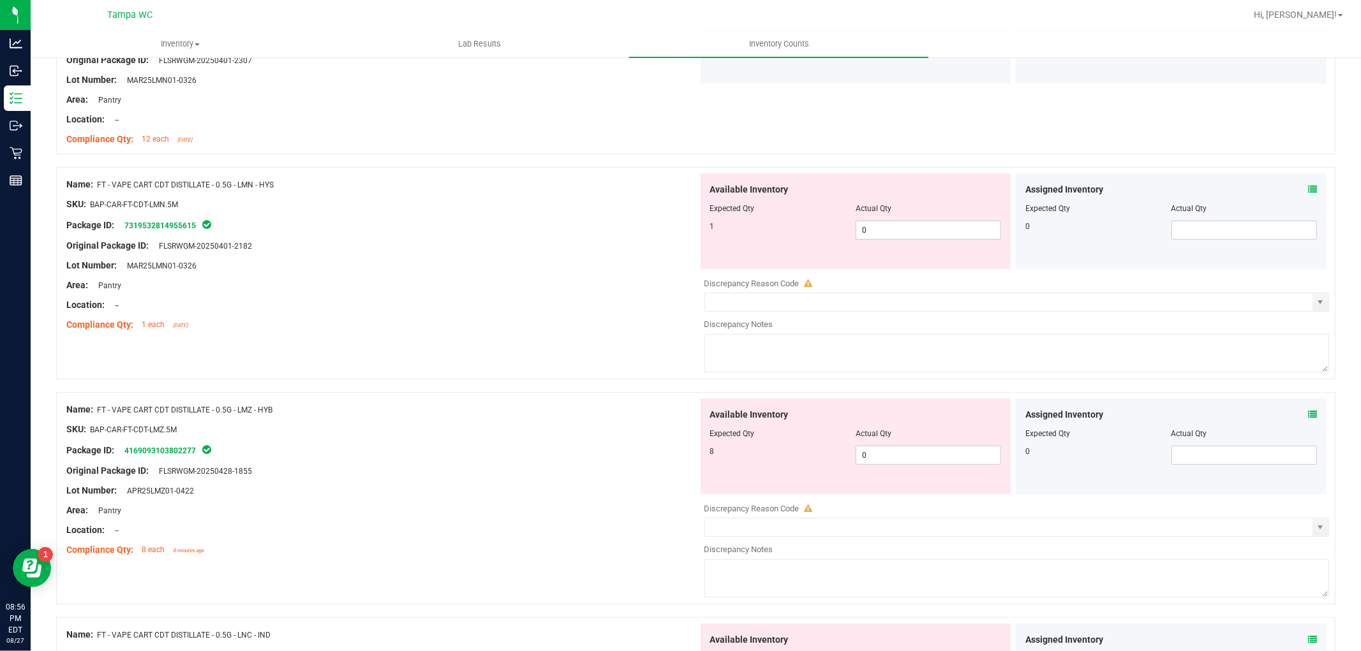
scroll to position [425, 0]
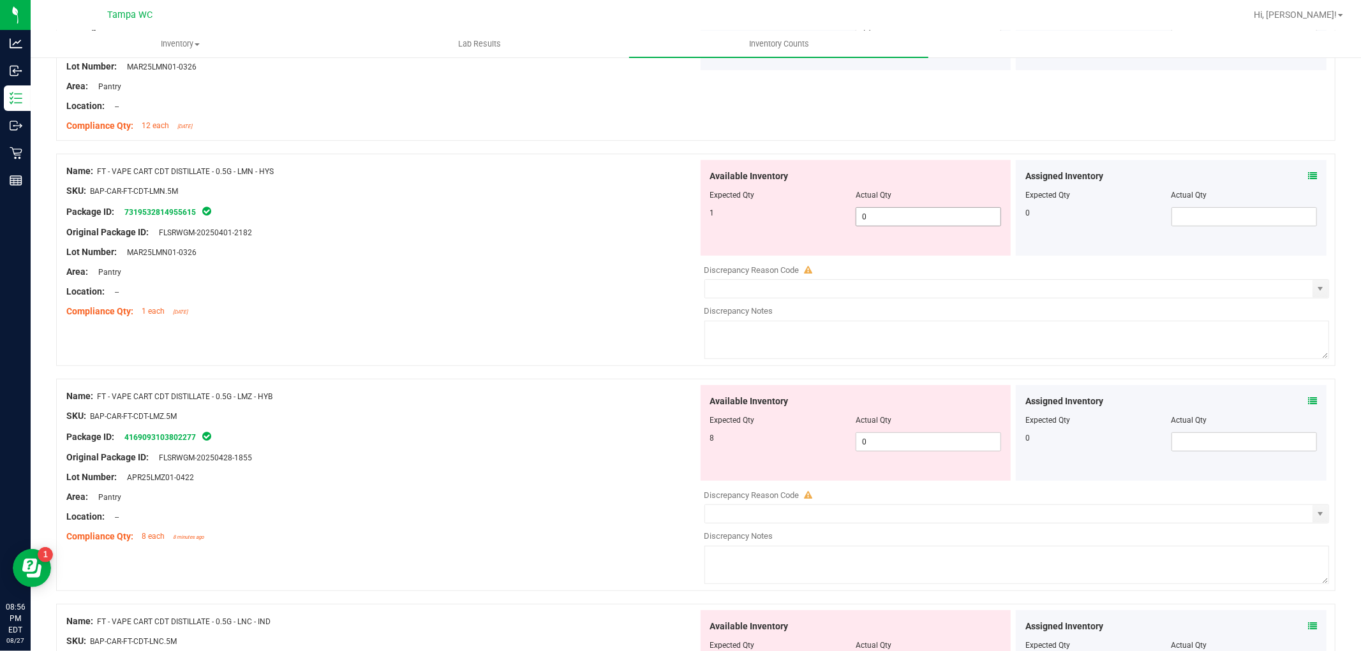
click at [488, 341] on div "Name: FT - VAPE CART CDT DISTILLATE - 0.5G - LMN - HYS SKU: BAP-CAR-FT-CDT-LMN.…" at bounding box center [695, 260] width 1279 height 212
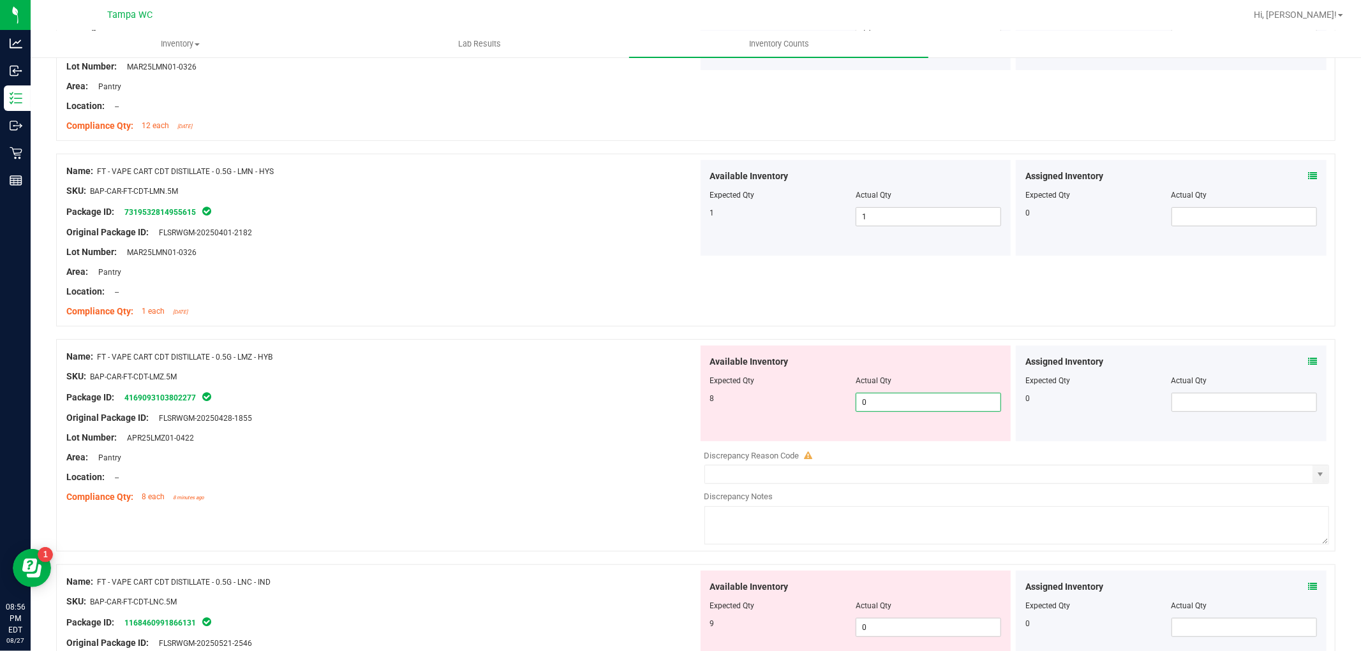
click at [442, 487] on div "Name: FT - VAPE CART CDT DISTILLATE - 0.5G - LMZ - HYB SKU: BAP-CAR-FT-CDT-LMZ.…" at bounding box center [695, 445] width 1279 height 212
click at [602, 432] on div "Name: FT - VAPE CART CDT DISTILLATE - 0.5G - LMZ - HYB SKU: BAP-CAR-FT-CDT-LMZ.…" at bounding box center [381, 427] width 631 height 163
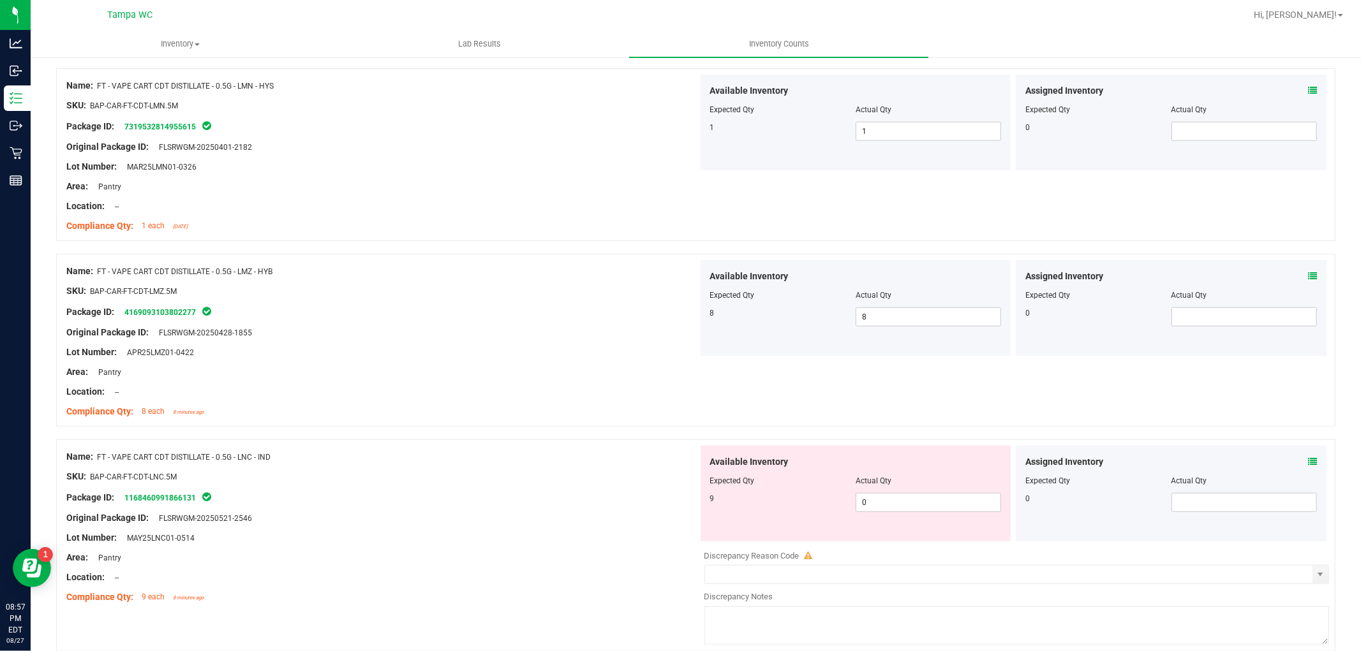
scroll to position [638, 0]
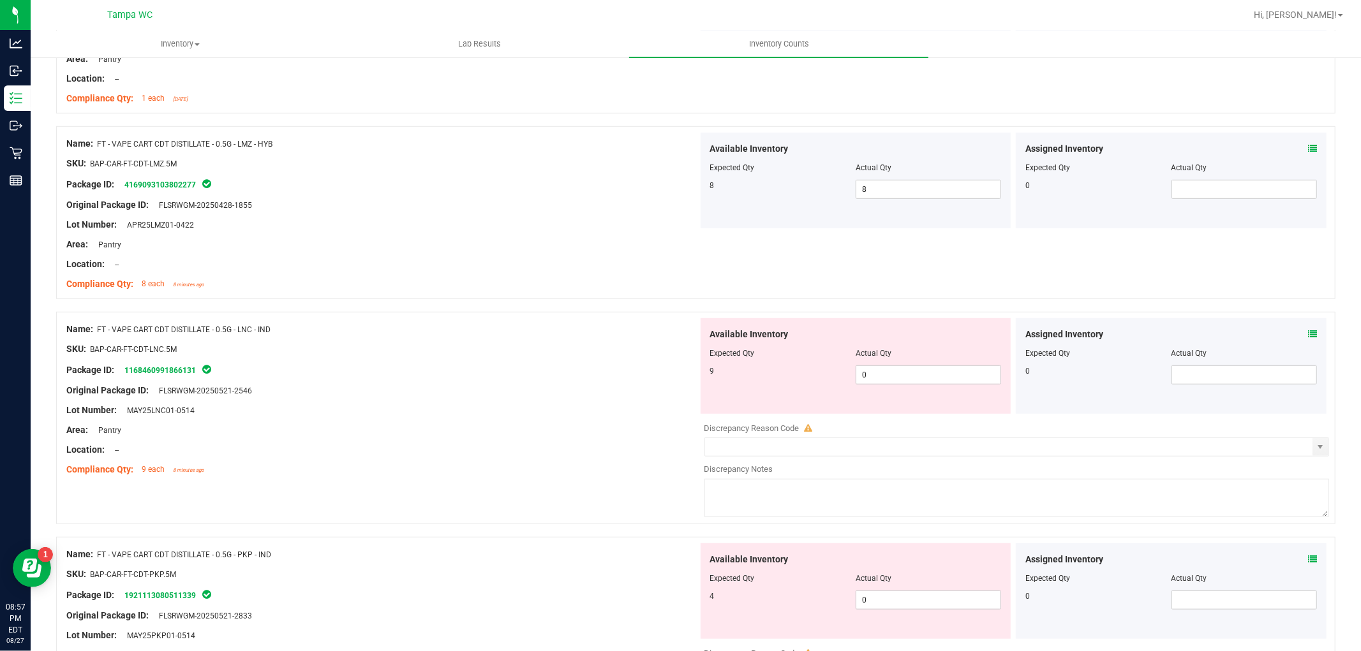
click at [808, 401] on div "Available Inventory Expected Qty Actual Qty 9 0 0" at bounding box center [855, 366] width 311 height 96
click at [920, 371] on span "0 0" at bounding box center [927, 374] width 145 height 19
click at [603, 426] on div "Name: FT - VAPE CART CDT DISTILLATE - 0.5G - LNC - IND SKU: BAP-CAR-FT-CDT-LNC.…" at bounding box center [695, 418] width 1279 height 212
click at [594, 436] on div "Area: Pantry" at bounding box center [381, 430] width 631 height 13
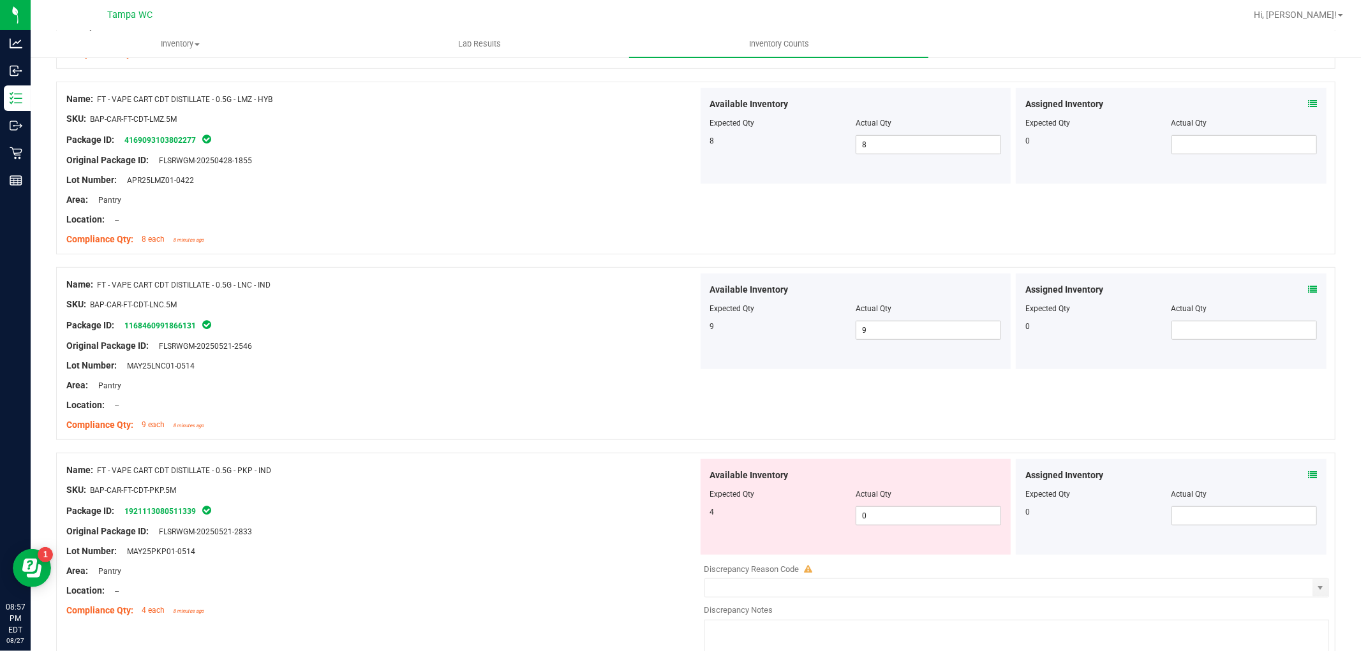
scroll to position [850, 0]
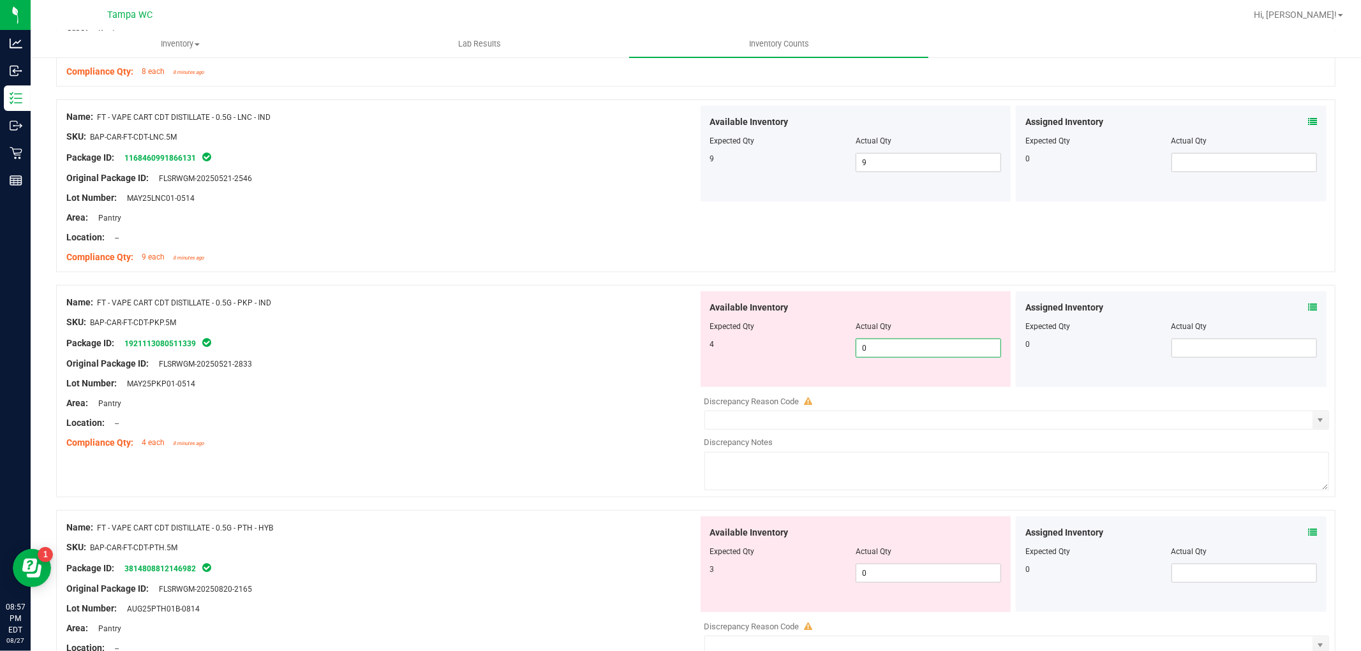
click at [510, 385] on div "Name: FT - VAPE CART CDT DISTILLATE - 0.5G - PKP - IND SKU: BAP-CAR-FT-CDT-PKP.…" at bounding box center [695, 391] width 1279 height 212
click at [522, 385] on div "Lot Number: MAY25PKP01-0514" at bounding box center [381, 383] width 631 height 13
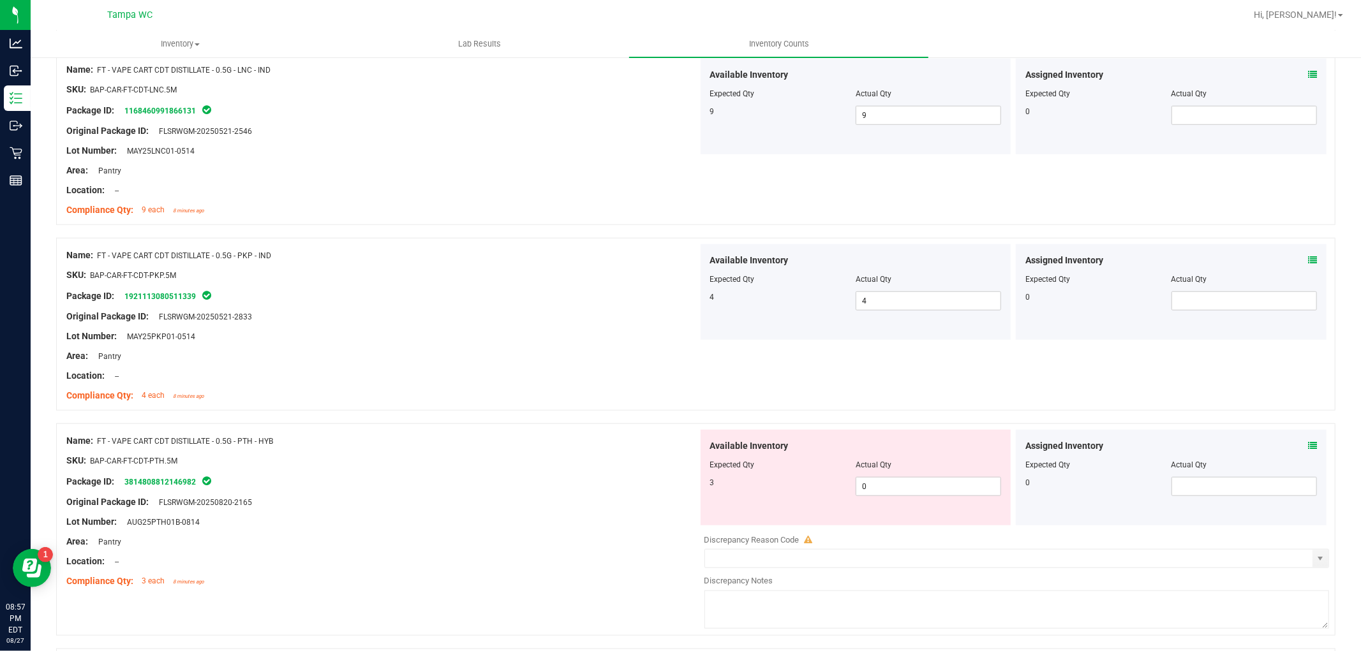
scroll to position [921, 0]
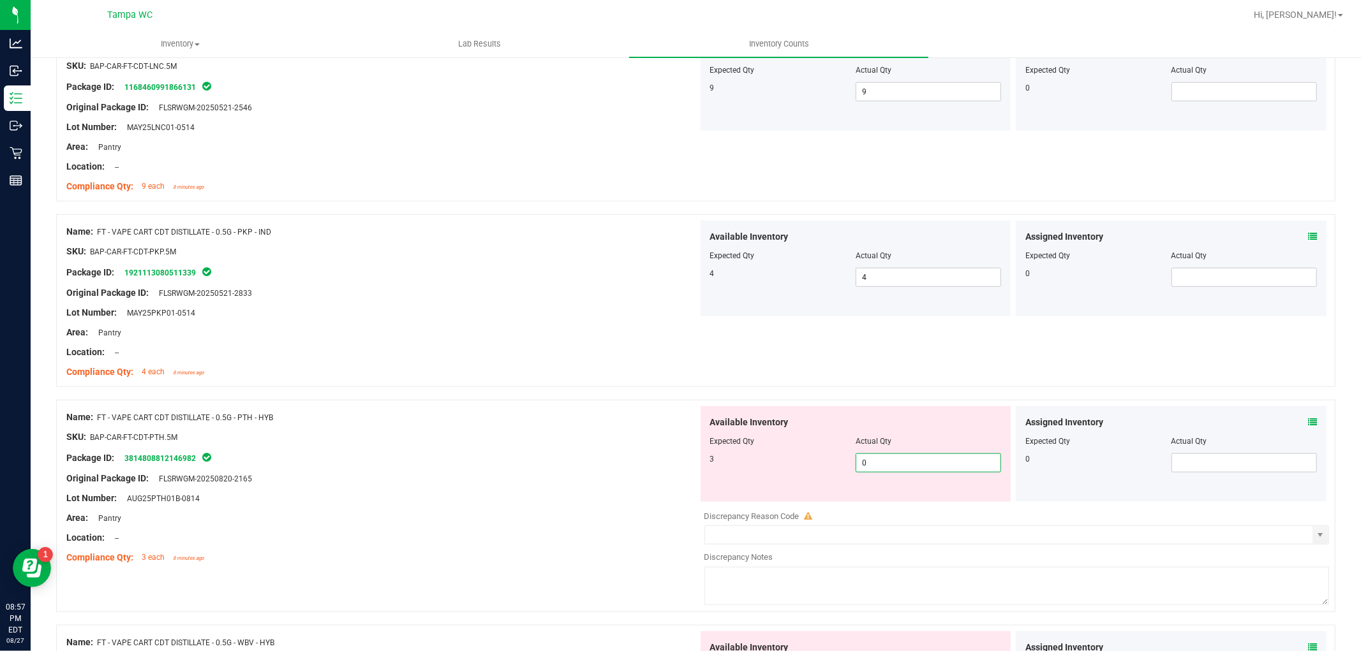
click at [513, 443] on div "Name: FT - VAPE CART CDT DISTILLATE - 0.5G - PTH - HYB SKU: BAP-CAR-FT-CDT-PTH.…" at bounding box center [695, 506] width 1279 height 212
click at [510, 431] on div "SKU: BAP-CAR-FT-CDT-PTH.5M" at bounding box center [381, 437] width 631 height 13
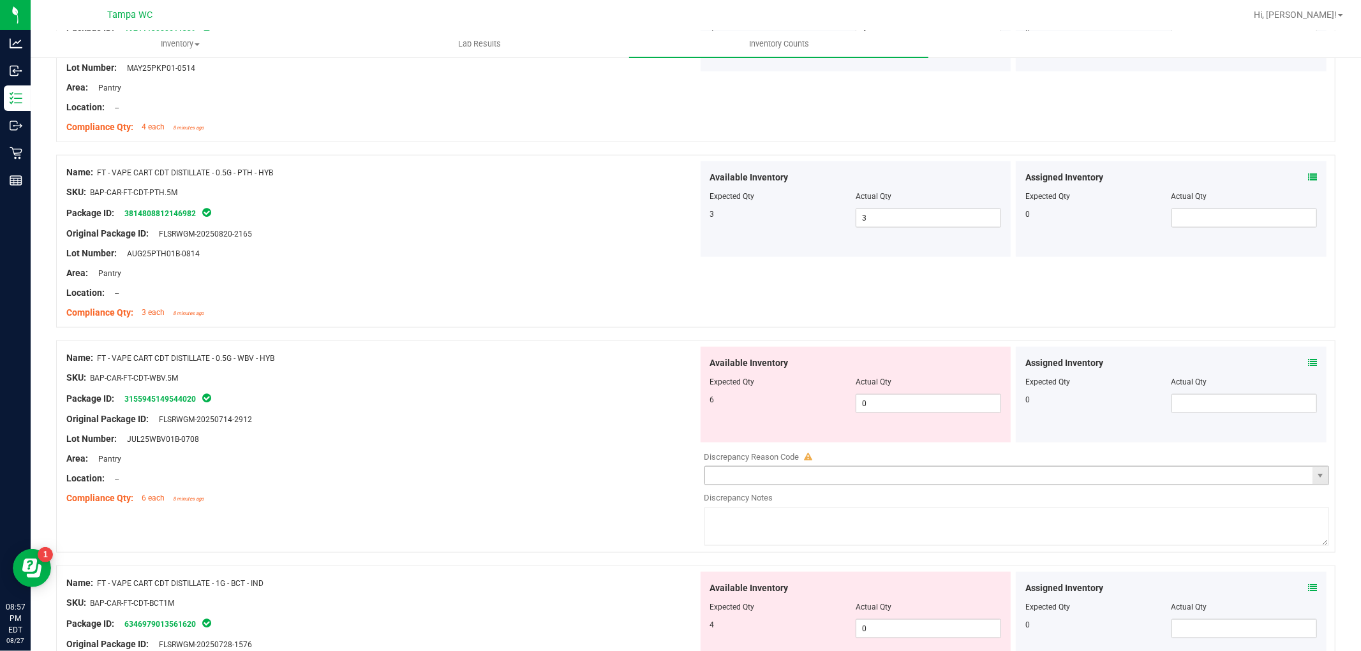
scroll to position [1204, 0]
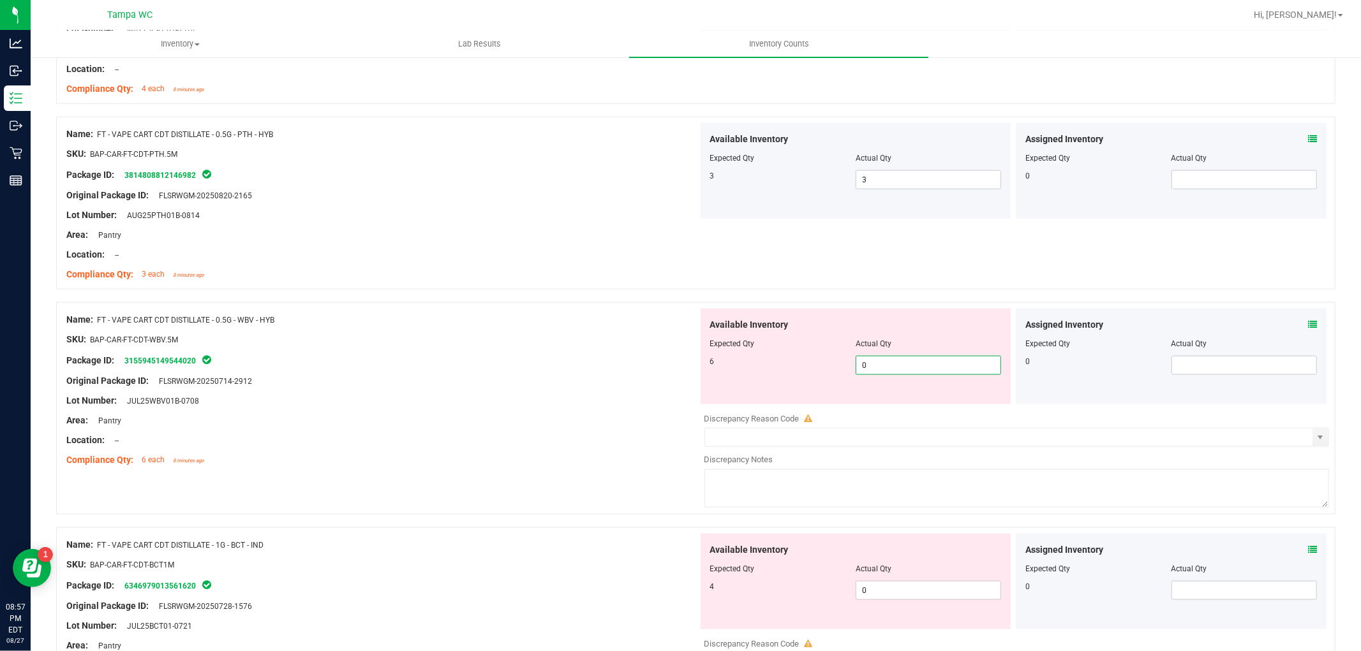
click at [564, 383] on div "Name: FT - VAPE CART CDT DISTILLATE - 0.5G - WBV - HYB SKU: BAP-CAR-FT-CDT-WBV.…" at bounding box center [695, 408] width 1279 height 212
click at [533, 383] on div "Original Package ID: FLSRWGM-20250714-2912" at bounding box center [381, 380] width 631 height 13
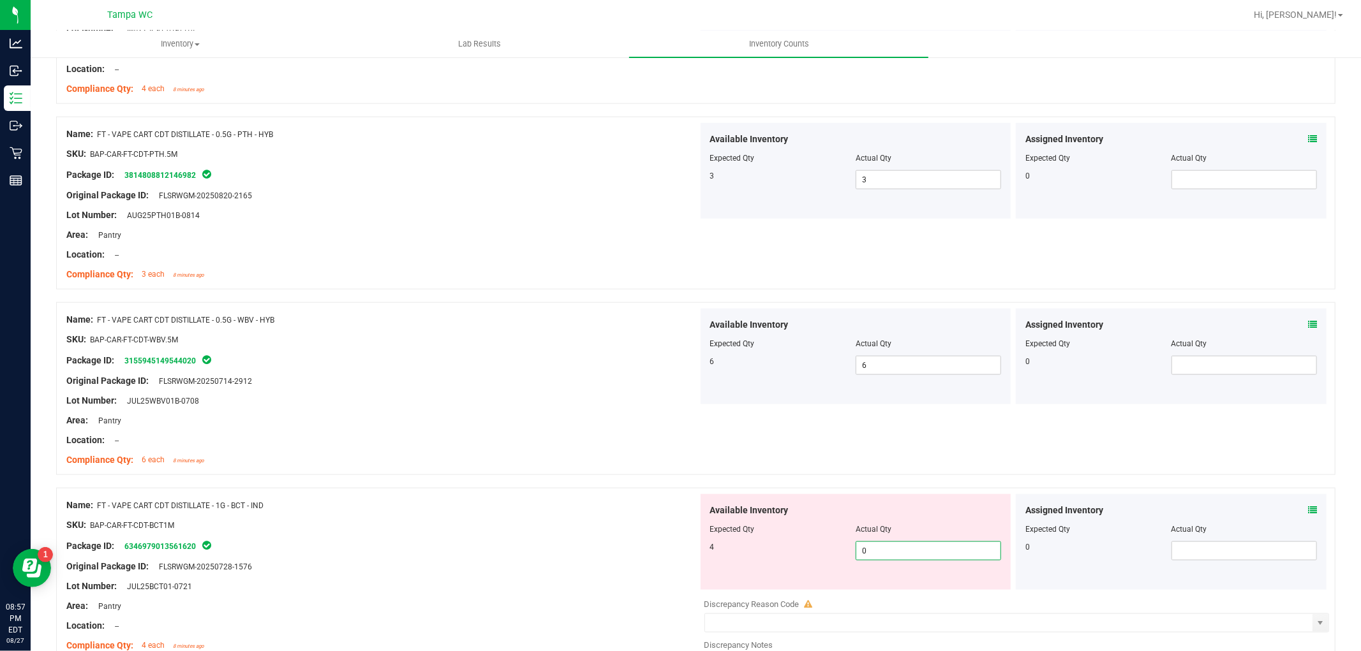
click at [434, 537] on div "Name: FT - VAPE CART CDT DISTILLATE - 1G - BCT - IND SKU: BAP-CAR-FT-CDT-BCT1M …" at bounding box center [695, 594] width 1279 height 212
click at [464, 500] on div "Name: FT - VAPE CART CDT DISTILLATE - 1G - BCT - IND" at bounding box center [381, 505] width 631 height 13
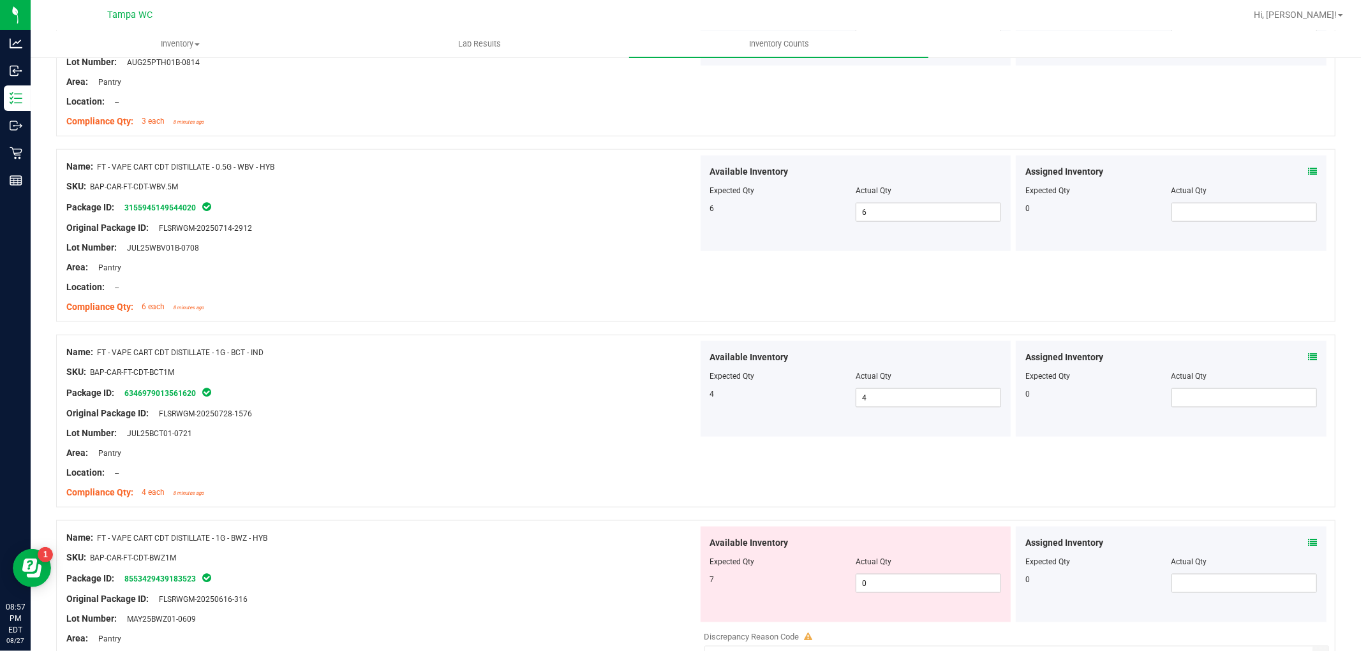
scroll to position [1630, 0]
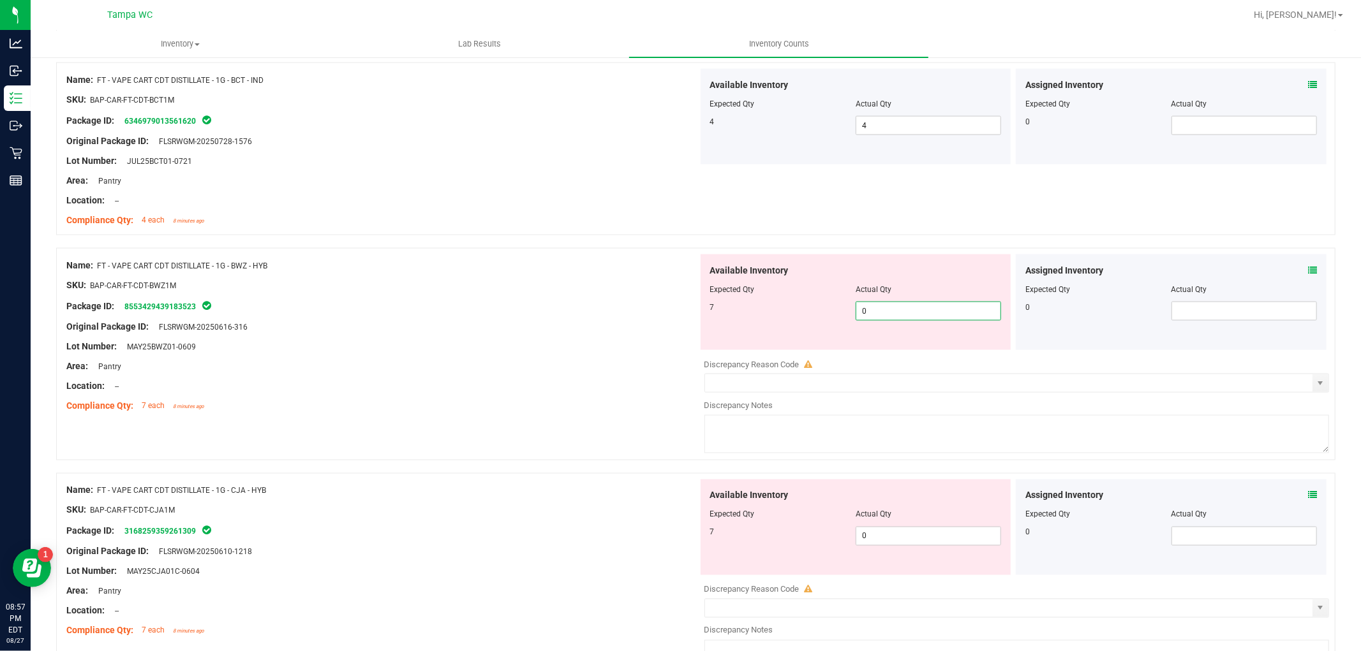
click at [399, 381] on div "Name: FT - VAPE CART CDT DISTILLATE - 1G - BWZ - HYB SKU: BAP-CAR-FT-CDT-BWZ1M …" at bounding box center [695, 354] width 1279 height 212
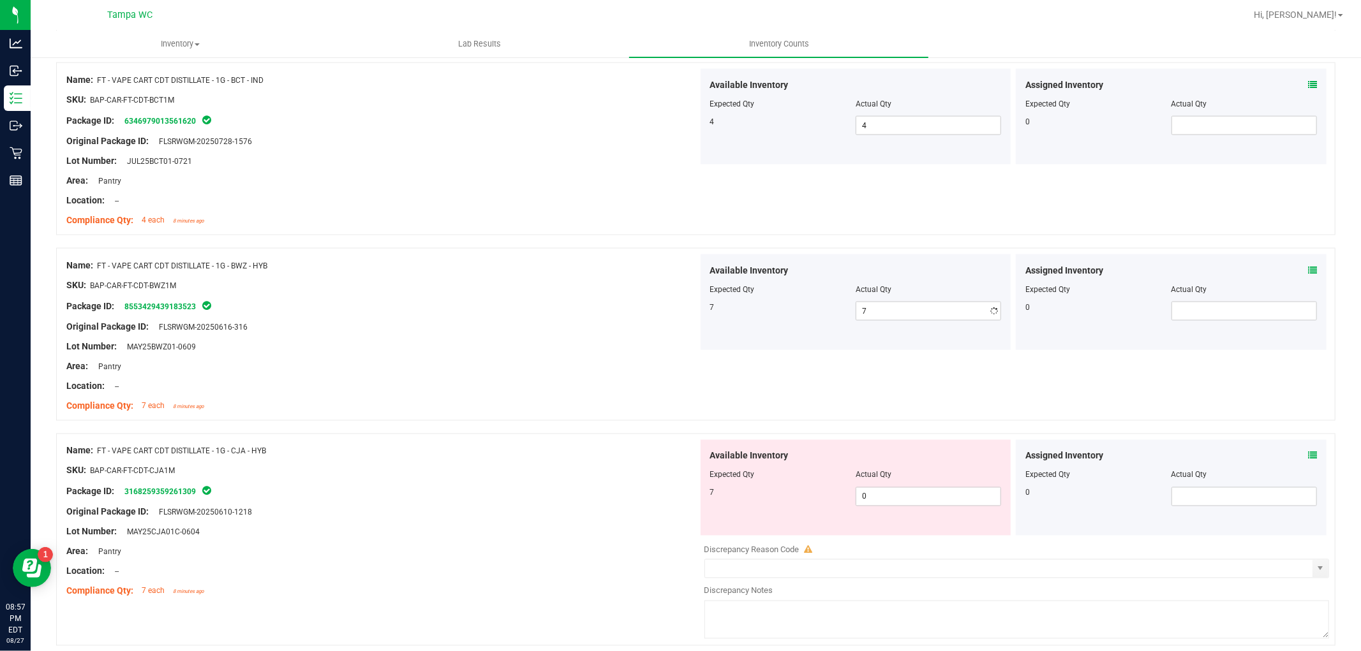
click at [490, 378] on div "Name: FT - VAPE CART CDT DISTILLATE - 1G - BWZ - HYB SKU: BAP-CAR-FT-CDT-BWZ1M …" at bounding box center [381, 336] width 631 height 163
click at [468, 488] on div "Name: FT - VAPE CART CDT DISTILLATE - 1G - CJA - HYB SKU: BAP-CAR-FT-CDT-CJA1M …" at bounding box center [695, 540] width 1279 height 212
click at [485, 478] on div at bounding box center [381, 481] width 631 height 6
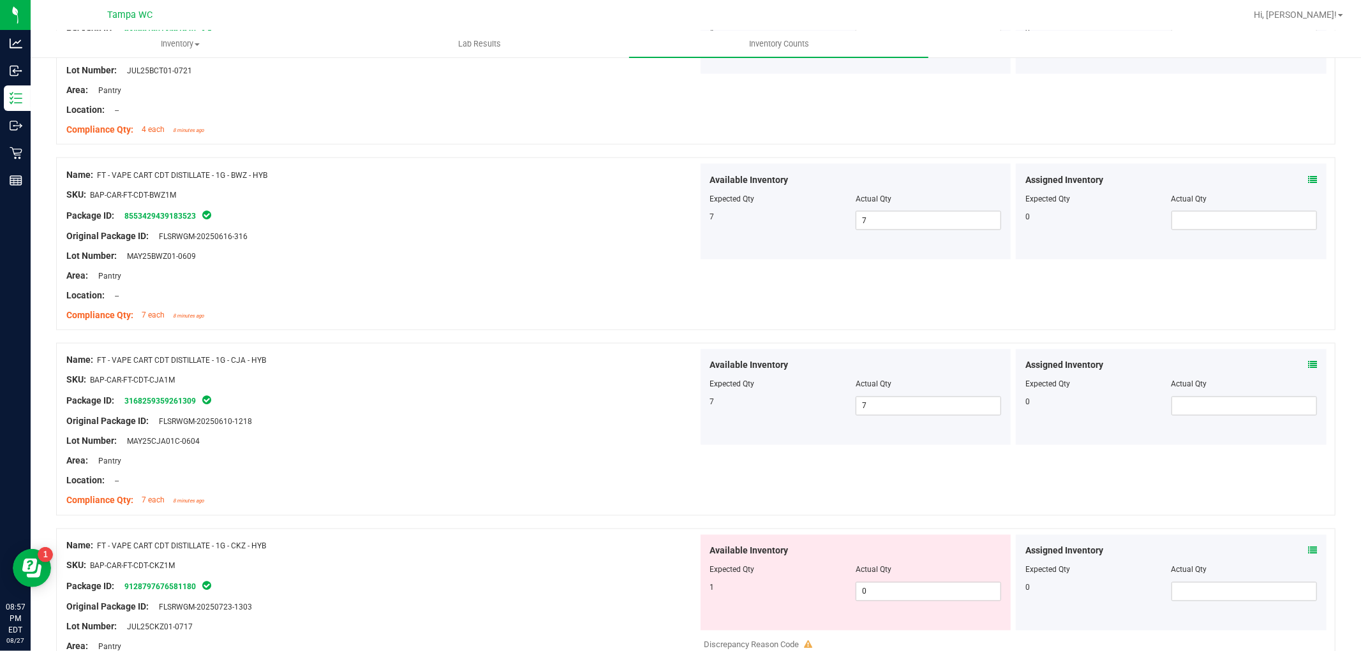
scroll to position [1914, 0]
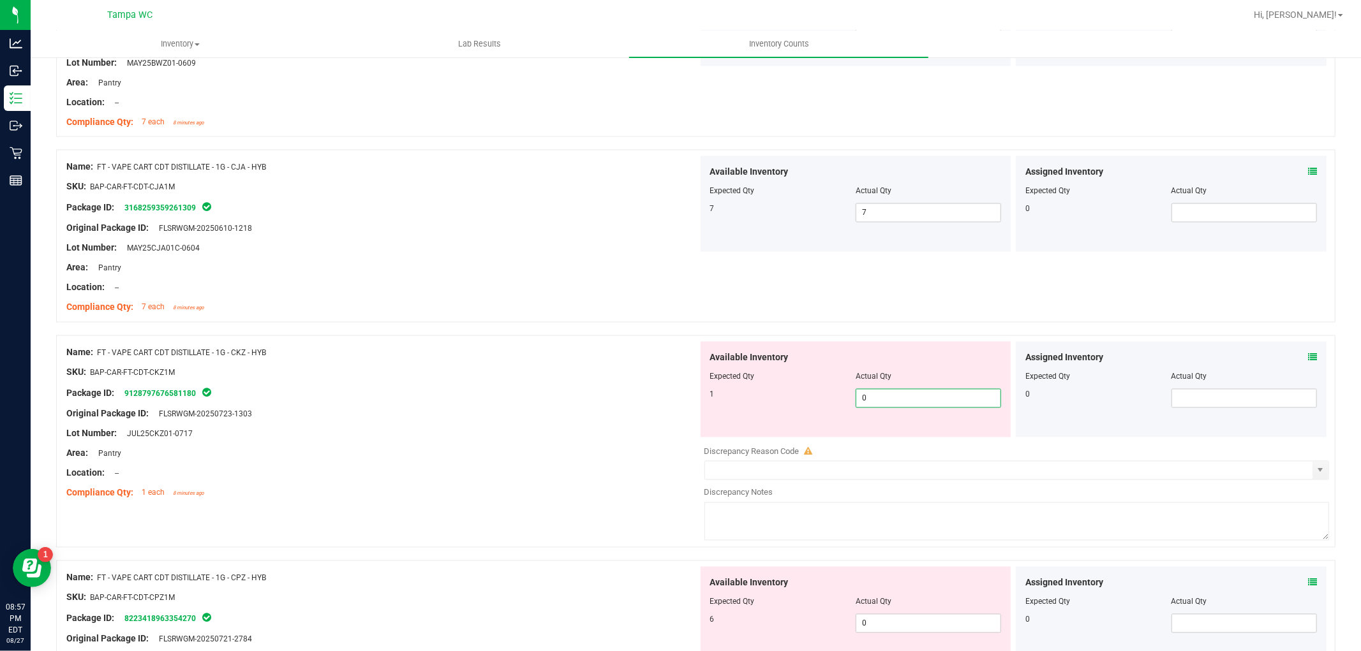
click at [482, 412] on div "Name: FT - VAPE CART CDT DISTILLATE - 1G - CKZ - HYB SKU: BAP-CAR-FT-CDT-CKZ1M …" at bounding box center [695, 442] width 1279 height 212
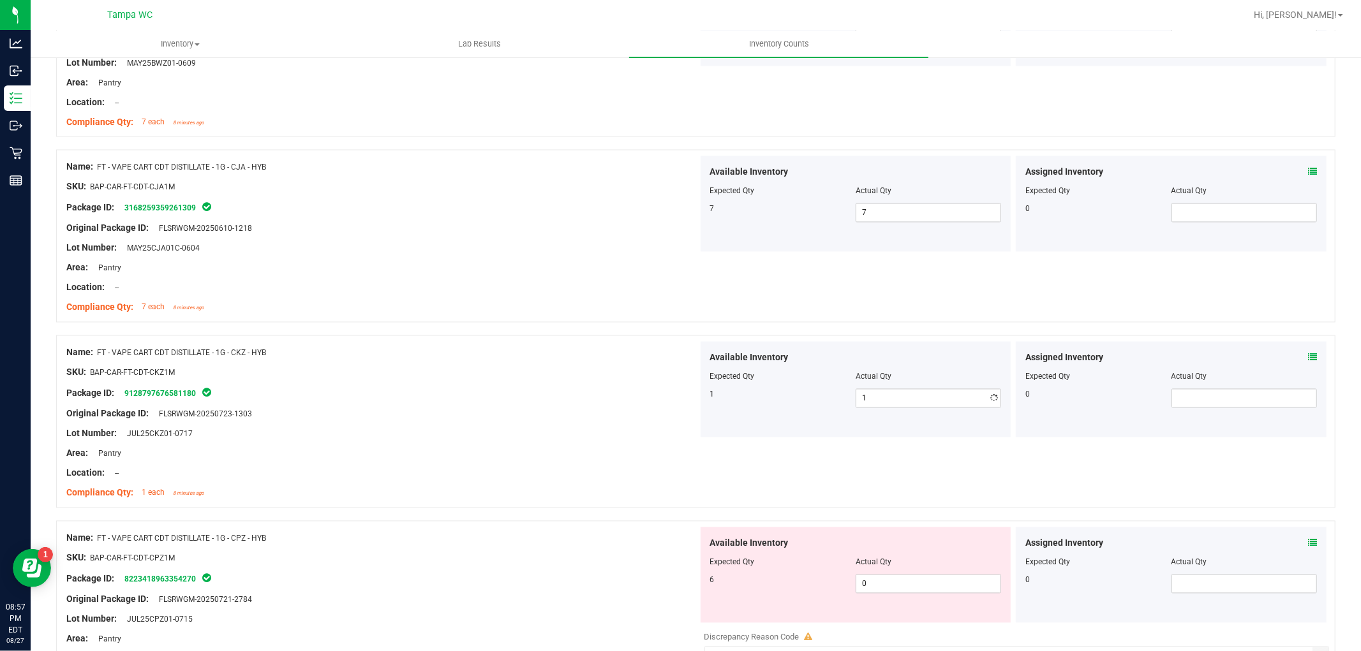
click at [496, 411] on div "Original Package ID: FLSRWGM-20250723-1303" at bounding box center [381, 414] width 631 height 13
click at [596, 568] on div "Name: FT - VAPE CART CDT DISTILLATE - 1G - CPZ - HYB SKU: BAP-CAR-FT-CDT-CPZ1M …" at bounding box center [695, 627] width 1279 height 212
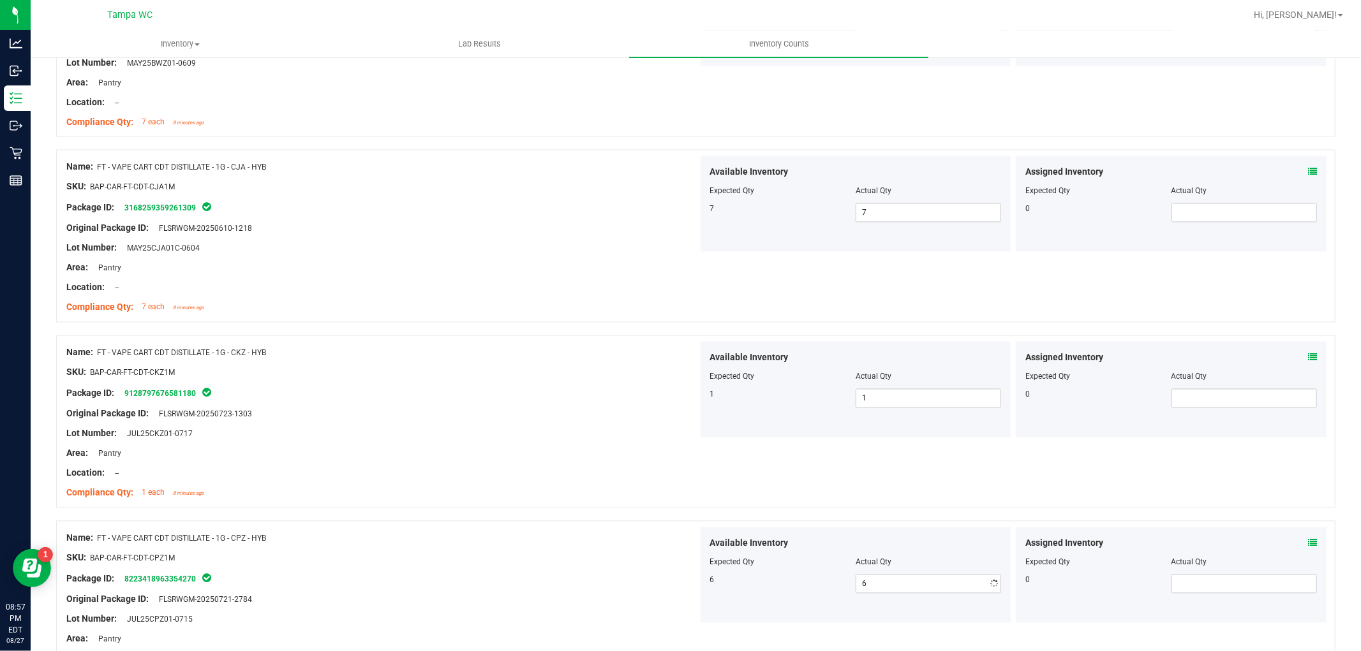
click at [621, 529] on div "Name: FT - VAPE CART CDT DISTILLATE - 1G - CPZ - HYB SKU: BAP-CAR-FT-CDT-CPZ1M …" at bounding box center [381, 609] width 631 height 163
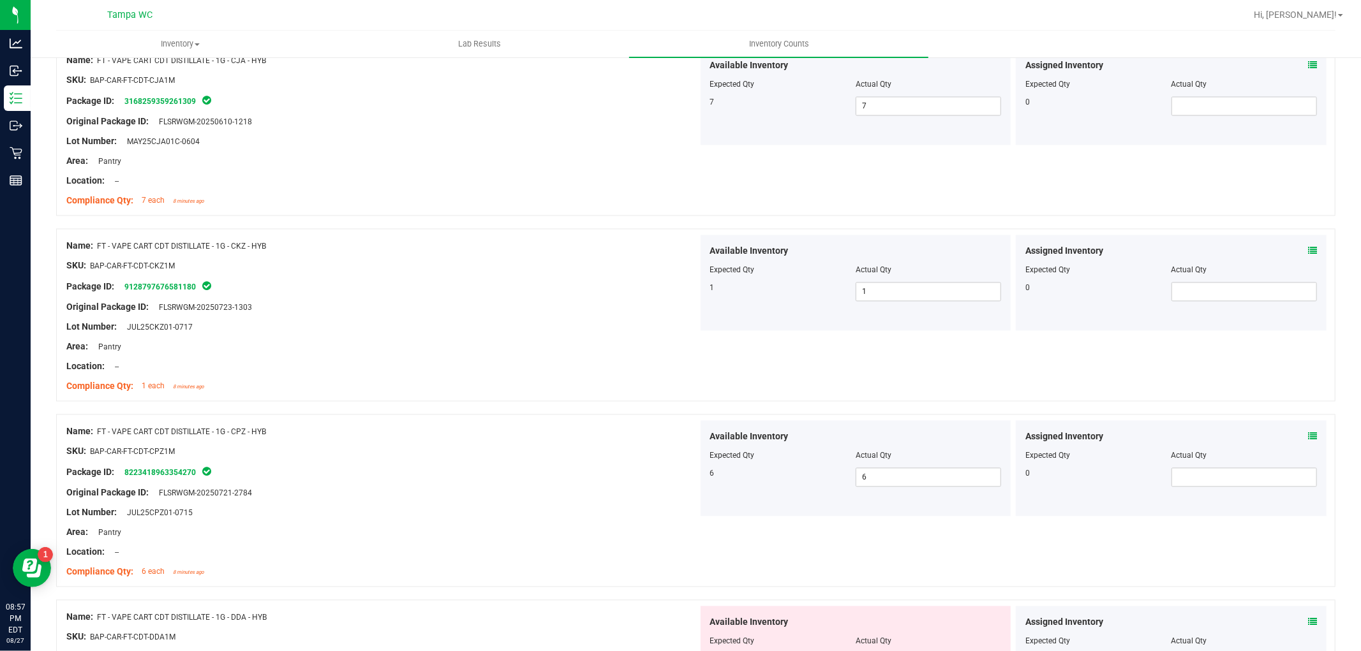
scroll to position [2268, 0]
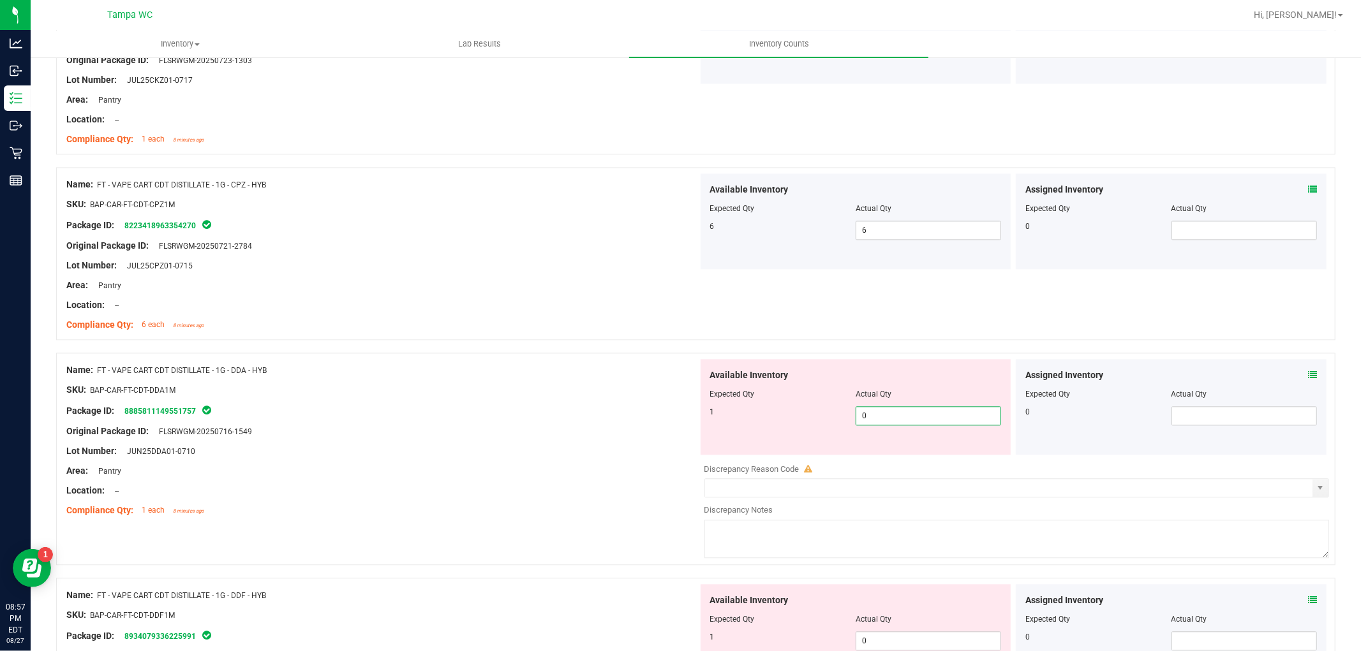
click at [496, 443] on div "Name: FT - VAPE CART CDT DISTILLATE - 1G - DDA - HYB SKU: BAP-CAR-FT-CDT-DDA1M …" at bounding box center [695, 459] width 1279 height 212
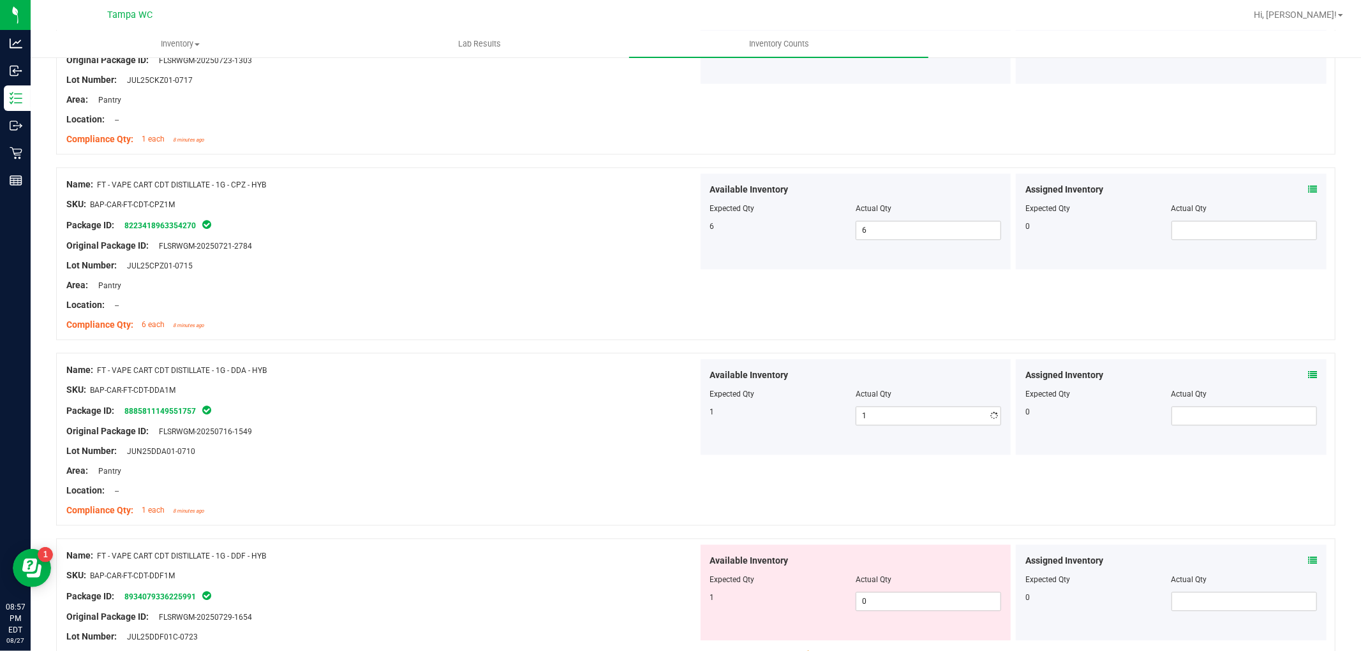
click at [557, 450] on div "Name: FT - VAPE CART CDT DISTILLATE - 1G - DDA - HYB SKU: BAP-CAR-FT-CDT-DDA1M …" at bounding box center [381, 440] width 631 height 163
click at [620, 577] on div "Name: FT - VAPE CART CDT DISTILLATE - 1G - DDF - HYB SKU: BAP-CAR-FT-CDT-DDF1M …" at bounding box center [695, 644] width 1279 height 212
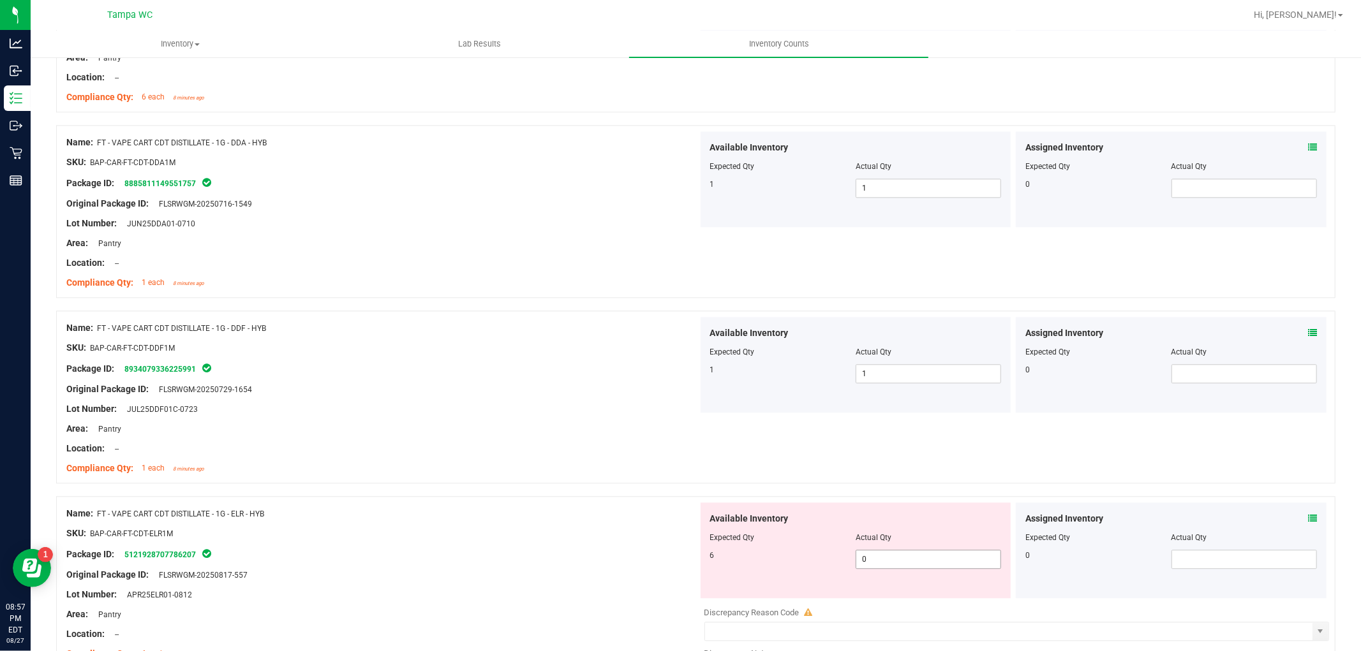
scroll to position [2622, 0]
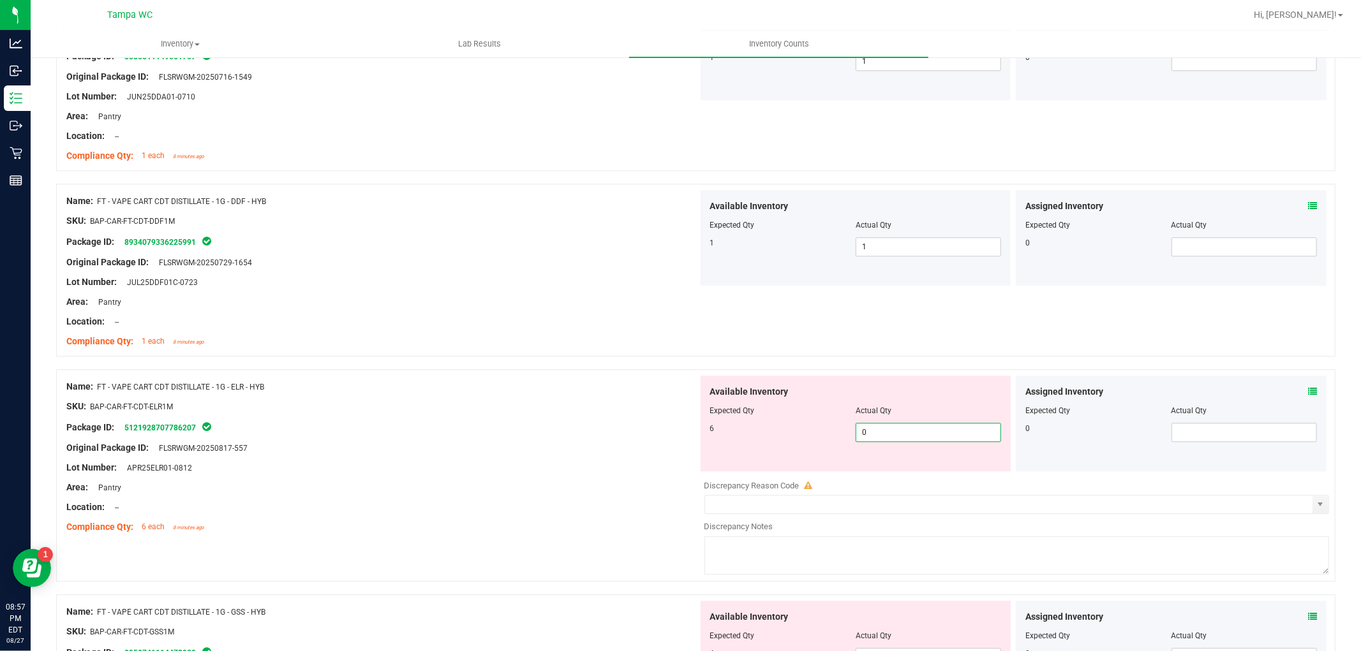
click at [472, 489] on div "Name: FT - VAPE CART CDT DISTILLATE - 1G - ELR - HYB SKU: BAP-CAR-FT-CDT-ELR1M …" at bounding box center [695, 475] width 1279 height 212
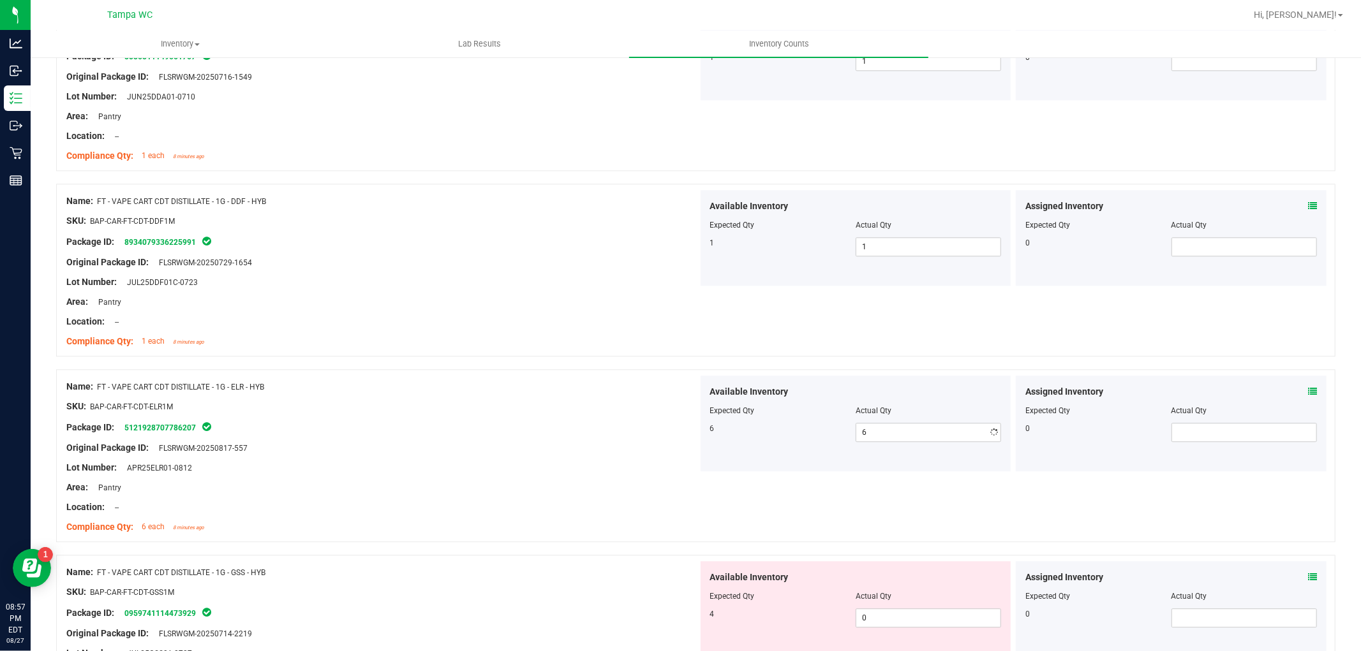
click at [514, 457] on div "Name: FT - VAPE CART CDT DISTILLATE - 1G - ELR - HYB SKU: BAP-CAR-FT-CDT-ELR1M …" at bounding box center [381, 457] width 631 height 163
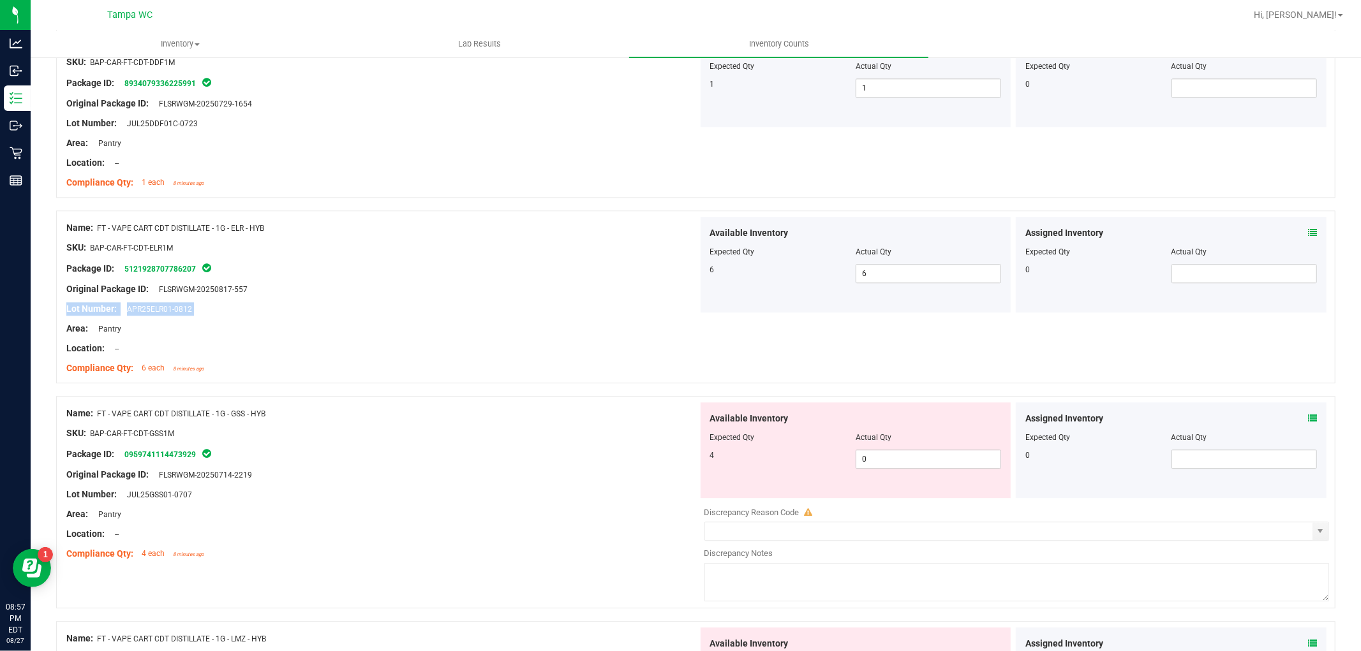
scroll to position [2976, 0]
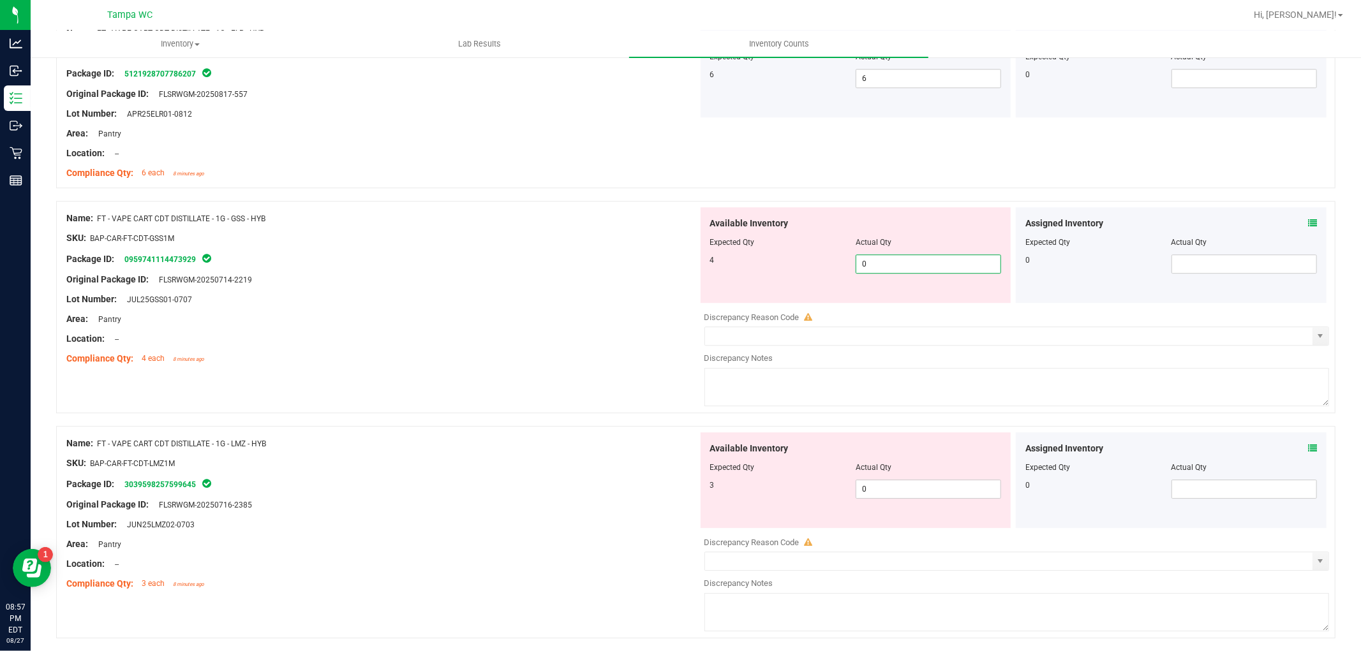
click at [635, 302] on div "Name: FT - VAPE CART CDT DISTILLATE - 1G - GSS - HYB SKU: BAP-CAR-FT-CDT-GSS1M …" at bounding box center [695, 307] width 1279 height 212
click at [626, 332] on div "Name: FT - VAPE CART CDT DISTILLATE - 1G - GSS - HYB SKU: BAP-CAR-FT-CDT-GSS1M …" at bounding box center [381, 288] width 631 height 163
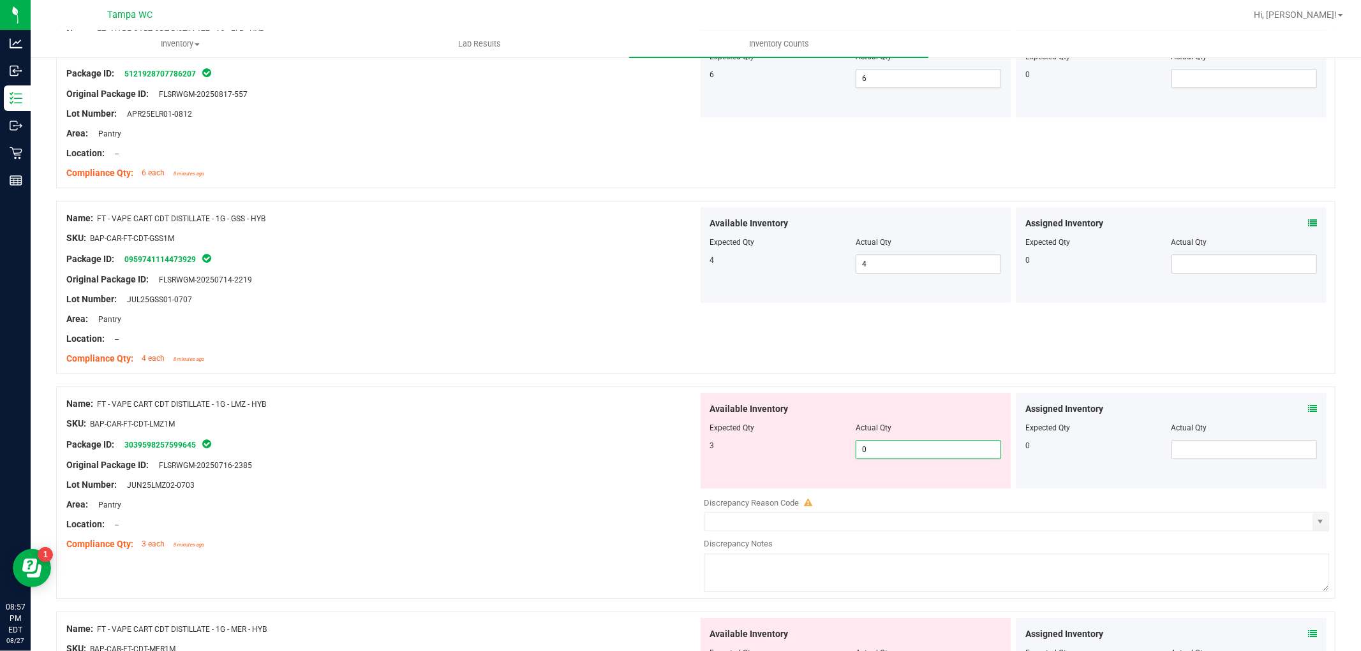
click at [537, 459] on div "Name: FT - VAPE CART CDT DISTILLATE - 1G - LMZ - HYB SKU: BAP-CAR-FT-CDT-LMZ1M …" at bounding box center [695, 493] width 1279 height 212
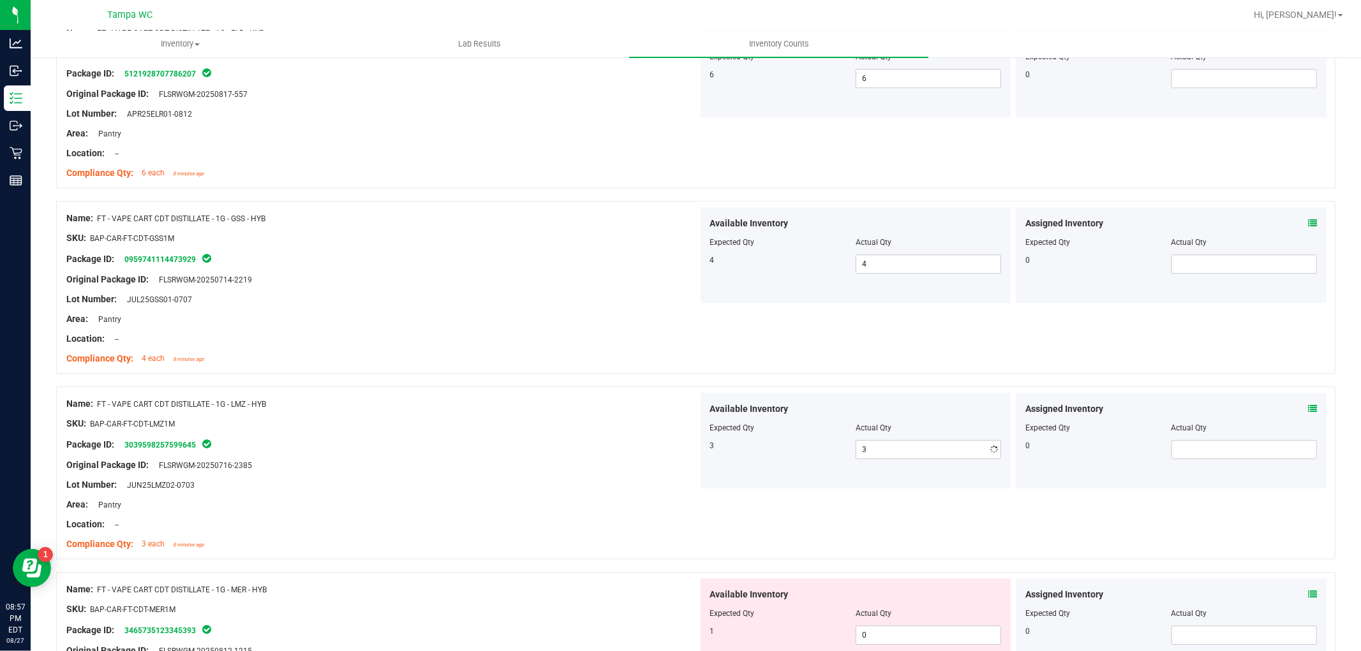
click at [546, 455] on div "Name: FT - VAPE CART CDT DISTILLATE - 1G - LMZ - HYB SKU: BAP-CAR-FT-CDT-LMZ1M …" at bounding box center [381, 474] width 631 height 163
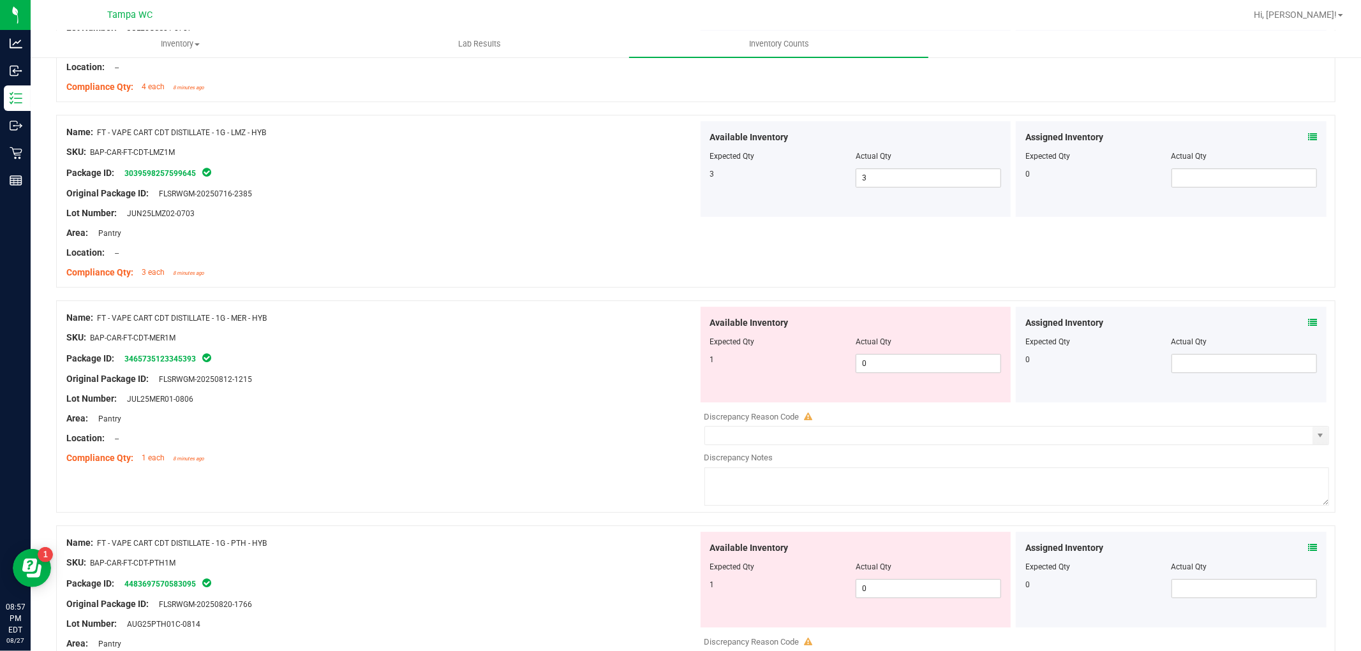
scroll to position [3260, 0]
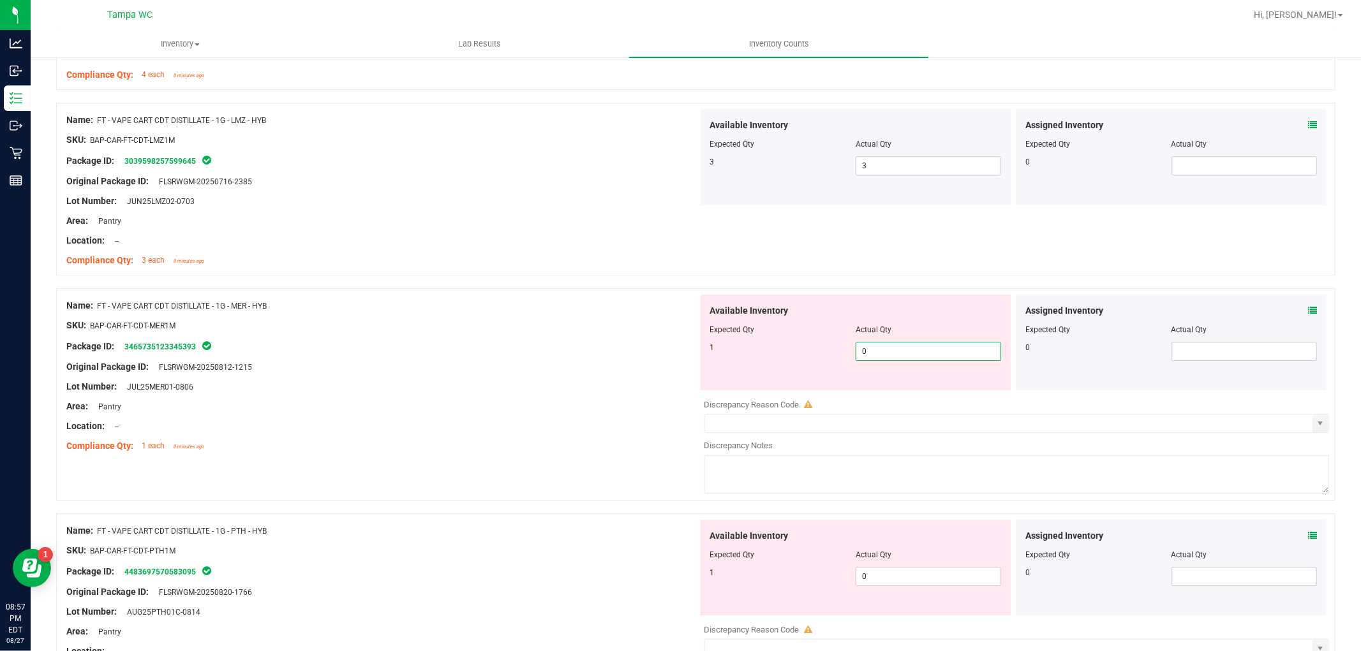
click at [476, 404] on div "Name: FT - VAPE CART CDT DISTILLATE - 1G - MER - HYB SKU: BAP-CAR-FT-CDT-MER1M …" at bounding box center [695, 394] width 1279 height 212
click at [494, 411] on div "Area: Pantry" at bounding box center [381, 406] width 631 height 13
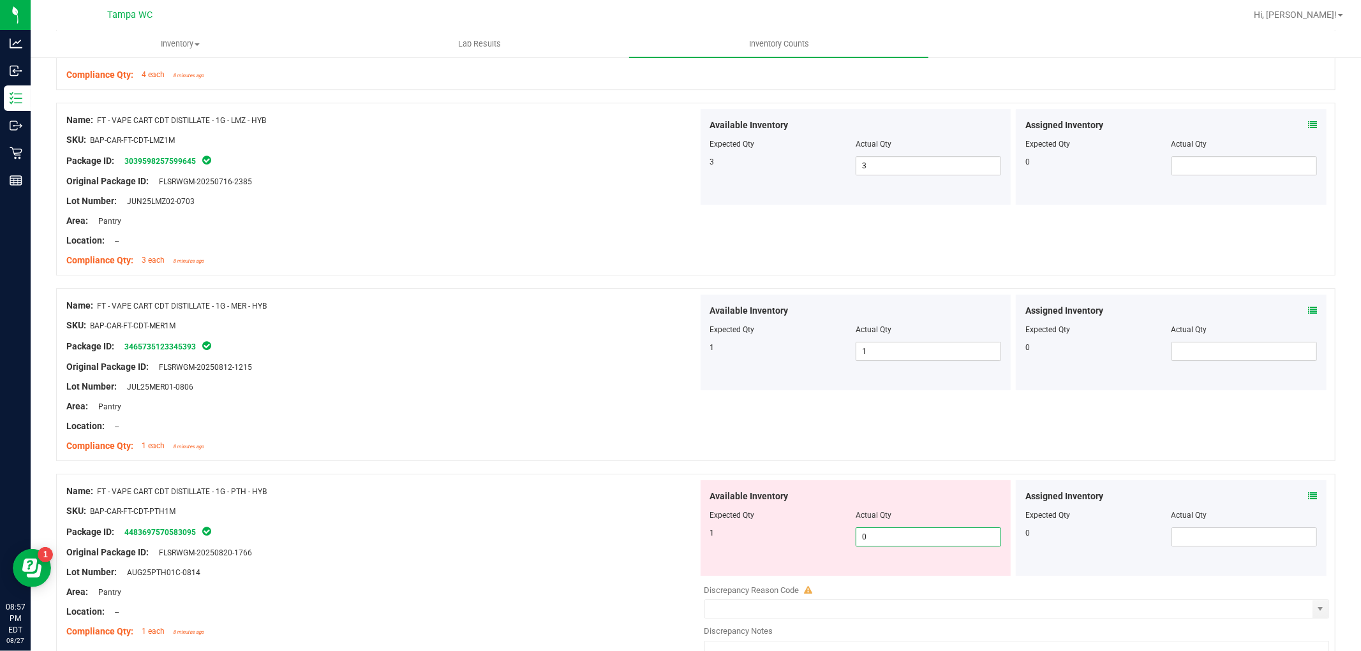
click at [568, 538] on div "Name: FT - VAPE CART CDT DISTILLATE - 1G - PTH - HYB SKU: BAP-CAR-FT-CDT-PTH1M …" at bounding box center [695, 580] width 1279 height 212
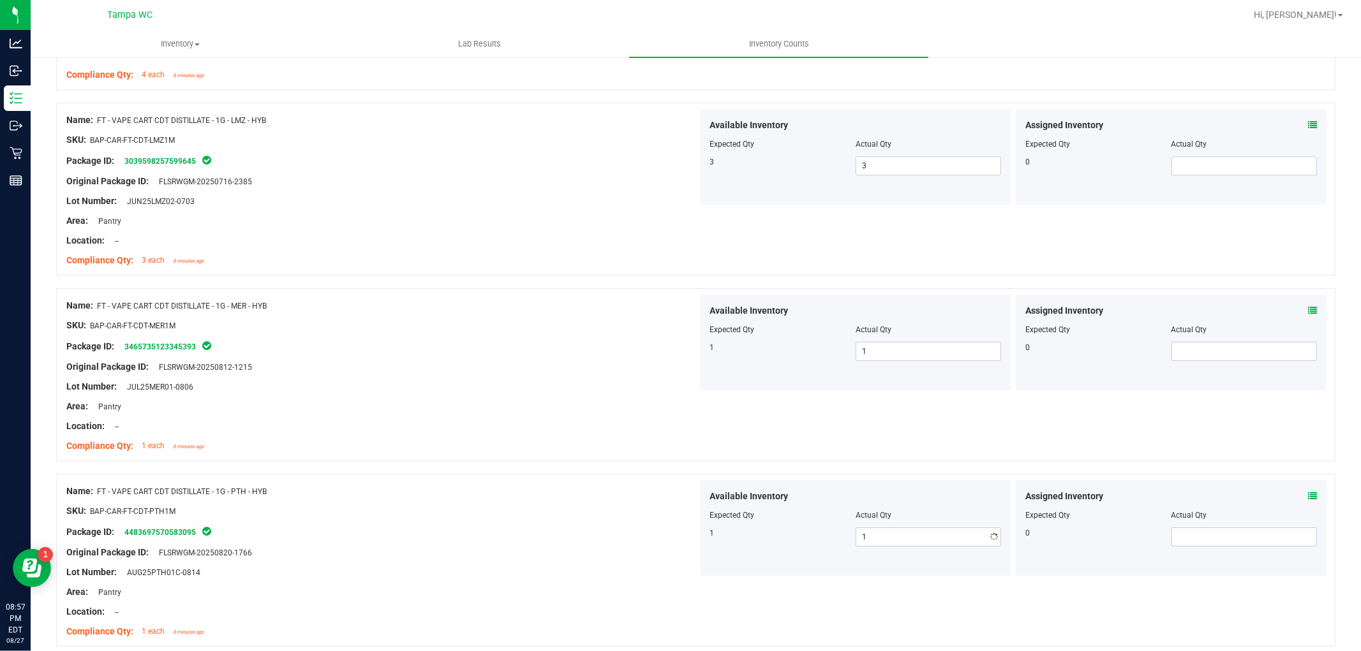
click at [524, 517] on div "SKU: BAP-CAR-FT-CDT-PTH1M" at bounding box center [381, 511] width 631 height 13
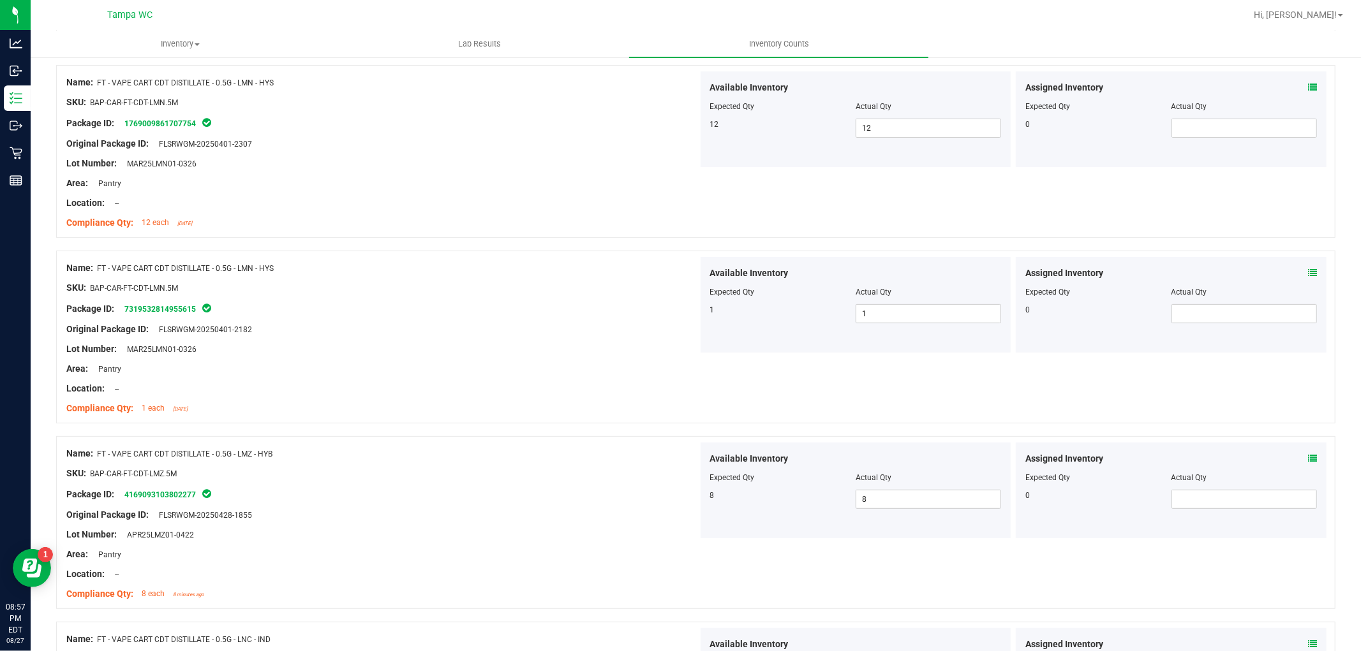
scroll to position [0, 0]
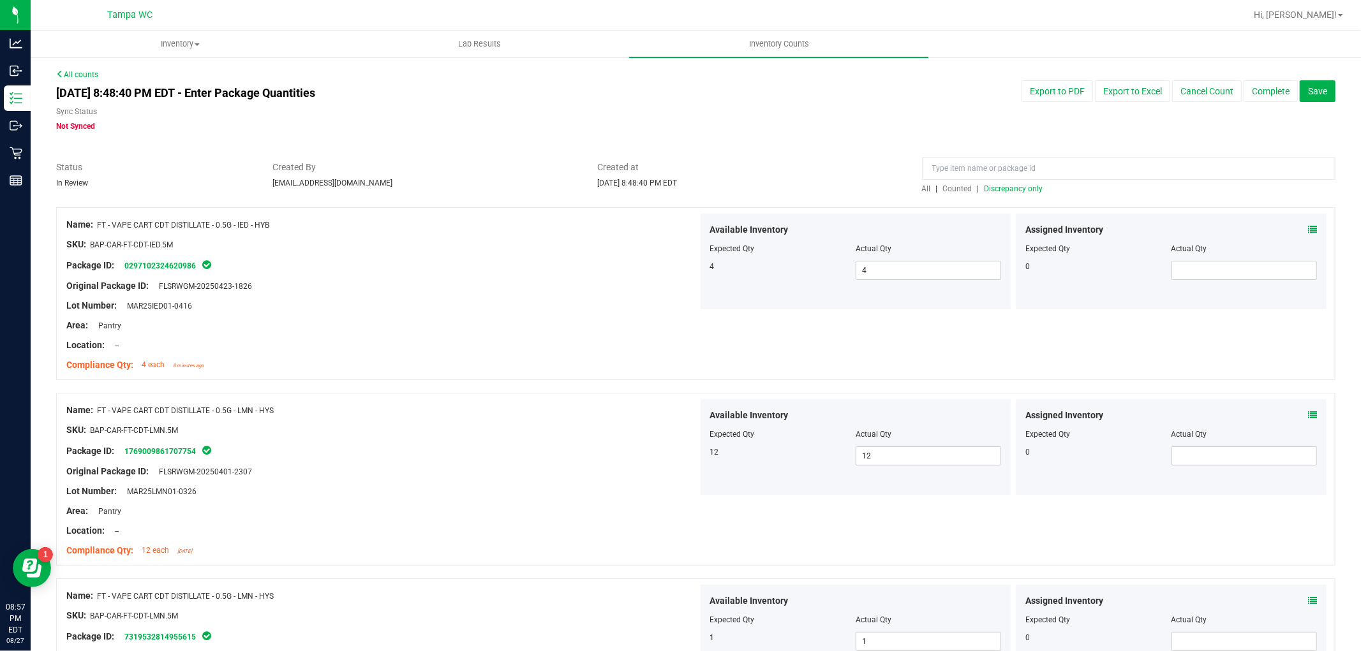
click at [922, 188] on span "All" at bounding box center [926, 188] width 9 height 9
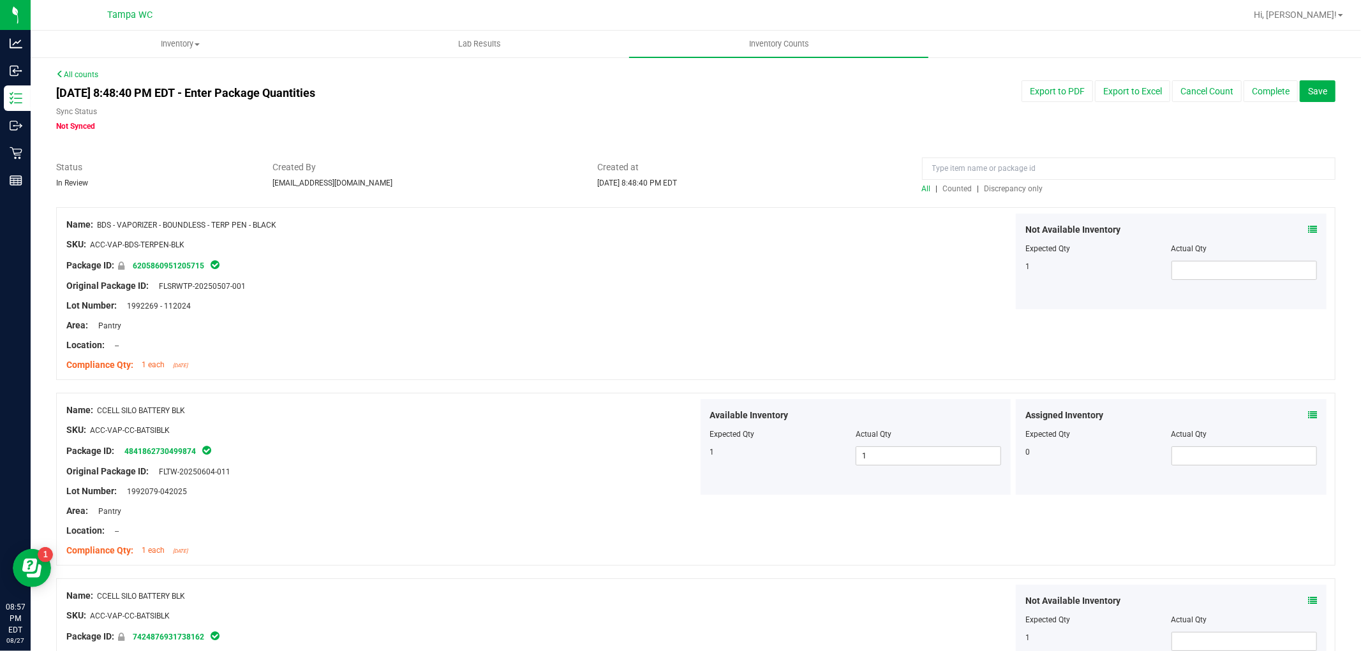
click at [1013, 183] on div "All | Counted | Discrepancy only" at bounding box center [1128, 188] width 413 height 11
click at [1012, 183] on div "All | Counted | Discrepancy only" at bounding box center [1128, 188] width 413 height 11
click at [1010, 184] on span "Discrepancy only" at bounding box center [1013, 188] width 59 height 9
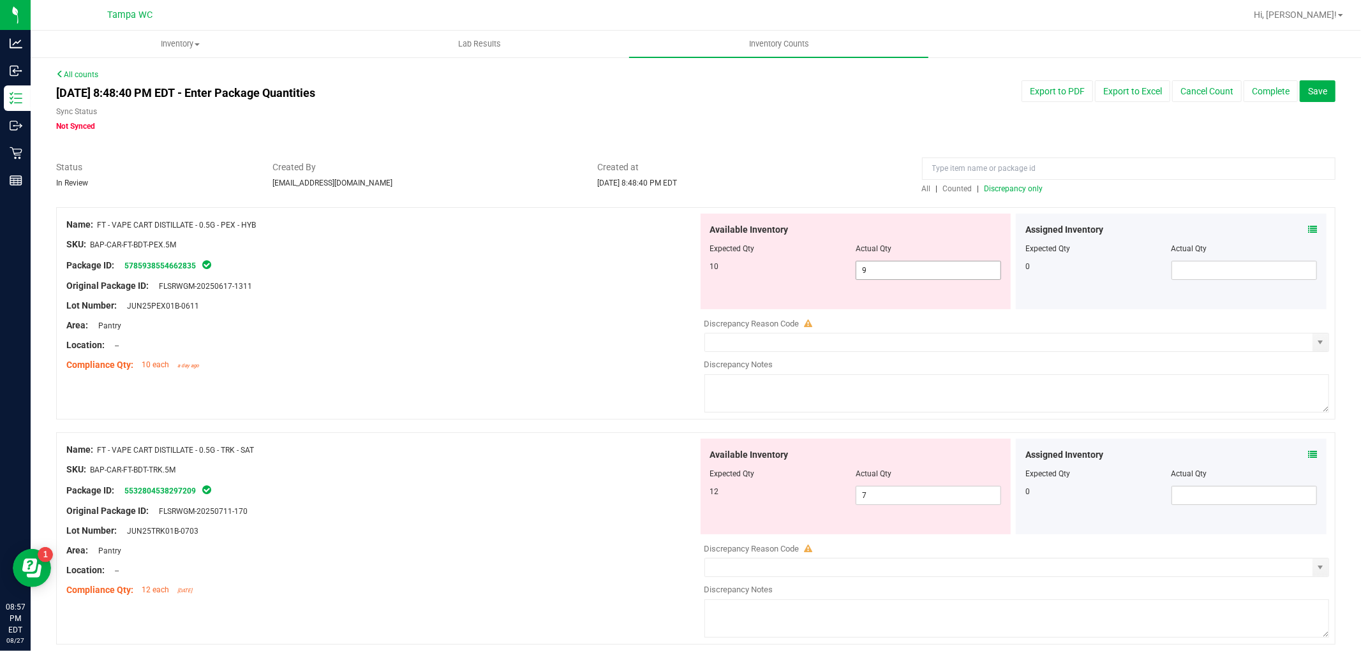
click at [760, 288] on div "Available Inventory Expected Qty Actual Qty 10 9 9" at bounding box center [855, 262] width 311 height 96
click at [651, 327] on div "Name: FT - VAPE CART DISTILLATE - 0.5G - PEX - HYB SKU: BAP-CAR-FT-BDT-PEX.5M P…" at bounding box center [695, 313] width 1279 height 212
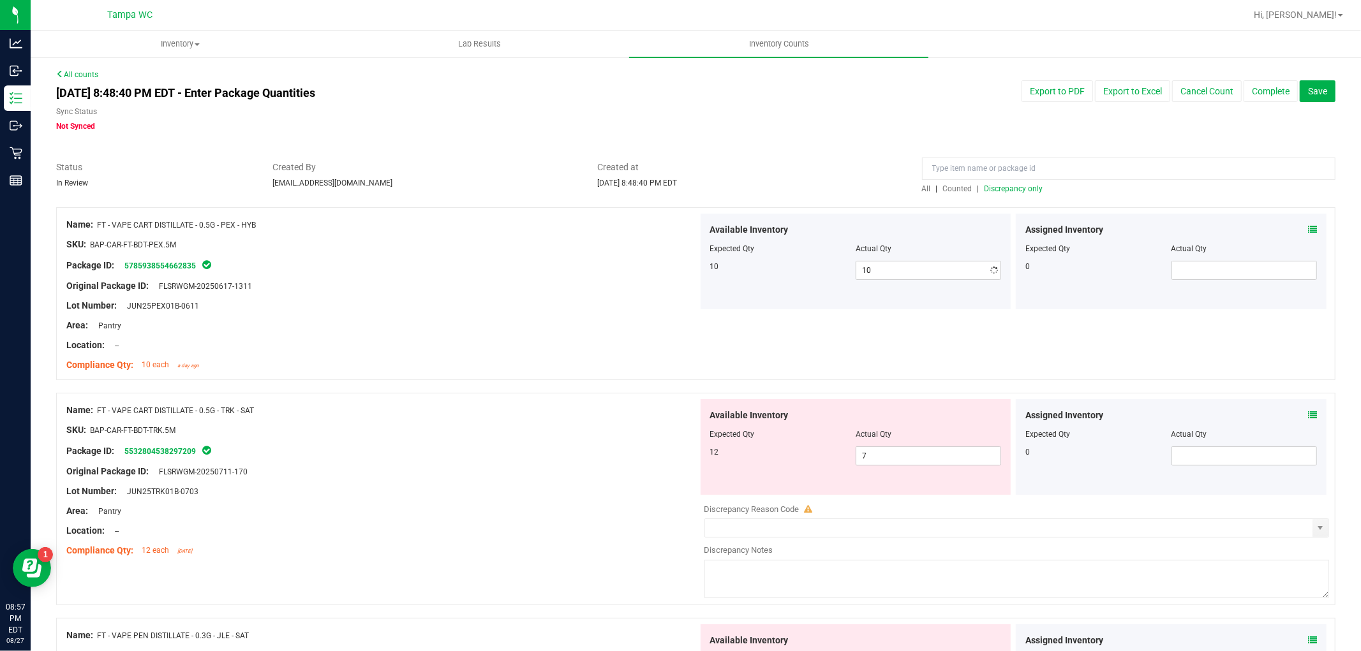
click at [667, 341] on div "Name: FT - VAPE CART DISTILLATE - 0.5G - PEX - HYB SKU: BAP-CAR-FT-BDT-PEX.5M P…" at bounding box center [381, 295] width 631 height 163
click at [635, 474] on div "Name: FT - VAPE CART DISTILLATE - 0.5G - TRK - SAT SKU: BAP-CAR-FT-BDT-TRK.5M P…" at bounding box center [695, 499] width 1279 height 212
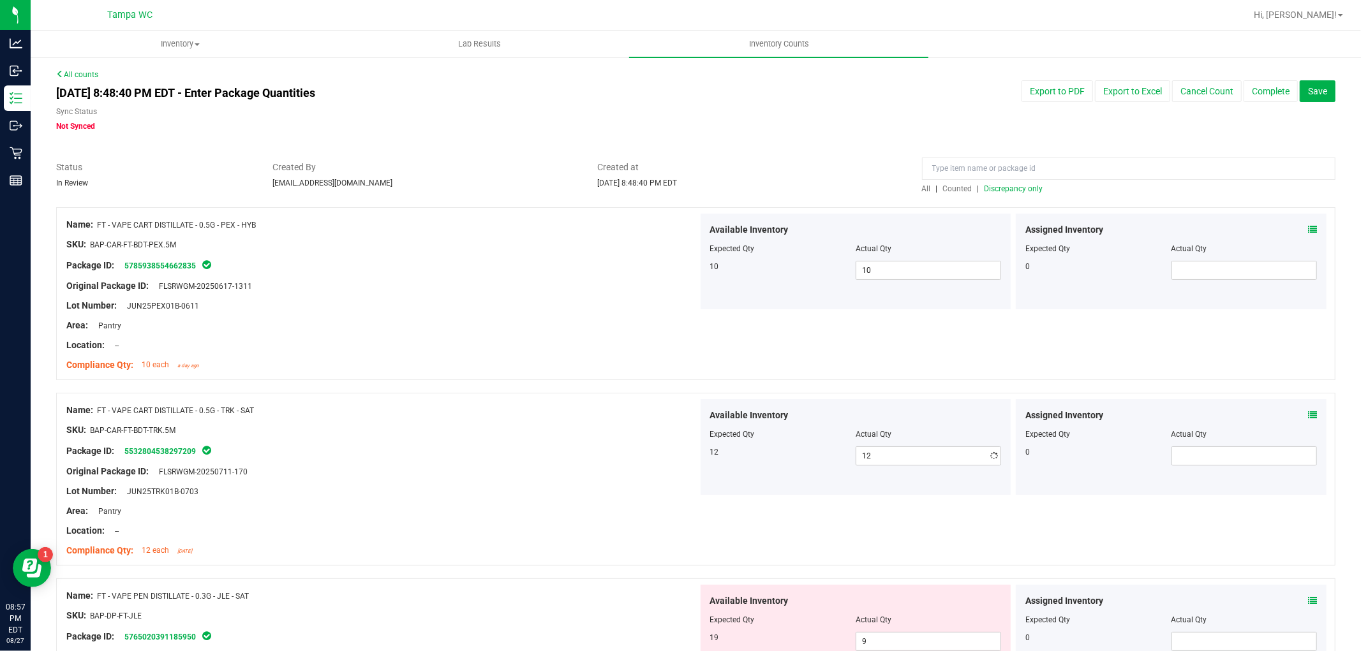
click at [560, 410] on div "Name: FT - VAPE CART DISTILLATE - 0.5G - TRK - SAT SKU: BAP-CAR-FT-BDT-TRK.5M P…" at bounding box center [381, 480] width 631 height 163
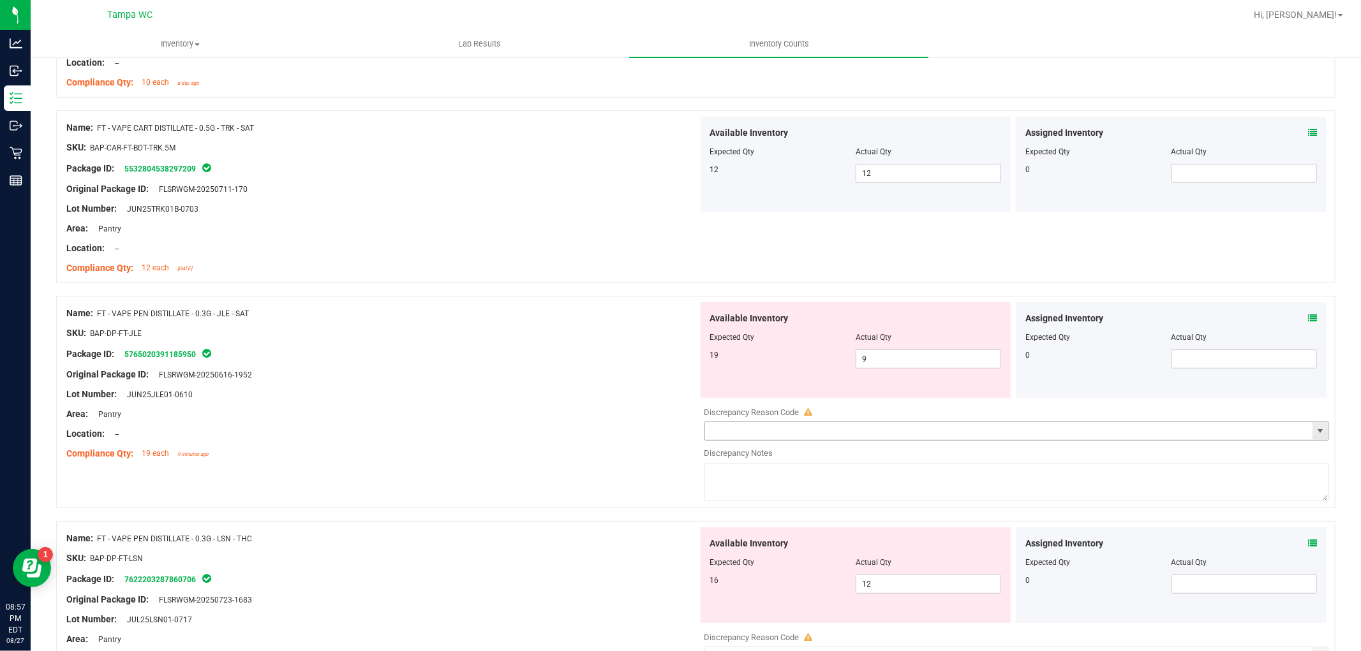
scroll to position [283, 0]
click at [660, 381] on div "Name: FT - VAPE PEN DISTILLATE - 0.3G - JLE - SAT SKU: BAP-DP-FT-JLE Package ID…" at bounding box center [695, 401] width 1279 height 212
click at [633, 393] on div "Lot Number: JUN25JLE01-0610" at bounding box center [381, 393] width 631 height 13
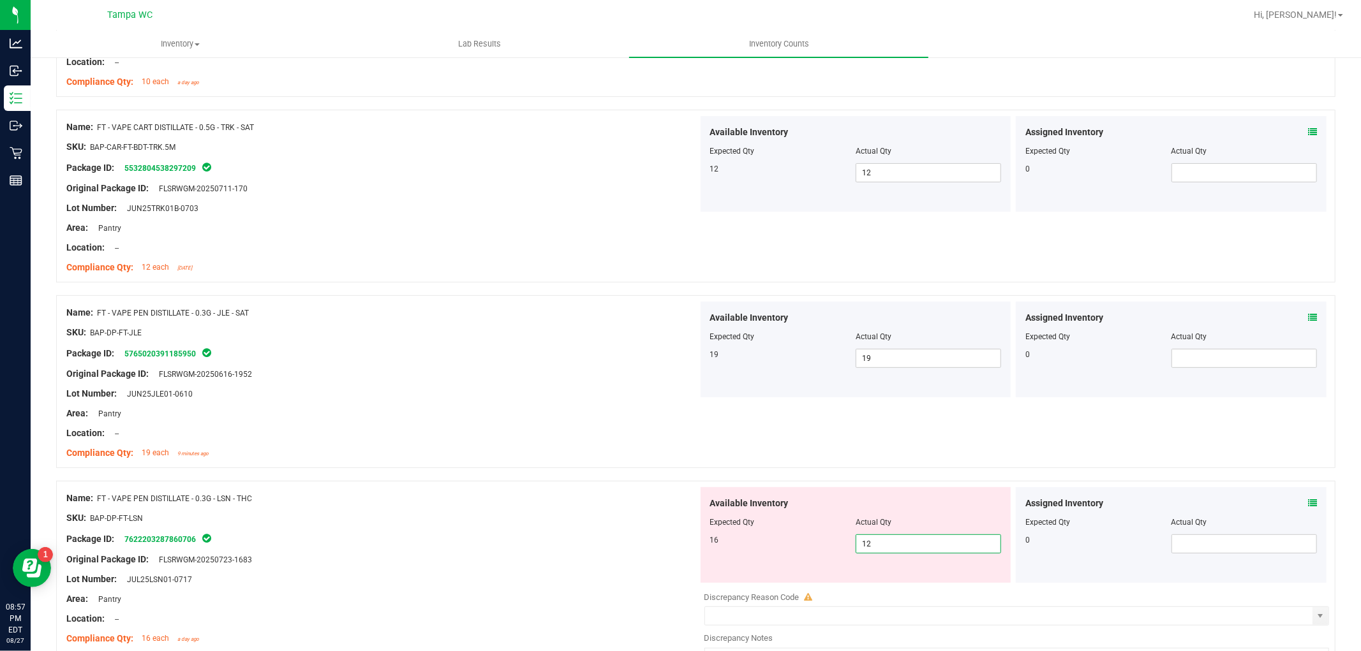
click at [598, 538] on div "Name: FT - VAPE PEN DISTILLATE - 0.3G - LSN - THC SKU: BAP-DP-FT-LSN Package ID…" at bounding box center [695, 587] width 1279 height 212
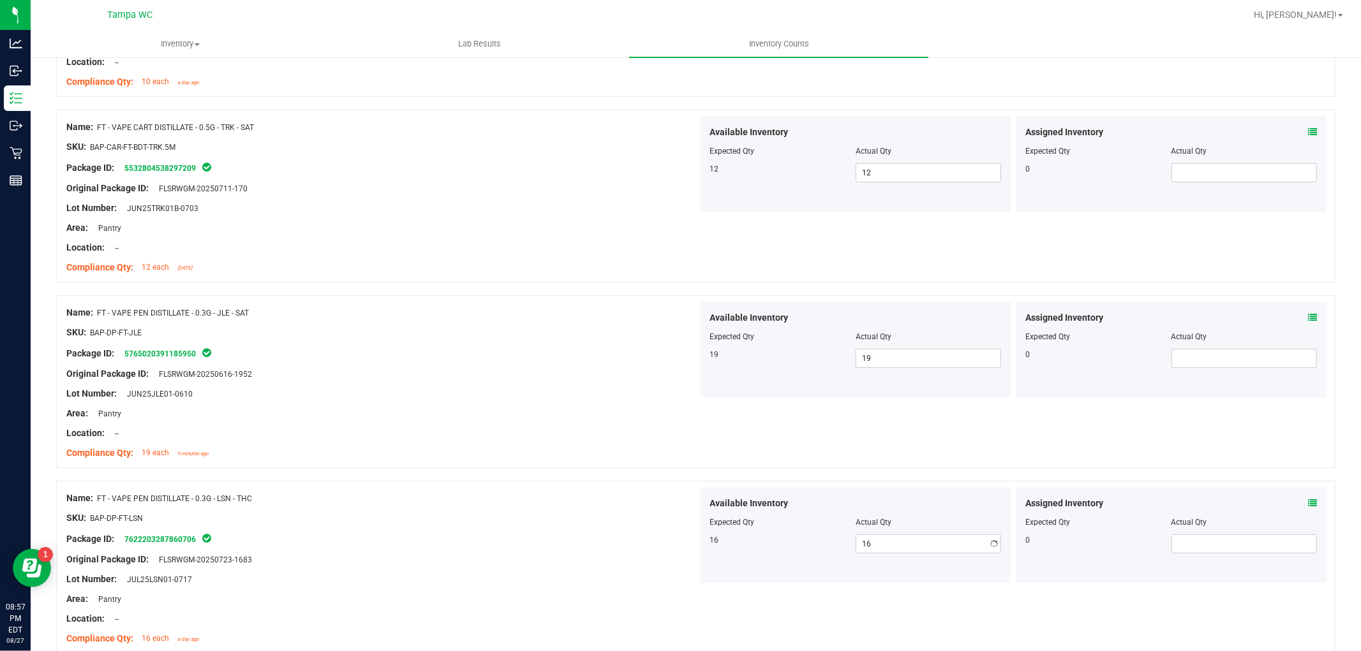
click at [610, 501] on div "Name: FT - VAPE PEN DISTILLATE - 0.3G - LSN - THC" at bounding box center [381, 498] width 631 height 13
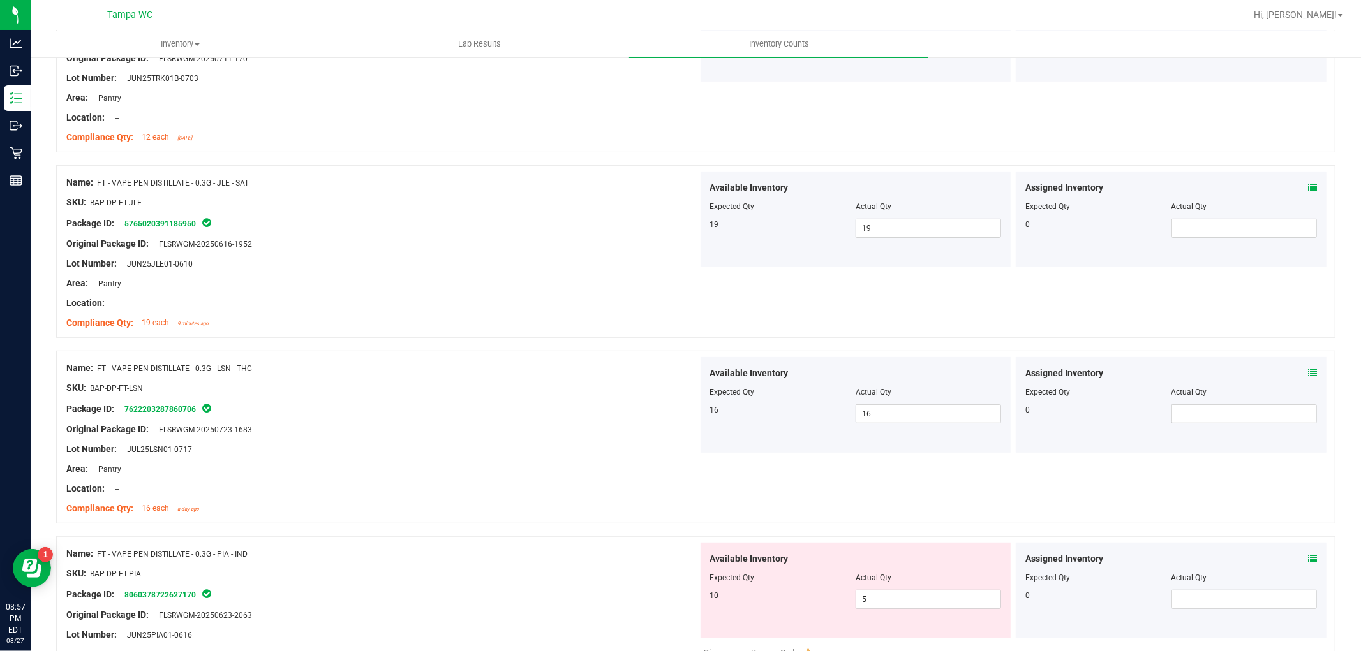
scroll to position [566, 0]
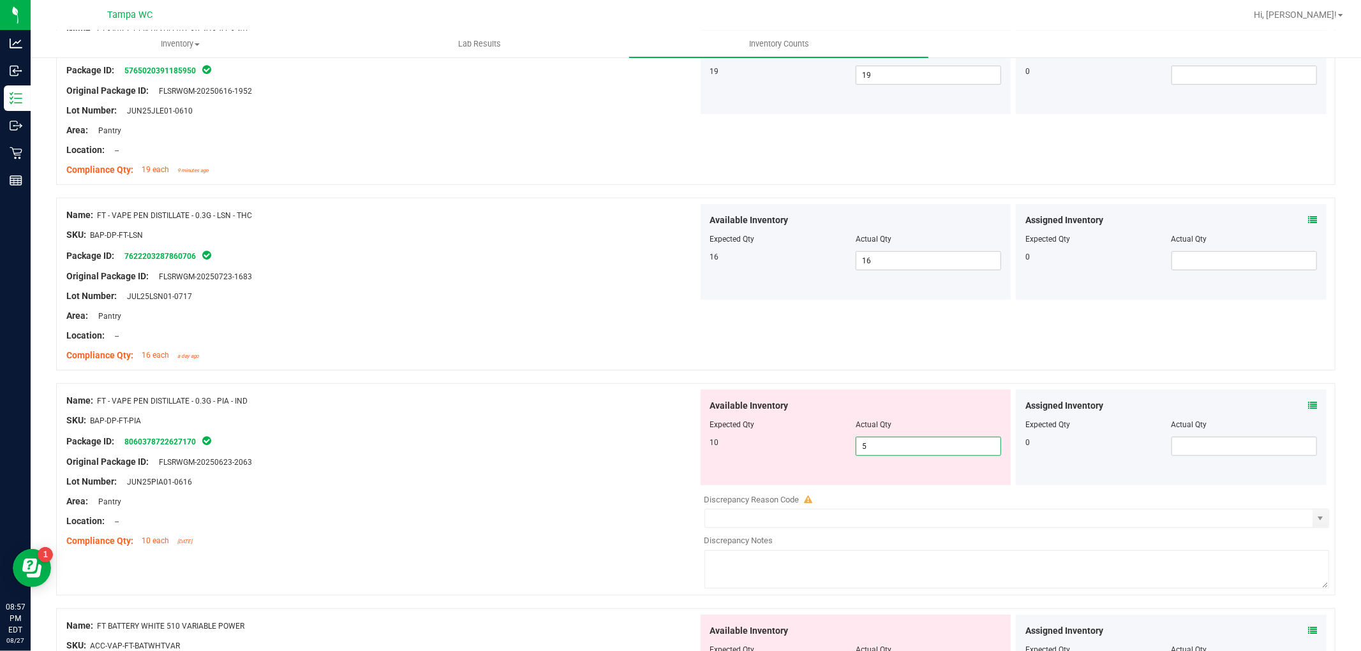
click at [625, 442] on div "Name: FT - VAPE PEN DISTILLATE - 0.3G - PIA - IND SKU: BAP-DP-FT-PIA Package ID…" at bounding box center [695, 489] width 1279 height 212
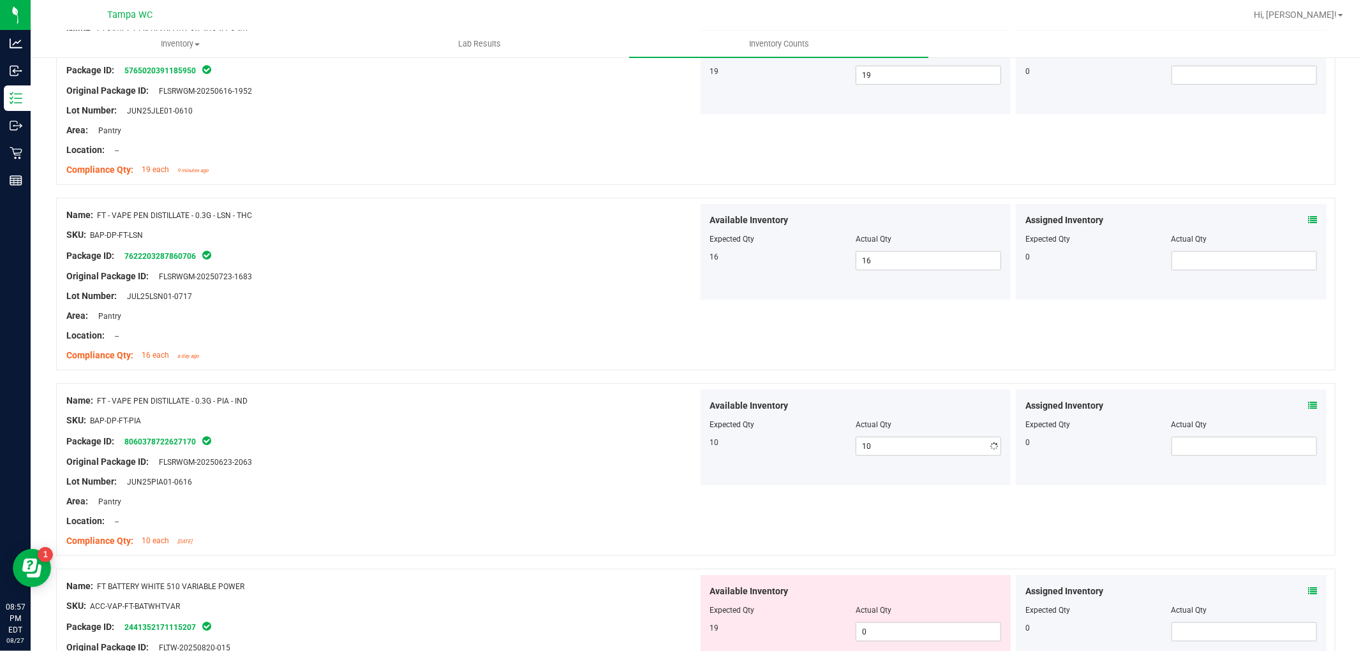
click at [592, 461] on div "Original Package ID: FLSRWGM-20250623-2063" at bounding box center [381, 461] width 631 height 13
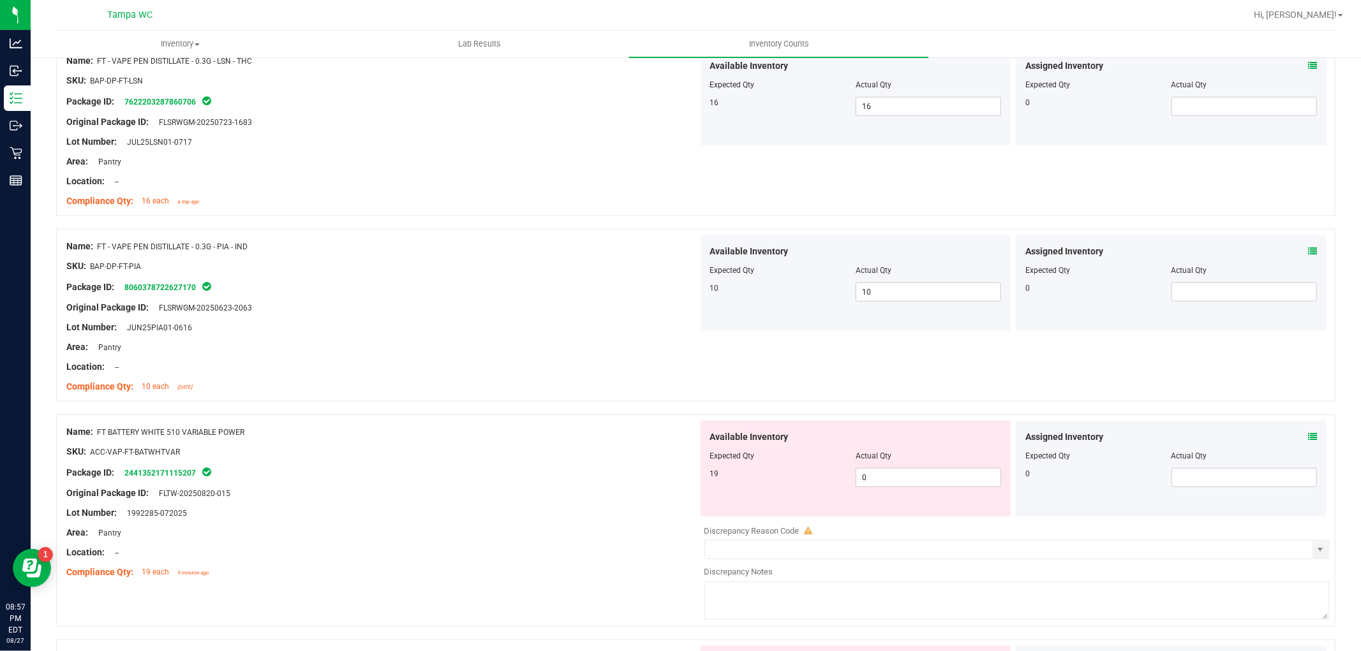
scroll to position [779, 0]
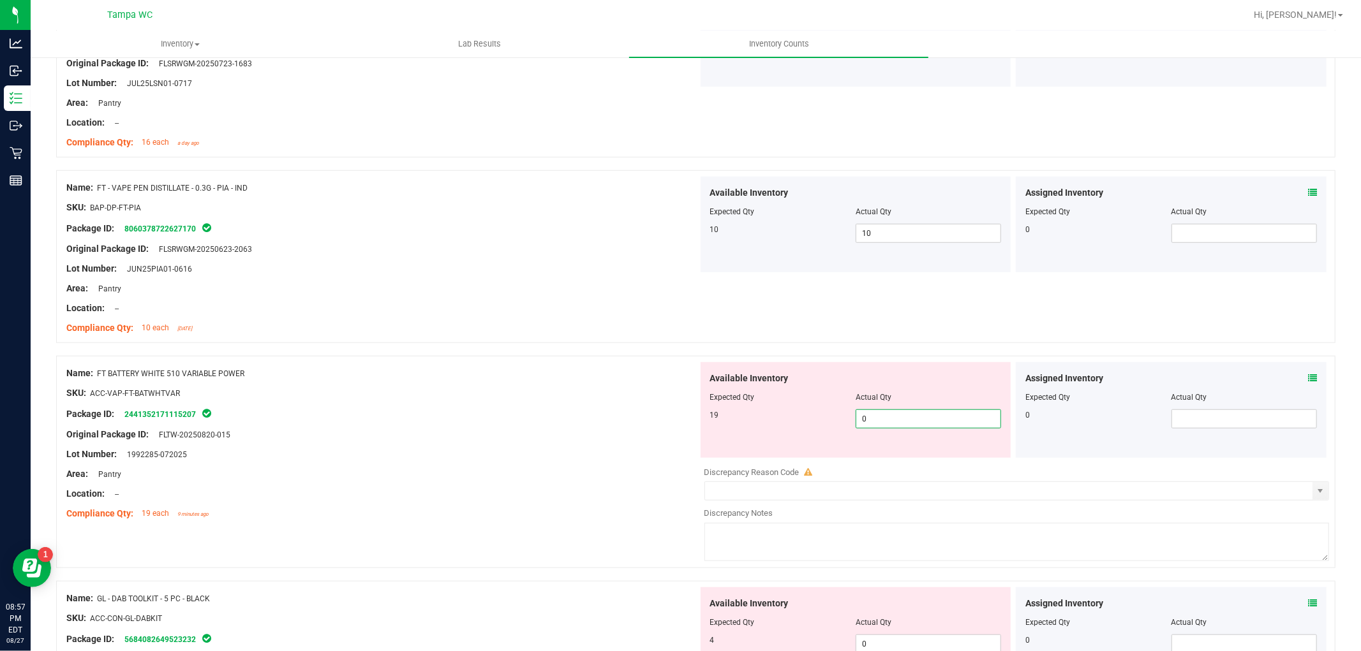
click at [575, 404] on div "Name: FT BATTERY WHITE 510 VARIABLE POWER SKU: ACC-VAP-FT-BATWHTVAR Package ID:…" at bounding box center [695, 462] width 1279 height 212
click at [580, 426] on div "Name: FT BATTERY WHITE 510 VARIABLE POWER SKU: ACC-VAP-FT-BATWHTVAR Package ID:…" at bounding box center [381, 443] width 631 height 163
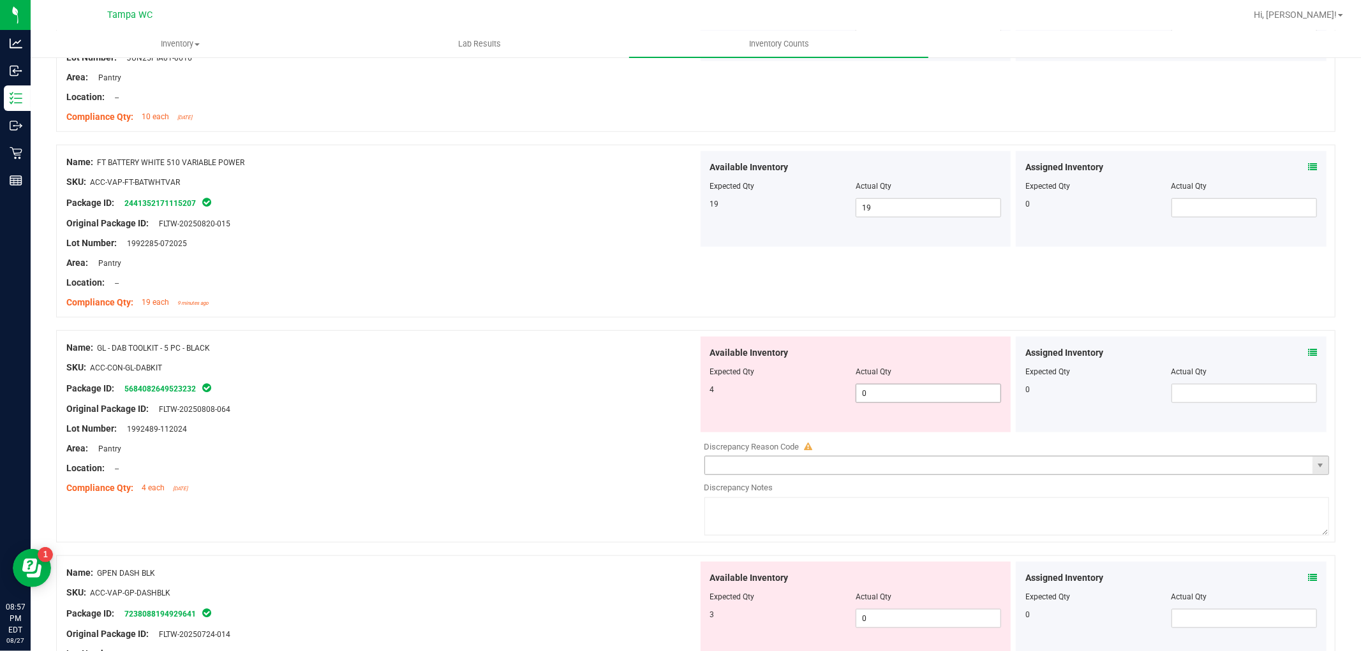
scroll to position [992, 0]
click at [698, 370] on div "Available Inventory Expected Qty Actual Qty 4 0 0" at bounding box center [856, 384] width 316 height 96
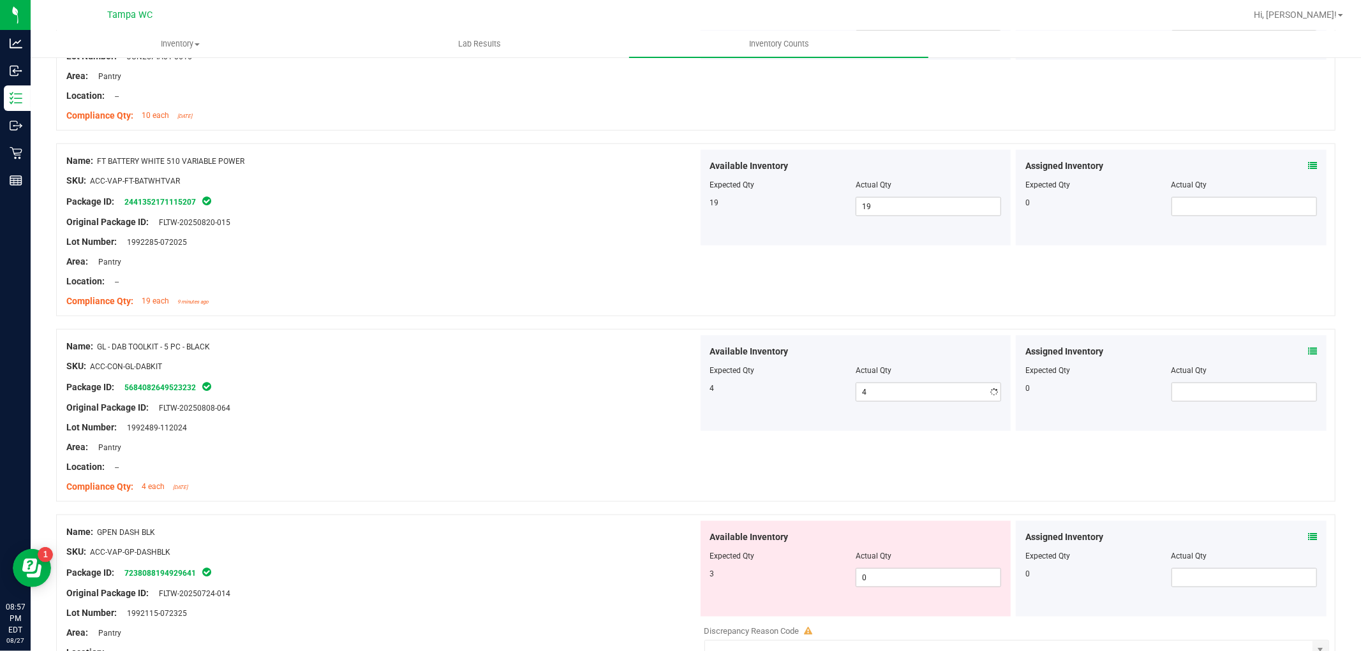
click at [675, 373] on ng-container "SKU: ACC-CON-GL-DABKIT" at bounding box center [381, 370] width 631 height 20
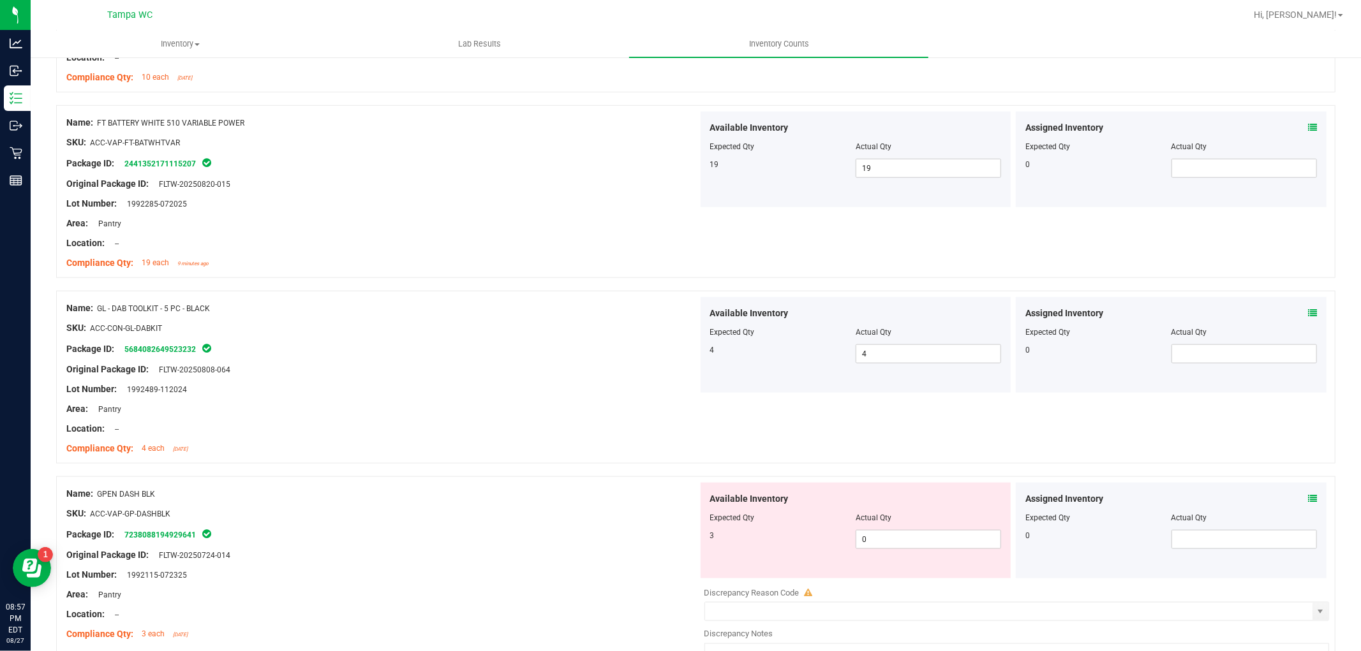
scroll to position [1063, 0]
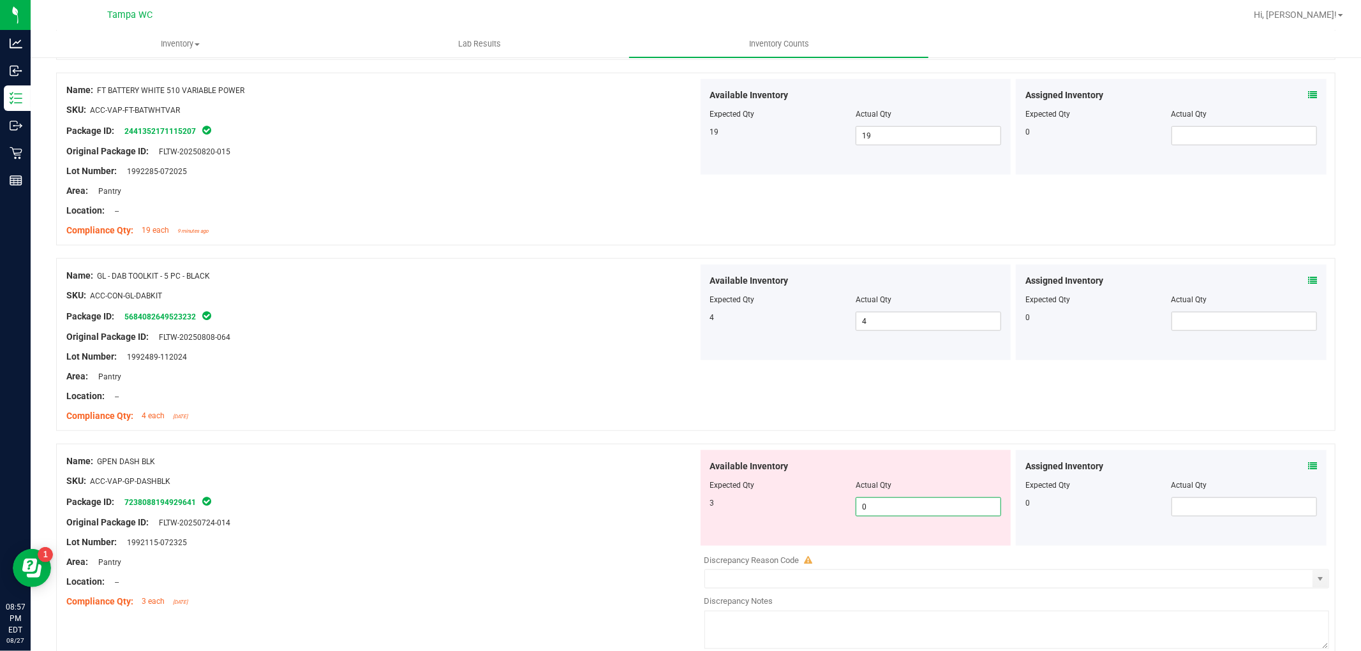
click at [547, 459] on div "Name: GPEN DASH BLK SKU: ACC-VAP-GP-DASHBLK Package ID: 7238088194929641 Origin…" at bounding box center [695, 550] width 1279 height 212
click at [613, 452] on div "Name: GPEN DASH BLK SKU: ACC-VAP-GP-DASHBLK Package ID: 7238088194929641 Origin…" at bounding box center [381, 531] width 631 height 163
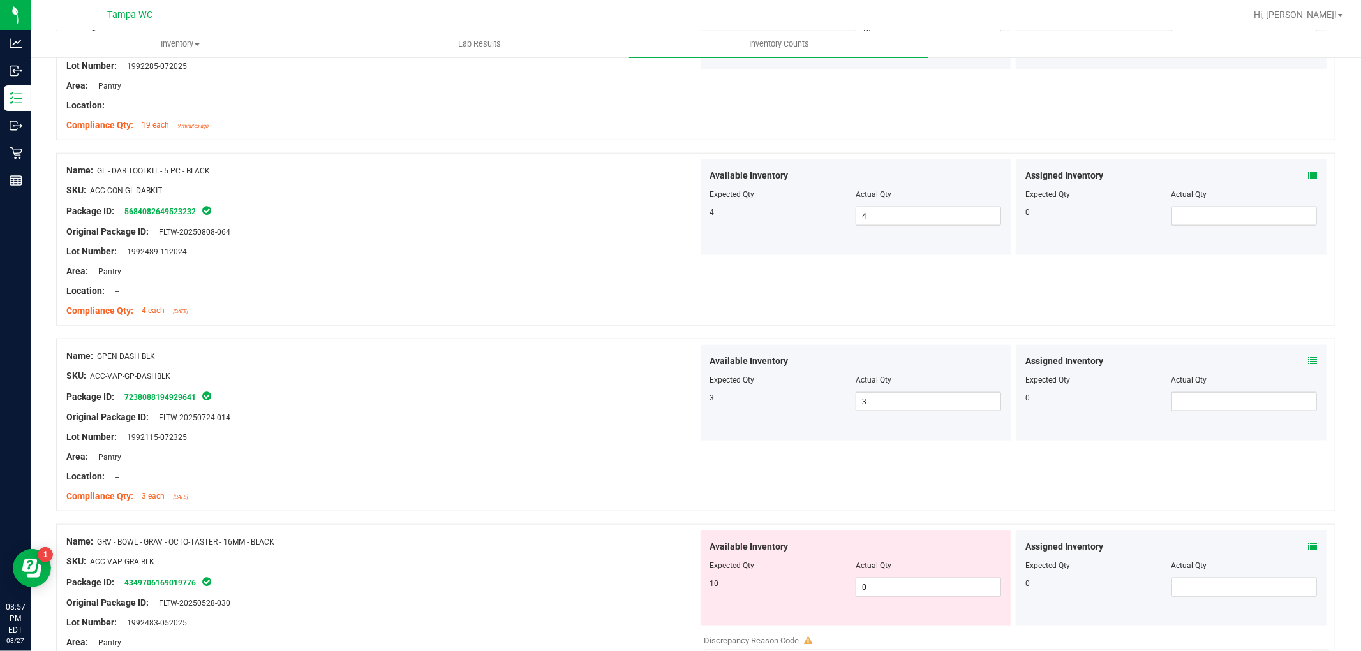
scroll to position [1347, 0]
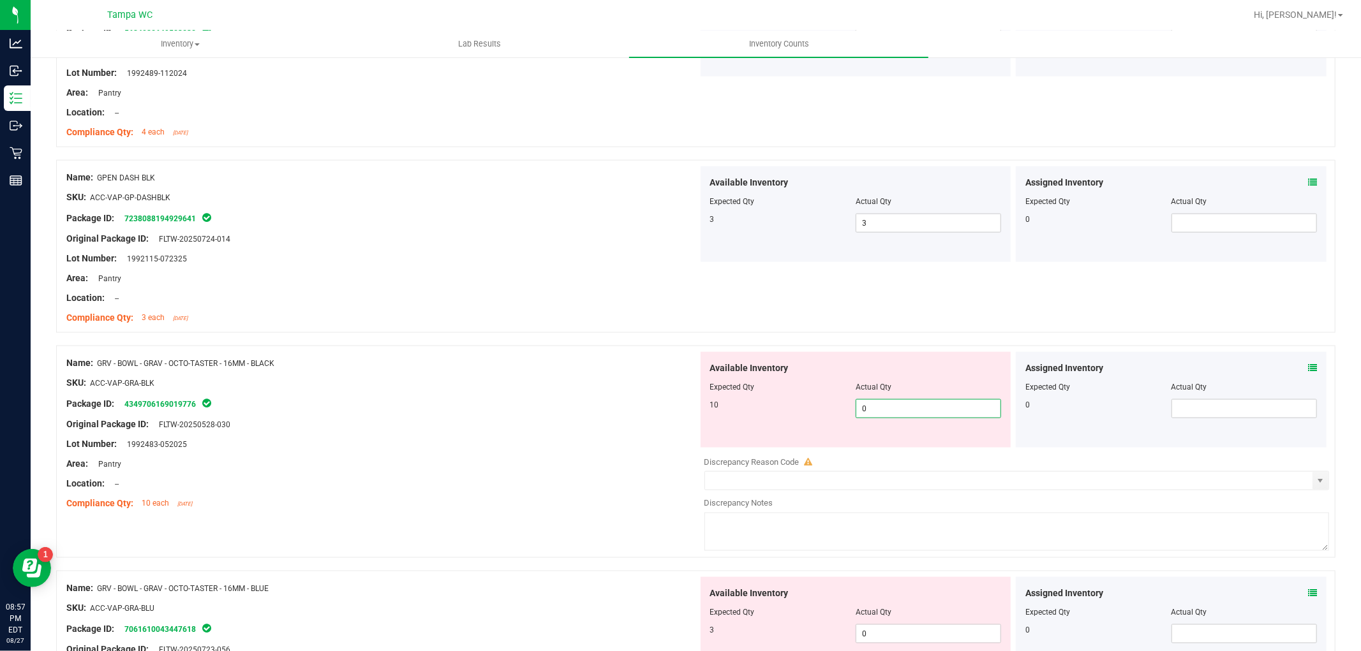
click at [569, 360] on div "Name: GRV - BOWL - GRAV - OCTO-TASTER - 16MM - BLACK SKU: ACC-VAP-GRA-BLK Packa…" at bounding box center [695, 452] width 1279 height 212
click at [589, 366] on div "Name: GRV - BOWL - GRAV - OCTO-TASTER - 16MM - BLACK" at bounding box center [381, 363] width 631 height 13
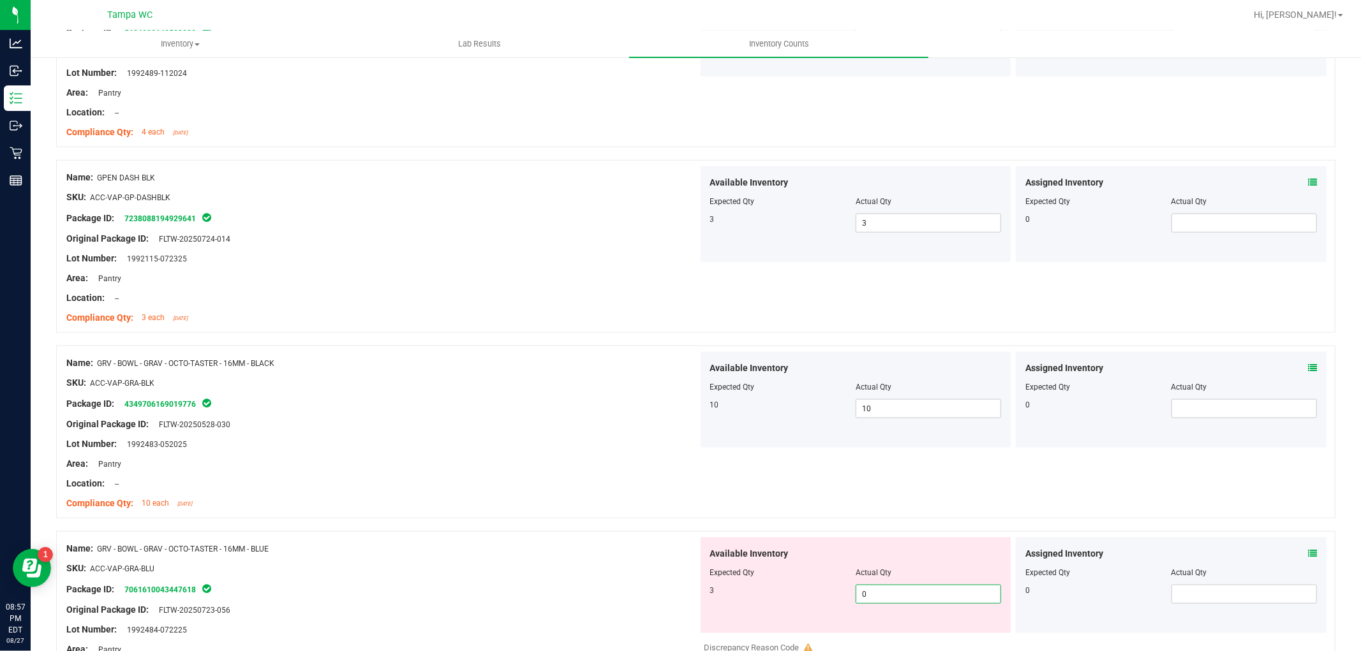
click at [633, 533] on div "Name: GRV - BOWL - GRAV - OCTO-TASTER - 16MM - BLUE SKU: ACC-VAP-GRA-BLU Packag…" at bounding box center [695, 637] width 1279 height 212
click at [631, 512] on div "Name: GRV - BOWL - GRAV - OCTO-TASTER - 16MM - BLACK SKU: ACC-VAP-GRA-BLK Packa…" at bounding box center [381, 433] width 631 height 163
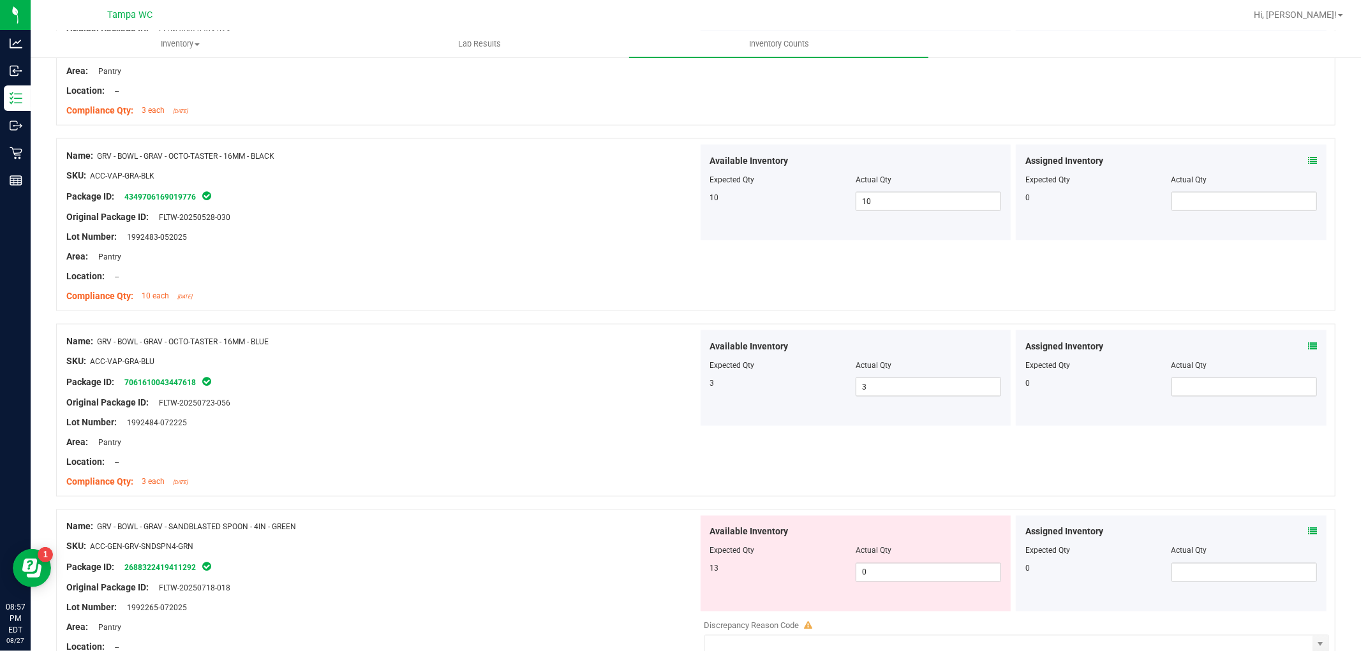
scroll to position [1701, 0]
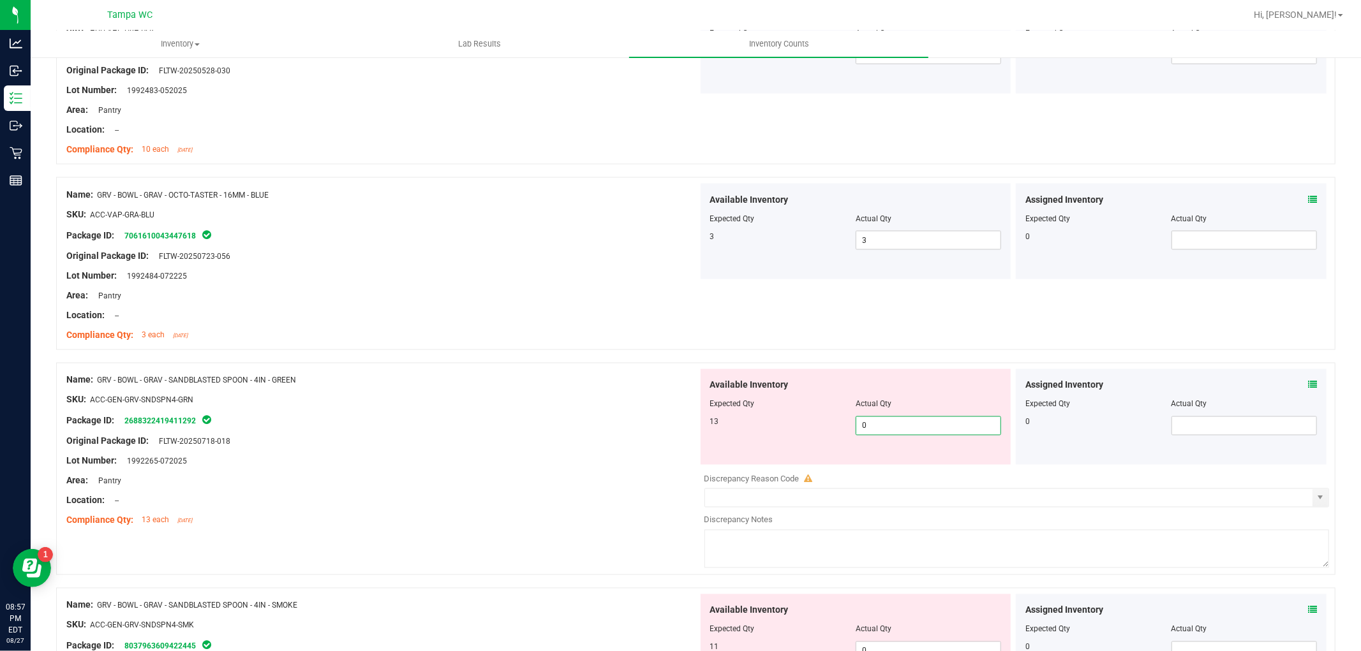
click at [596, 385] on div "Name: GRV - BOWL - GRAV - SANDBLASTED SPOON - 4IN - GREEN SKU: ACC-GEN-GRV-SNDS…" at bounding box center [695, 469] width 1279 height 212
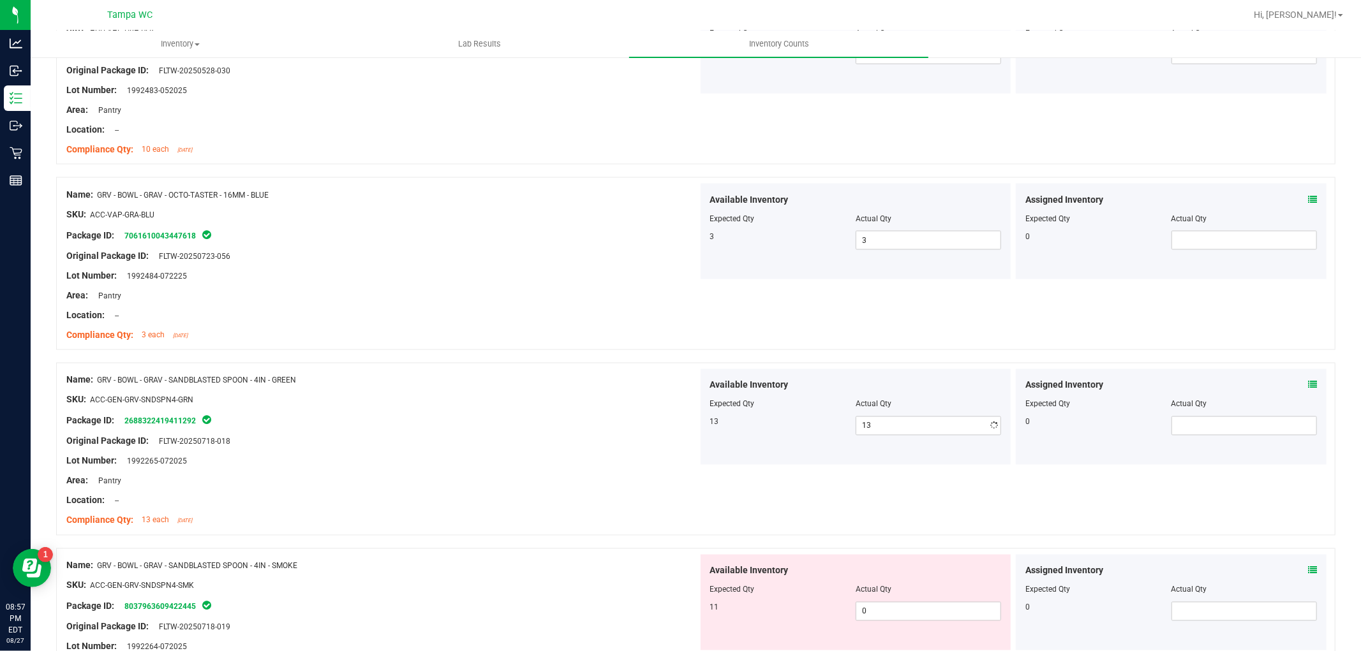
click at [573, 384] on div "Name: GRV - BOWL - GRAV - SANDBLASTED SPOON - 4IN - GREEN" at bounding box center [381, 380] width 631 height 13
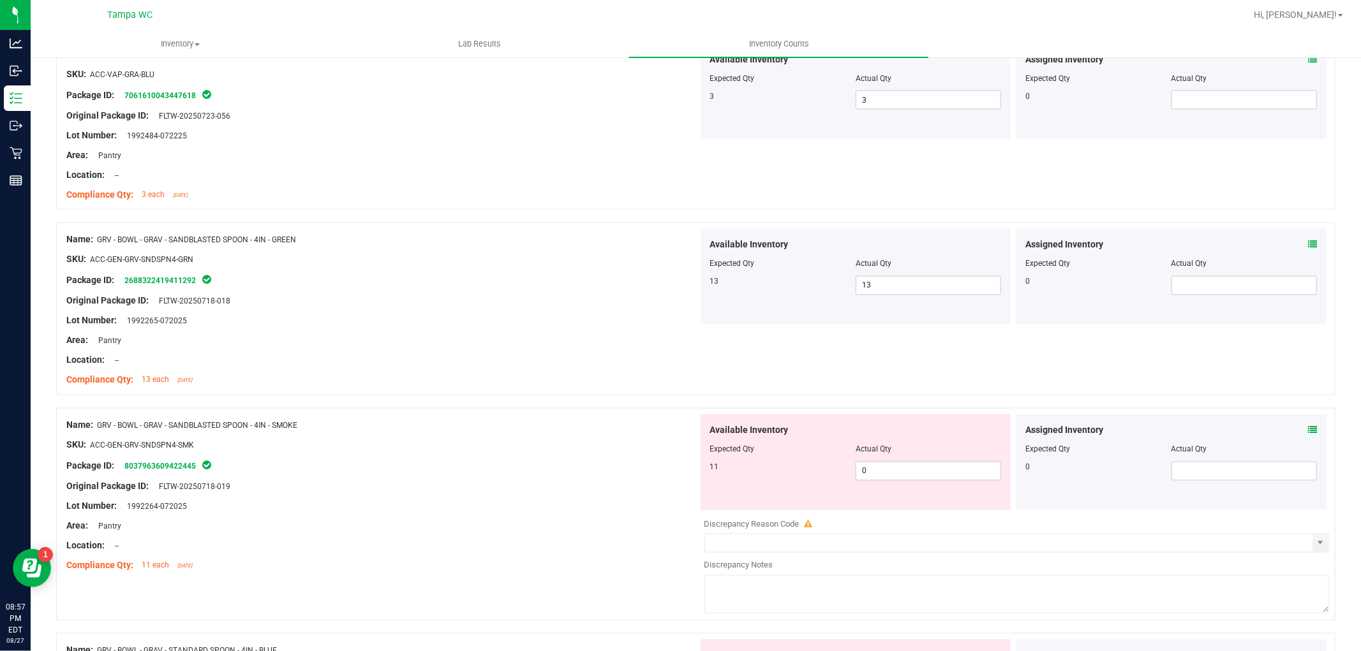
scroll to position [1842, 0]
click at [518, 364] on div "Name: FT - VAPE CART DISTILLATE - 0.5G - PEX - HYB SKU: BAP-CAR-FT-BDT-PEX.5M P…" at bounding box center [695, 406] width 1279 height 4083
click at [494, 365] on div "Name: GRV - BOWL - GRAV - SANDBLASTED SPOON - 4IN - GREEN SKU: ACC-GEN-GRV-SNDS…" at bounding box center [381, 309] width 631 height 163
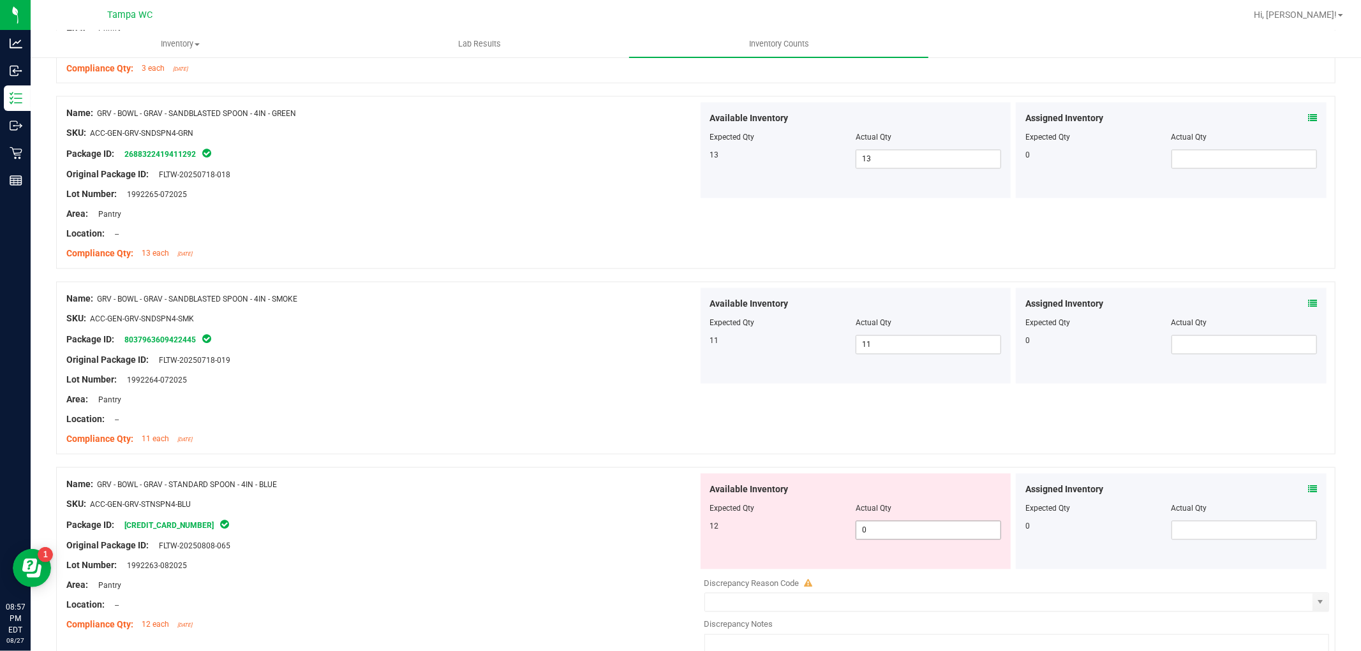
scroll to position [2197, 0]
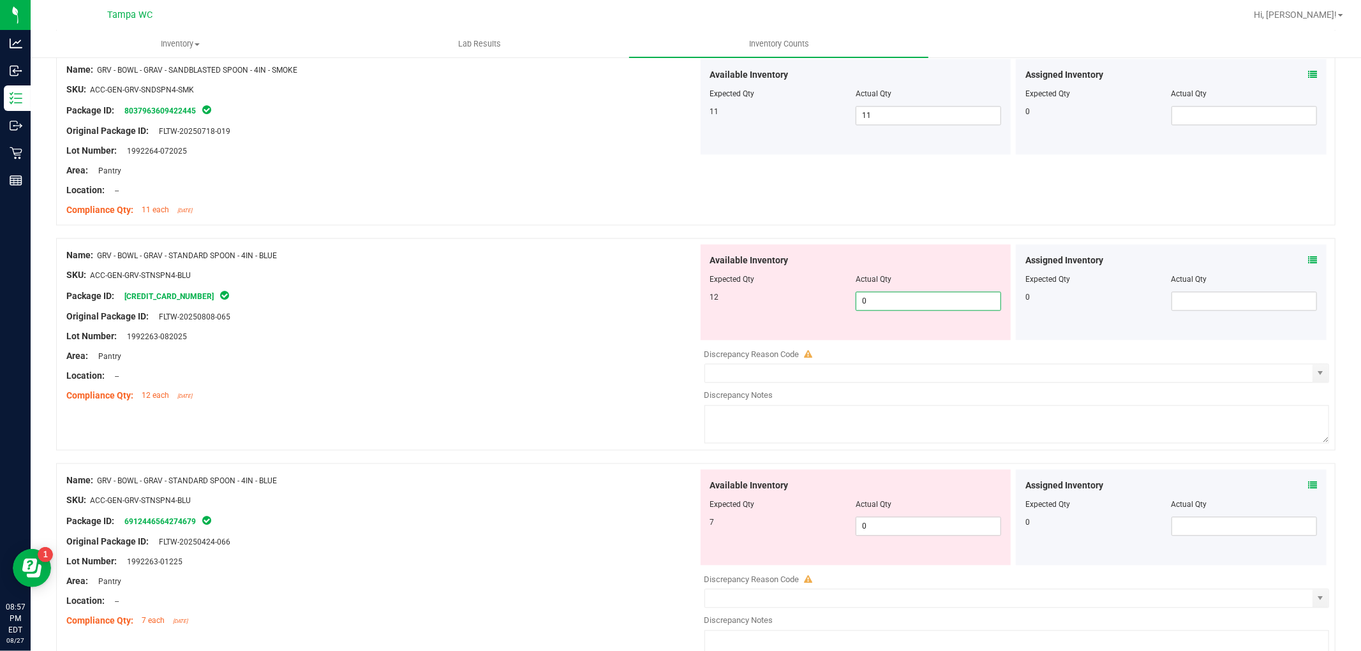
click at [711, 321] on div "Available Inventory Expected Qty Actual Qty 12 0 0" at bounding box center [855, 292] width 311 height 96
click at [581, 282] on ng-container "SKU: ACC-GEN-GRV-STNSPN4-BLU" at bounding box center [381, 279] width 631 height 20
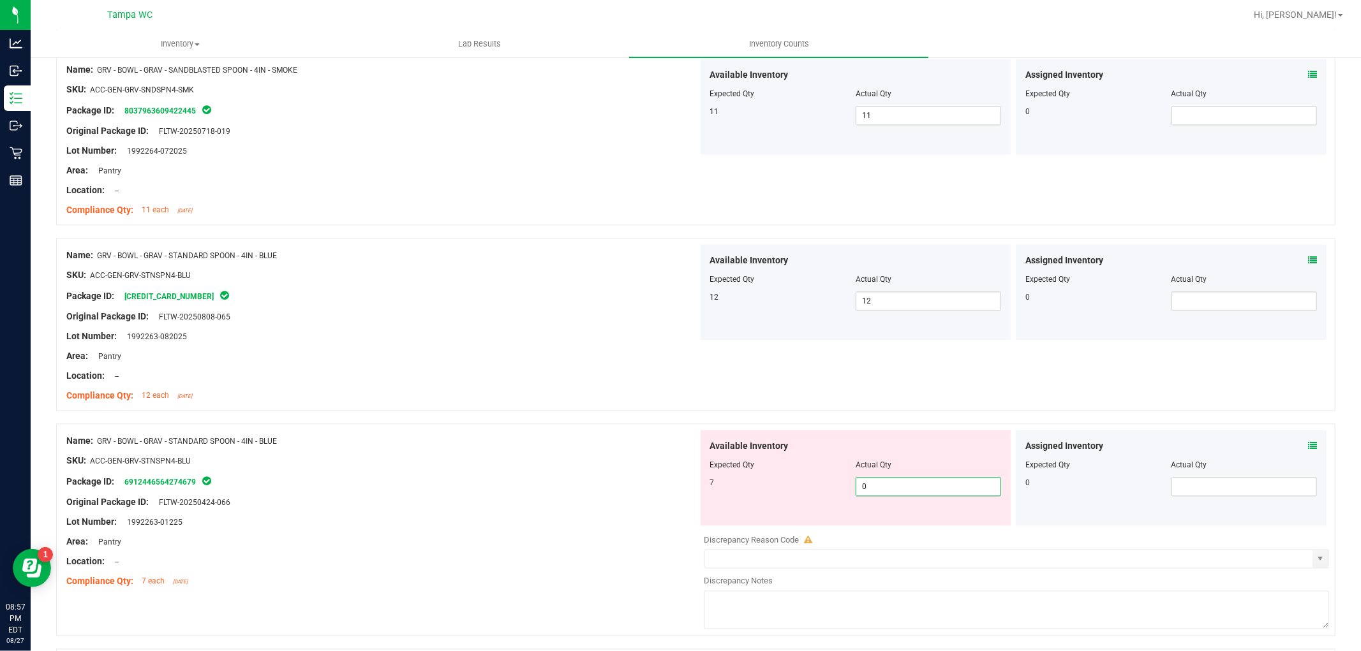
click at [584, 477] on div "Name: GRV - BOWL - GRAV - STANDARD SPOON - 4IN - BLUE SKU: ACC-GEN-GRV-STNSPN4-…" at bounding box center [695, 530] width 1279 height 212
click at [585, 478] on div "Name: GRV - BOWL - GRAV - STANDARD SPOON - 4IN - BLUE SKU: ACC-GEN-GRV-STNSPN4-…" at bounding box center [381, 511] width 631 height 163
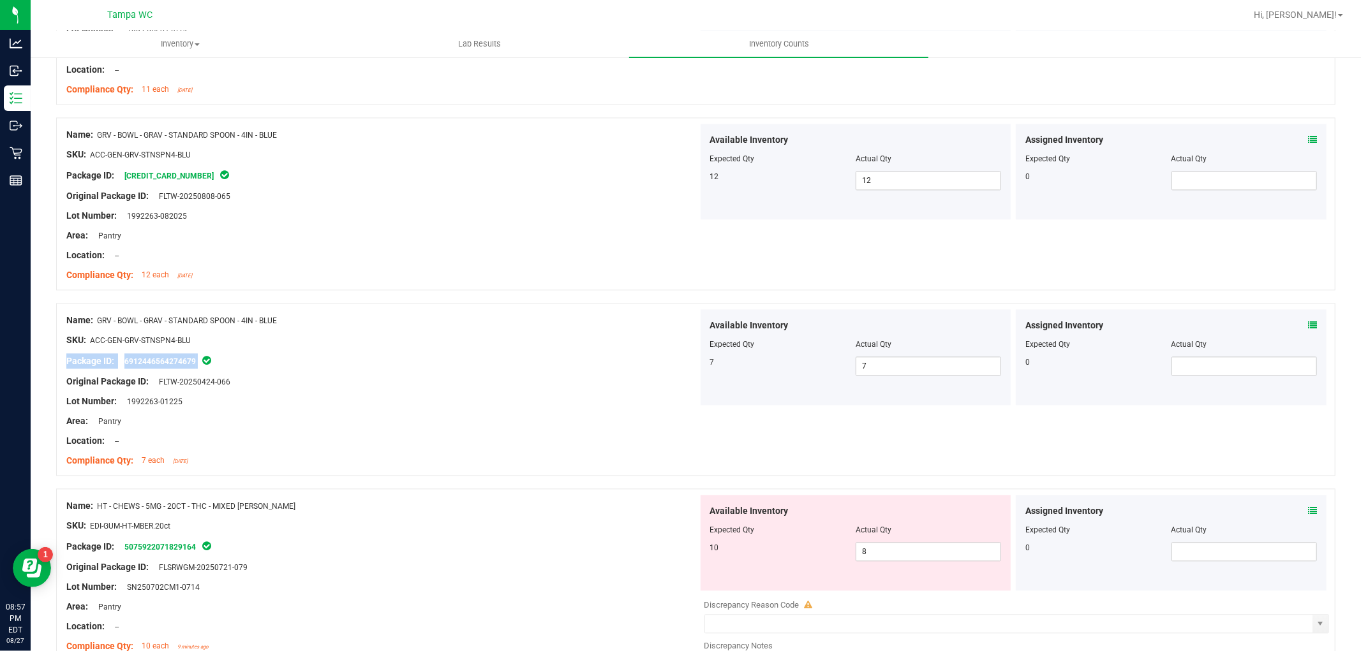
scroll to position [2551, 0]
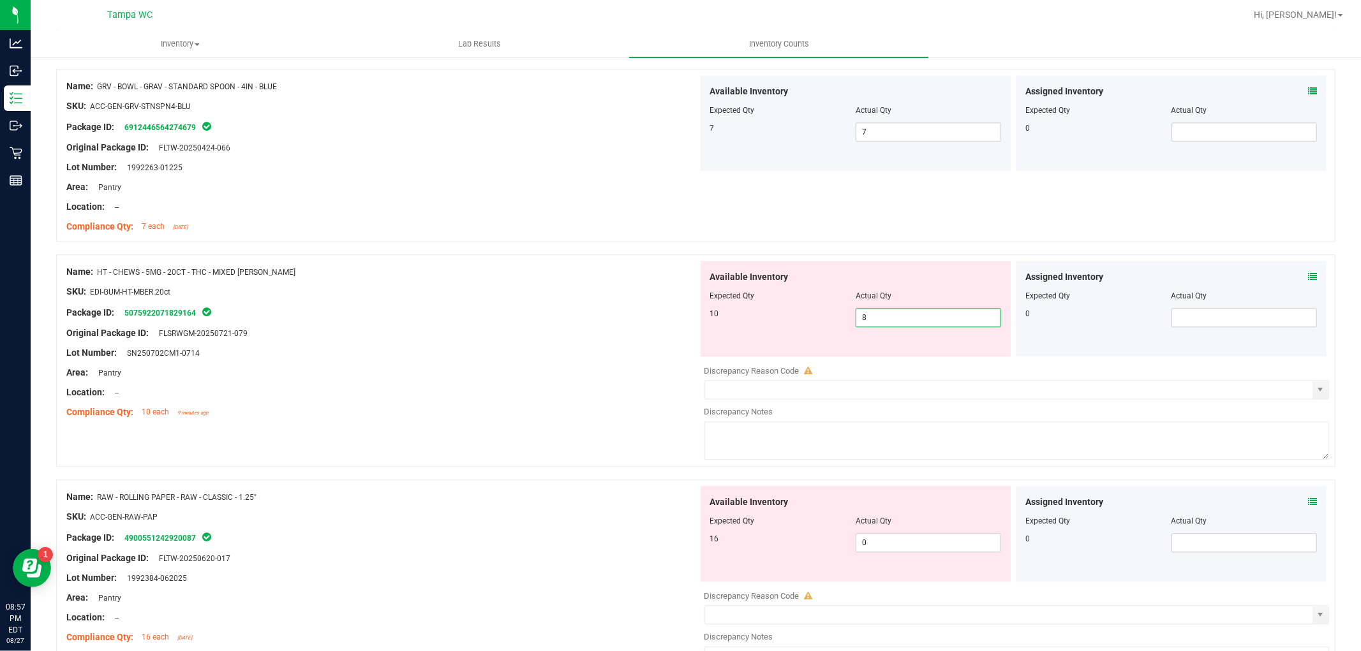
click at [577, 313] on div "Name: HT - CHEWS - 5MG - 20CT - THC - MIXED [PERSON_NAME] SKU: EDI-GUM-HT-MBER.…" at bounding box center [695, 361] width 1279 height 212
click at [610, 314] on div "Package ID: 5075922071829164" at bounding box center [381, 312] width 631 height 15
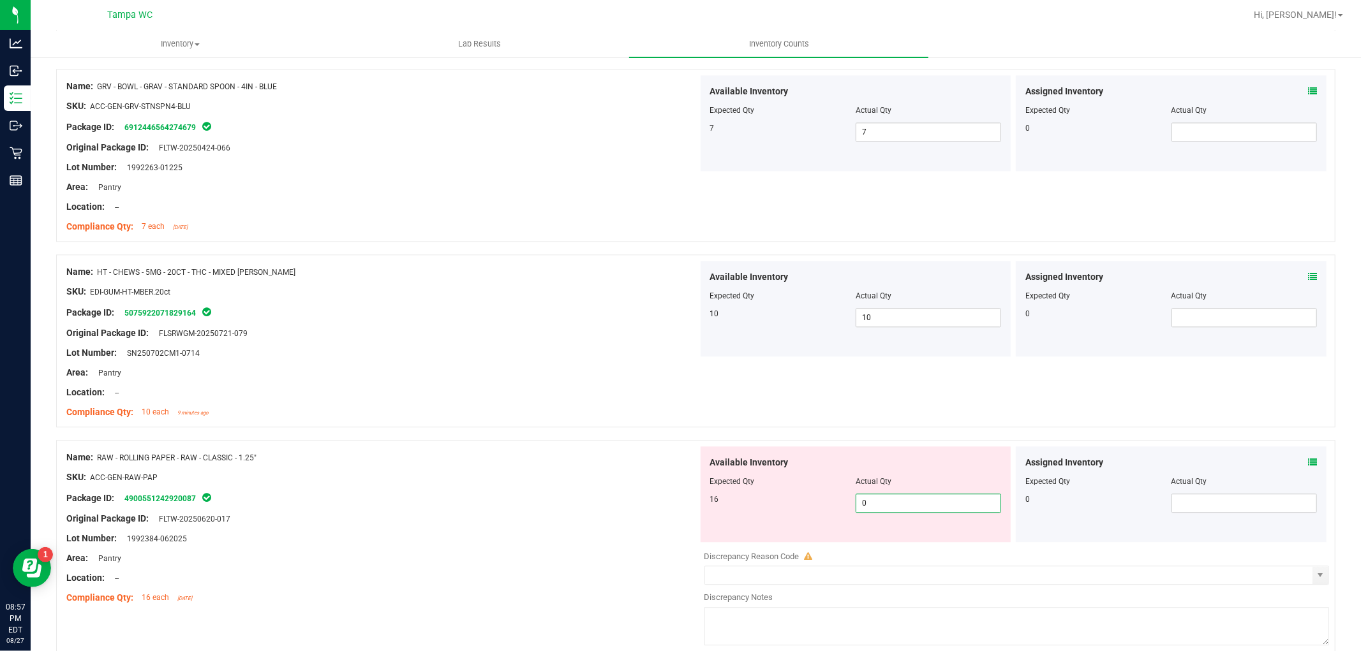
click at [445, 461] on div "Name: RAW - ROLLING PAPER - RAW - CLASSIC - 1.25" SKU: ACC-GEN-RAW-PAP Package …" at bounding box center [695, 546] width 1279 height 212
click at [455, 455] on div "Name: RAW - ROLLING PAPER - RAW - CLASSIC - 1.25"" at bounding box center [381, 457] width 631 height 13
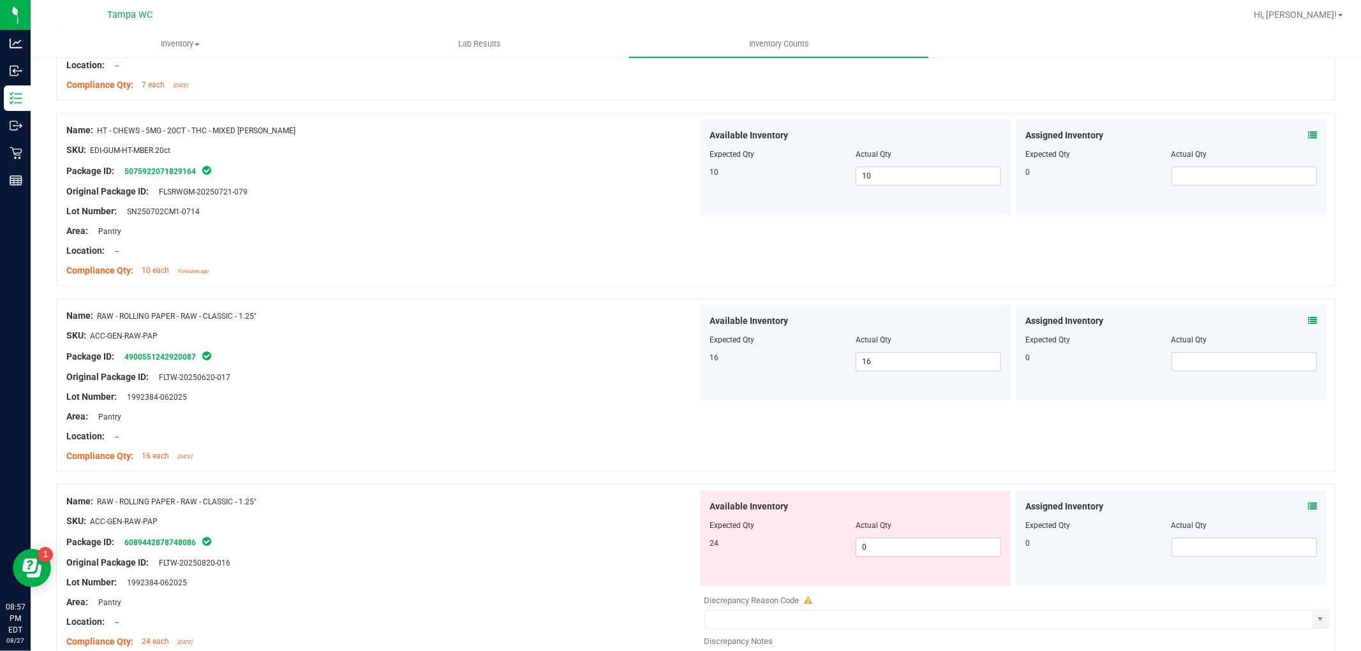
scroll to position [2835, 0]
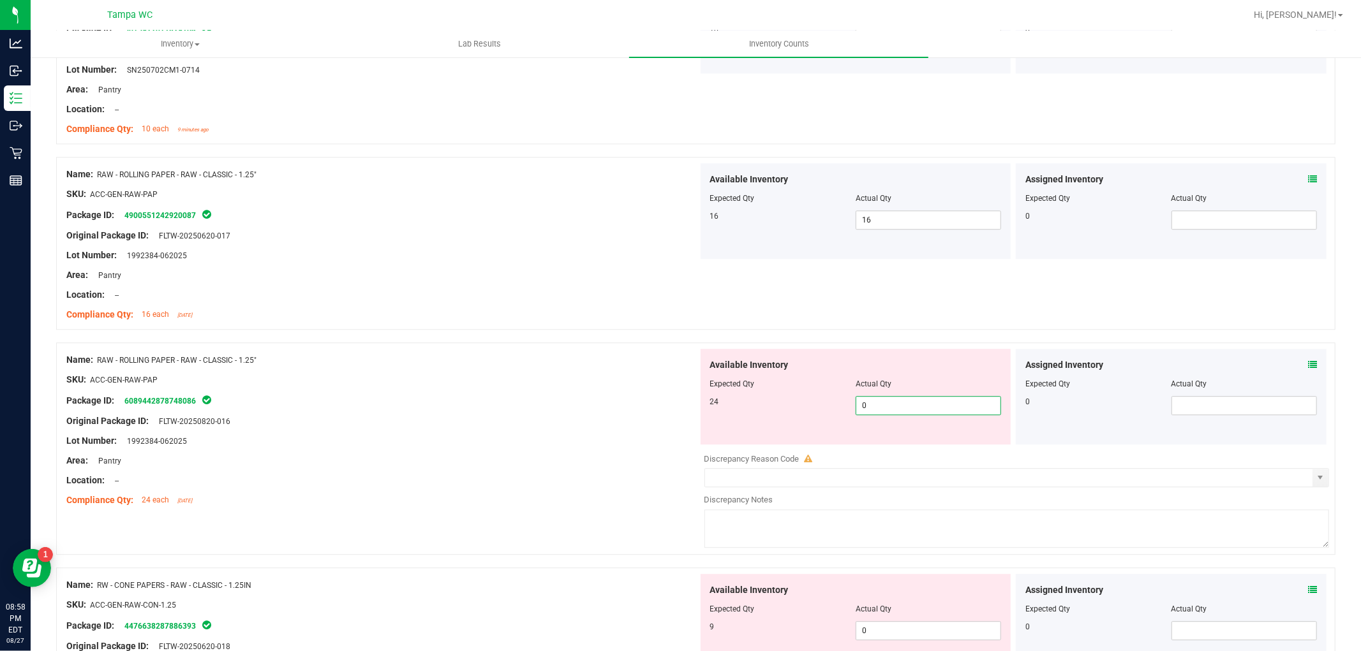
click at [817, 405] on div "24 0 0" at bounding box center [856, 405] width 292 height 19
click at [755, 391] on div at bounding box center [856, 393] width 292 height 6
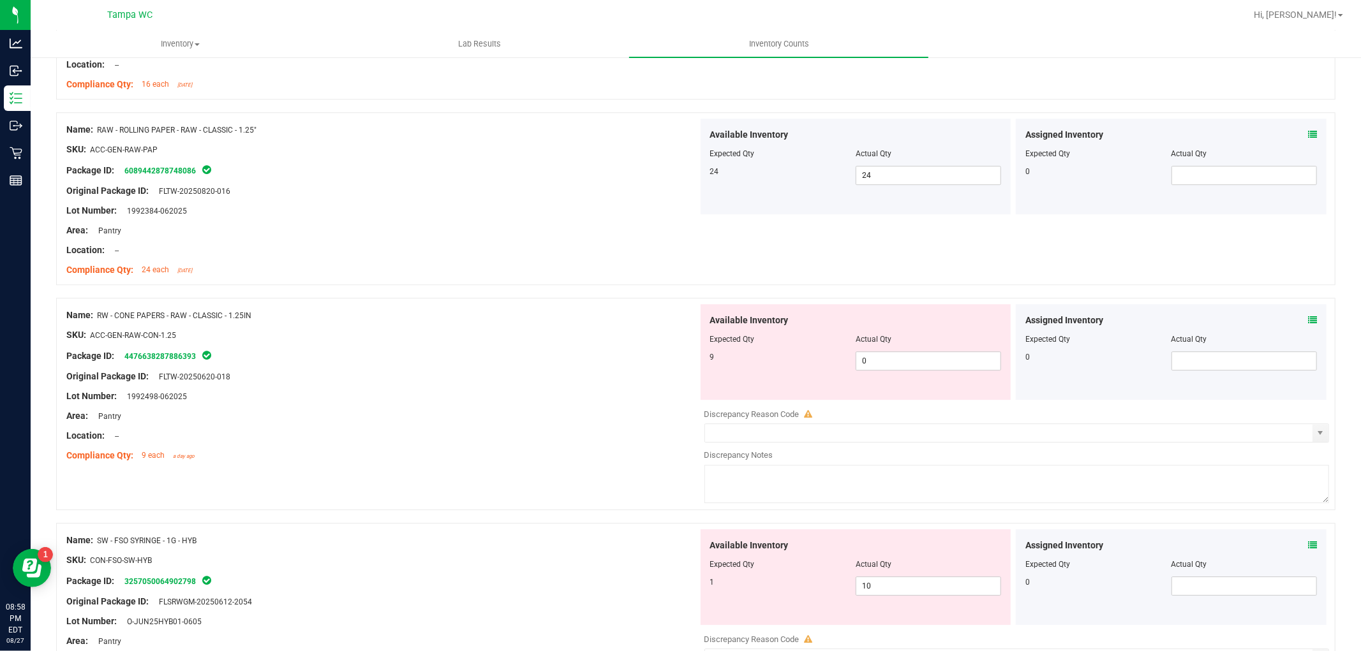
scroll to position [3118, 0]
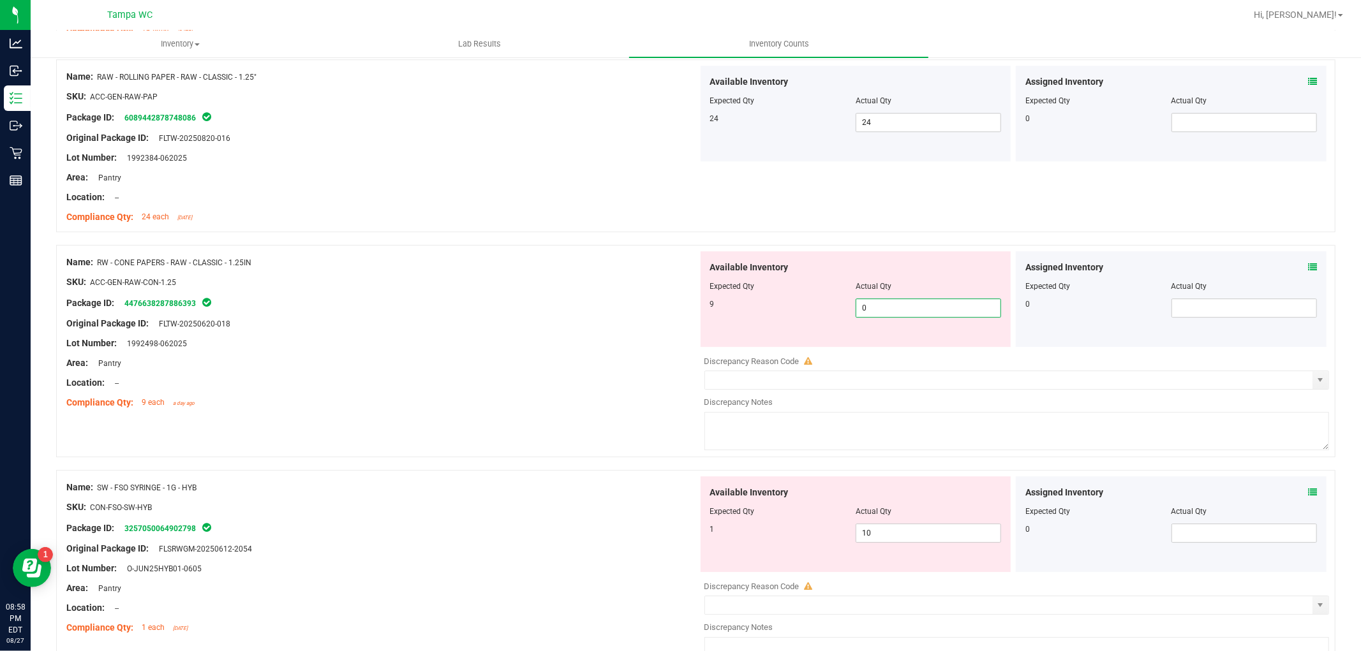
click at [634, 288] on div "Name: RW - CONE PAPERS - RAW - CLASSIC - 1.25IN SKU: ACC-GEN-RAW-CON-1.25 Packa…" at bounding box center [695, 351] width 1279 height 212
click at [647, 293] on ng-container "SKU: ACC-GEN-RAW-CON-1.25" at bounding box center [381, 286] width 631 height 20
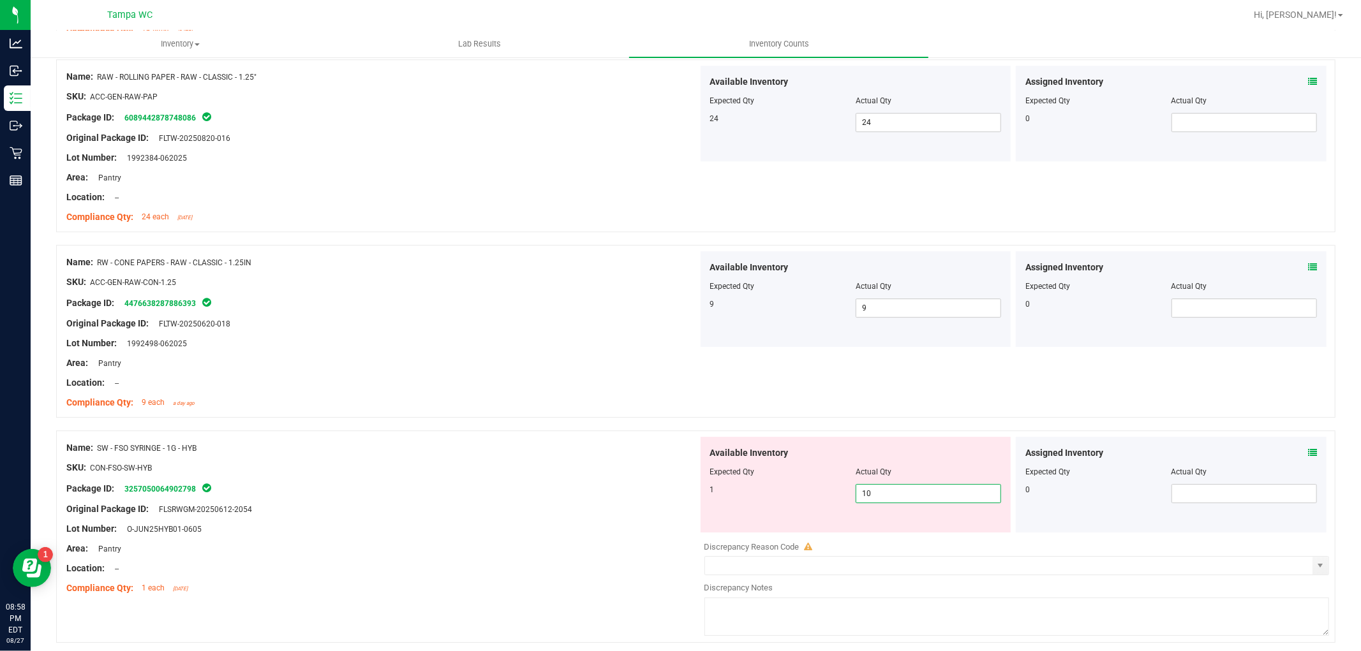
click at [492, 447] on div "Name: SW - FSO SYRINGE - 1G - HYB SKU: CON-FSO-SW-HYB Package ID: 3257050064902…" at bounding box center [695, 537] width 1279 height 212
click at [527, 436] on div "Name: SW - FSO SYRINGE - 1G - HYB SKU: CON-FSO-SW-HYB Package ID: 3257050064902…" at bounding box center [695, 537] width 1279 height 212
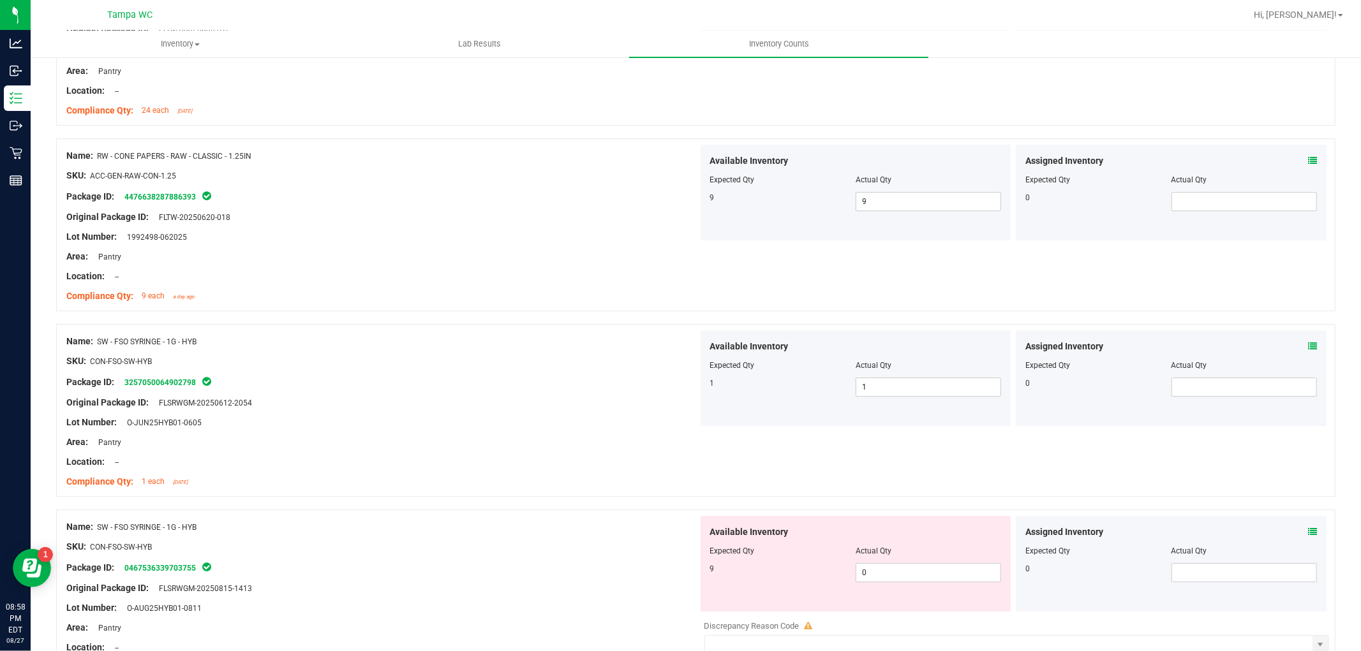
scroll to position [3353, 0]
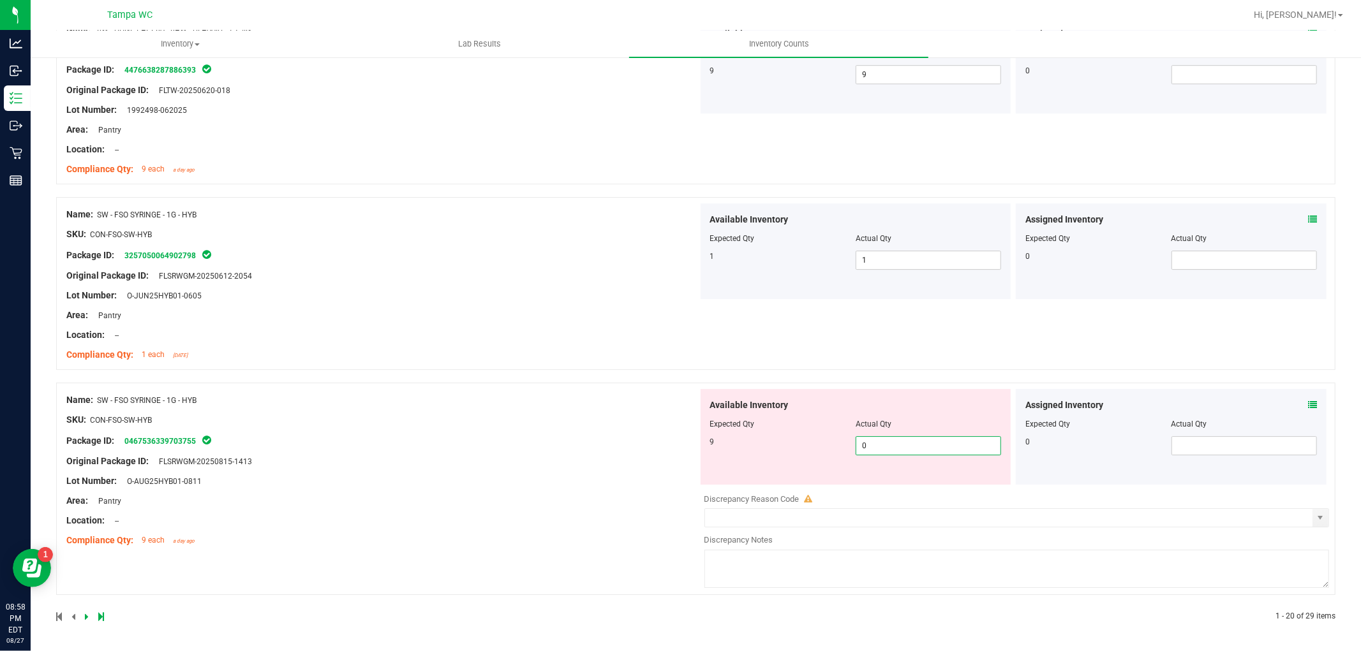
click at [617, 441] on div "Name: SW - FSO SYRINGE - 1G - HYB SKU: CON-FSO-SW-HYB Package ID: 0467536339703…" at bounding box center [695, 489] width 1279 height 212
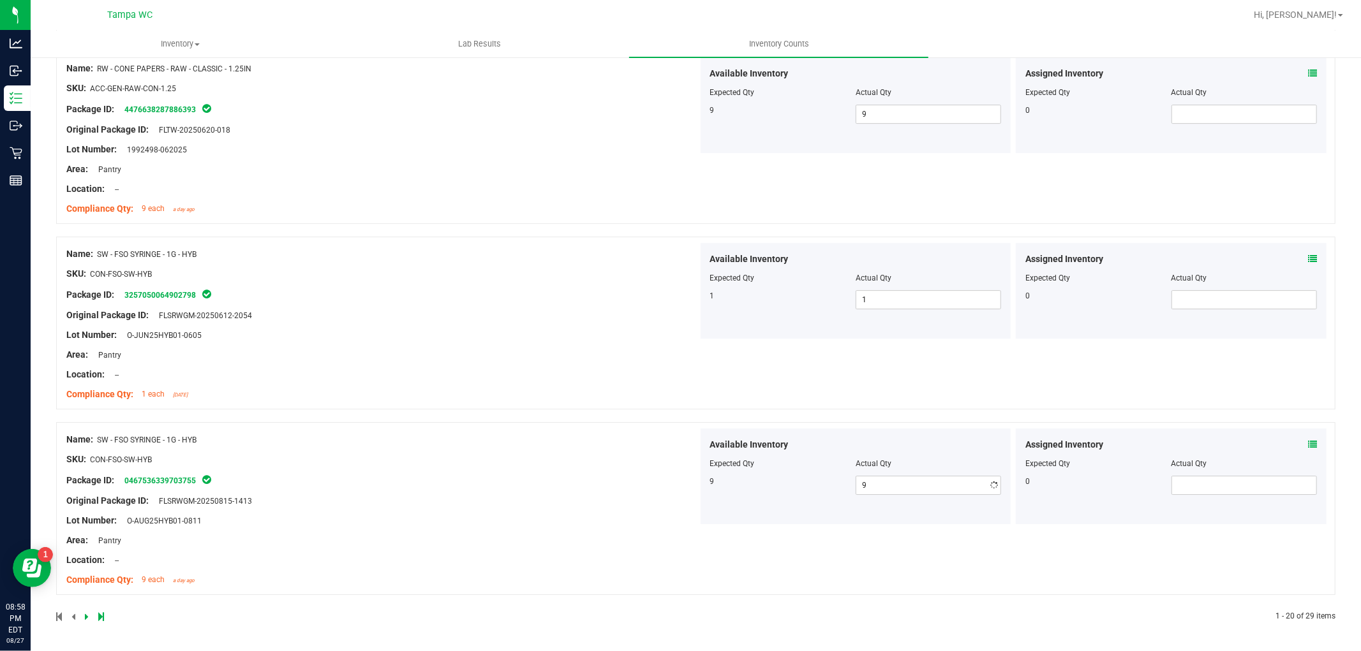
click at [602, 426] on div "Name: SW - FSO SYRINGE - 1G - HYB SKU: CON-FSO-SW-HYB Package ID: 0467536339703…" at bounding box center [695, 508] width 1279 height 173
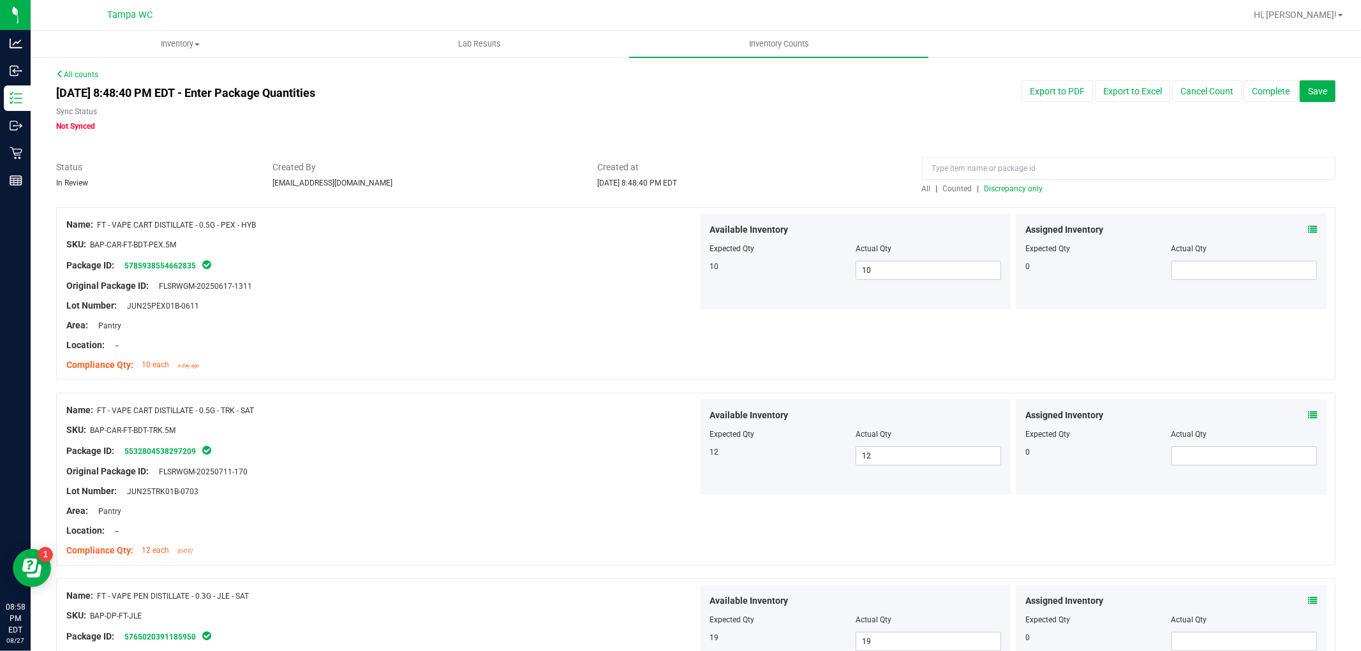
click at [922, 189] on span "All" at bounding box center [926, 188] width 9 height 9
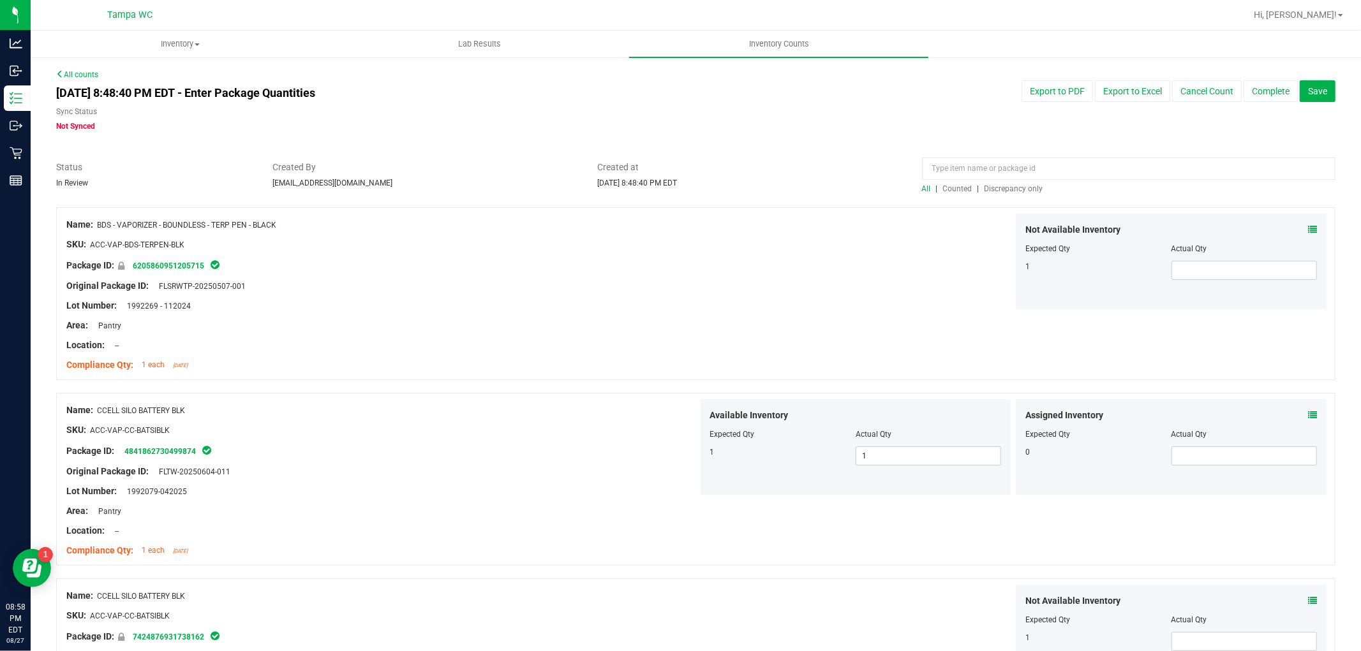
click at [1013, 189] on span "Discrepancy only" at bounding box center [1013, 188] width 59 height 9
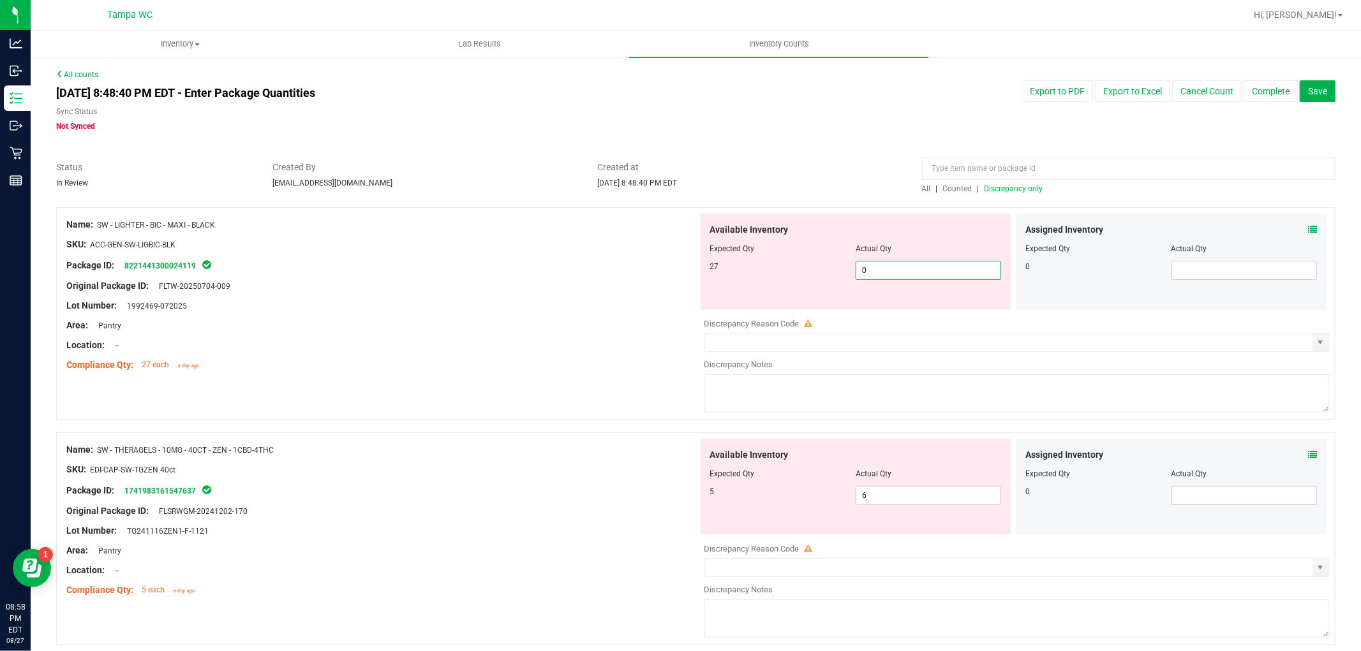
click at [700, 259] on div "Available Inventory Expected Qty Actual Qty 27 0 0" at bounding box center [855, 262] width 311 height 96
click at [640, 272] on div "Name: SW - LIGHTER - BIC - MAXI - BLACK SKU: ACC-GEN-SW-LIGBIC-BLK Package ID: …" at bounding box center [381, 295] width 631 height 163
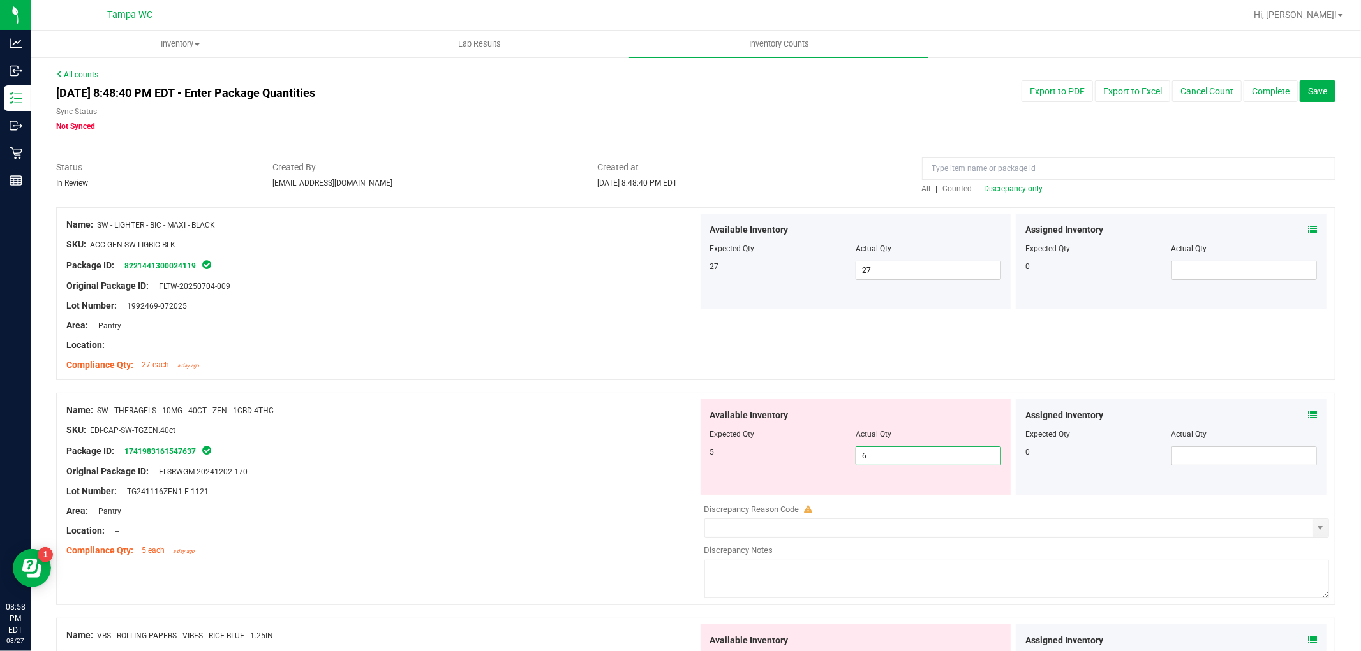
click at [911, 464] on div "Available Inventory Expected Qty Actual Qty 5 6 6" at bounding box center [855, 447] width 311 height 96
click at [638, 449] on div "Name: SW - THERAGELS - 10MG - 40CT - ZEN - 1CBD-4THC SKU: EDI-CAP-SW-TGZEN.40ct…" at bounding box center [695, 499] width 1279 height 212
click at [595, 432] on ng-container "SKU: EDI-CAP-SW-TGZEN.40ct" at bounding box center [381, 434] width 631 height 20
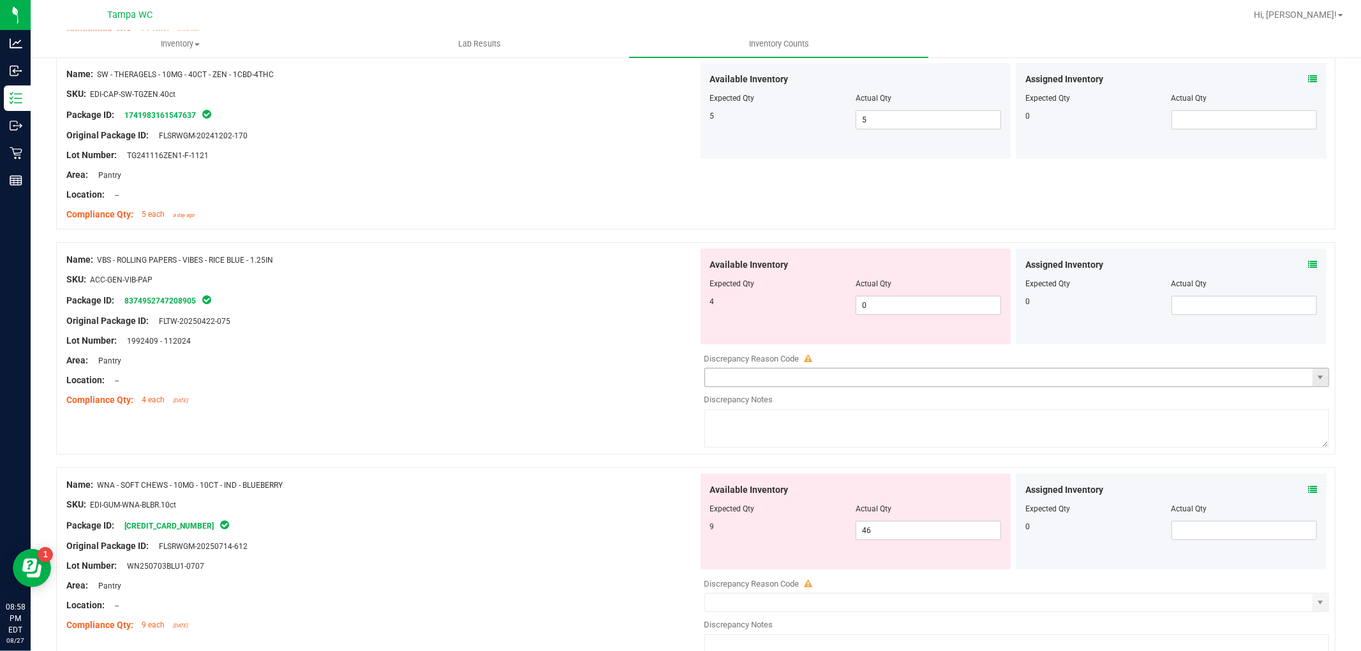
scroll to position [354, 0]
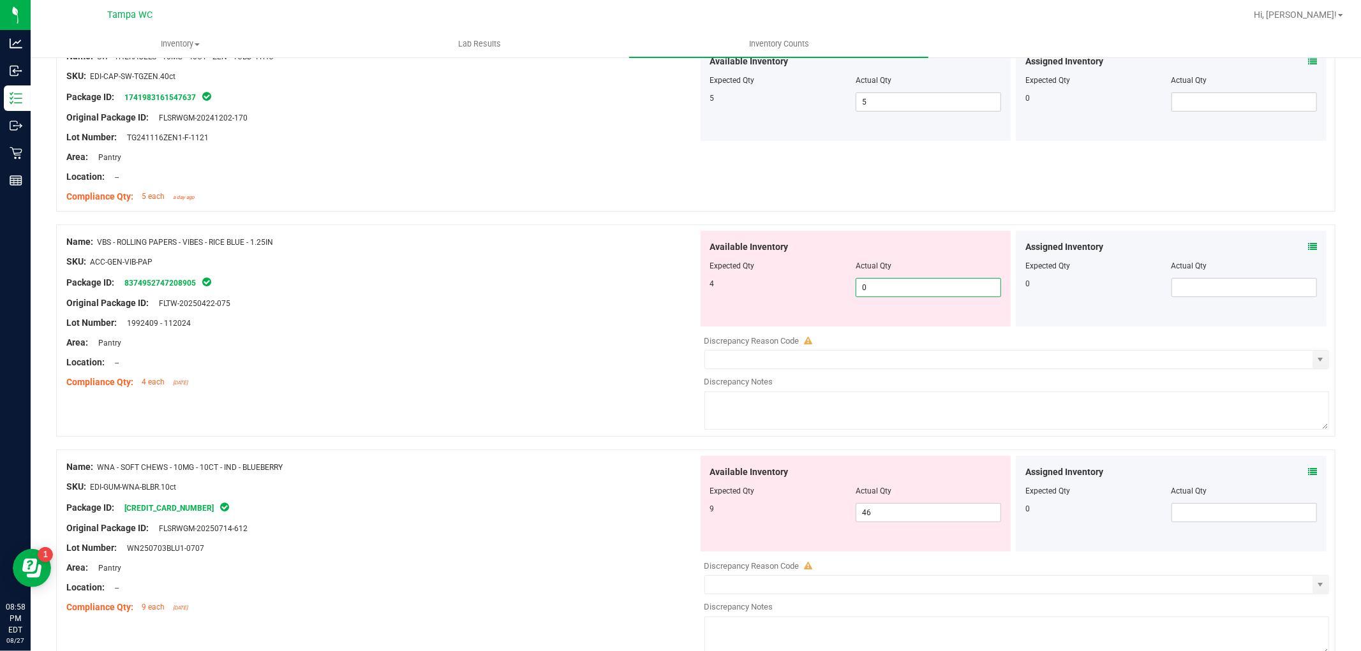
click at [684, 266] on div "Name: VBS - ROLLING PAPERS - VIBES - RICE BLUE - 1.25IN SKU: ACC-GEN-VIB-PAP Pa…" at bounding box center [695, 331] width 1279 height 212
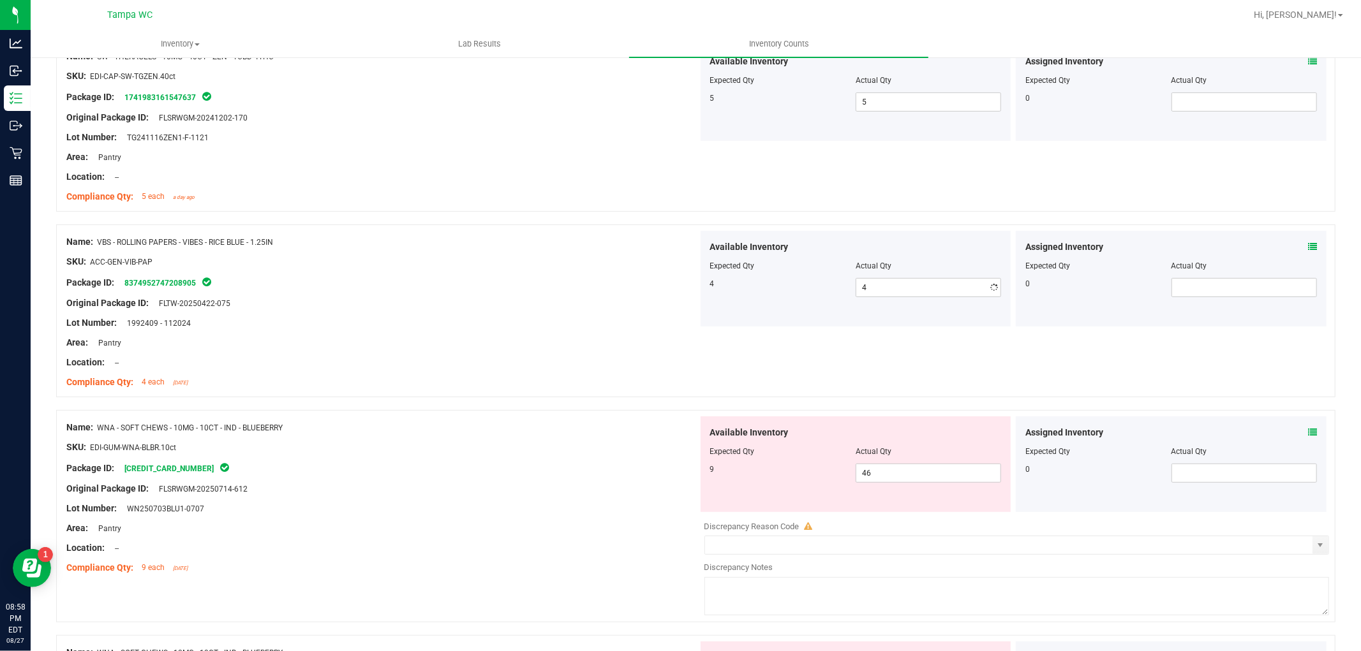
click at [640, 265] on div "SKU: ACC-GEN-VIB-PAP" at bounding box center [381, 261] width 631 height 13
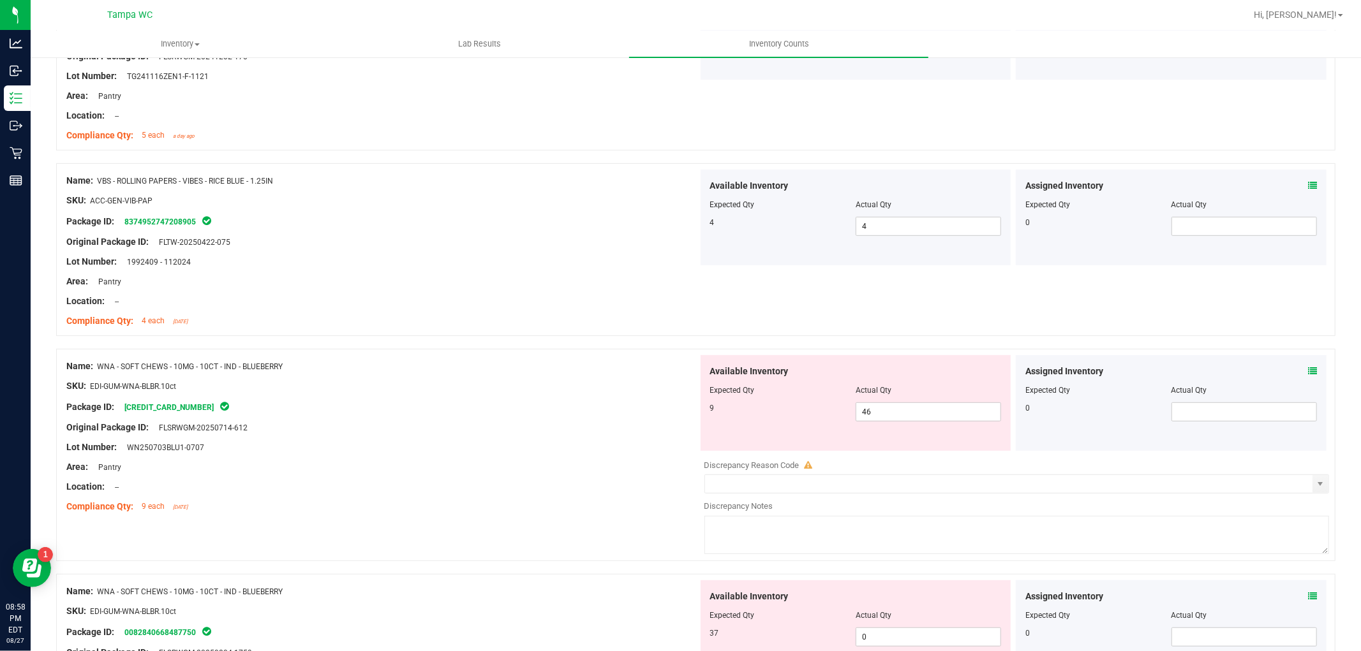
scroll to position [496, 0]
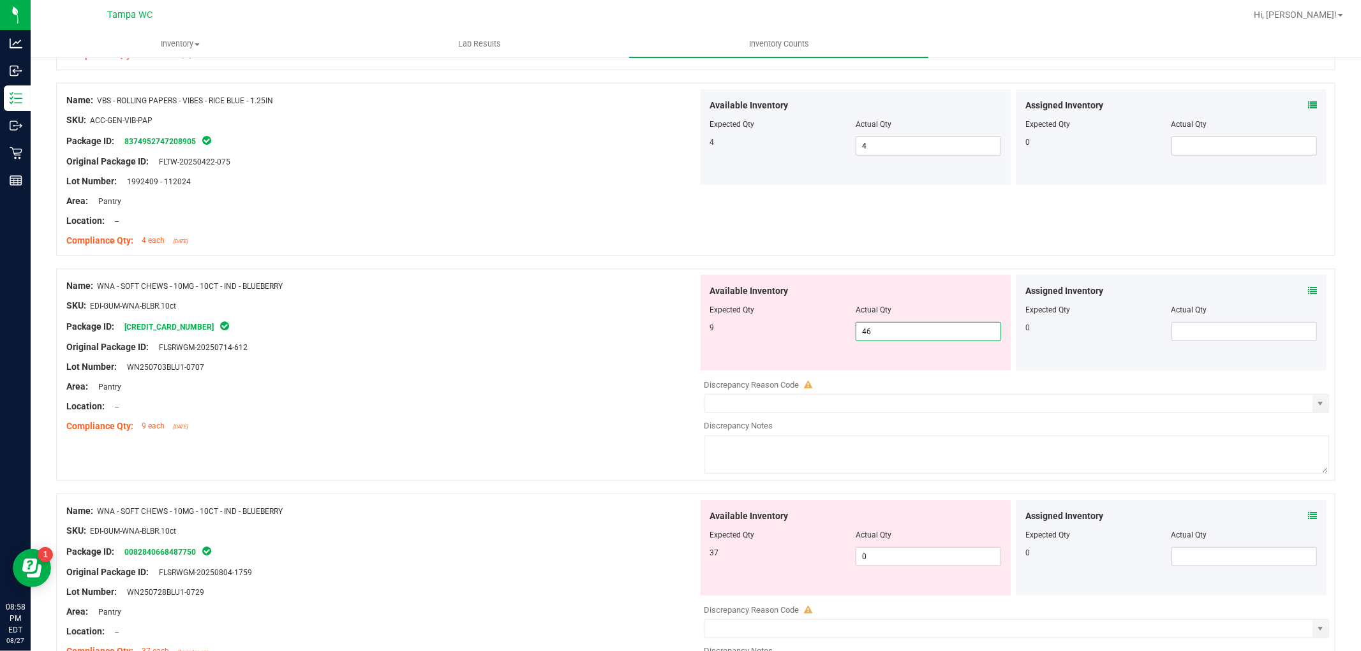
click at [557, 291] on div "Name: WNA - SOFT CHEWS - 10MG - 10CT - IND - BLUEBERRY SKU: EDI-GUM-WNA-BLBR.10…" at bounding box center [695, 375] width 1279 height 212
click at [577, 294] on div "Name: WNA - SOFT CHEWS - 10MG - 10CT - IND - BLUEBERRY SKU: EDI-GUM-WNA-BLBR.10…" at bounding box center [381, 356] width 631 height 163
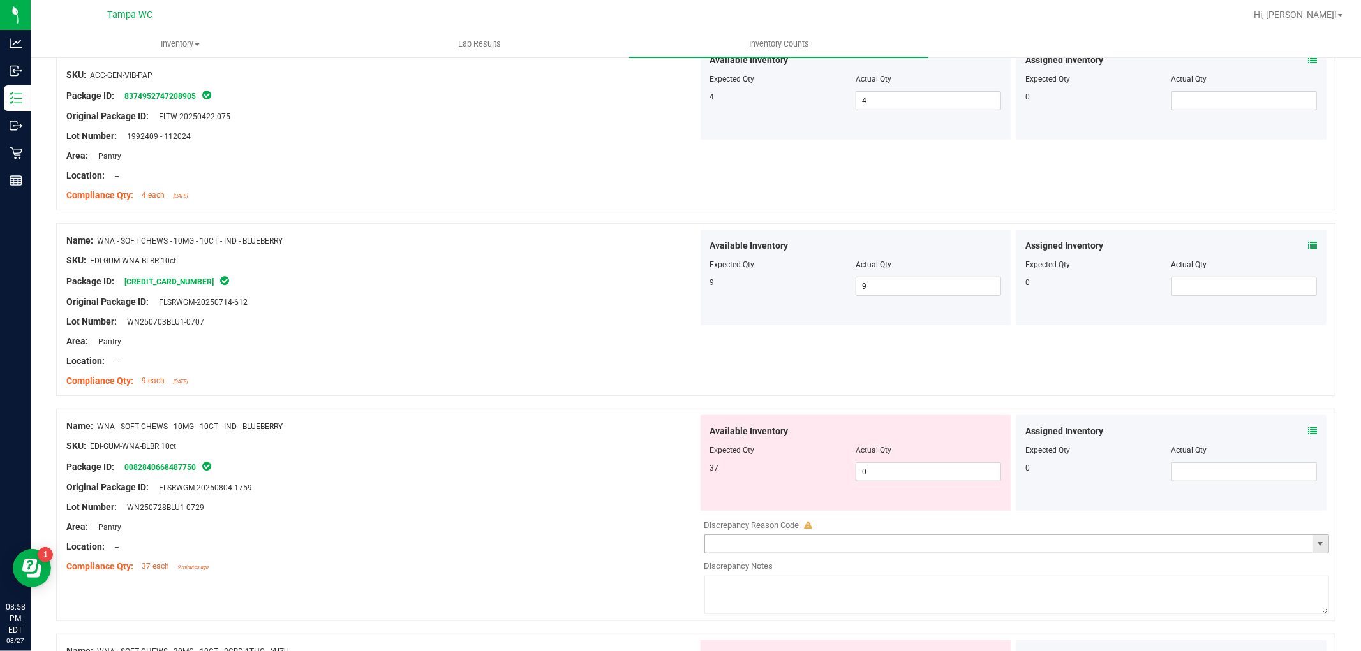
scroll to position [566, 0]
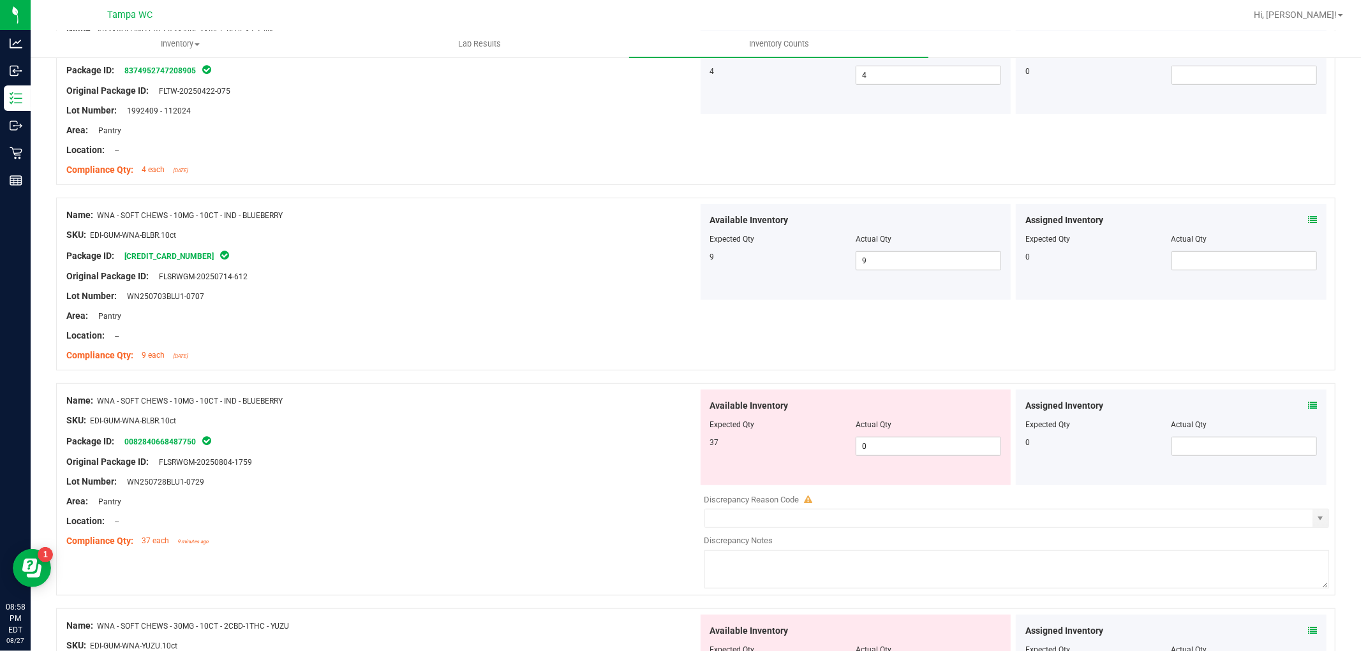
click at [640, 436] on div "Name: WNA - SOFT CHEWS - 10MG - 10CT - IND - BLUEBERRY SKU: EDI-GUM-WNA-BLBR.10…" at bounding box center [695, 489] width 1279 height 212
click at [882, 456] on div "Available Inventory Expected Qty Actual Qty 37 0 0" at bounding box center [855, 438] width 311 height 96
click at [552, 435] on div "Name: WNA - SOFT CHEWS - 10MG - 10CT - IND - BLUEBERRY SKU: EDI-GUM-WNA-BLBR.10…" at bounding box center [695, 489] width 1279 height 212
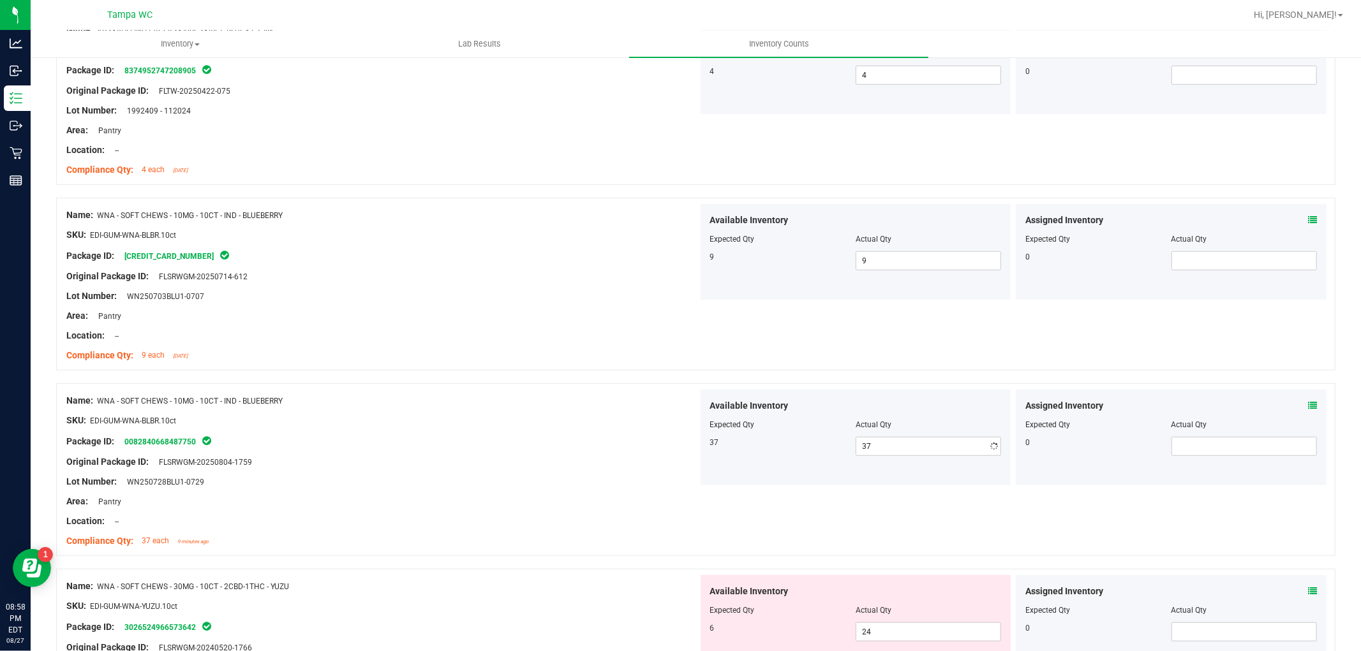
click at [526, 418] on div "SKU: EDI-GUM-WNA-BLBR.10ct" at bounding box center [381, 420] width 631 height 13
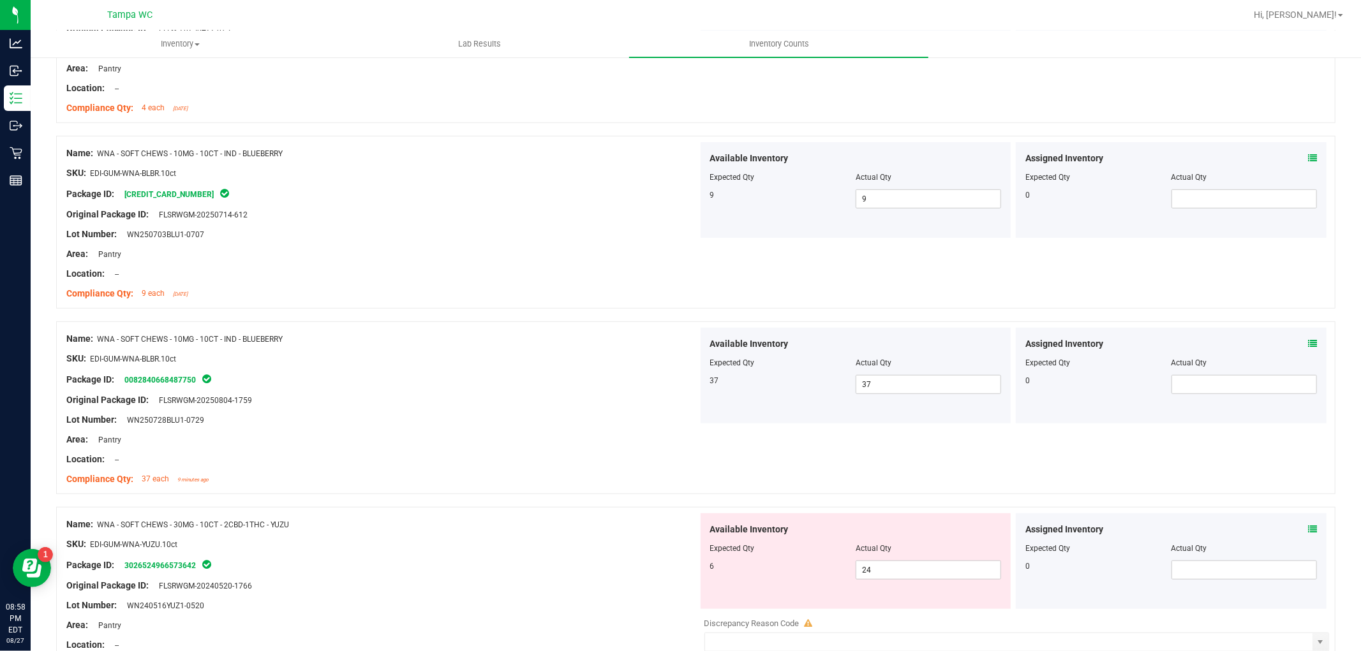
scroll to position [709, 0]
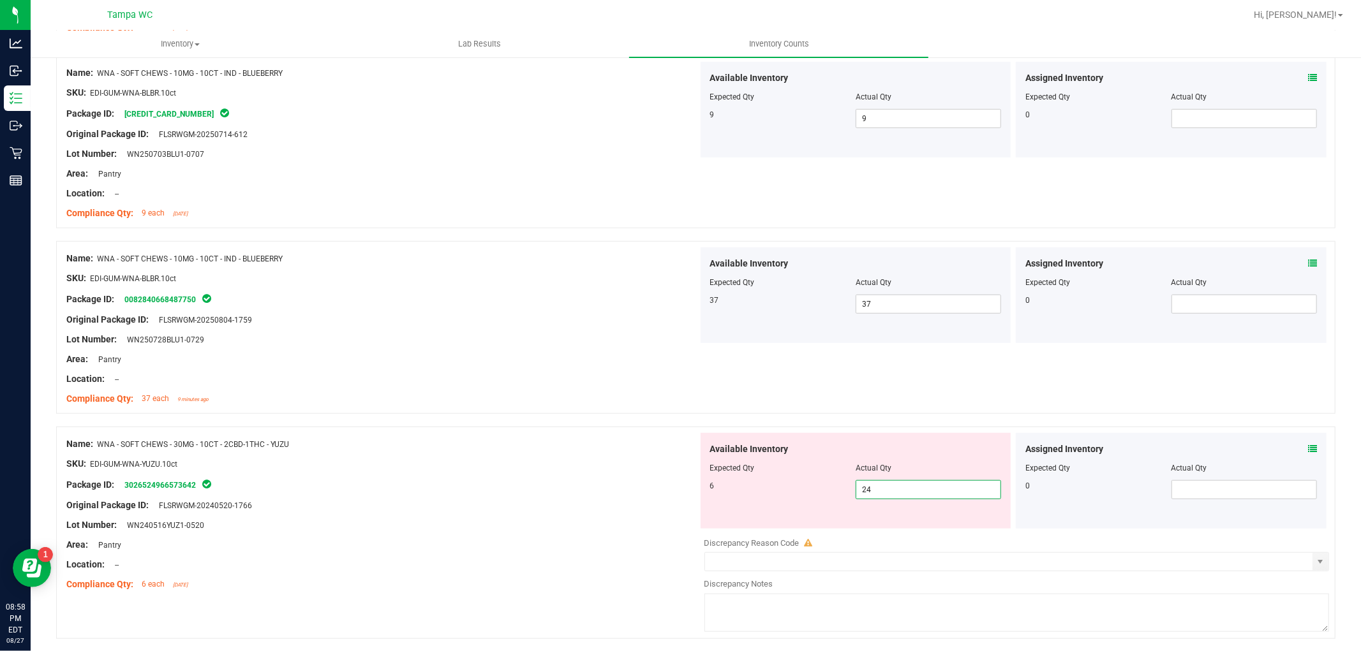
click at [631, 468] on div "Name: WNA - SOFT CHEWS - 30MG - 10CT - 2CBD-1THC - YUZU SKU: EDI-GUM-WNA-YUZU.1…" at bounding box center [695, 533] width 1279 height 212
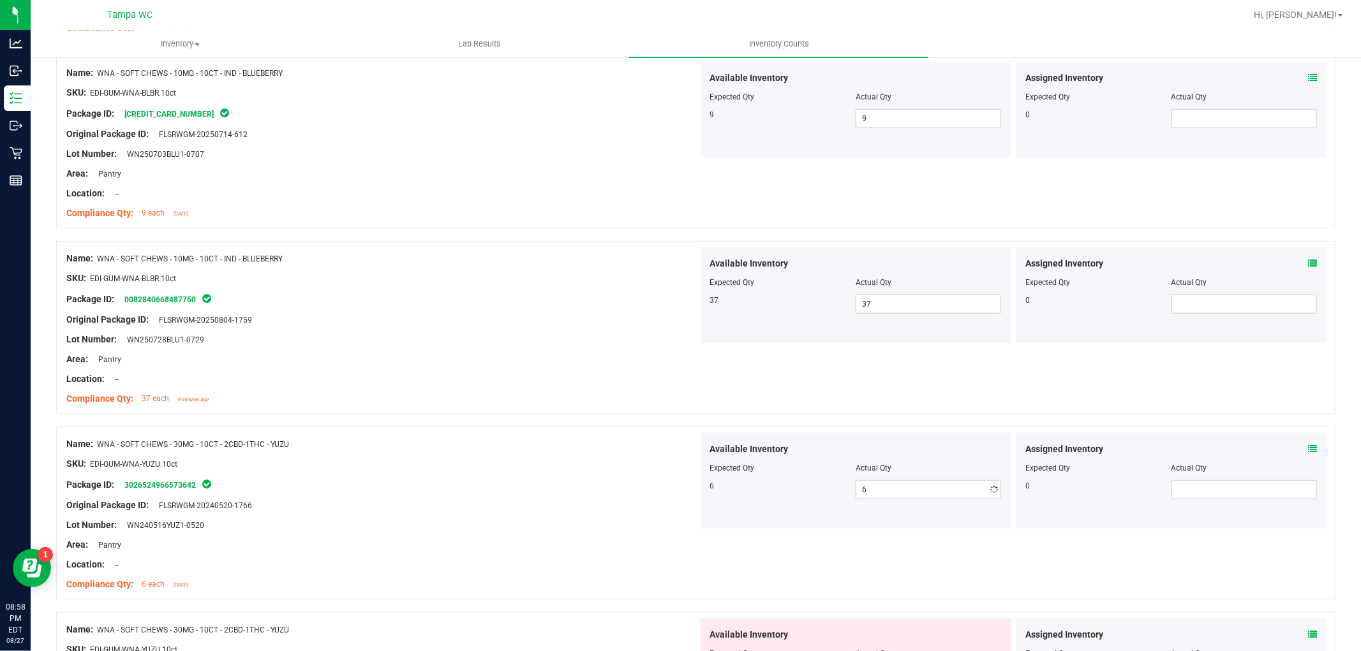
click at [621, 464] on div "SKU: EDI-GUM-WNA-YUZU.10ct" at bounding box center [381, 463] width 631 height 13
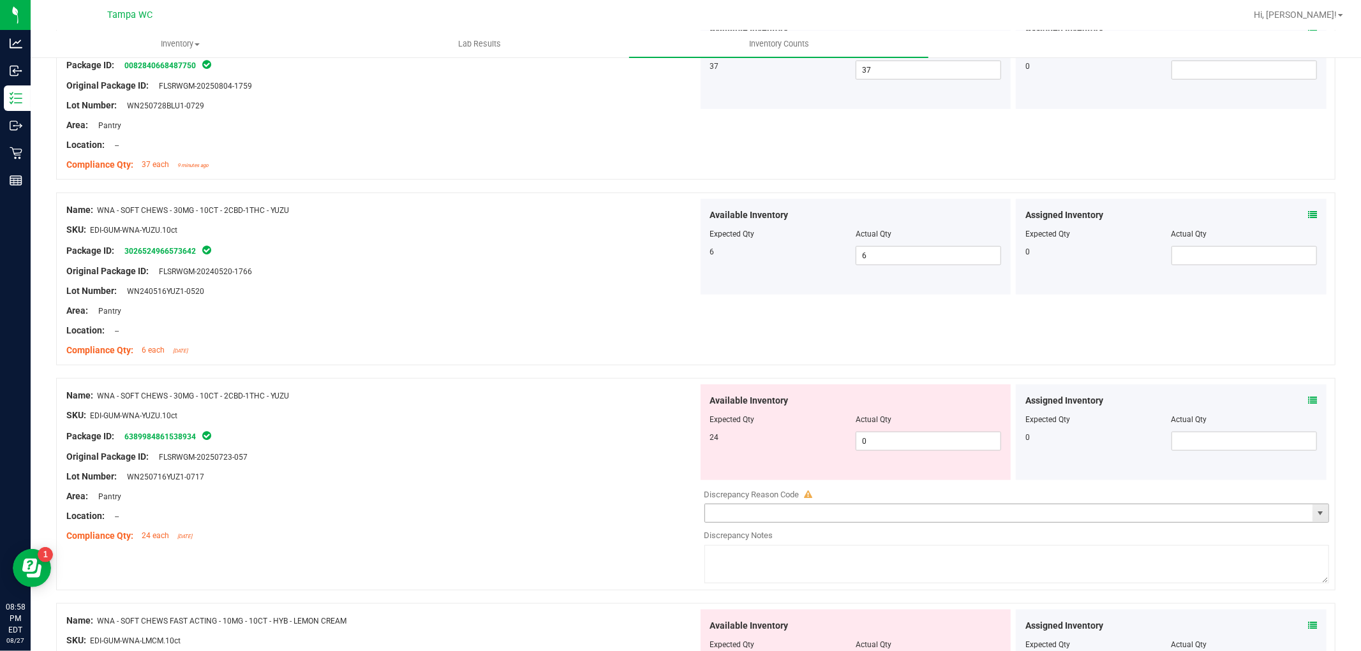
scroll to position [992, 0]
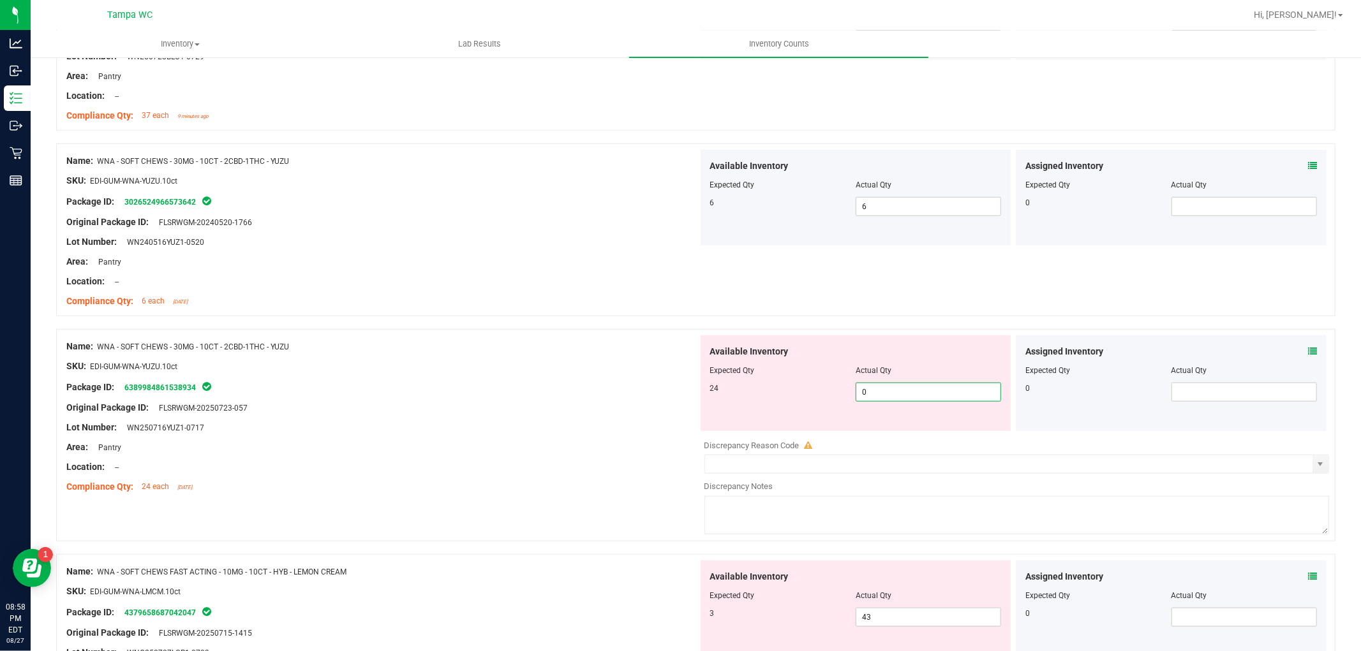
click at [756, 379] on div "Available Inventory Expected Qty Actual Qty 24 0 0" at bounding box center [855, 384] width 311 height 96
click at [646, 385] on div "Package ID: 6389984861538934" at bounding box center [381, 387] width 631 height 15
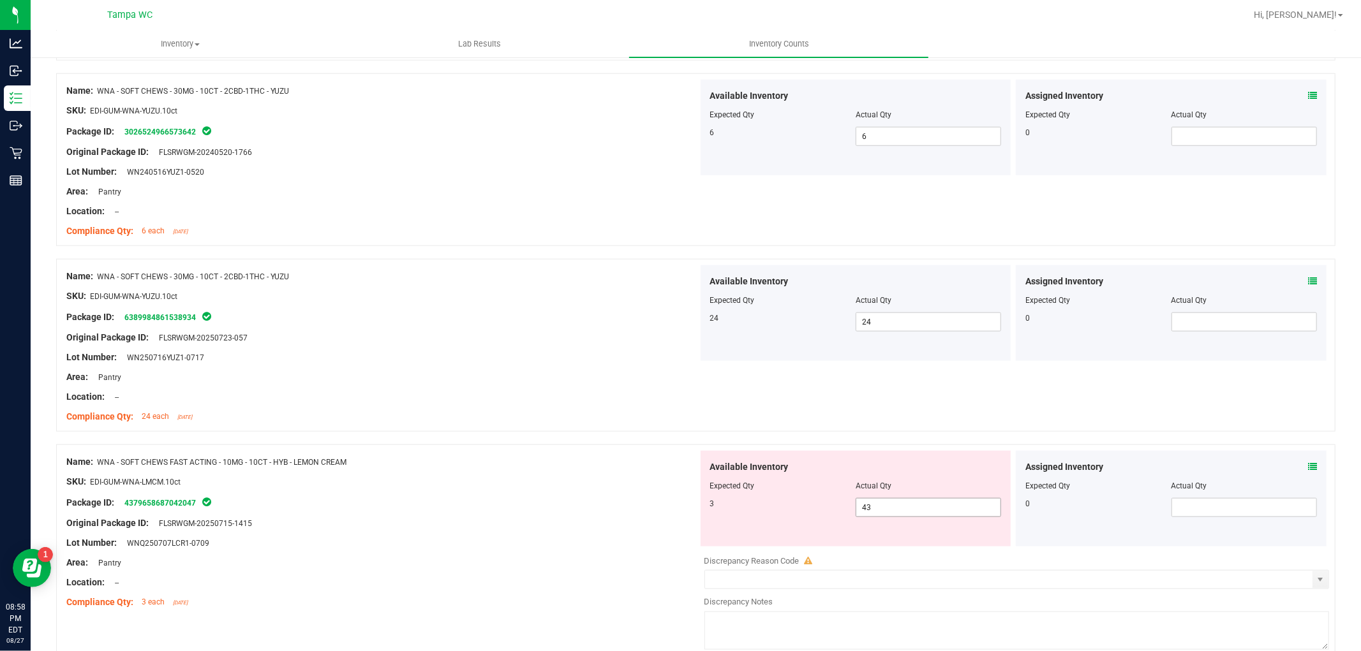
scroll to position [1063, 0]
click at [909, 494] on div at bounding box center [856, 494] width 292 height 6
click at [809, 494] on div at bounding box center [856, 494] width 292 height 6
click at [622, 482] on div "Name: WNA - SOFT CHEWS FAST ACTING - 10MG - 10CT - HYB - LEMON CREAM SKU: EDI-G…" at bounding box center [695, 550] width 1279 height 212
click at [598, 450] on div "Name: WNA - SOFT CHEWS FAST ACTING - 10MG - 10CT - HYB - LEMON CREAM SKU: EDI-G…" at bounding box center [381, 531] width 631 height 163
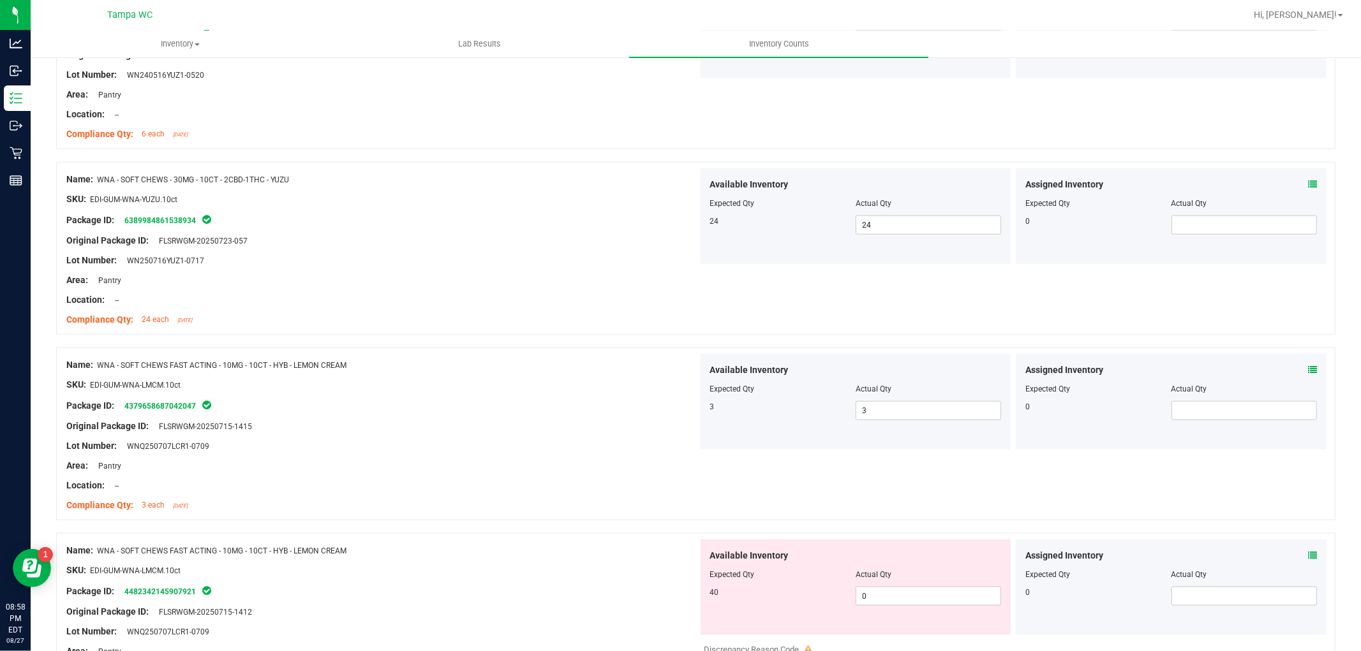
scroll to position [1310, 0]
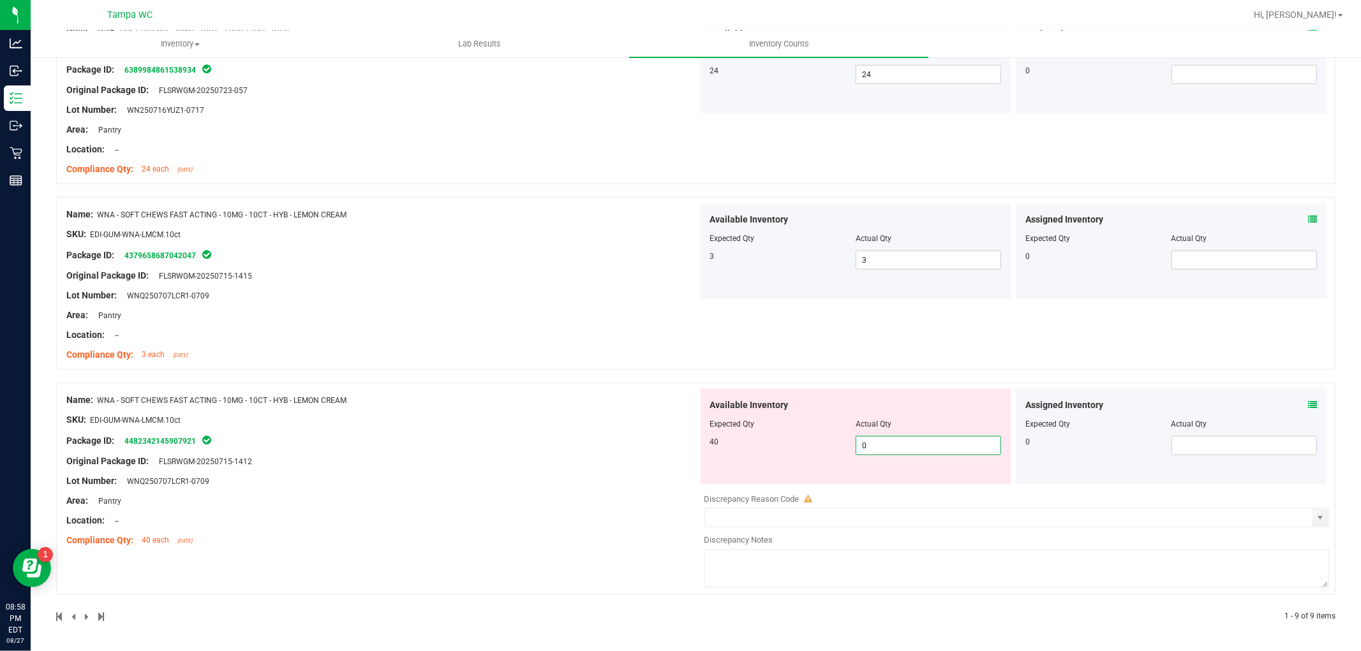
click at [687, 434] on div "Name: WNA - SOFT CHEWS FAST ACTING - 10MG - 10CT - HYB - LEMON CREAM SKU: EDI-G…" at bounding box center [695, 489] width 1279 height 212
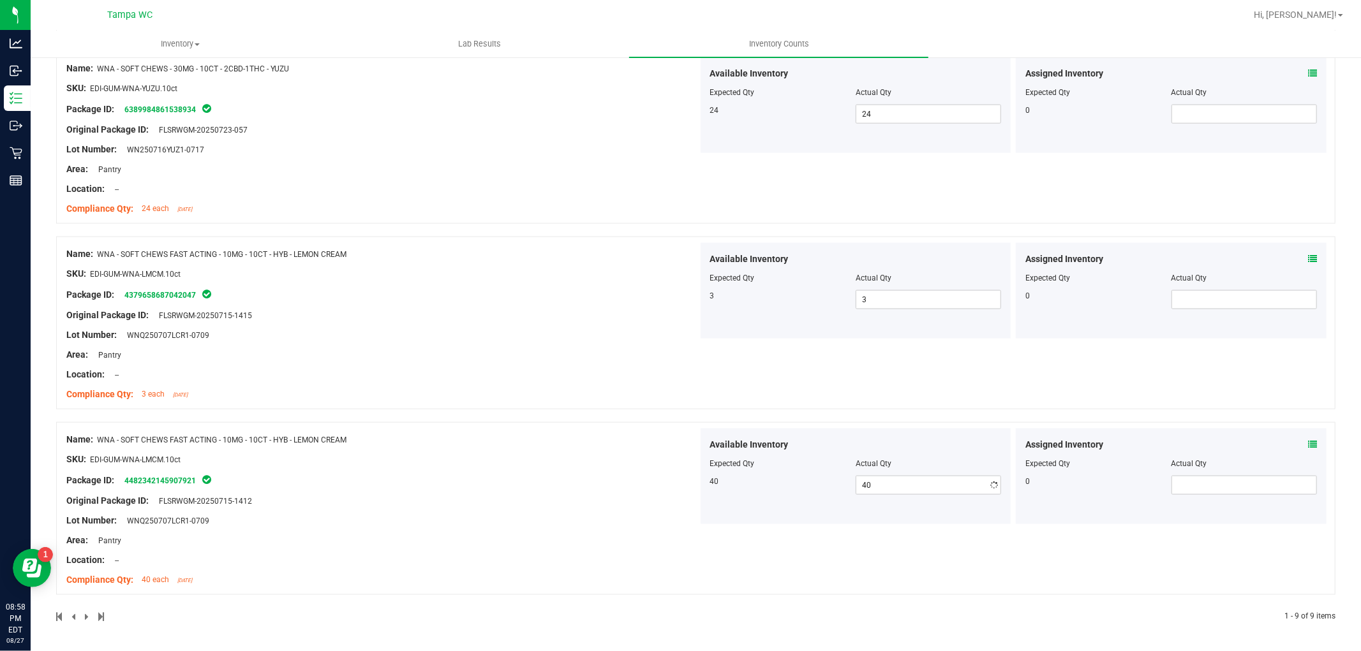
scroll to position [1271, 0]
click at [607, 464] on div "Name: WNA - SOFT CHEWS FAST ACTING - 10MG - 10CT - HYB - LEMON CREAM SKU: EDI-G…" at bounding box center [381, 510] width 631 height 163
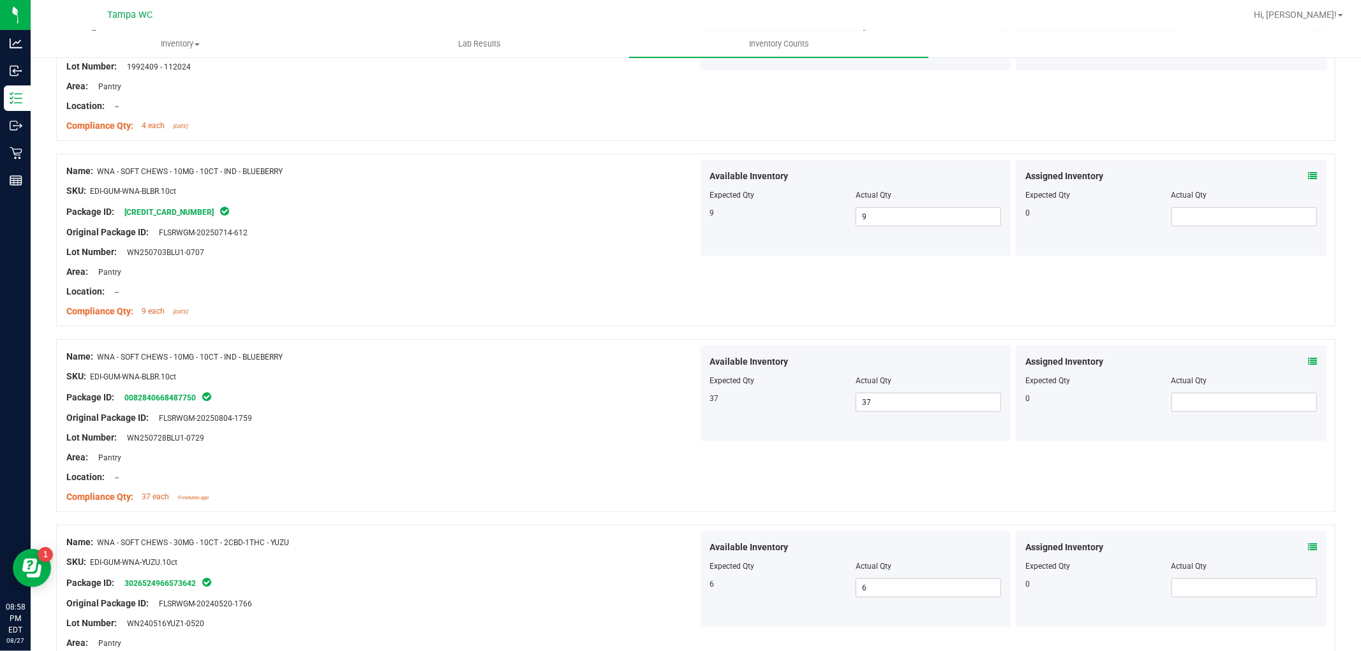
scroll to position [0, 0]
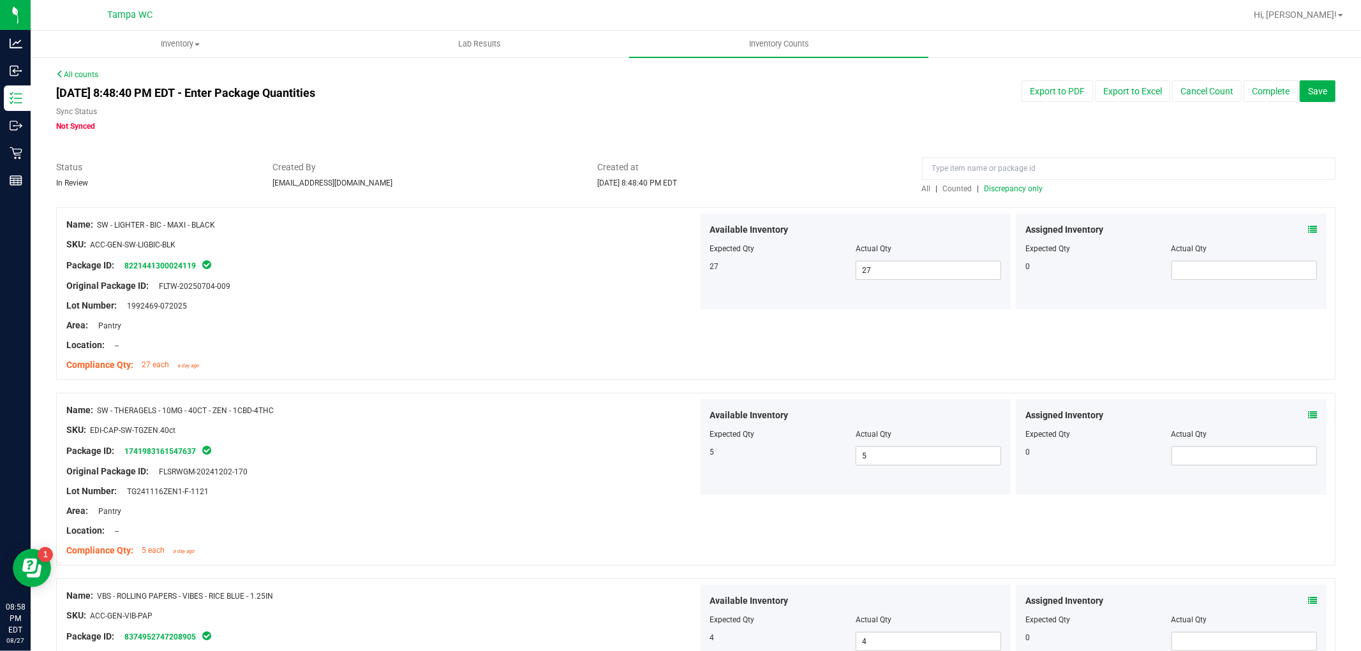
click at [923, 184] on span "All" at bounding box center [926, 188] width 9 height 9
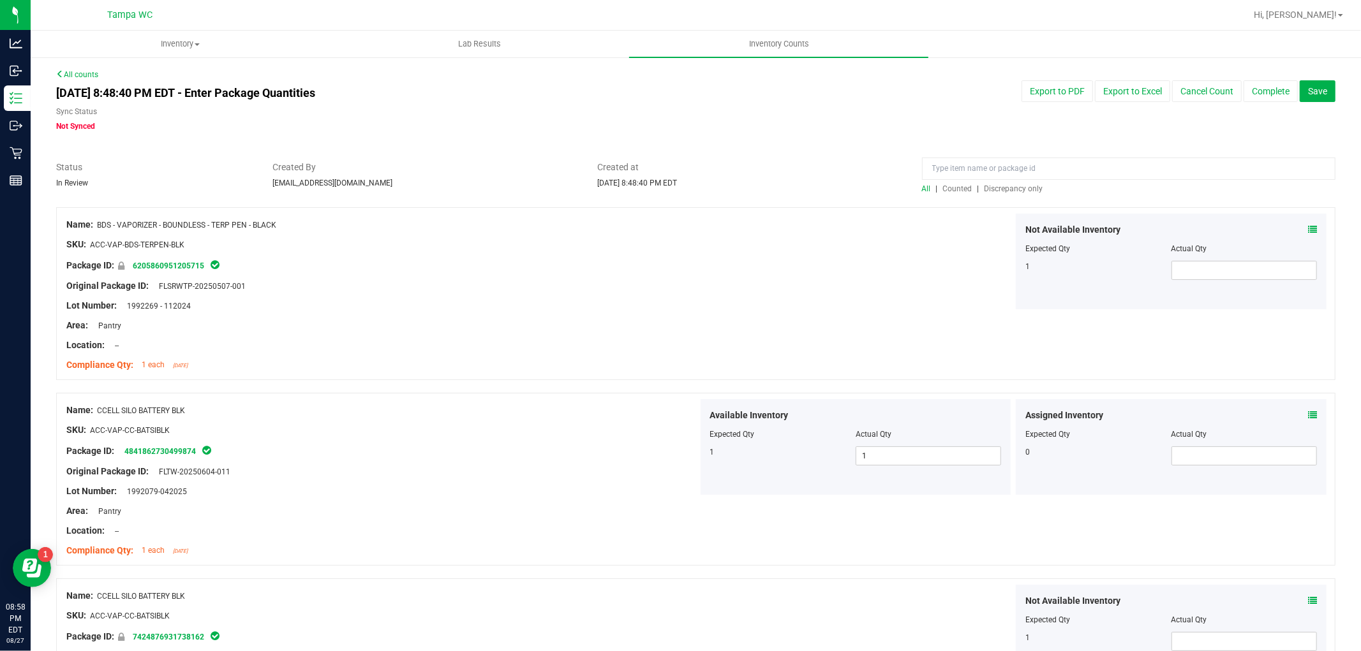
click at [997, 192] on span "Discrepancy only" at bounding box center [1013, 188] width 59 height 9
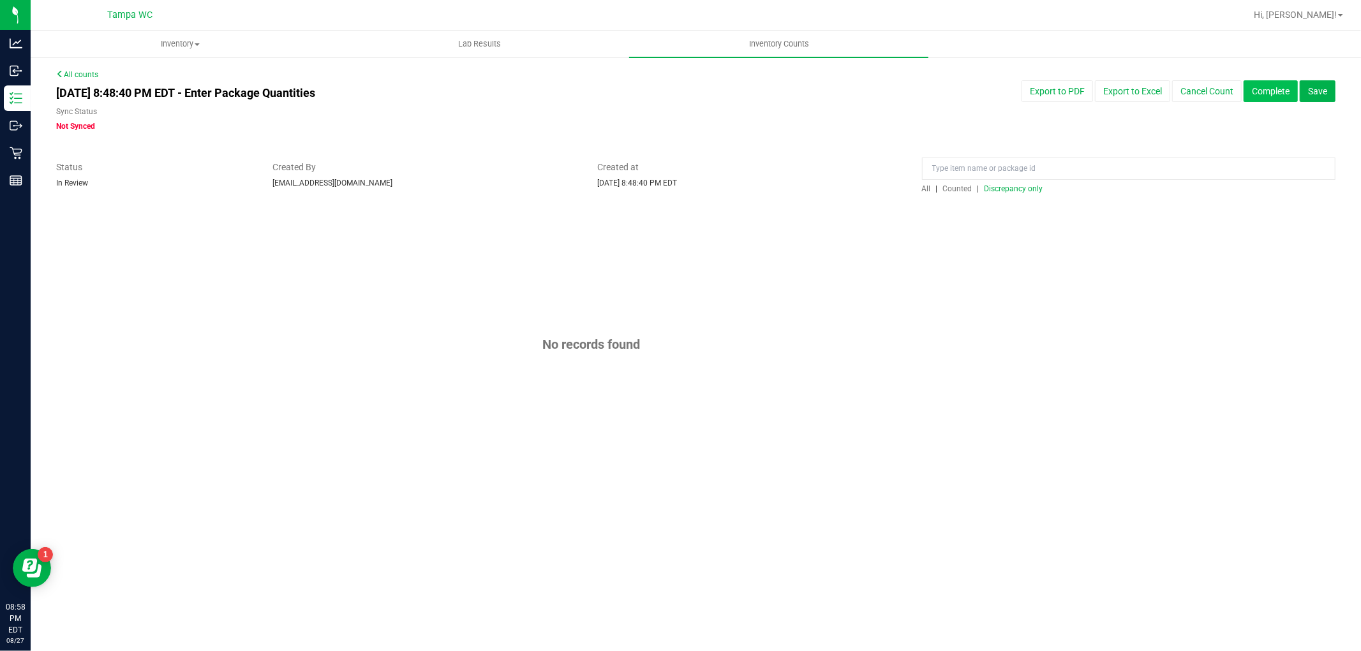
click at [1263, 87] on button "Complete" at bounding box center [1270, 91] width 54 height 22
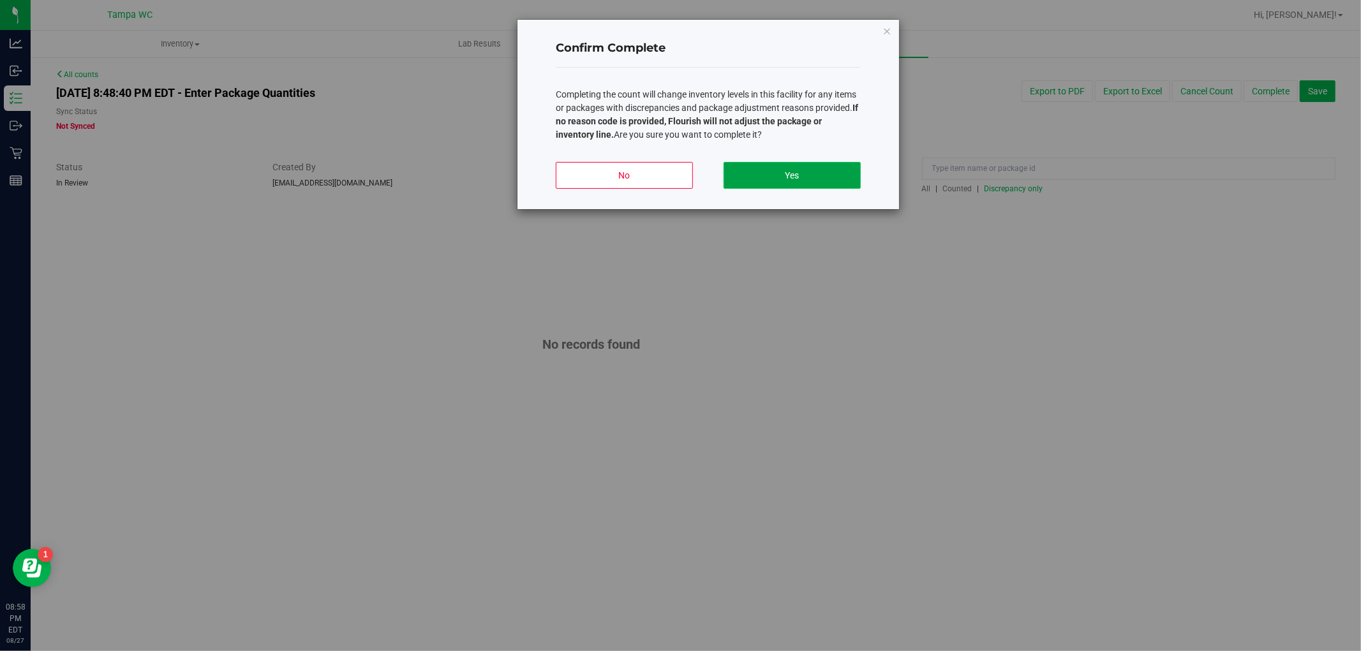
click at [825, 168] on button "Yes" at bounding box center [791, 175] width 137 height 27
